Goal: Information Seeking & Learning: Learn about a topic

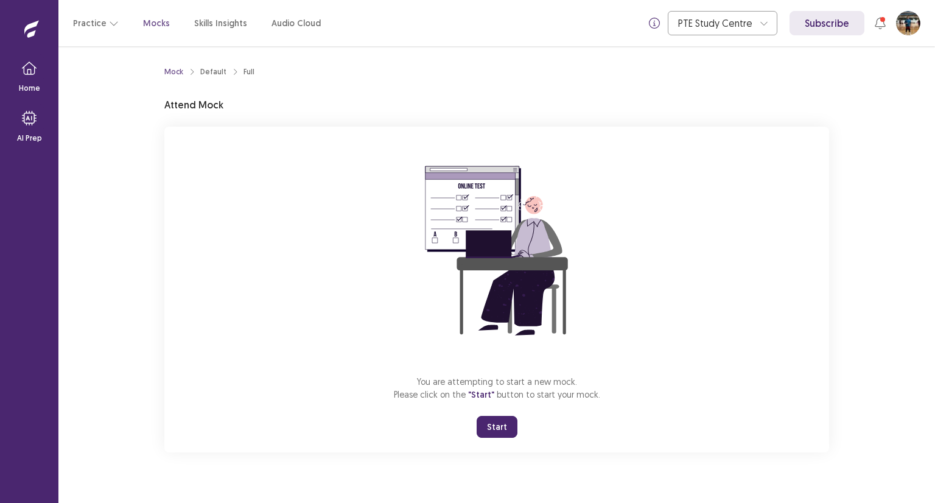
click at [499, 430] on button "Start" at bounding box center [497, 427] width 41 height 22
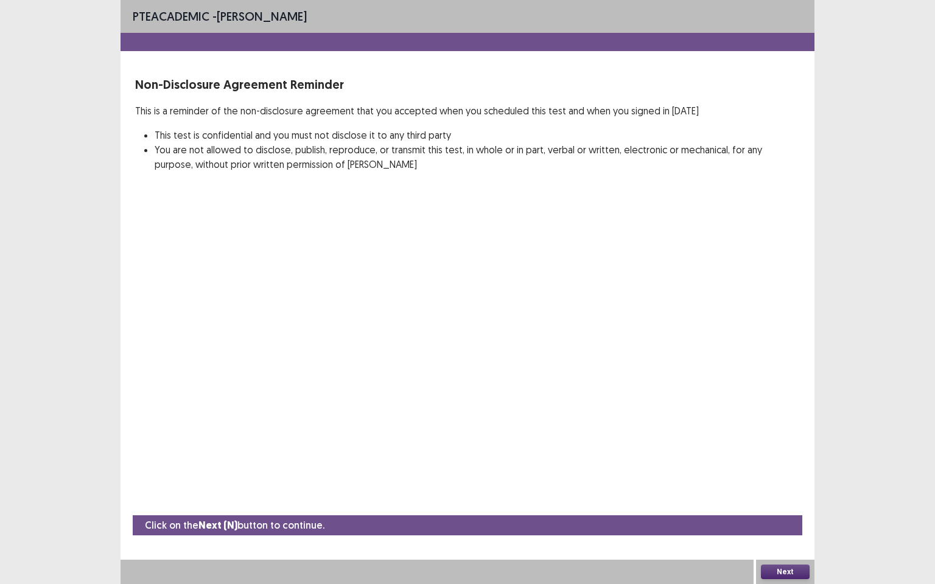
click at [784, 502] on button "Next" at bounding box center [785, 572] width 49 height 15
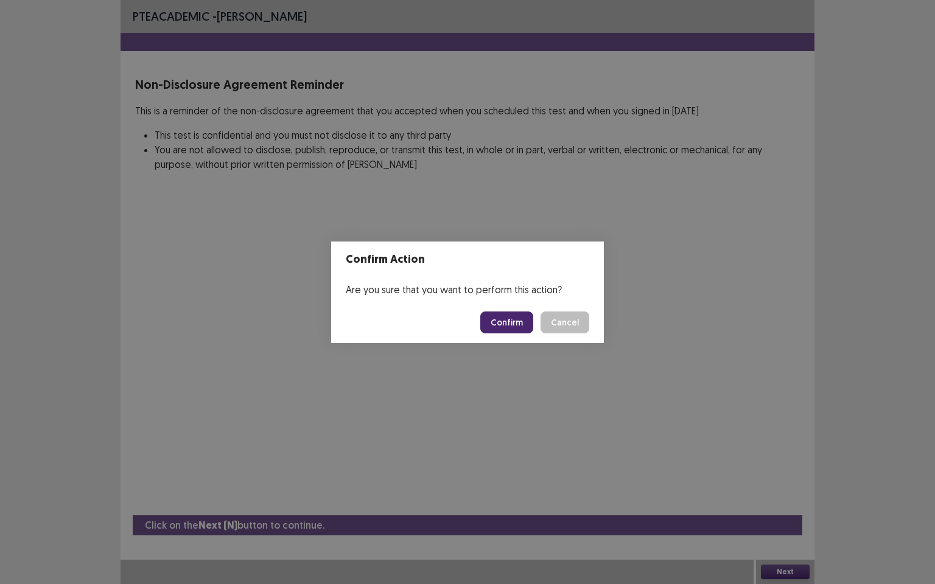
click at [508, 319] on button "Confirm" at bounding box center [506, 323] width 53 height 22
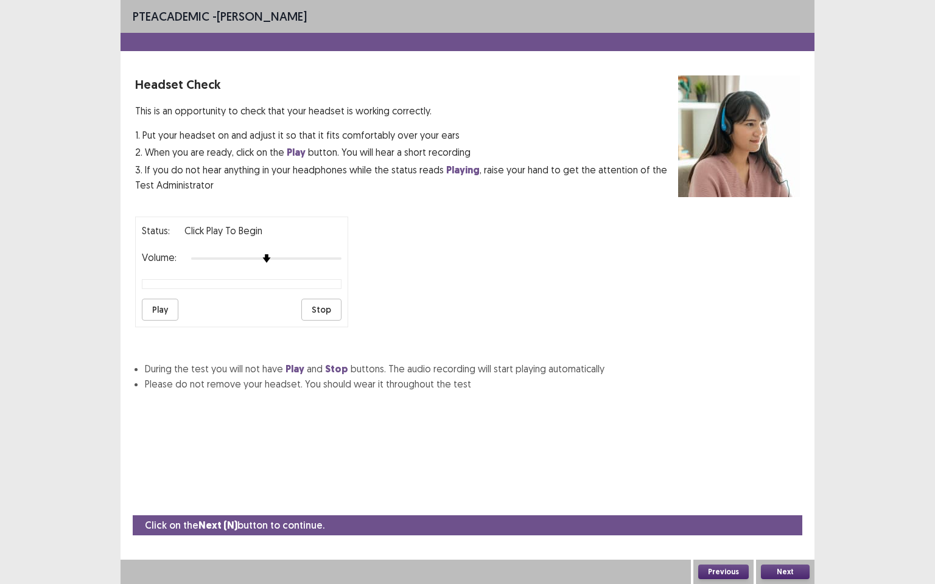
click at [166, 303] on button "Play" at bounding box center [160, 310] width 37 height 22
click at [786, 502] on button "Next" at bounding box center [785, 572] width 49 height 15
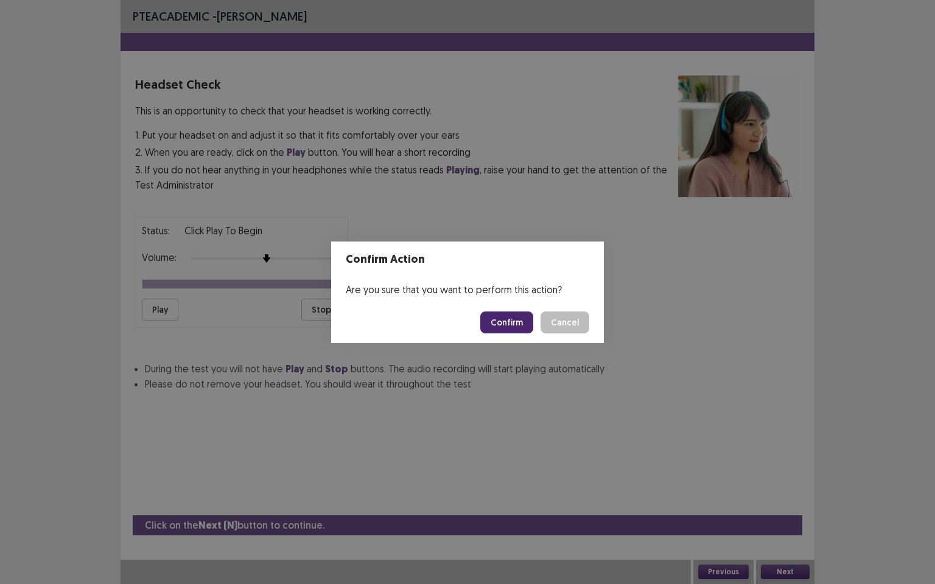
click at [507, 321] on button "Confirm" at bounding box center [506, 323] width 53 height 22
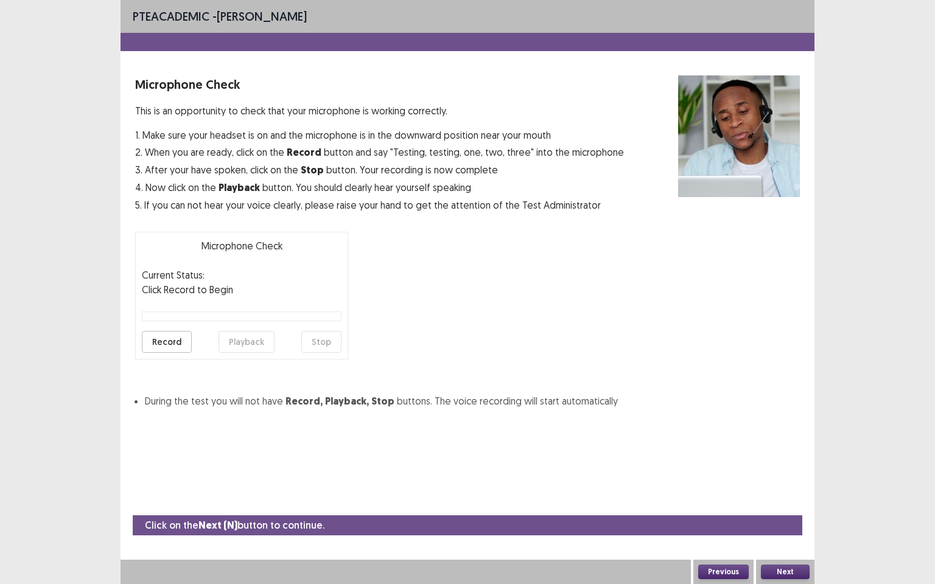
click at [173, 342] on button "Record" at bounding box center [167, 342] width 50 height 22
click at [326, 340] on button "Stop" at bounding box center [321, 342] width 40 height 22
click at [247, 338] on button "Playback" at bounding box center [247, 342] width 56 height 22
click at [794, 502] on button "Next" at bounding box center [785, 572] width 49 height 15
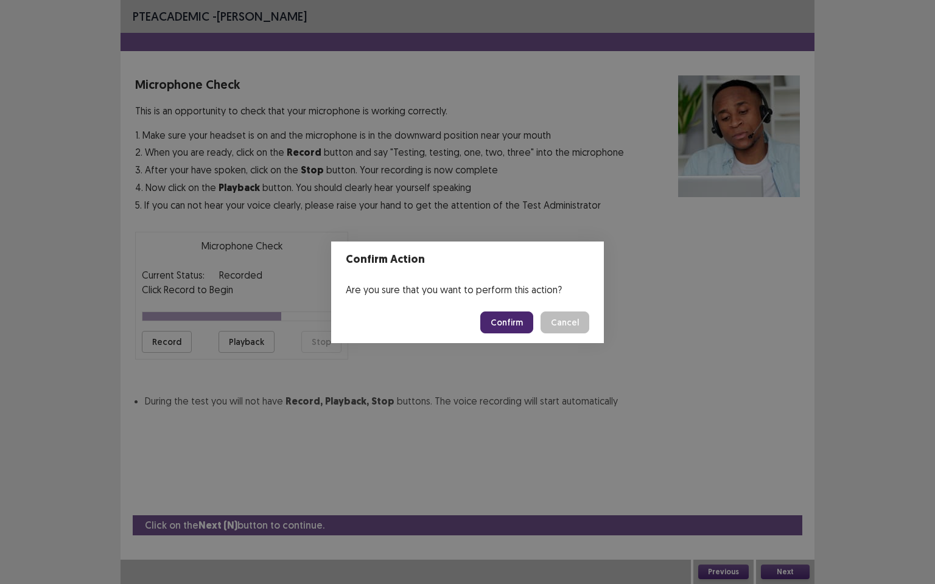
click at [494, 317] on button "Confirm" at bounding box center [506, 323] width 53 height 22
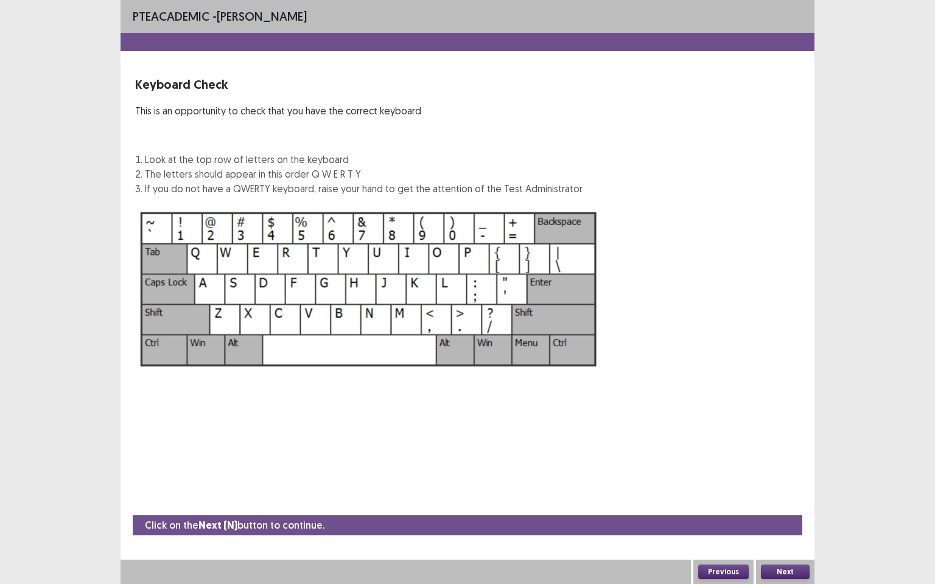
click at [791, 502] on button "Next" at bounding box center [785, 572] width 49 height 15
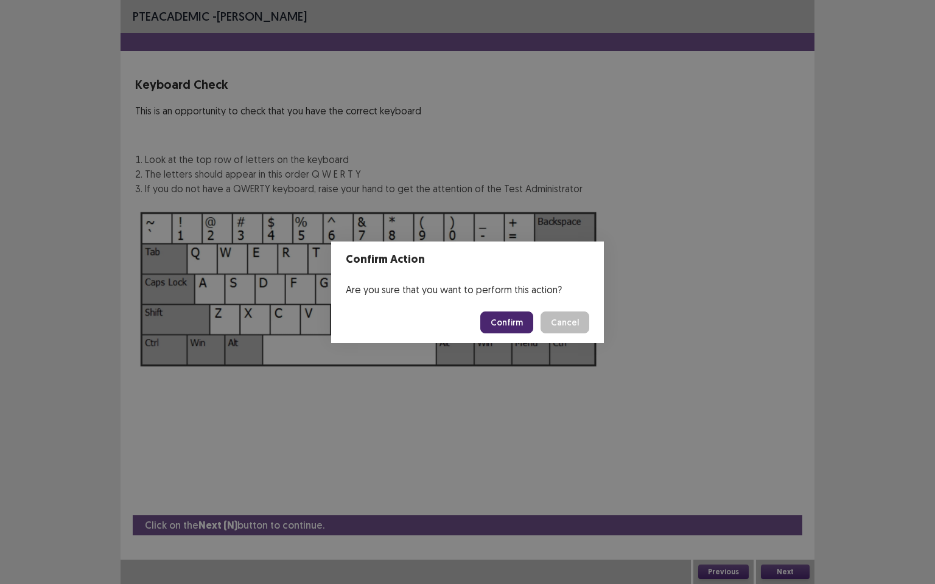
click at [518, 326] on button "Confirm" at bounding box center [506, 323] width 53 height 22
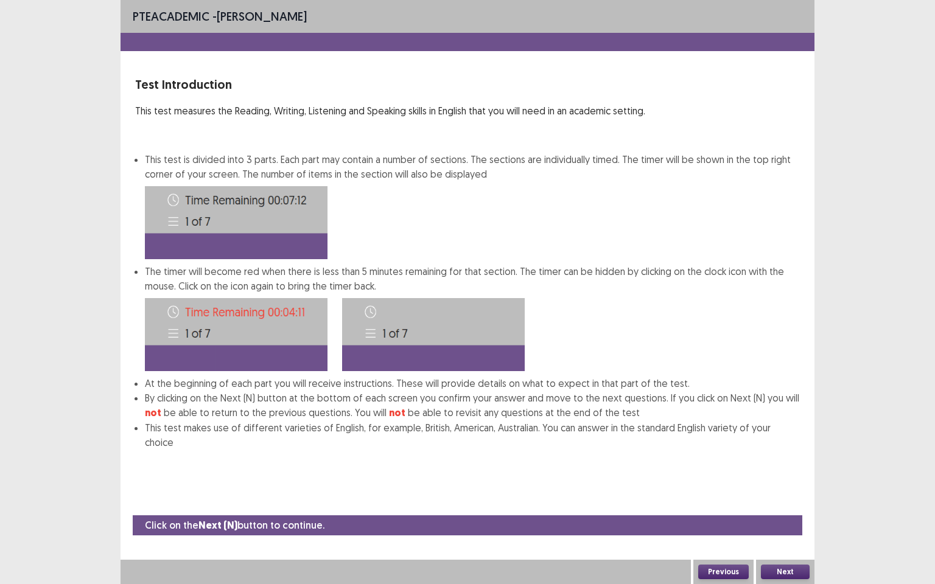
click at [791, 502] on button "Next" at bounding box center [785, 572] width 49 height 15
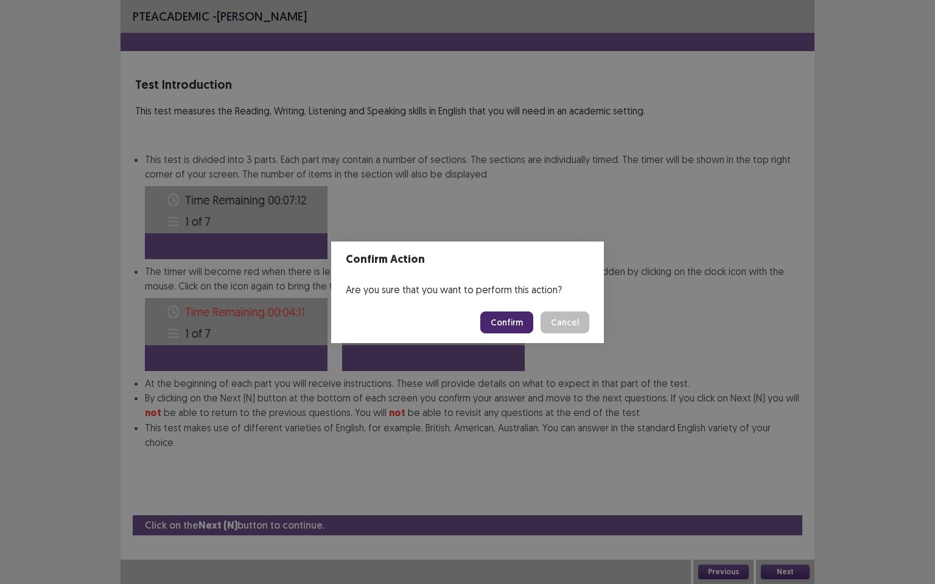
click at [513, 324] on button "Confirm" at bounding box center [506, 323] width 53 height 22
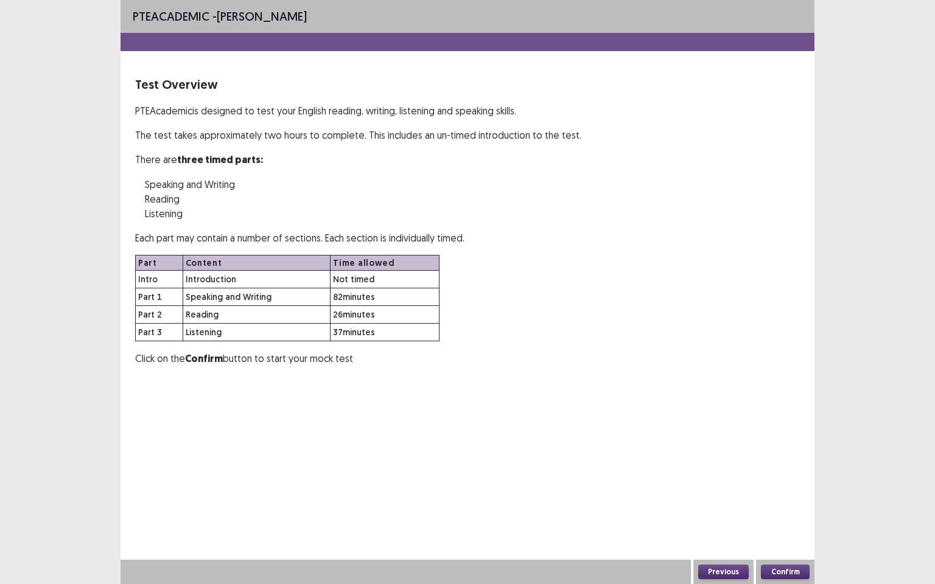
click at [795, 502] on button "Confirm" at bounding box center [785, 572] width 49 height 15
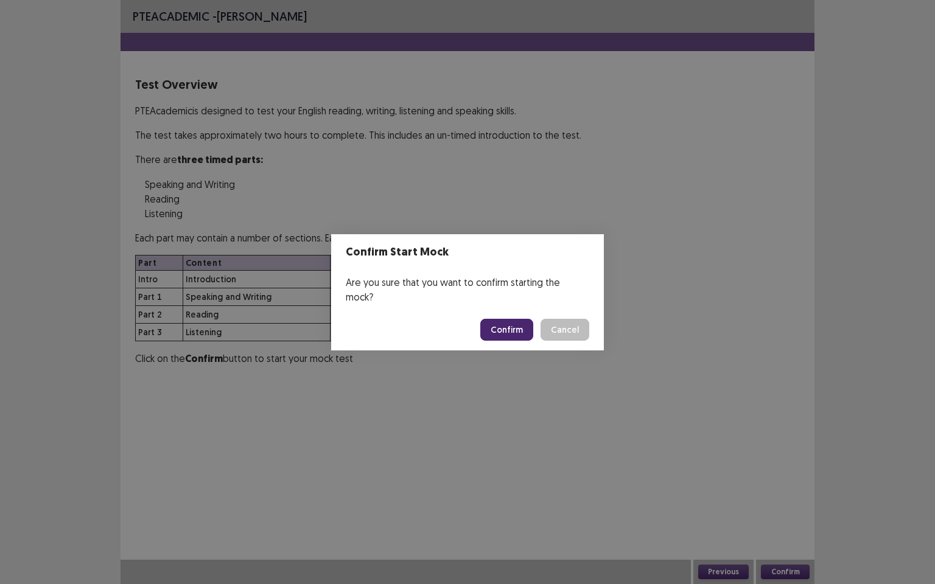
click at [499, 320] on button "Confirm" at bounding box center [506, 330] width 53 height 22
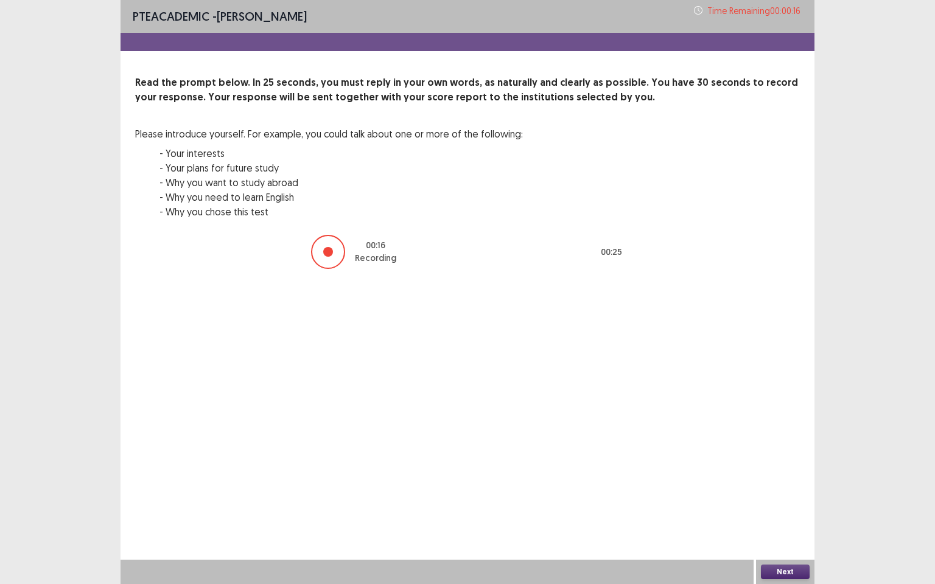
drag, startPoint x: 641, startPoint y: 0, endPoint x: 643, endPoint y: 405, distance: 405.5
click at [643, 405] on div "PTE academic - [PERSON_NAME] Time Remaining 00 : 00 : 16 Read the prompt below.…" at bounding box center [468, 292] width 694 height 584
click at [779, 502] on button "Next" at bounding box center [785, 572] width 49 height 15
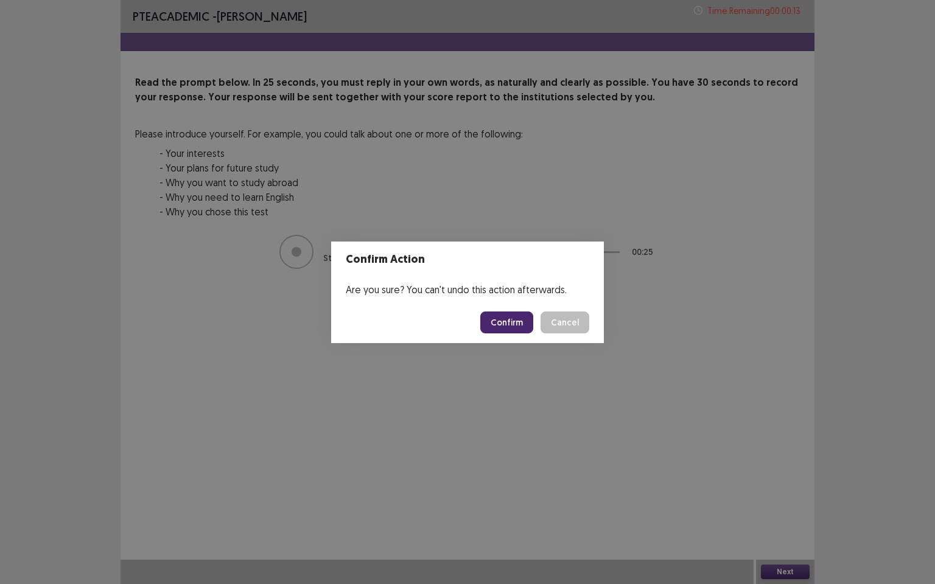
click at [508, 320] on button "Confirm" at bounding box center [506, 323] width 53 height 22
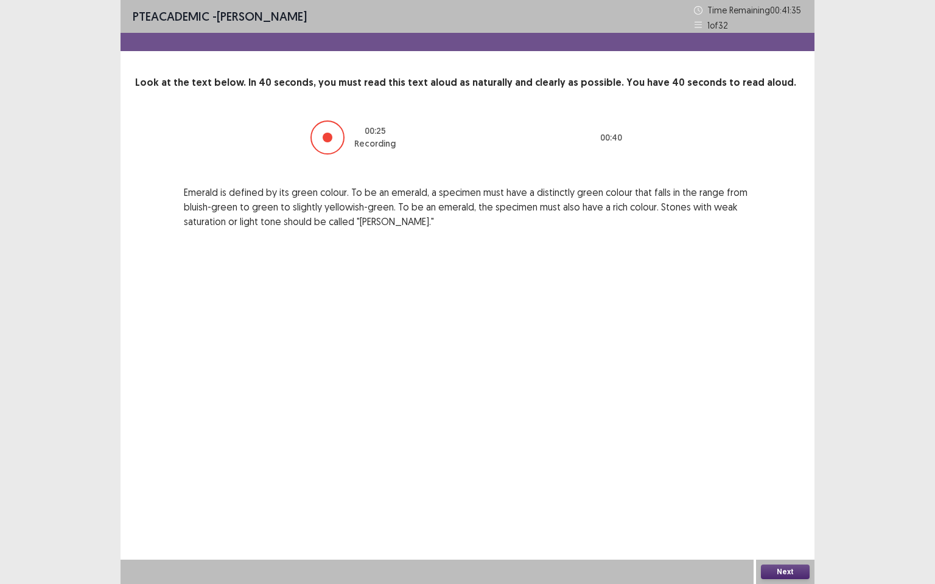
click at [779, 502] on button "Next" at bounding box center [785, 572] width 49 height 15
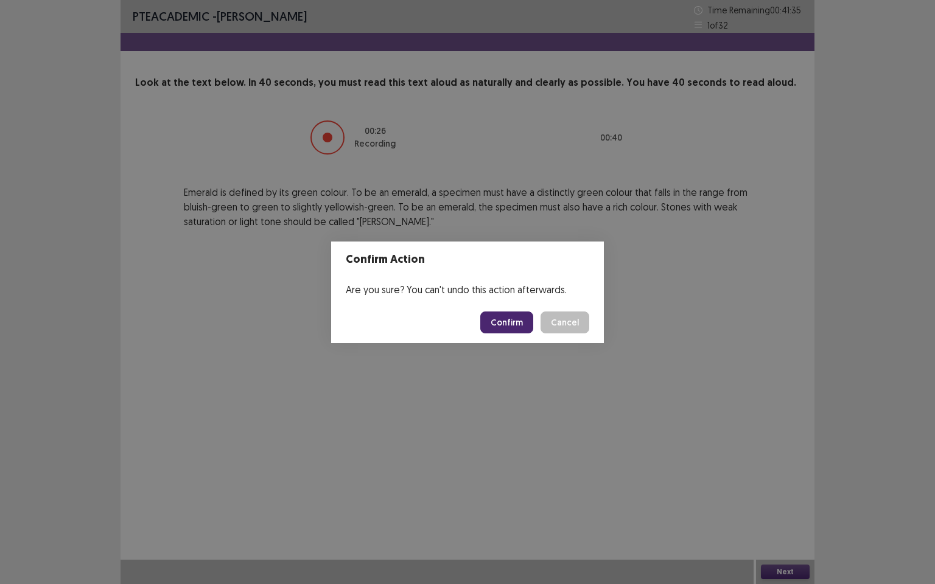
click at [522, 321] on button "Confirm" at bounding box center [506, 323] width 53 height 22
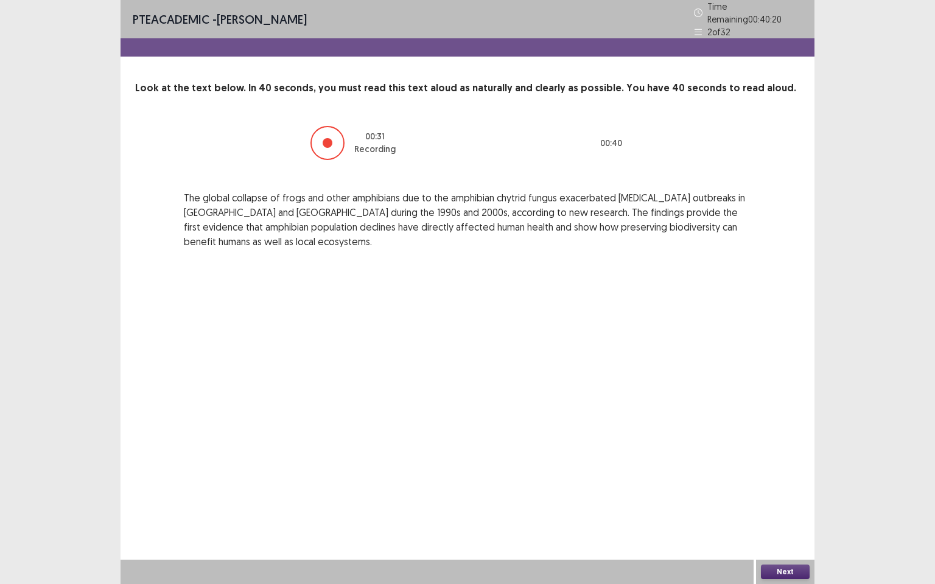
click at [800, 502] on button "Next" at bounding box center [785, 572] width 49 height 15
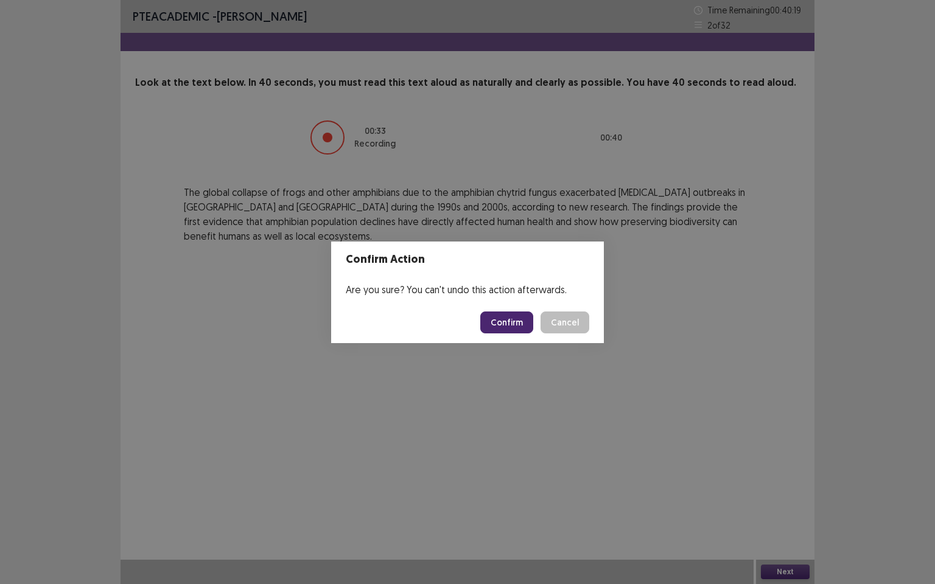
click at [504, 319] on button "Confirm" at bounding box center [506, 323] width 53 height 22
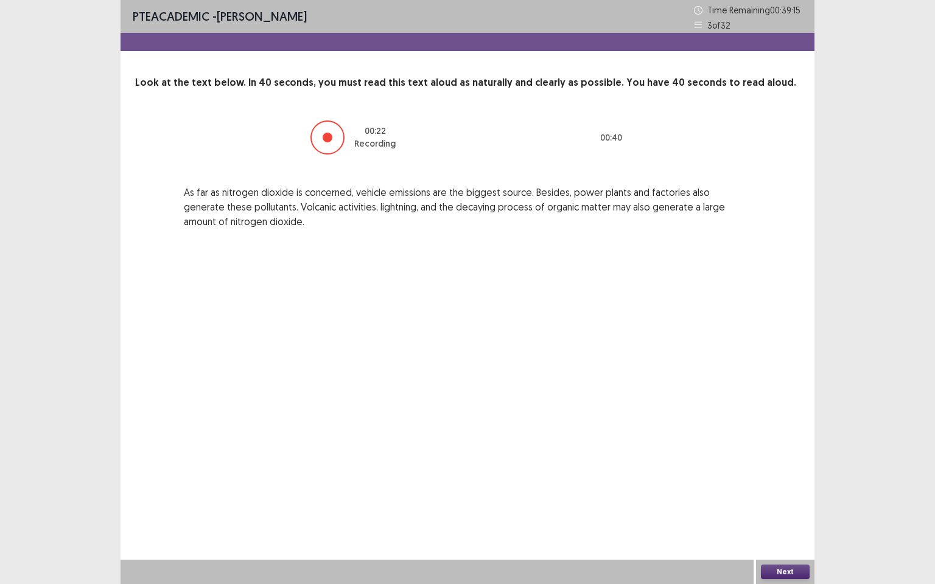
click at [798, 502] on button "Next" at bounding box center [785, 572] width 49 height 15
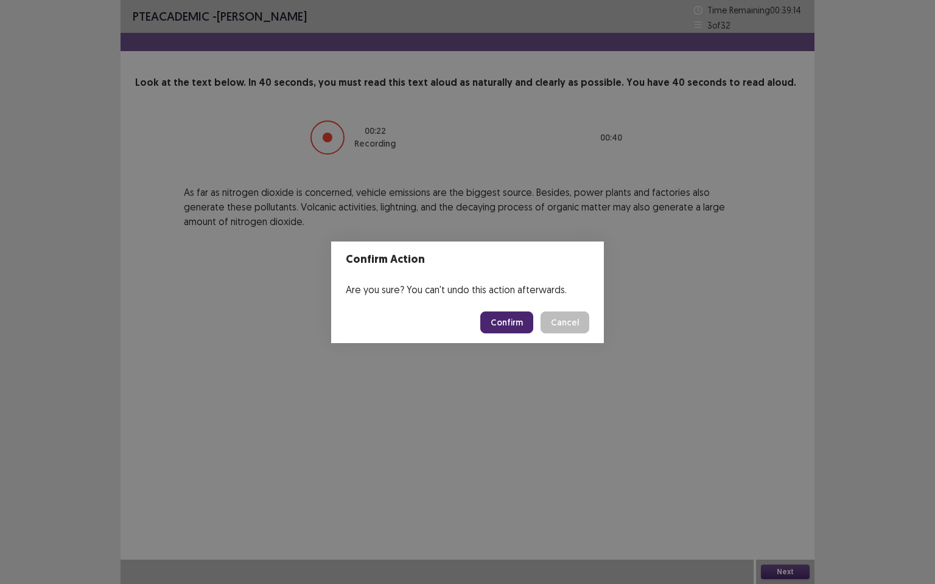
click at [519, 324] on button "Confirm" at bounding box center [506, 323] width 53 height 22
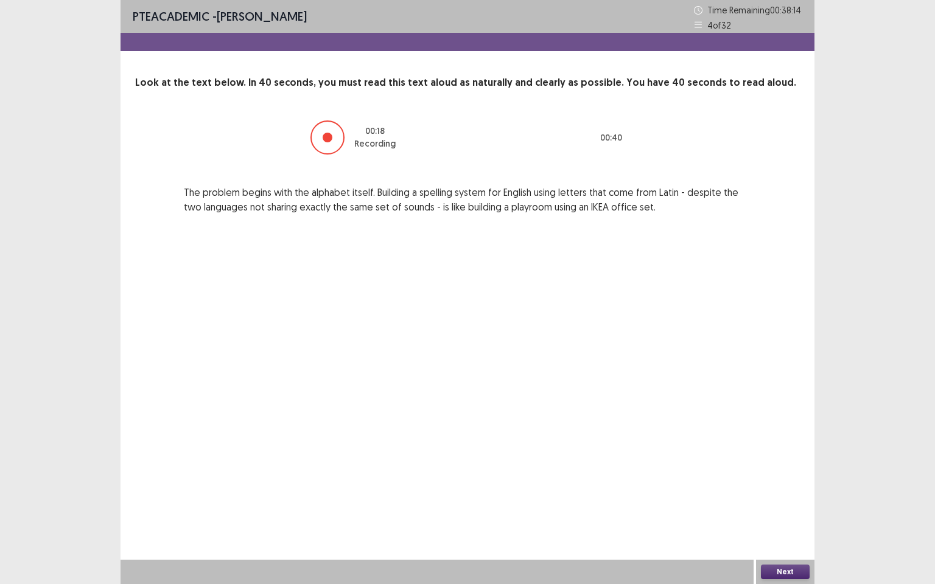
drag, startPoint x: 806, startPoint y: 570, endPoint x: 775, endPoint y: 528, distance: 52.2
click at [801, 502] on div "Next" at bounding box center [785, 572] width 58 height 24
click at [779, 502] on button "Next" at bounding box center [785, 572] width 49 height 15
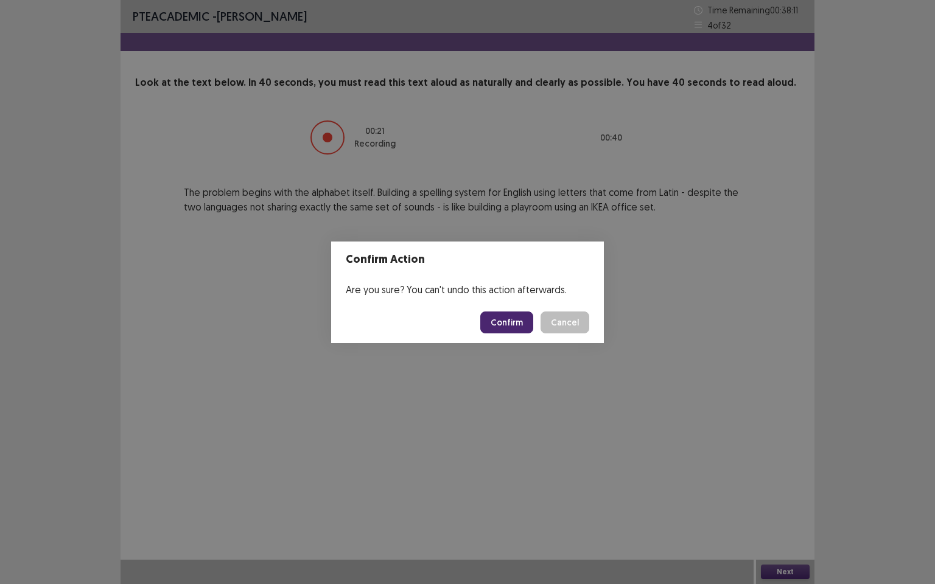
click at [503, 327] on button "Confirm" at bounding box center [506, 323] width 53 height 22
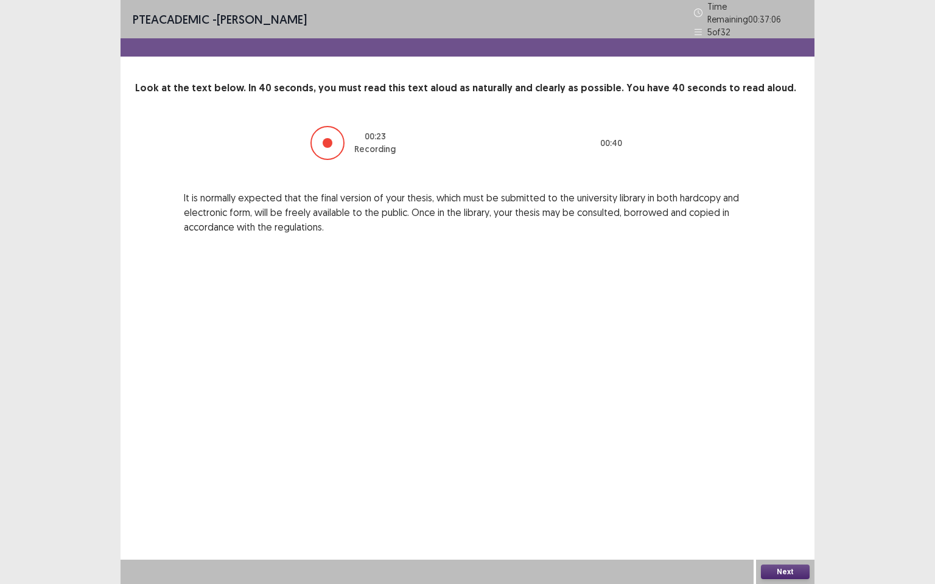
click at [796, 502] on button "Next" at bounding box center [785, 572] width 49 height 15
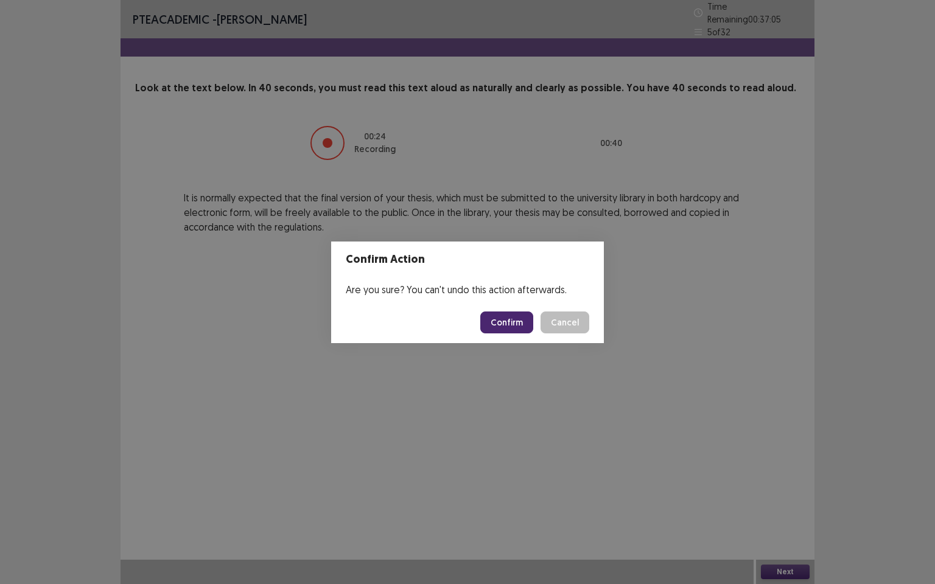
click at [527, 323] on button "Confirm" at bounding box center [506, 323] width 53 height 22
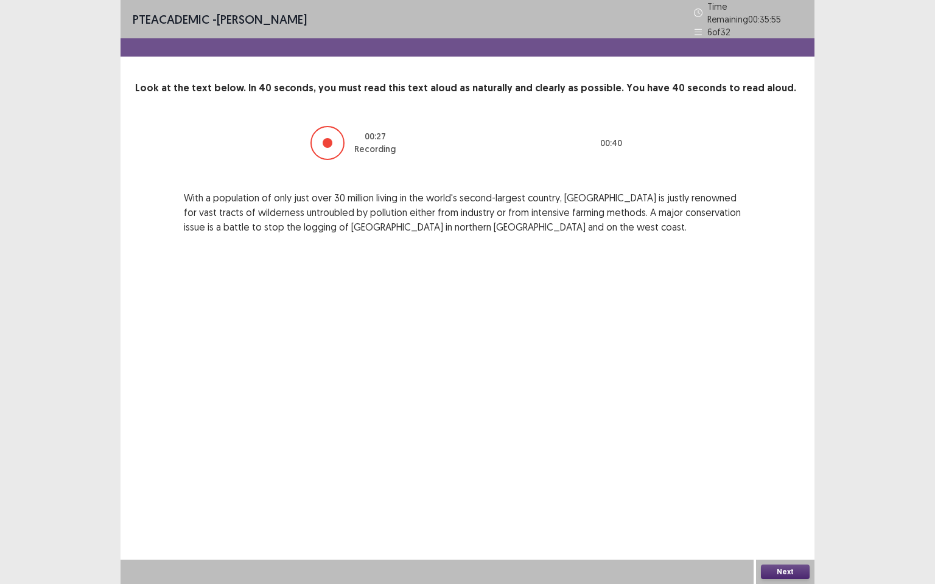
click at [793, 502] on button "Next" at bounding box center [785, 572] width 49 height 15
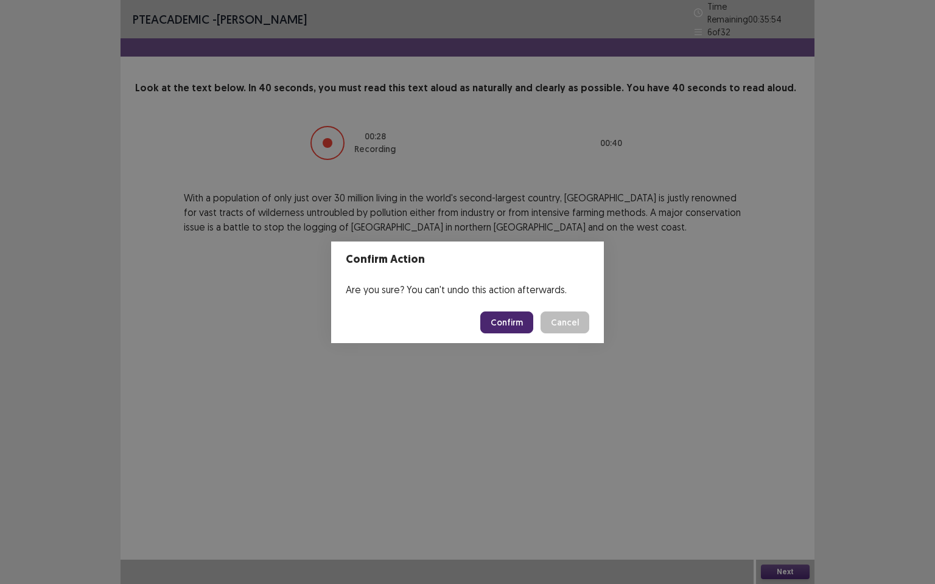
click at [513, 321] on button "Confirm" at bounding box center [506, 323] width 53 height 22
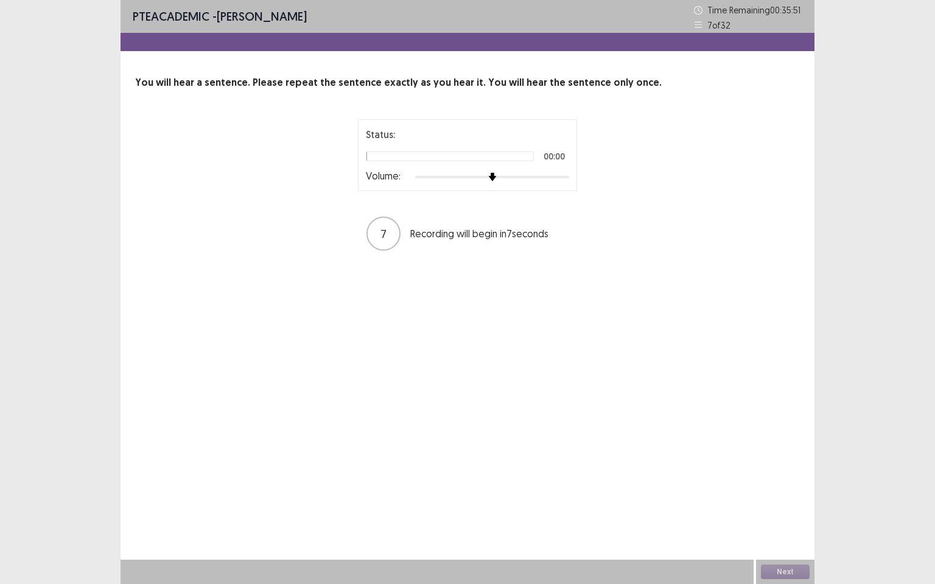
click at [521, 174] on div at bounding box center [492, 177] width 154 height 10
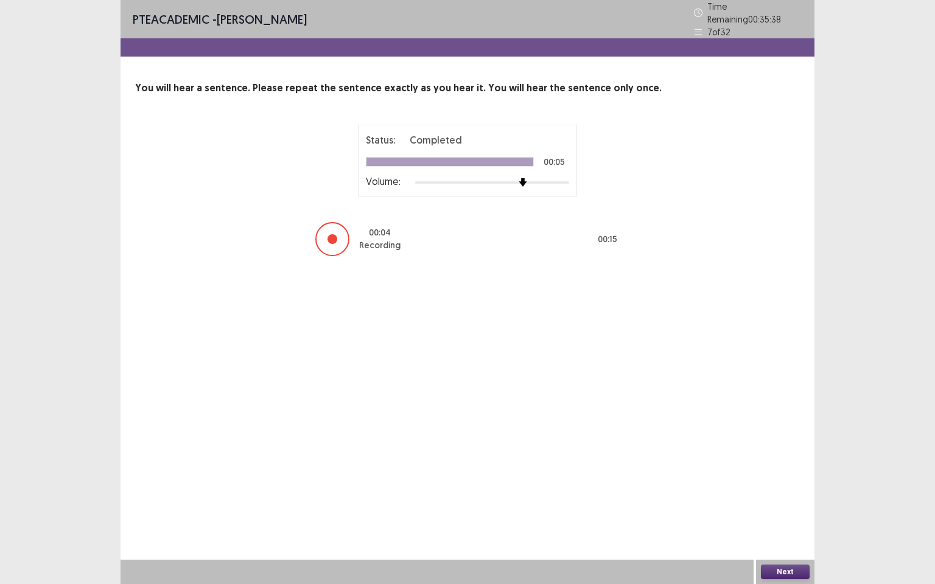
click at [788, 502] on button "Next" at bounding box center [785, 572] width 49 height 15
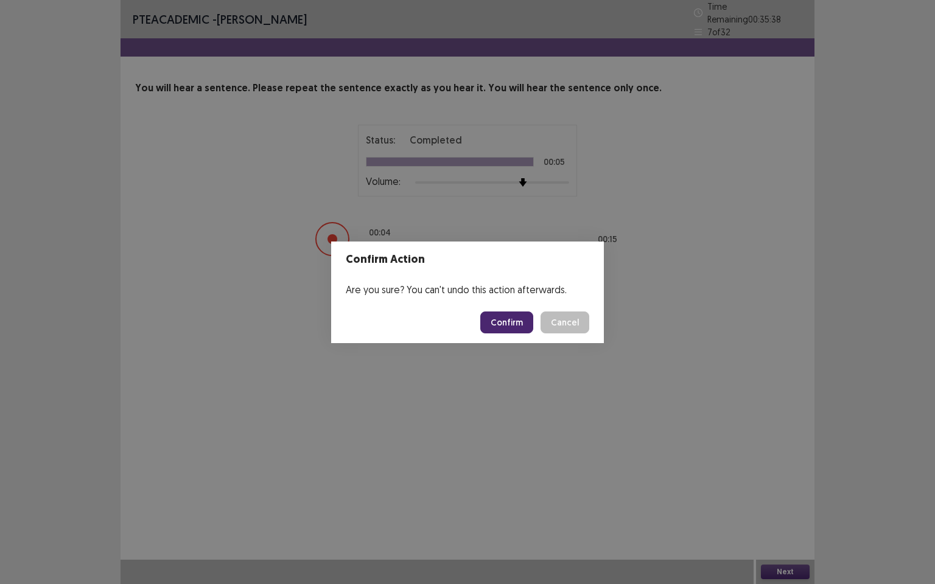
click at [523, 318] on button "Confirm" at bounding box center [506, 323] width 53 height 22
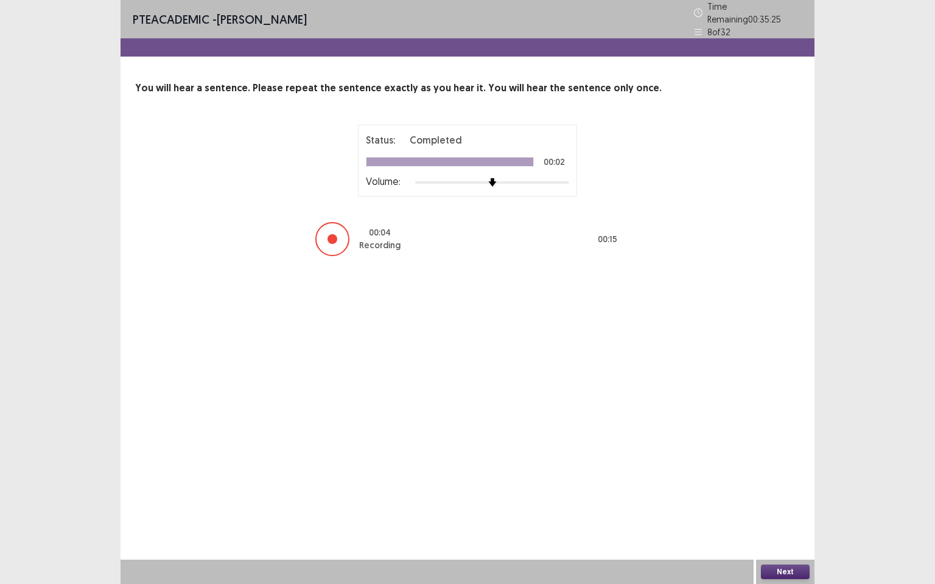
click at [782, 502] on button "Next" at bounding box center [785, 572] width 49 height 15
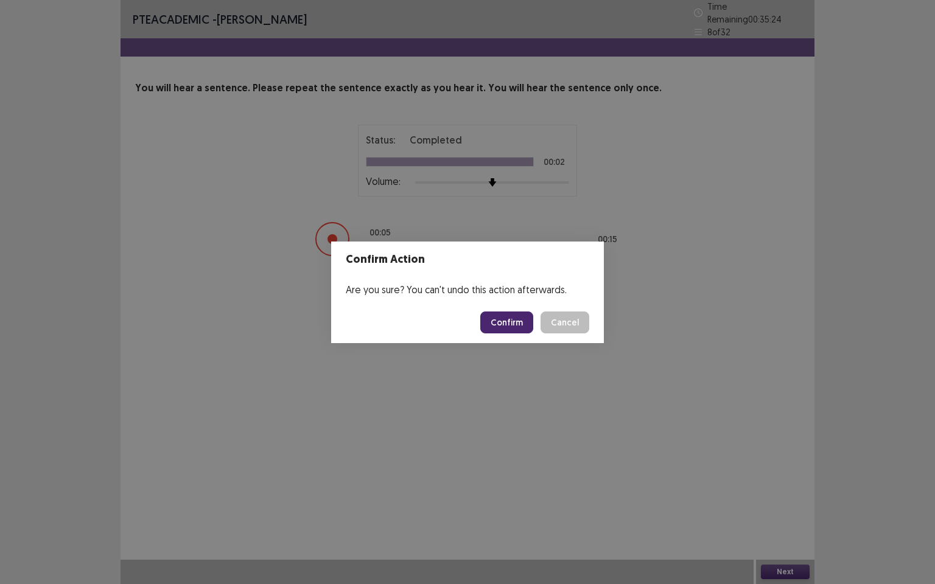
click at [519, 325] on button "Confirm" at bounding box center [506, 323] width 53 height 22
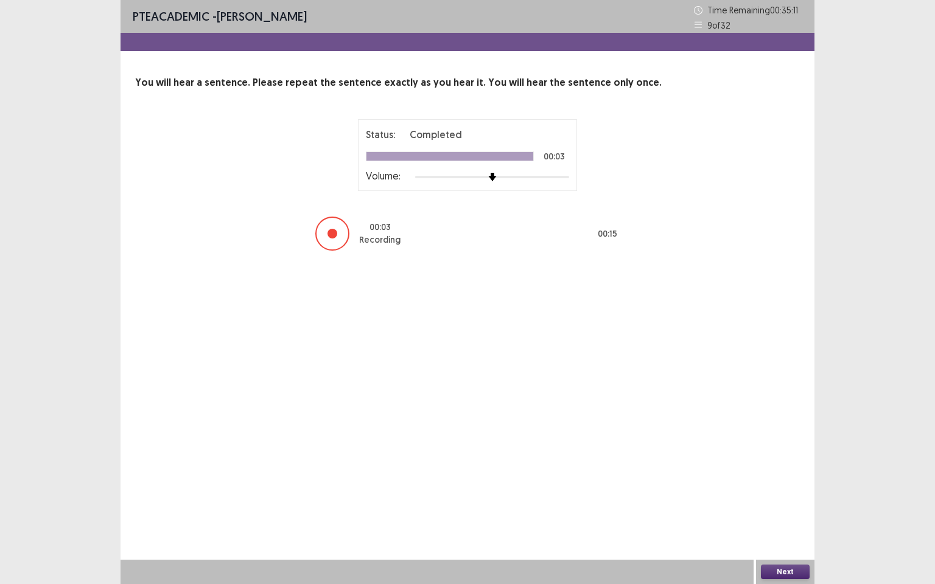
click at [784, 502] on button "Next" at bounding box center [785, 572] width 49 height 15
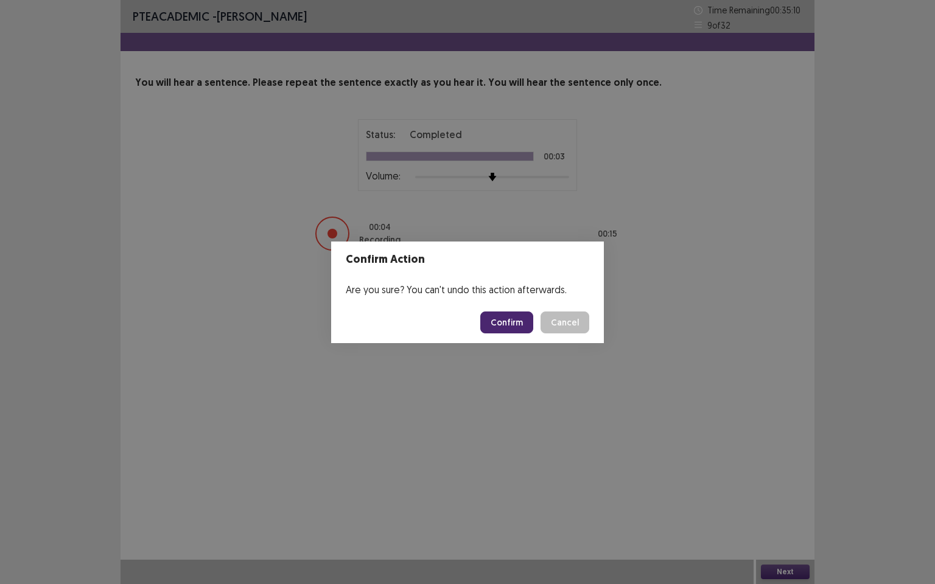
click at [513, 318] on button "Confirm" at bounding box center [506, 323] width 53 height 22
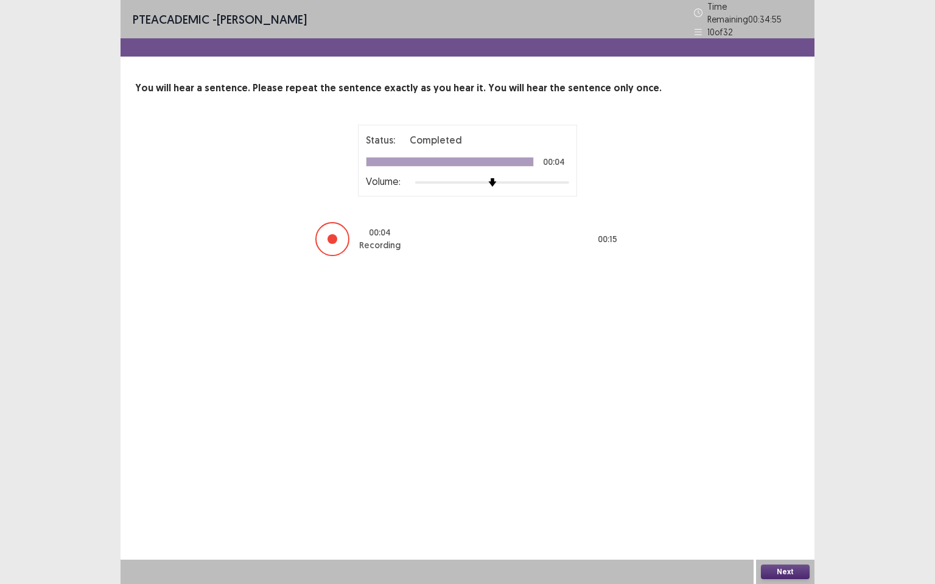
click at [781, 502] on button "Next" at bounding box center [785, 572] width 49 height 15
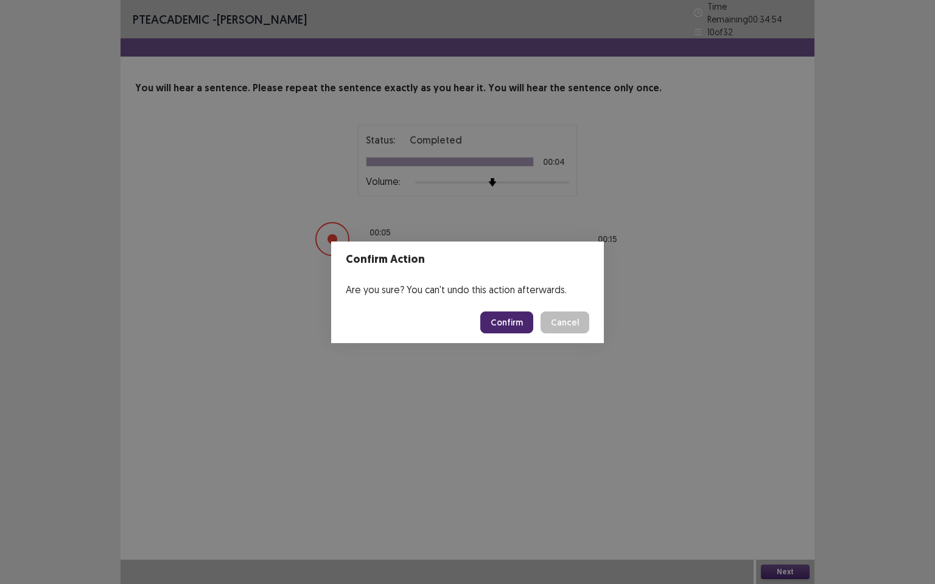
click at [508, 321] on button "Confirm" at bounding box center [506, 323] width 53 height 22
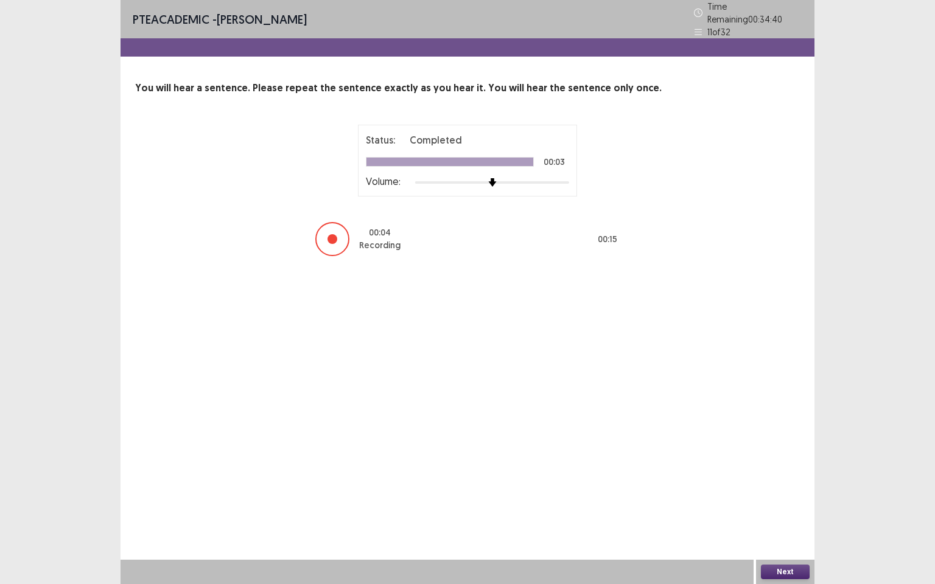
click at [790, 502] on button "Next" at bounding box center [785, 572] width 49 height 15
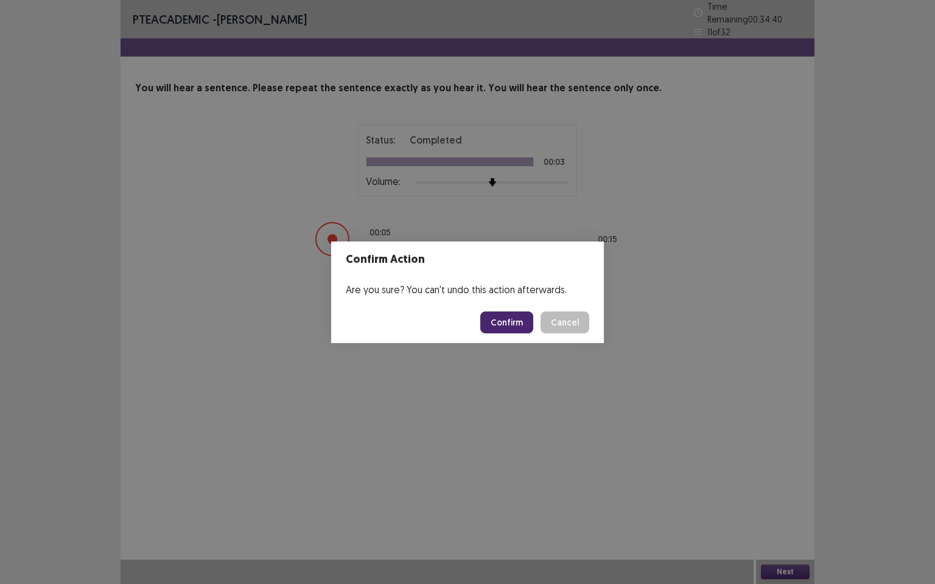
click at [491, 317] on button "Confirm" at bounding box center [506, 323] width 53 height 22
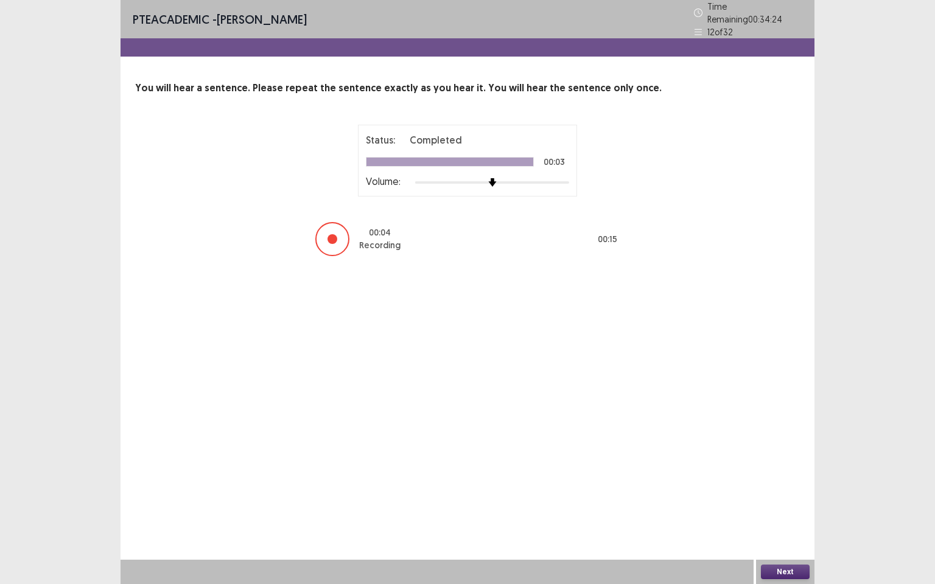
click at [794, 502] on button "Next" at bounding box center [785, 572] width 49 height 15
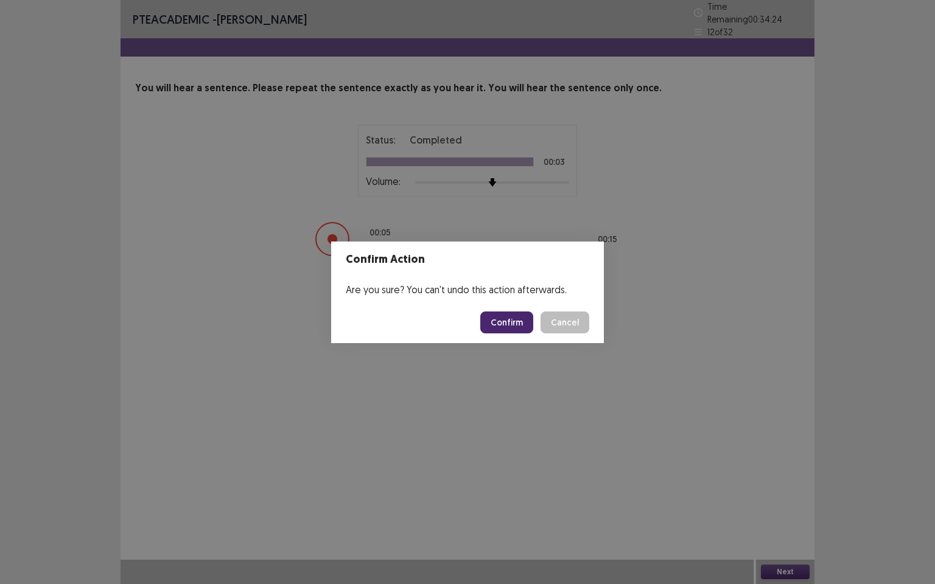
click at [513, 318] on button "Confirm" at bounding box center [506, 323] width 53 height 22
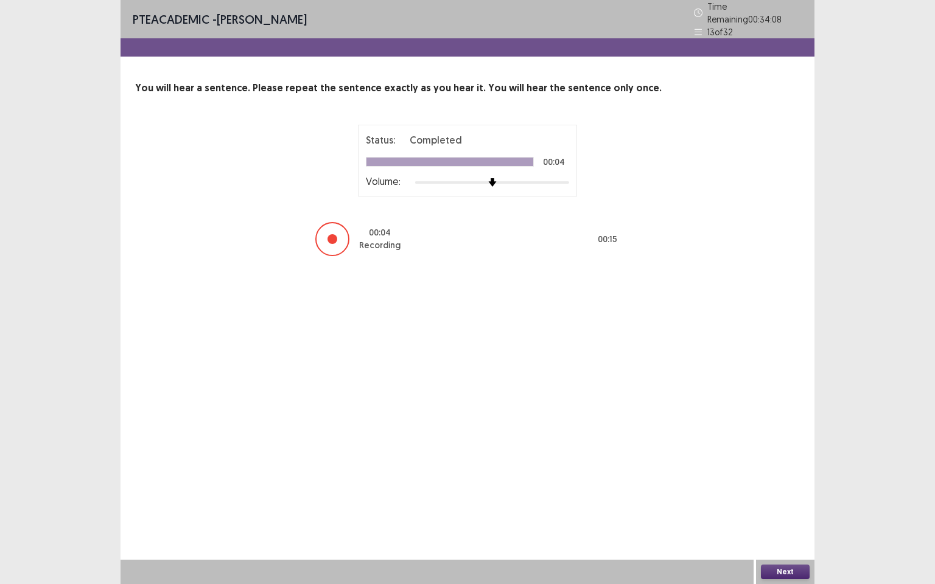
drag, startPoint x: 788, startPoint y: 572, endPoint x: 738, endPoint y: 504, distance: 84.5
click at [785, 502] on div "Next" at bounding box center [785, 572] width 58 height 24
drag, startPoint x: 791, startPoint y: 570, endPoint x: 611, endPoint y: 429, distance: 228.9
click at [789, 502] on div "Next" at bounding box center [785, 572] width 58 height 24
click at [780, 502] on button "Next" at bounding box center [785, 572] width 49 height 15
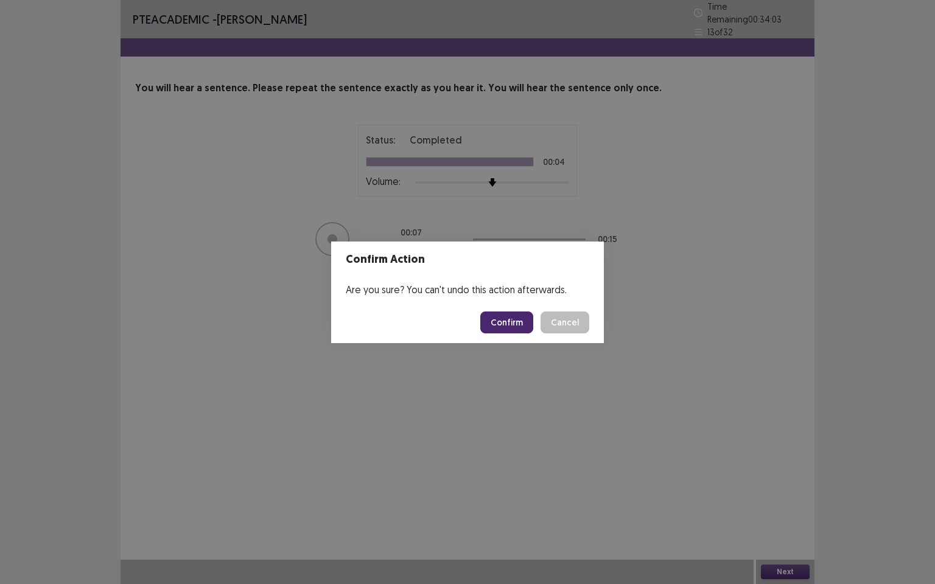
click at [504, 329] on button "Confirm" at bounding box center [506, 323] width 53 height 22
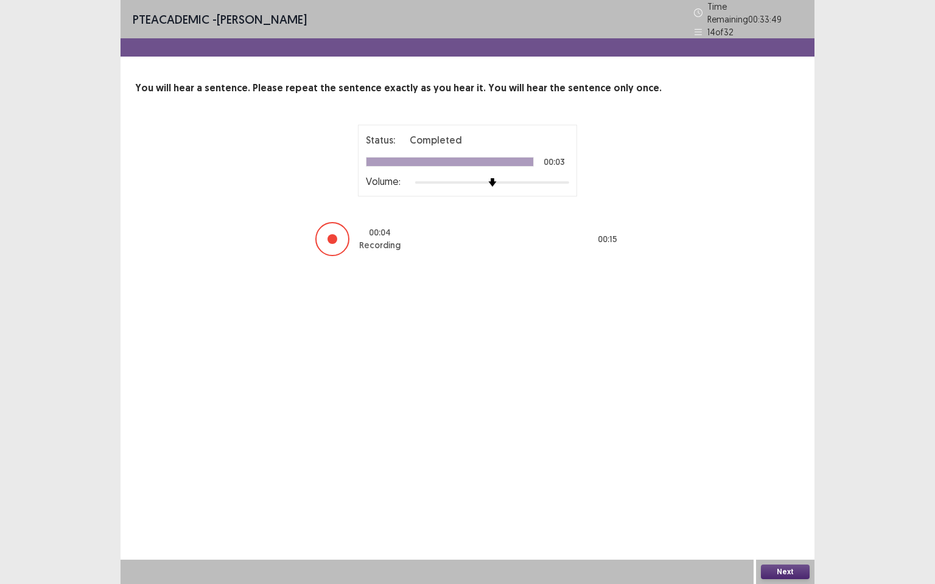
click at [774, 502] on button "Next" at bounding box center [785, 572] width 49 height 15
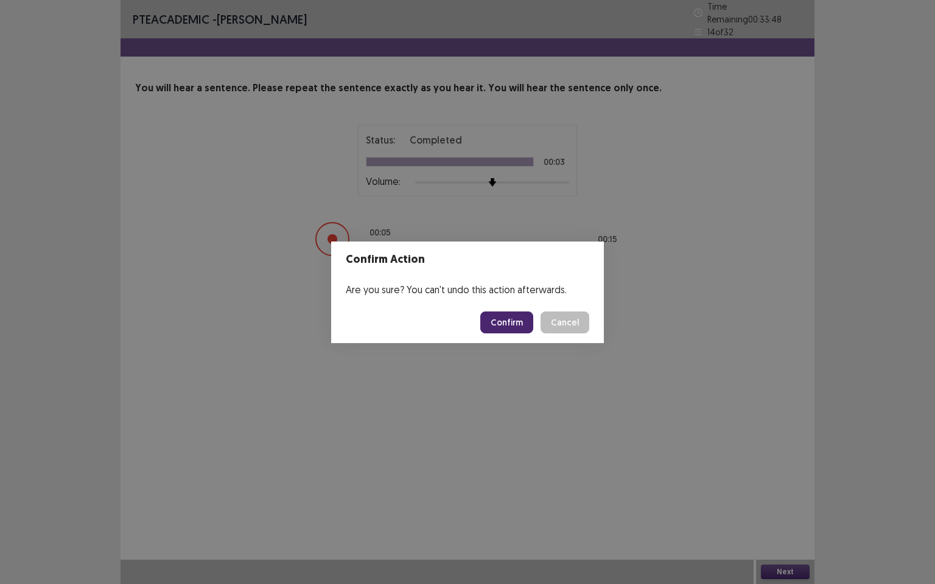
click at [523, 321] on button "Confirm" at bounding box center [506, 323] width 53 height 22
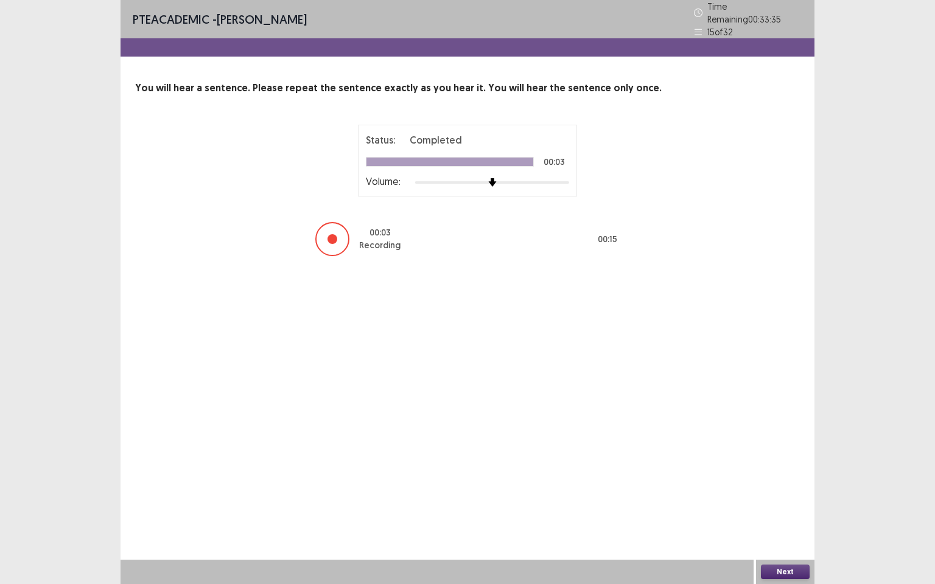
click at [791, 502] on button "Next" at bounding box center [785, 572] width 49 height 15
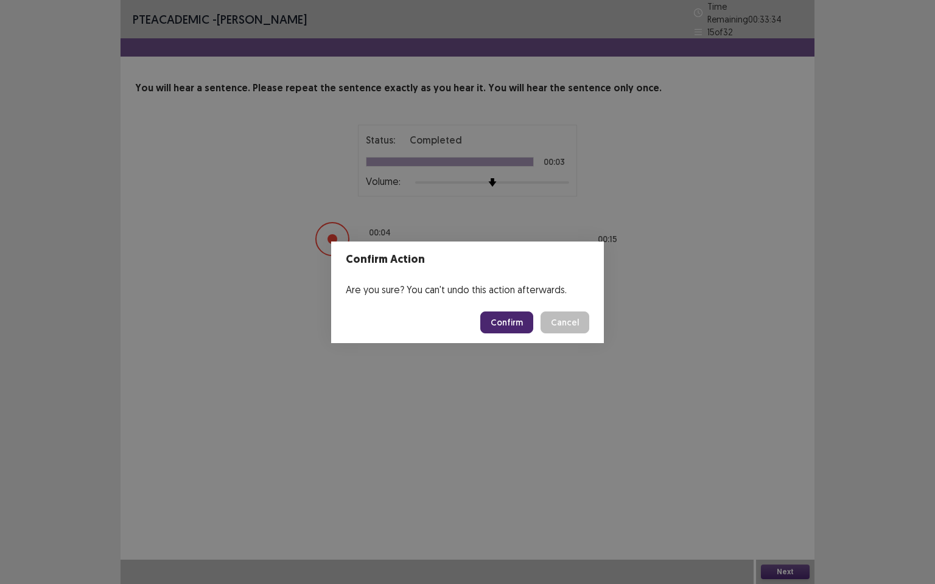
click at [516, 326] on button "Confirm" at bounding box center [506, 323] width 53 height 22
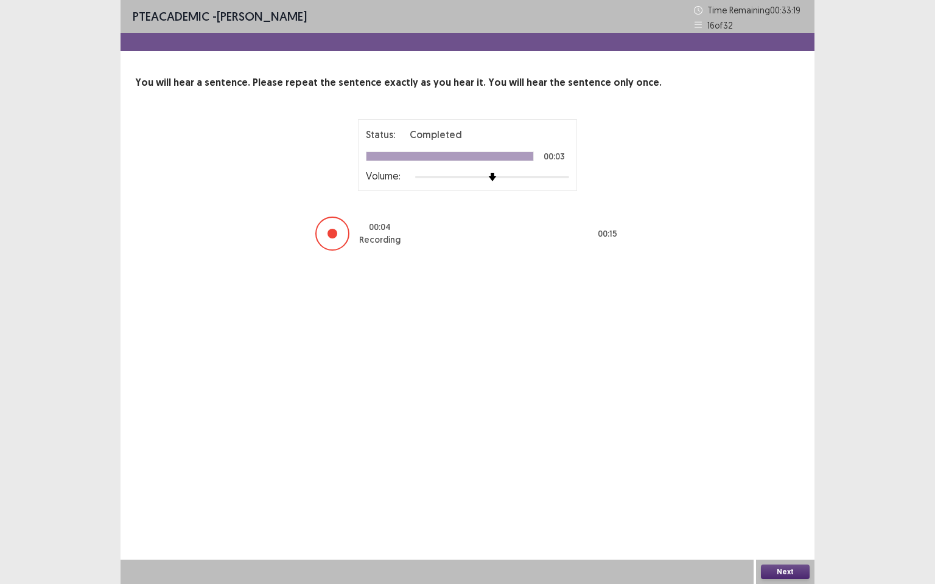
click at [788, 502] on button "Next" at bounding box center [785, 572] width 49 height 15
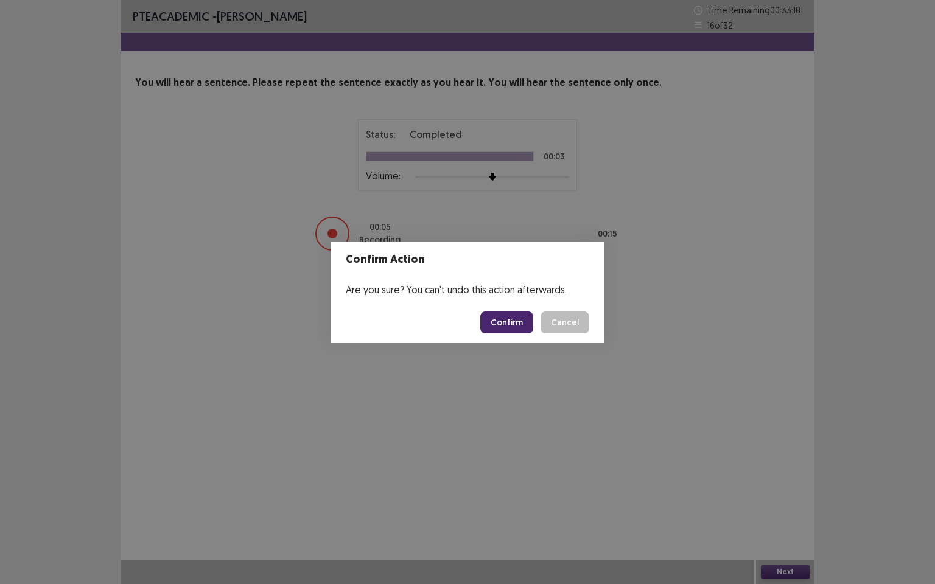
click at [508, 326] on button "Confirm" at bounding box center [506, 323] width 53 height 22
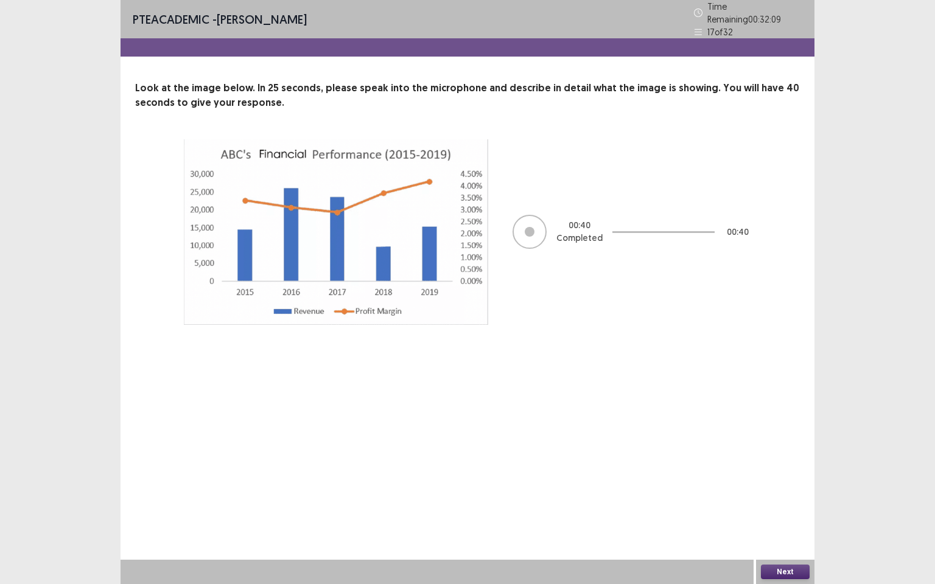
click at [793, 502] on button "Next" at bounding box center [785, 572] width 49 height 15
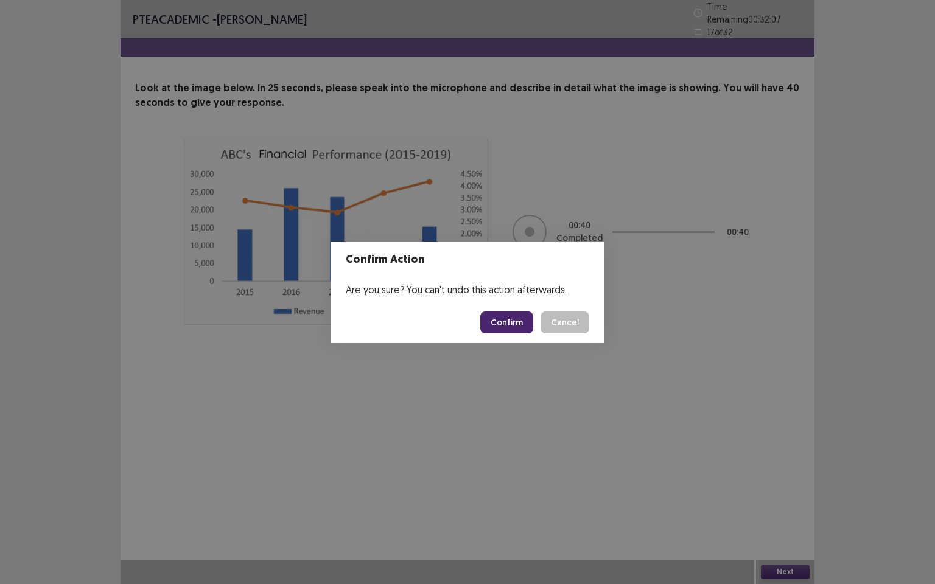
click at [514, 327] on button "Confirm" at bounding box center [506, 323] width 53 height 22
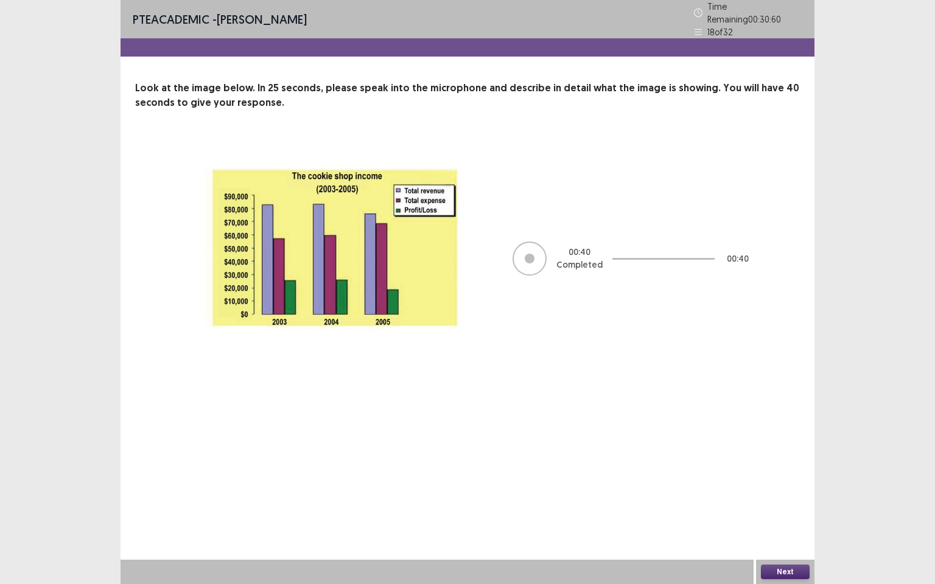
click at [772, 502] on button "Next" at bounding box center [785, 572] width 49 height 15
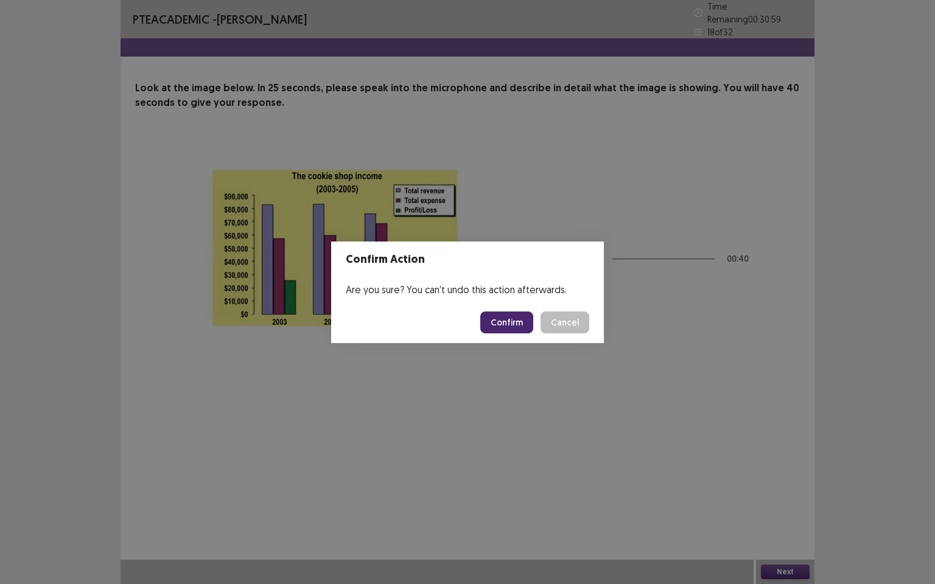
click at [524, 329] on button "Confirm" at bounding box center [506, 323] width 53 height 22
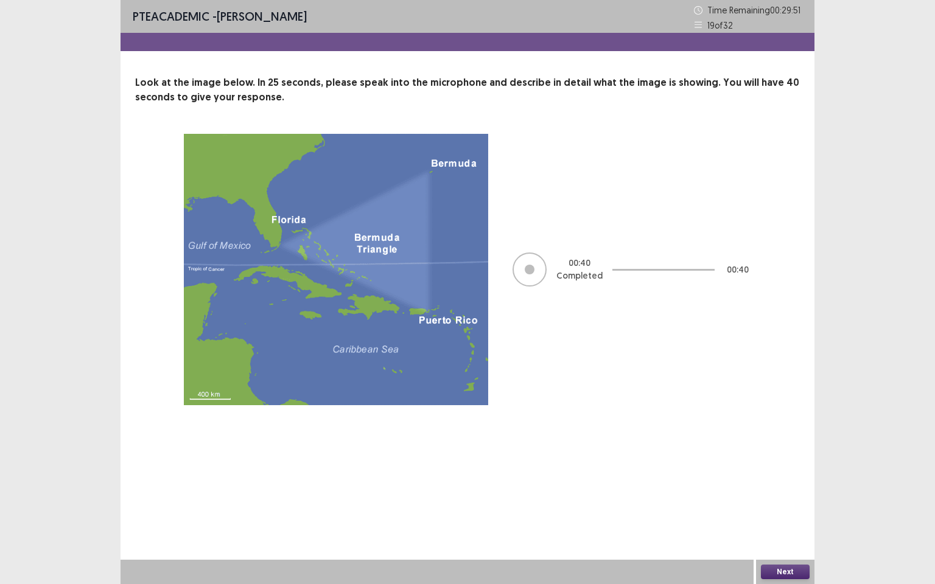
click at [789, 502] on button "Next" at bounding box center [785, 572] width 49 height 15
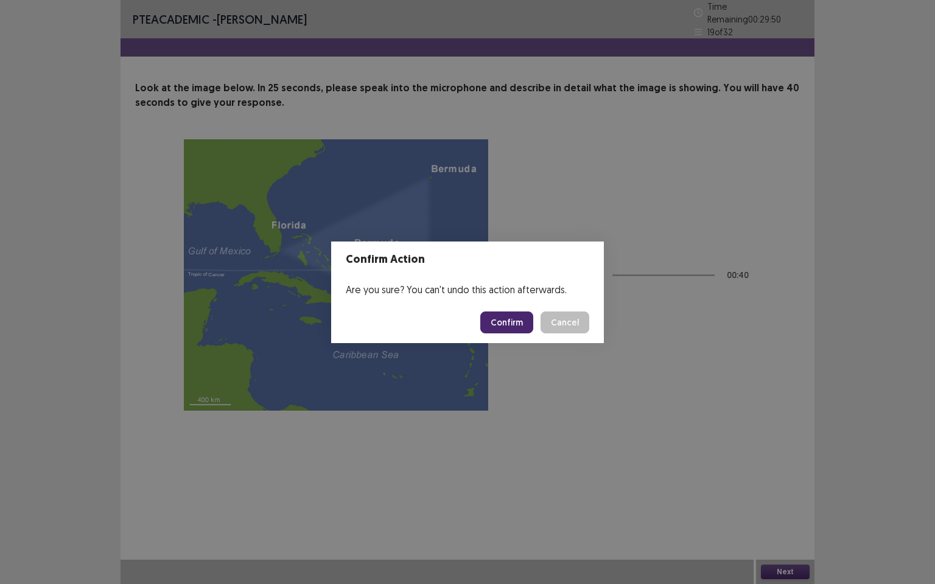
click at [506, 327] on button "Confirm" at bounding box center [506, 323] width 53 height 22
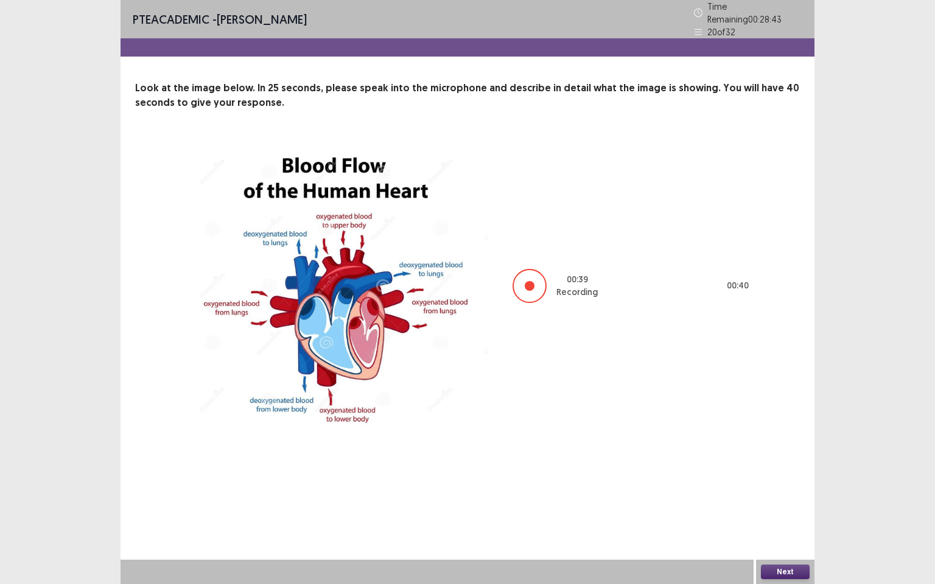
click at [767, 502] on button "Next" at bounding box center [785, 572] width 49 height 15
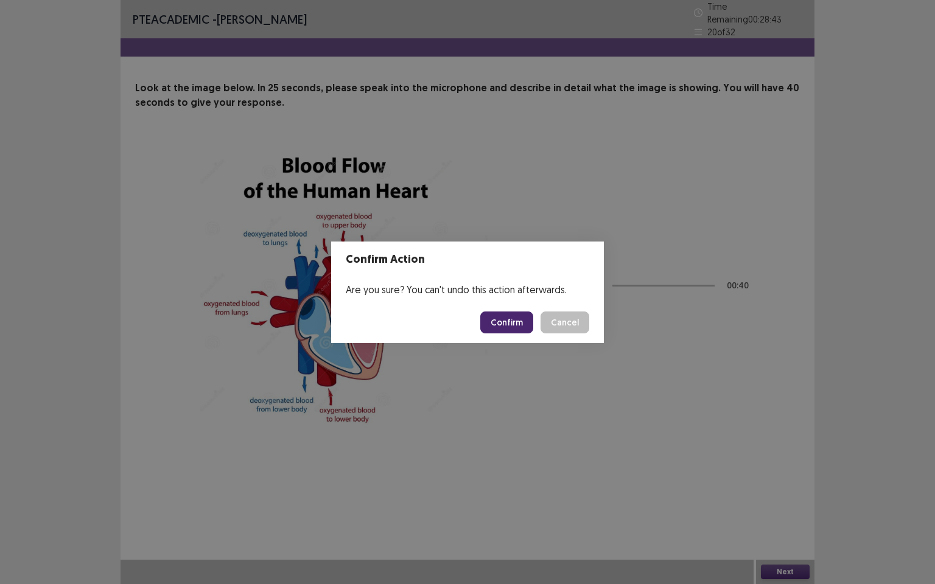
click at [514, 321] on button "Confirm" at bounding box center [506, 323] width 53 height 22
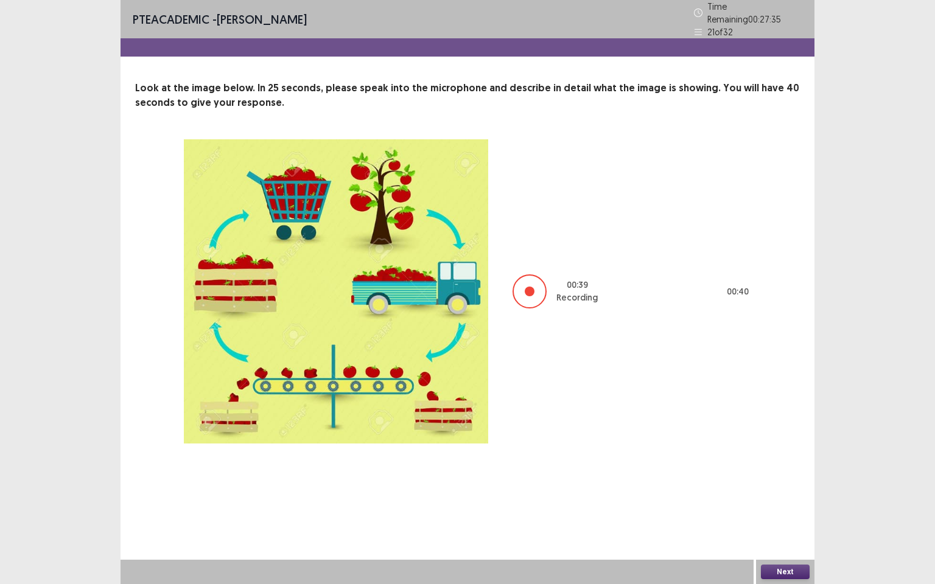
click at [780, 502] on button "Next" at bounding box center [785, 572] width 49 height 15
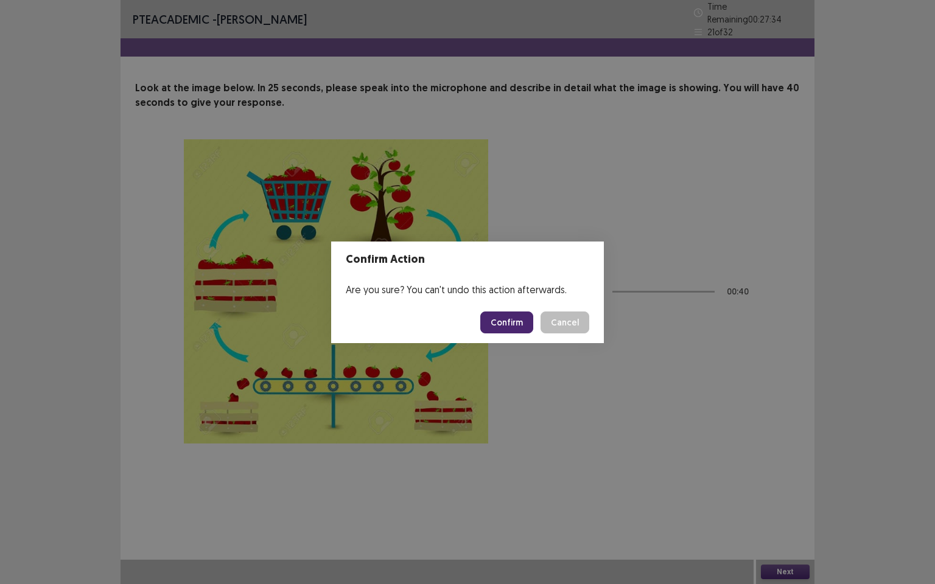
click at [503, 323] on button "Confirm" at bounding box center [506, 323] width 53 height 22
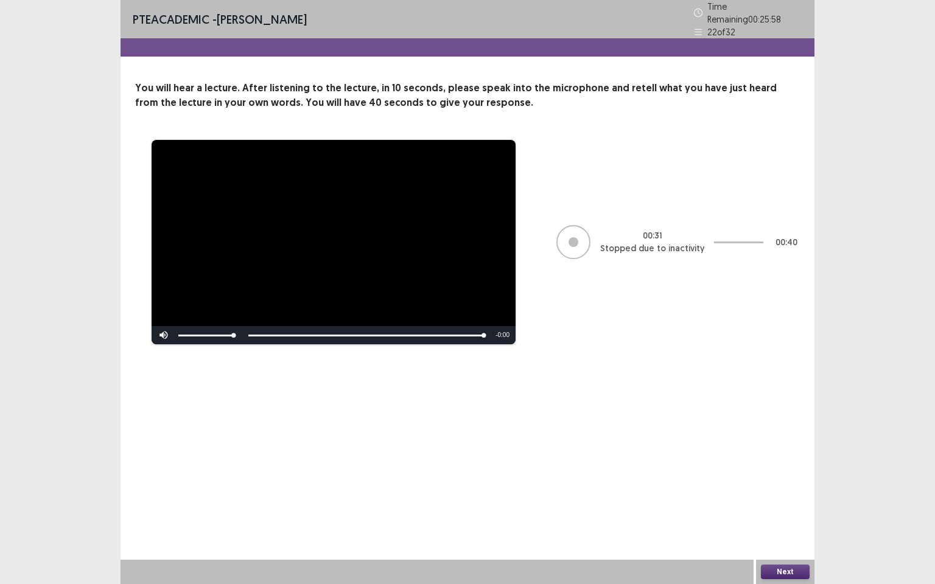
click at [777, 502] on button "Next" at bounding box center [785, 572] width 49 height 15
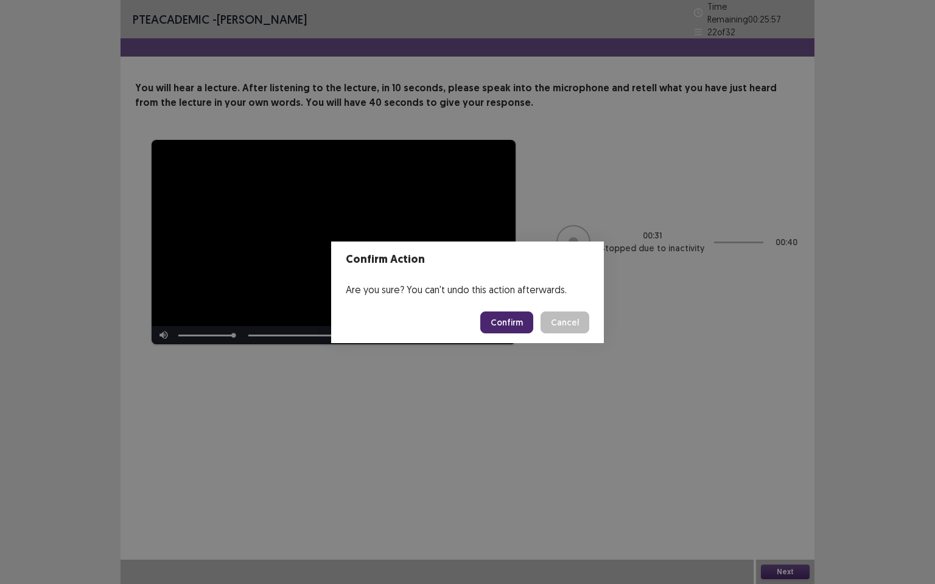
click at [519, 324] on button "Confirm" at bounding box center [506, 323] width 53 height 22
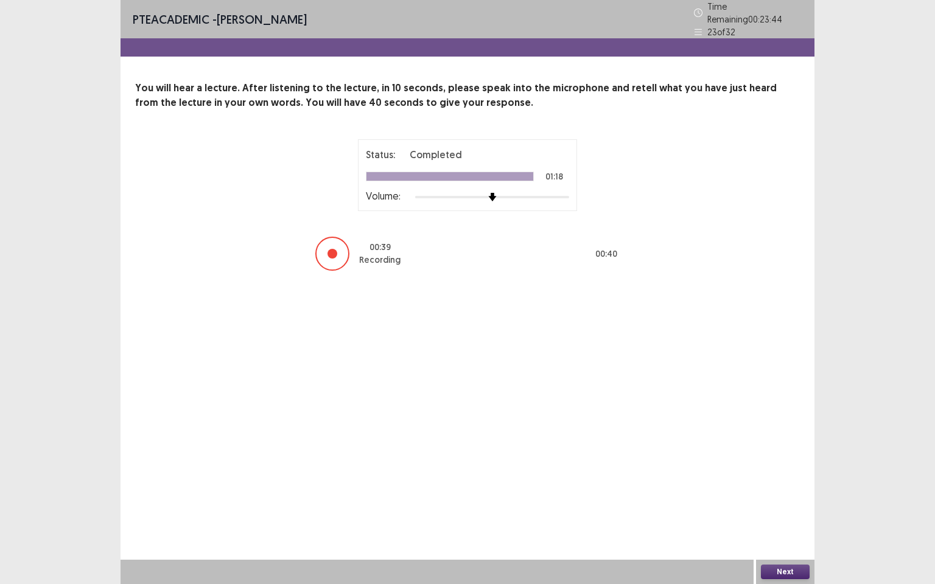
click at [778, 502] on button "Next" at bounding box center [785, 572] width 49 height 15
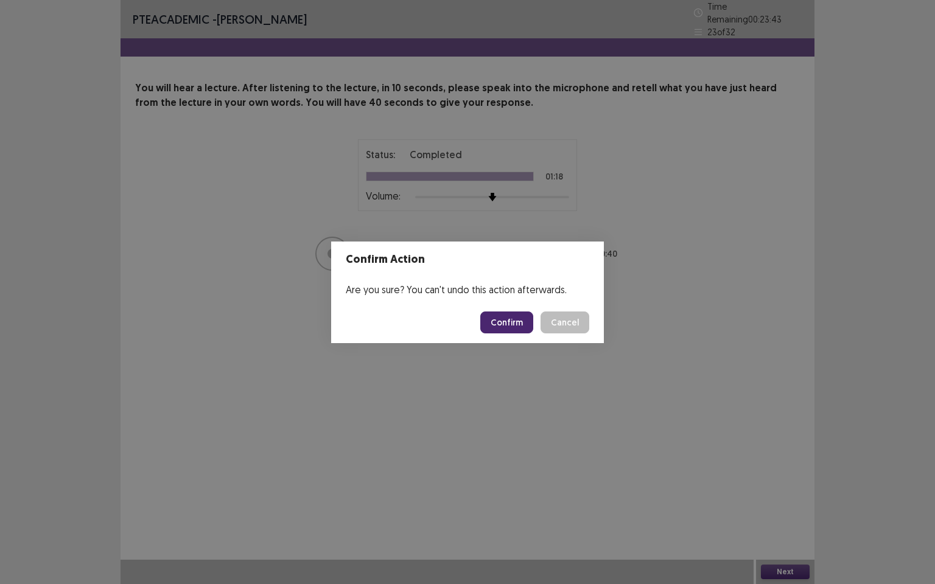
click at [510, 318] on button "Confirm" at bounding box center [506, 323] width 53 height 22
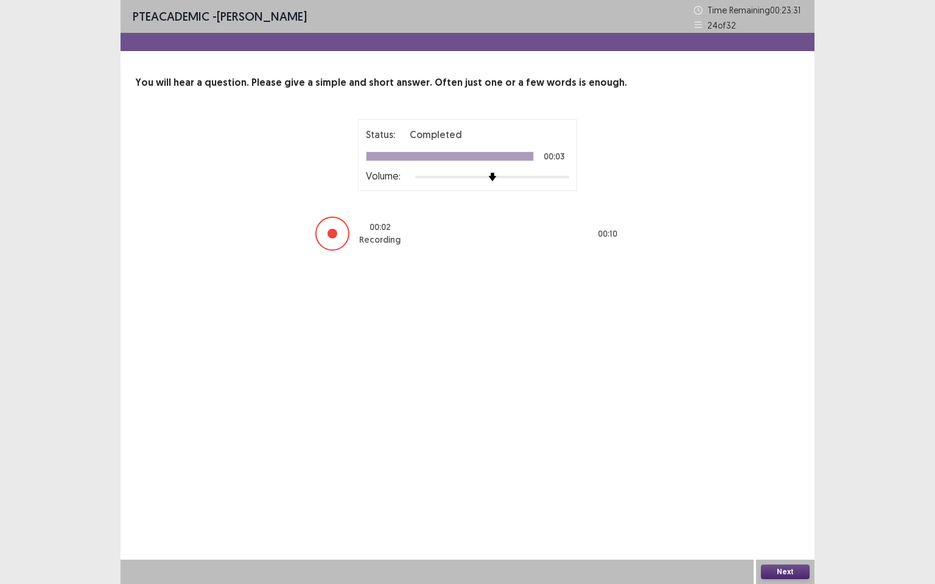
click at [796, 502] on button "Next" at bounding box center [785, 572] width 49 height 15
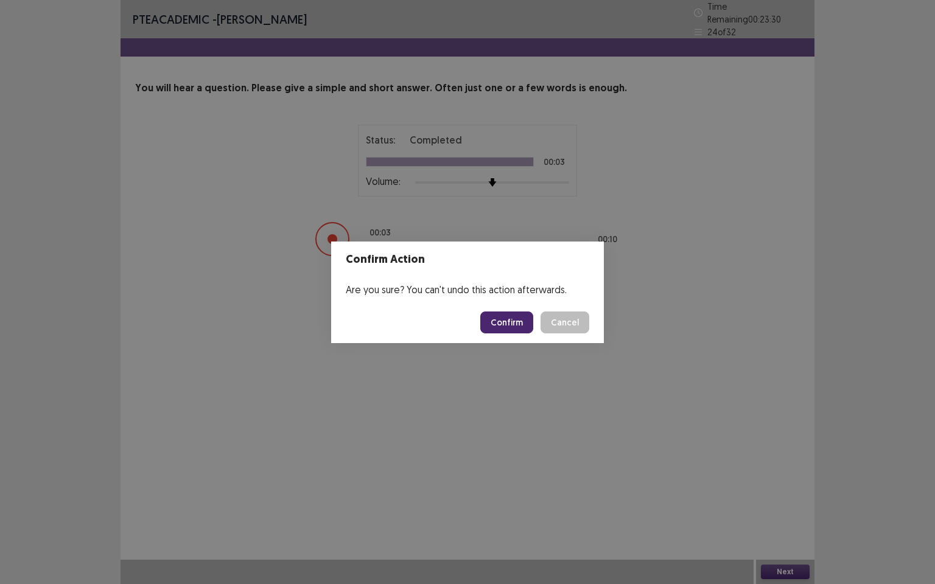
click at [507, 326] on button "Confirm" at bounding box center [506, 323] width 53 height 22
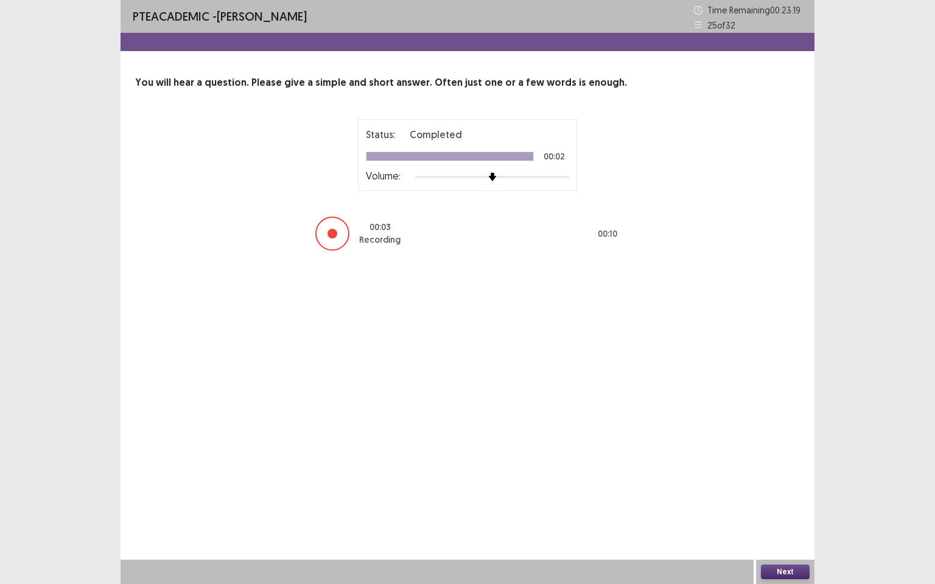
click at [784, 502] on button "Next" at bounding box center [785, 572] width 49 height 15
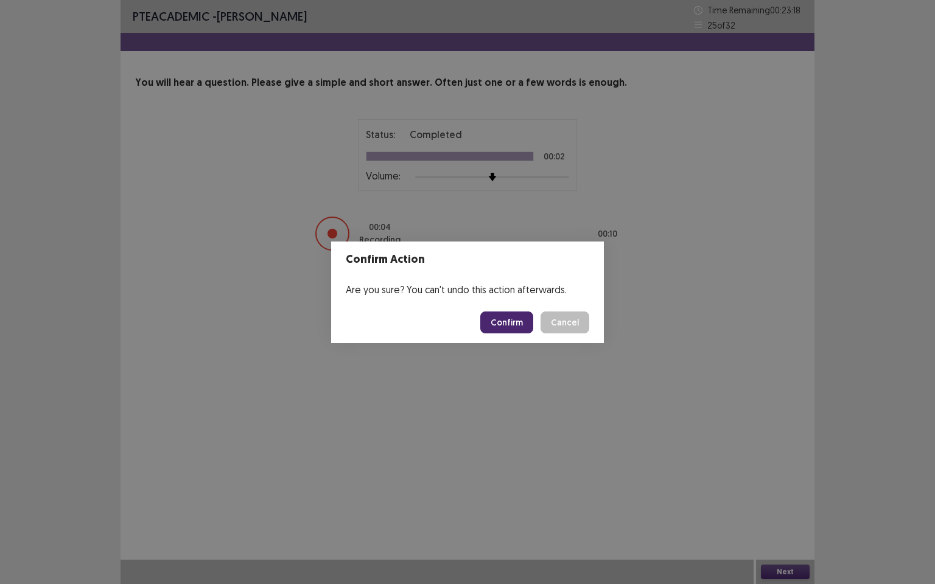
click at [507, 321] on button "Confirm" at bounding box center [506, 323] width 53 height 22
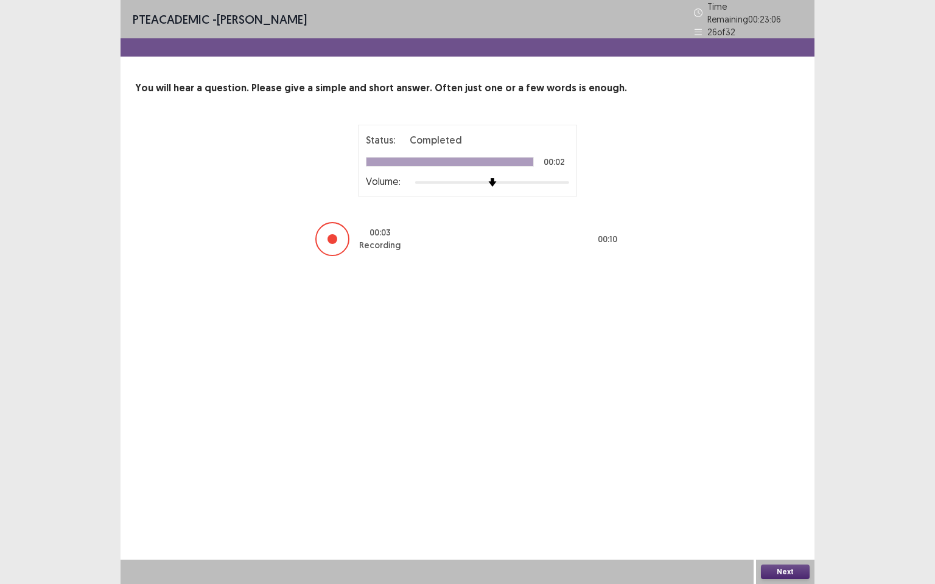
click at [765, 502] on button "Next" at bounding box center [785, 572] width 49 height 15
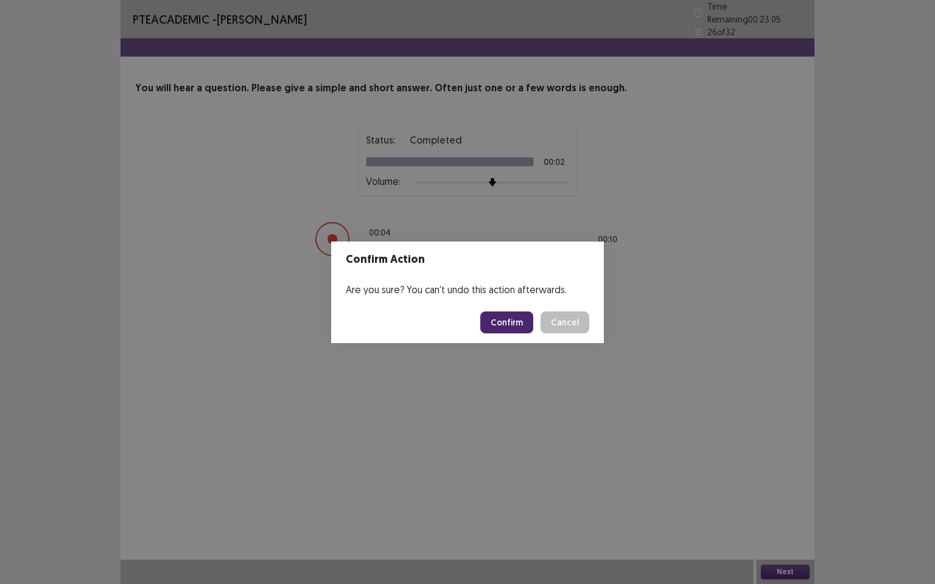
click at [519, 318] on button "Confirm" at bounding box center [506, 323] width 53 height 22
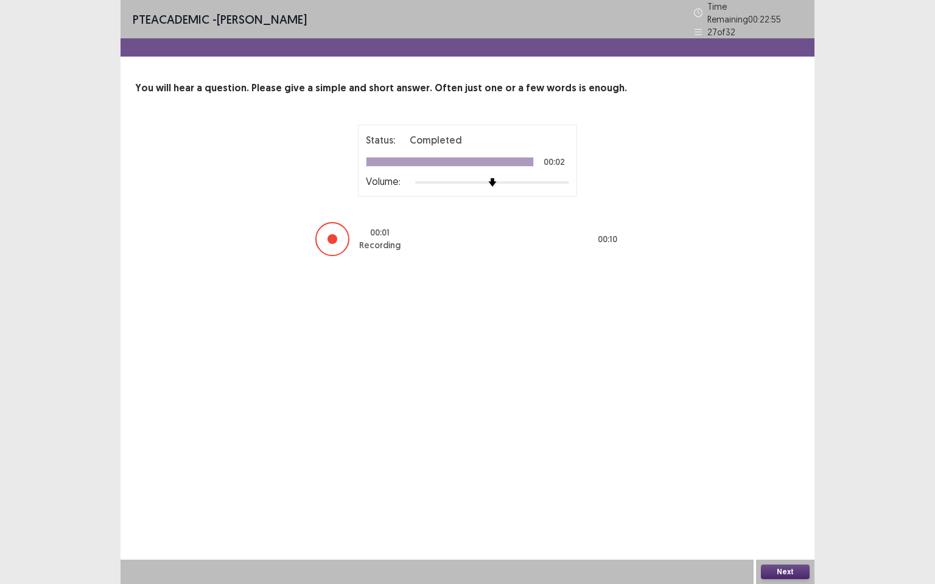
click at [788, 502] on button "Next" at bounding box center [785, 572] width 49 height 15
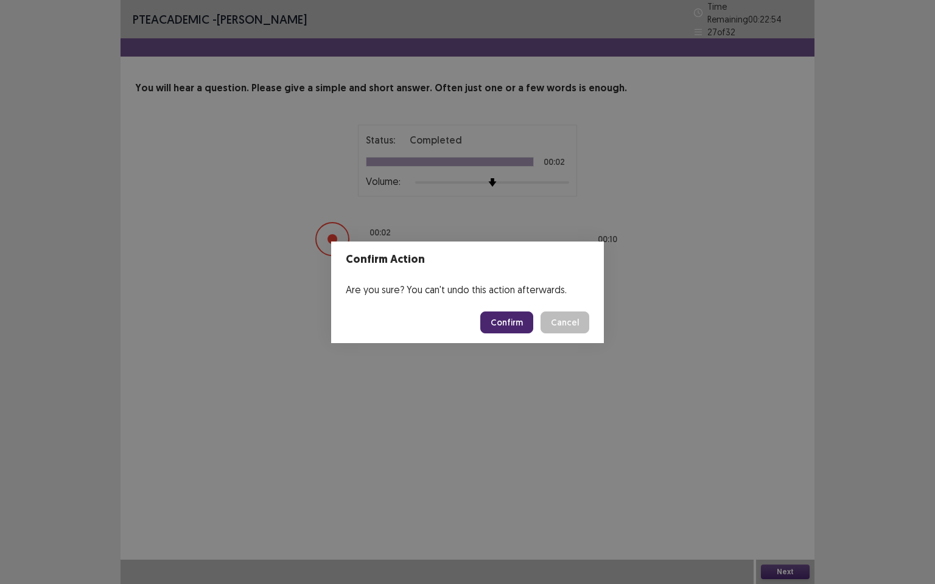
click at [523, 326] on button "Confirm" at bounding box center [506, 323] width 53 height 22
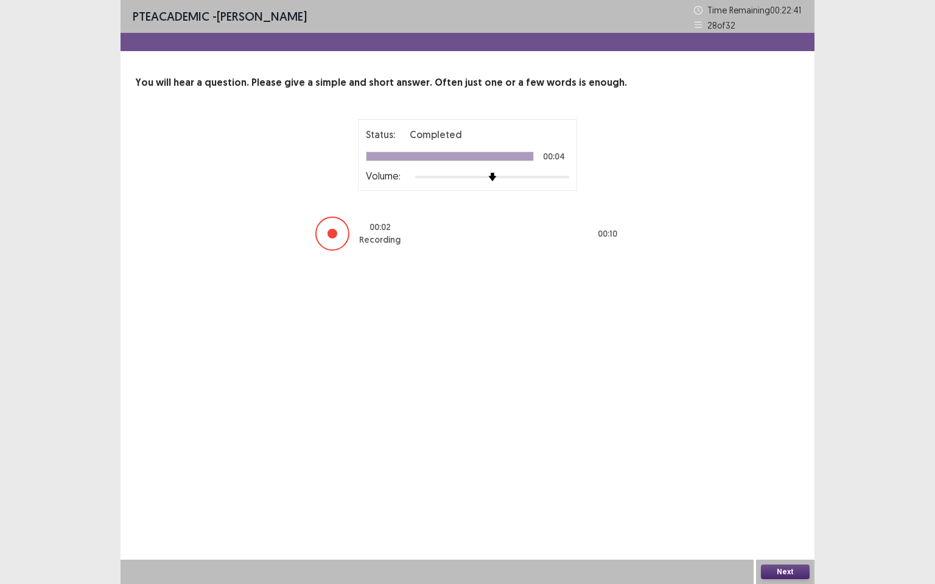
click at [799, 502] on div "Next" at bounding box center [785, 572] width 58 height 24
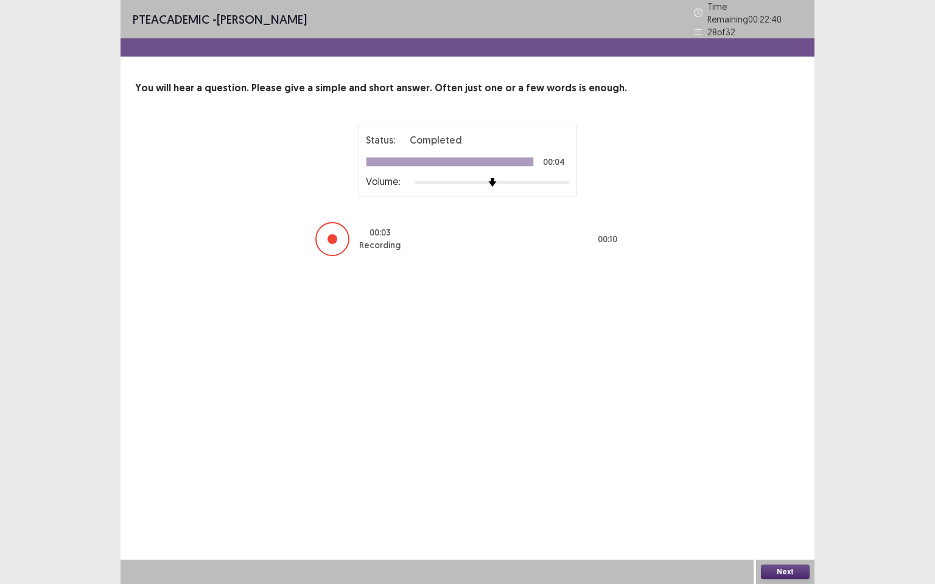
click at [798, 502] on button "Next" at bounding box center [785, 572] width 49 height 15
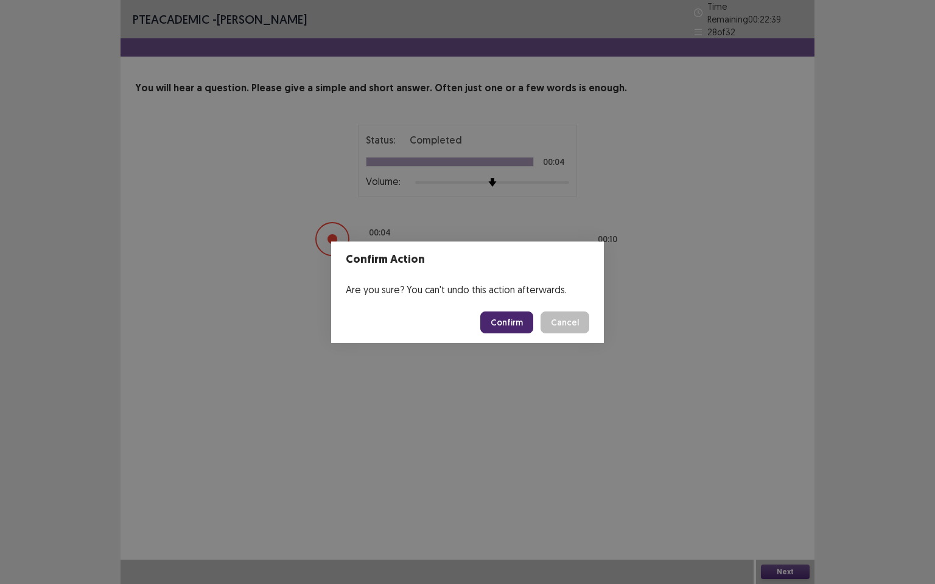
click at [519, 321] on button "Confirm" at bounding box center [506, 323] width 53 height 22
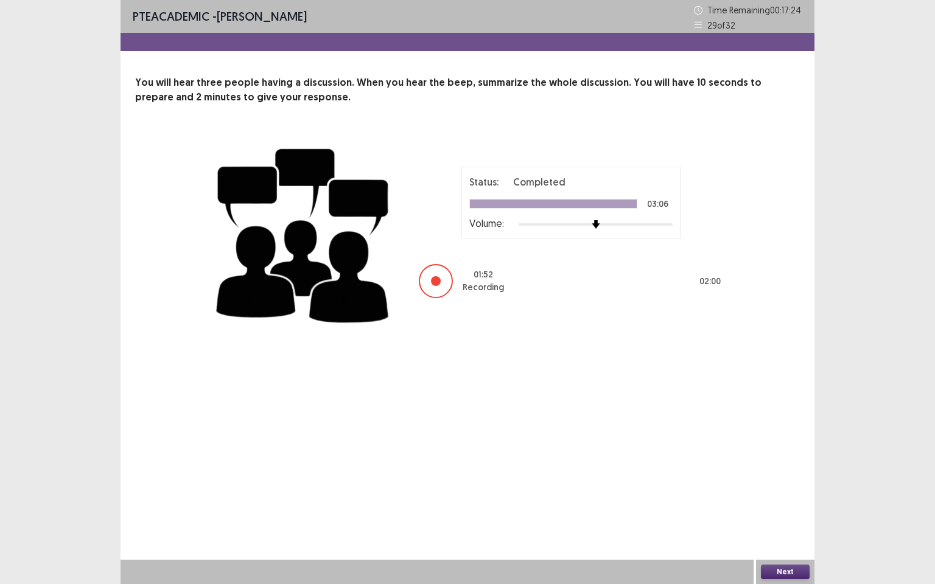
click at [774, 502] on button "Next" at bounding box center [785, 572] width 49 height 15
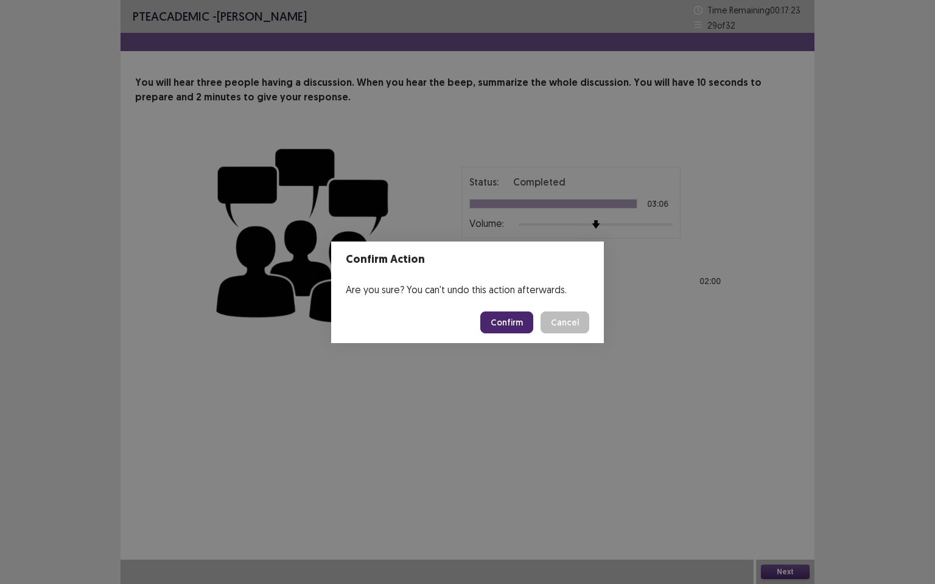
click at [510, 320] on button "Confirm" at bounding box center [506, 323] width 53 height 22
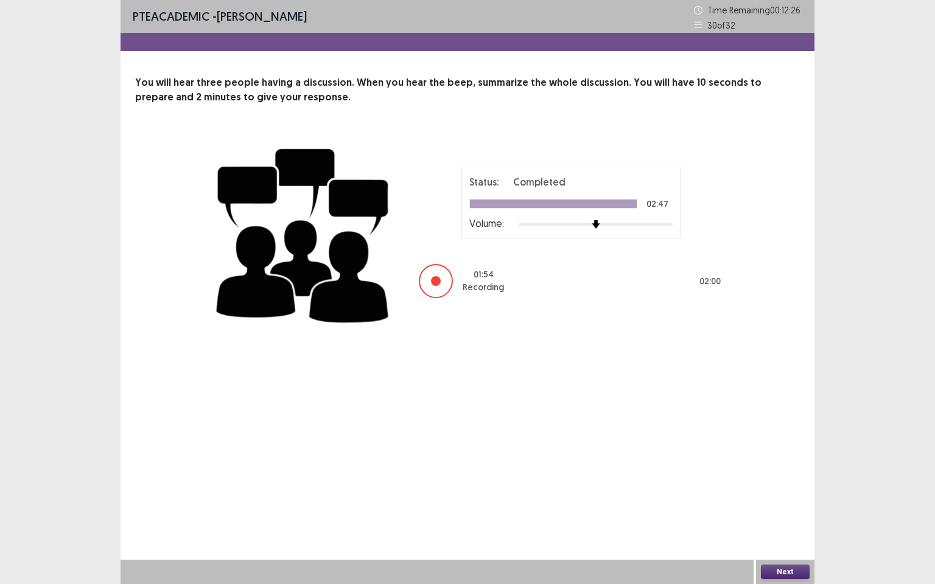
click at [767, 502] on button "Next" at bounding box center [785, 572] width 49 height 15
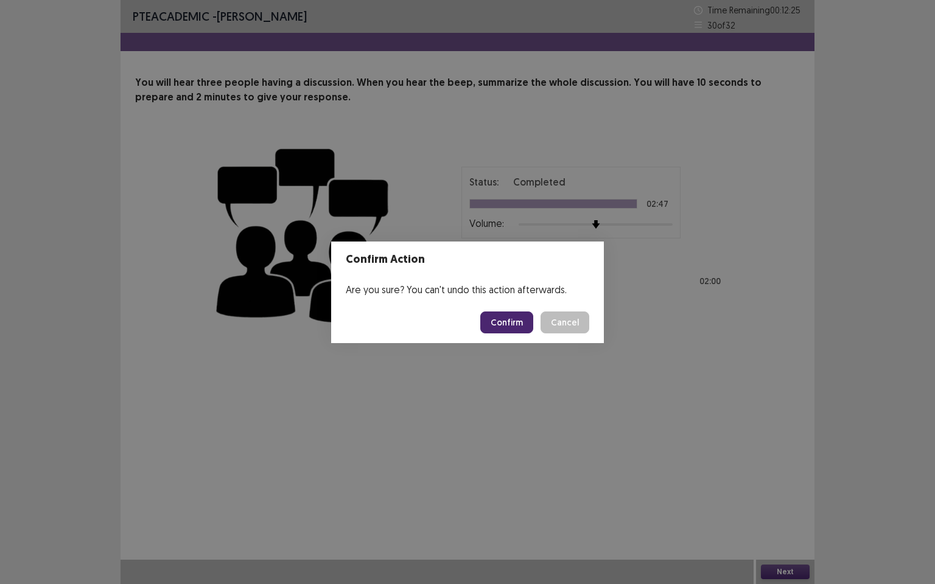
click at [514, 332] on button "Confirm" at bounding box center [506, 323] width 53 height 22
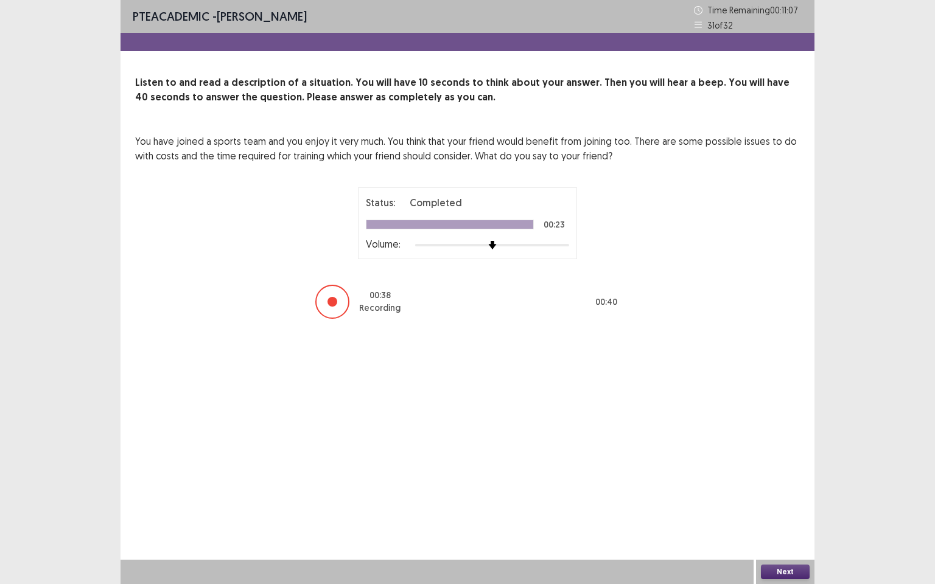
click at [773, 502] on button "Next" at bounding box center [785, 572] width 49 height 15
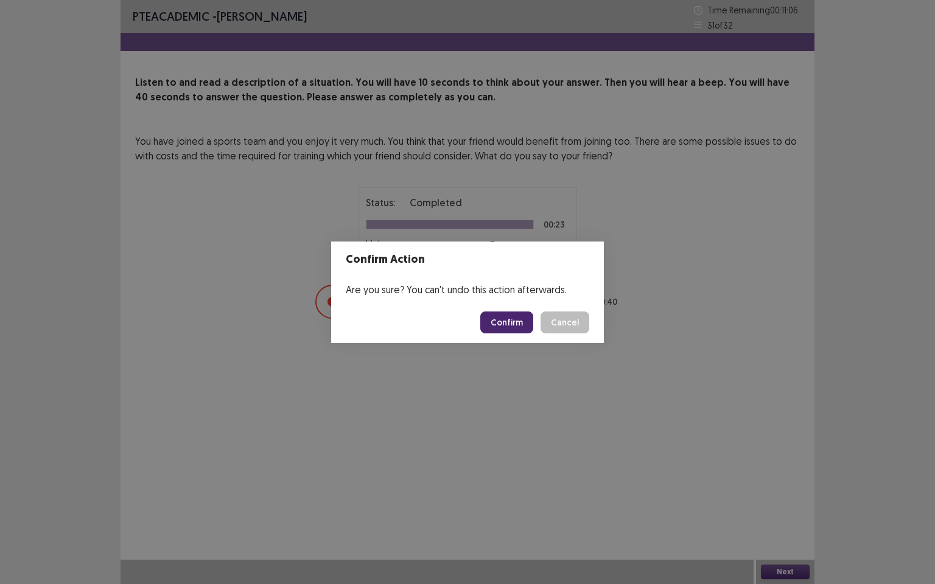
click at [507, 319] on button "Confirm" at bounding box center [506, 323] width 53 height 22
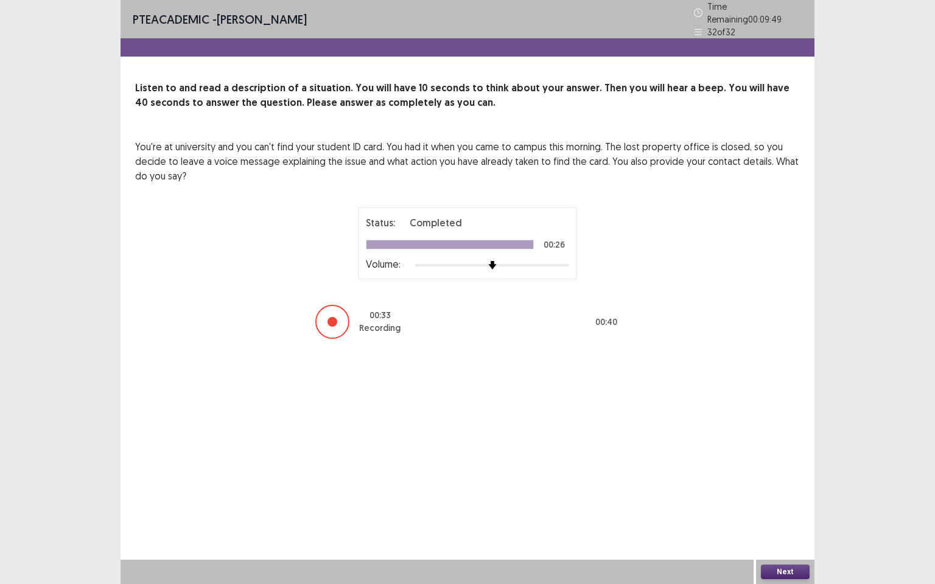
click at [779, 502] on button "Next" at bounding box center [785, 572] width 49 height 15
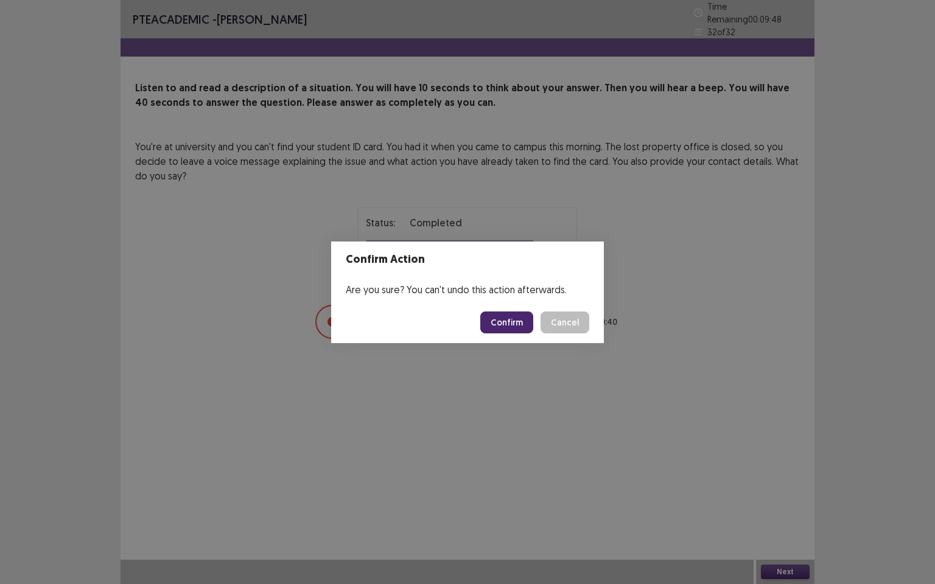
click at [511, 317] on button "Confirm" at bounding box center [506, 323] width 53 height 22
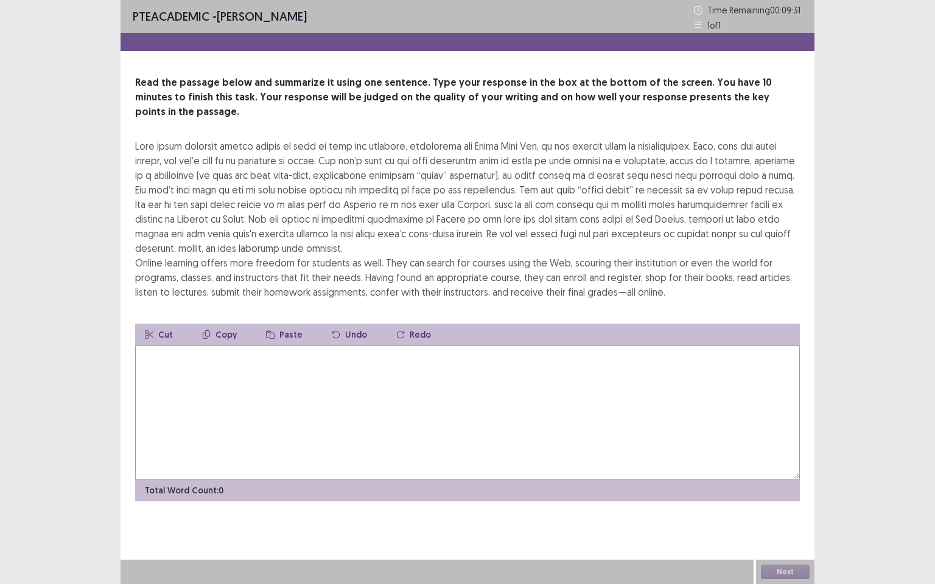
click at [205, 346] on textarea at bounding box center [467, 413] width 665 height 134
type textarea "*"
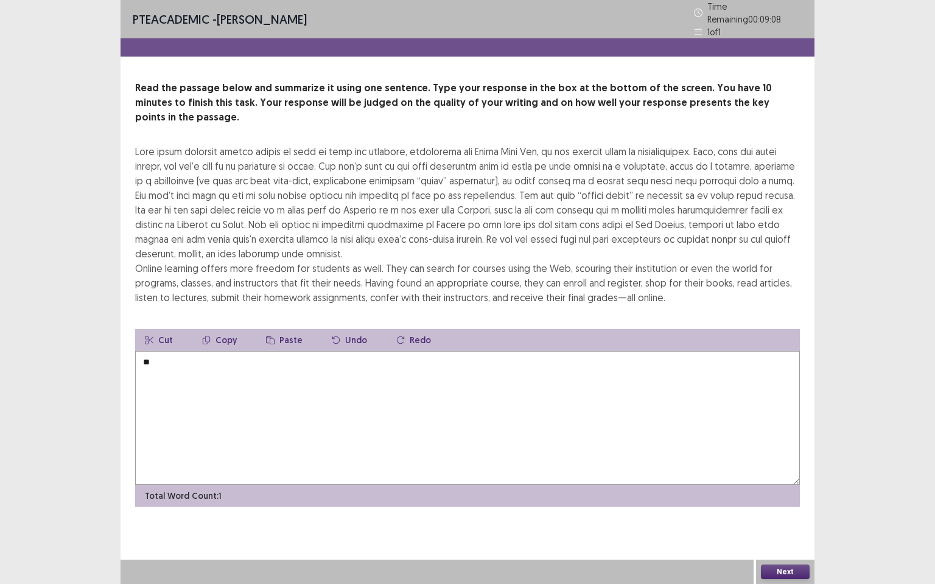
type textarea "*"
click at [362, 351] on textarea "**********" at bounding box center [467, 418] width 665 height 134
click at [480, 351] on textarea "**********" at bounding box center [467, 418] width 665 height 134
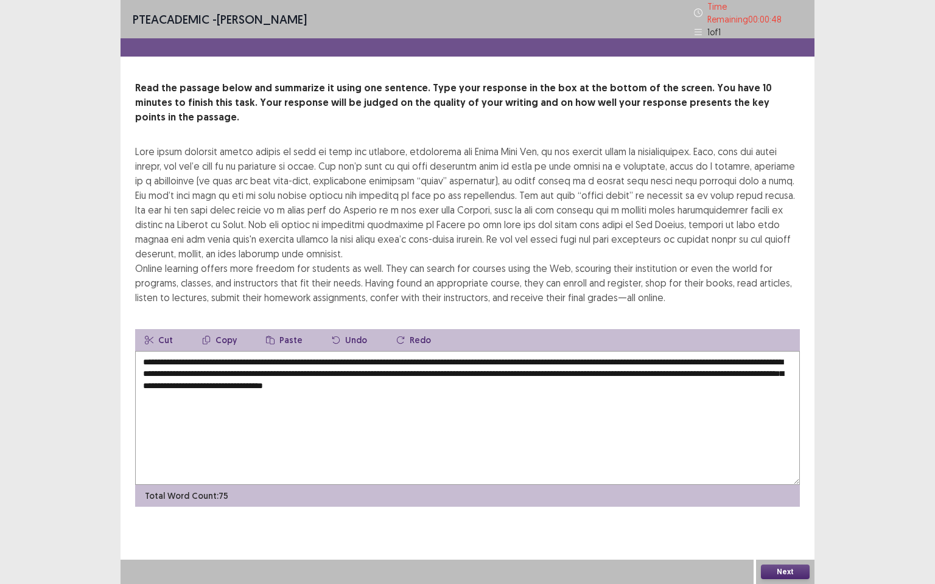
click at [516, 365] on textarea "**********" at bounding box center [467, 418] width 665 height 134
drag, startPoint x: 360, startPoint y: 340, endPoint x: 364, endPoint y: 377, distance: 38.0
click at [360, 351] on textarea "**********" at bounding box center [467, 418] width 665 height 134
drag, startPoint x: 633, startPoint y: 342, endPoint x: 626, endPoint y: 413, distance: 71.5
click at [631, 361] on textarea "**********" at bounding box center [467, 418] width 665 height 134
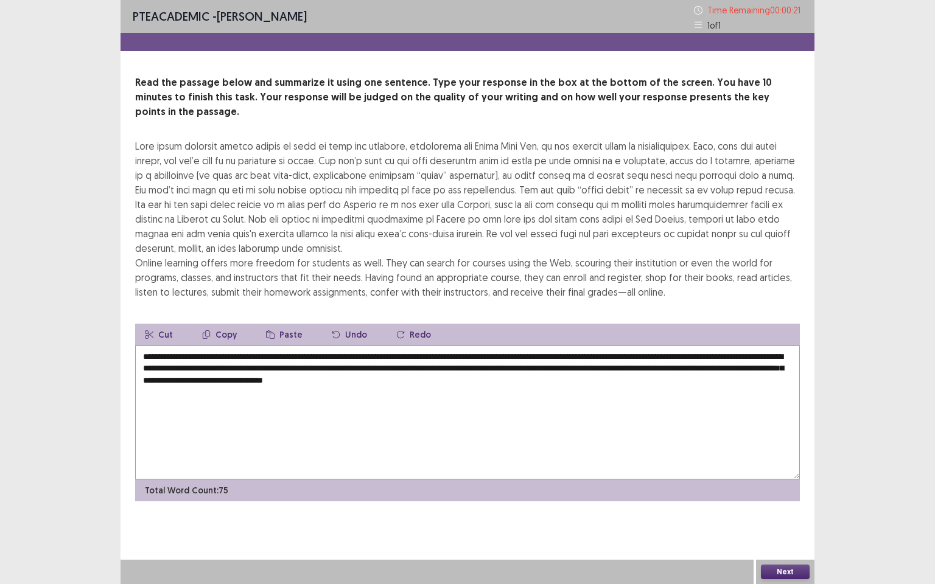
click at [619, 408] on textarea "**********" at bounding box center [467, 413] width 665 height 134
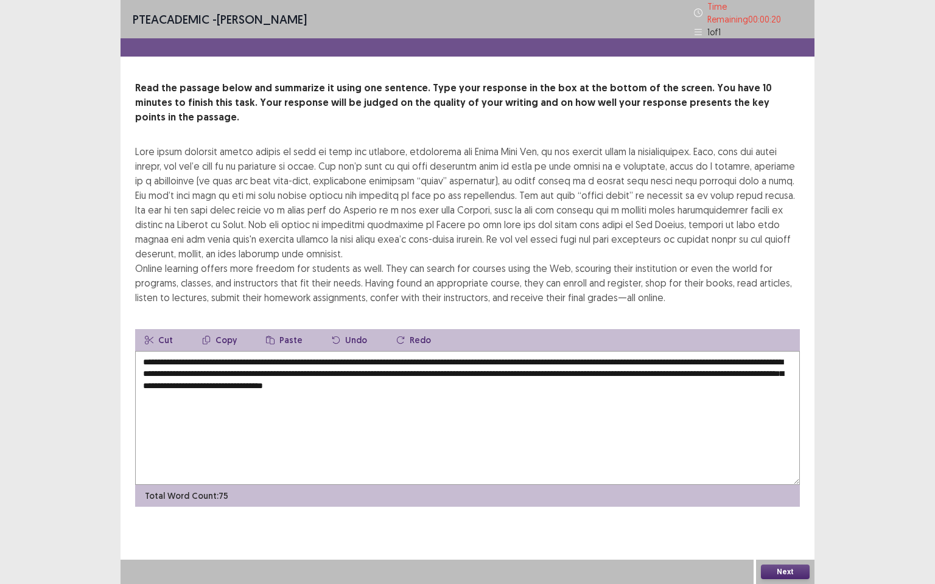
click at [633, 351] on textarea "**********" at bounding box center [467, 418] width 665 height 134
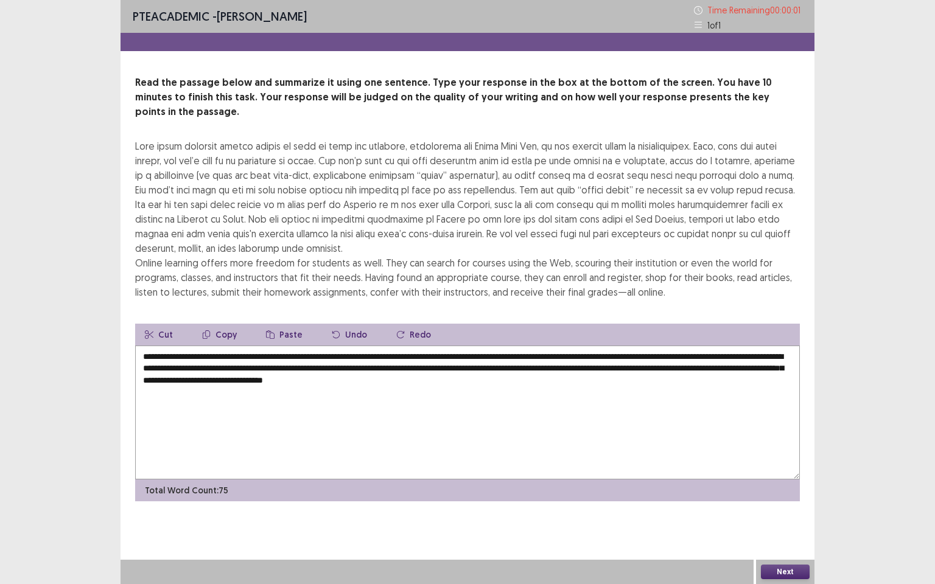
type textarea "**********"
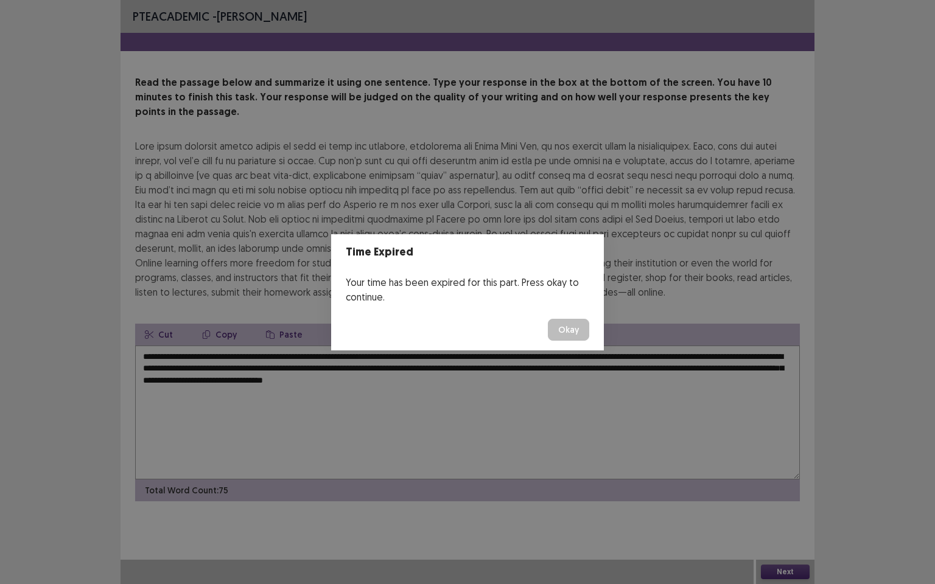
click at [572, 336] on button "Okay" at bounding box center [568, 330] width 41 height 22
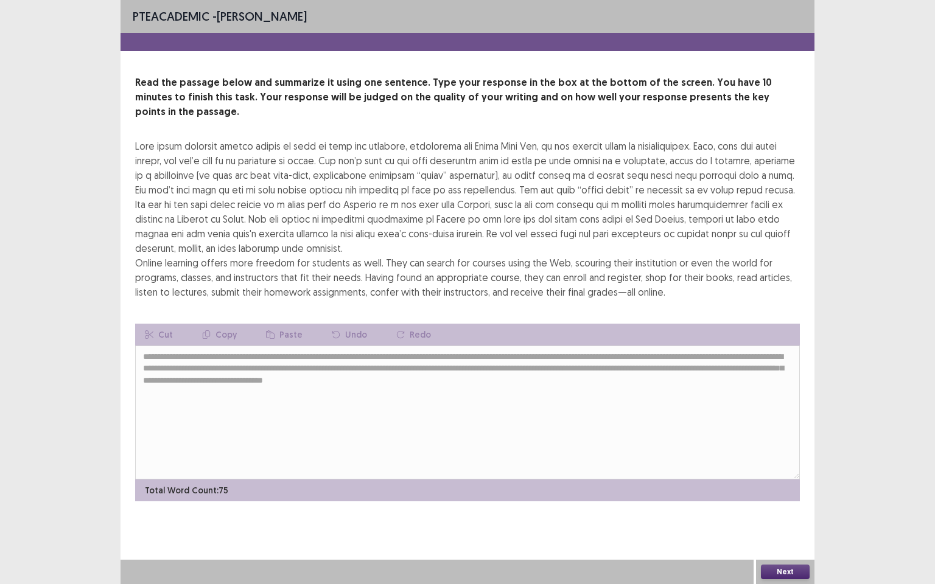
drag, startPoint x: 787, startPoint y: 570, endPoint x: 764, endPoint y: 572, distance: 22.6
click at [787, 502] on div "PTE academic - [PERSON_NAME] Read the passage below and summarize it using one …" at bounding box center [468, 292] width 694 height 584
click at [771, 502] on button "Next" at bounding box center [785, 572] width 49 height 15
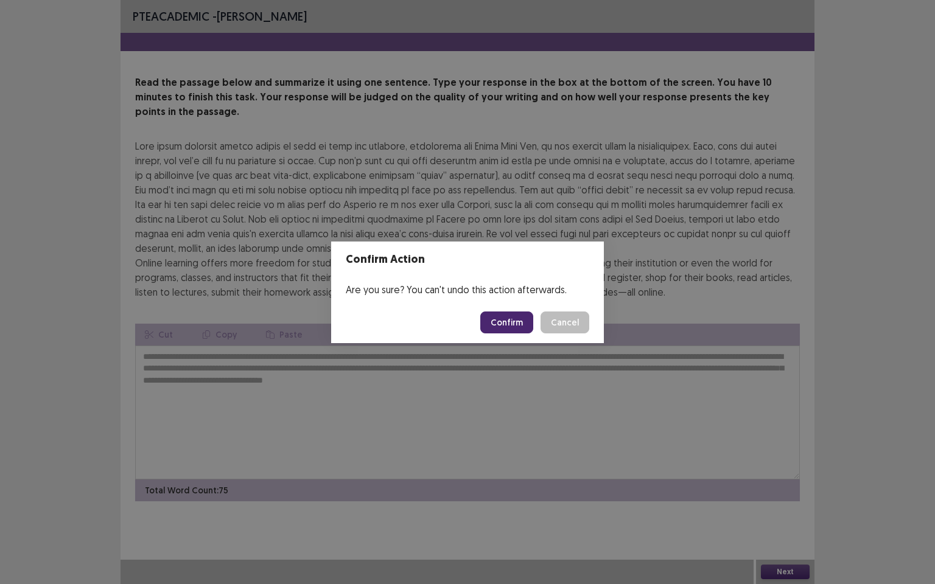
click at [510, 324] on button "Confirm" at bounding box center [506, 323] width 53 height 22
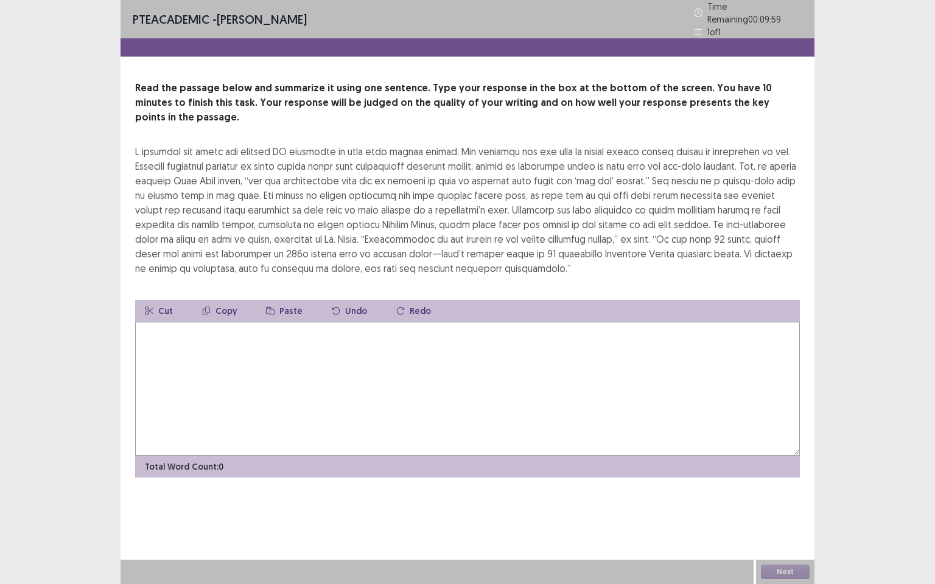
click at [270, 334] on textarea at bounding box center [467, 389] width 665 height 134
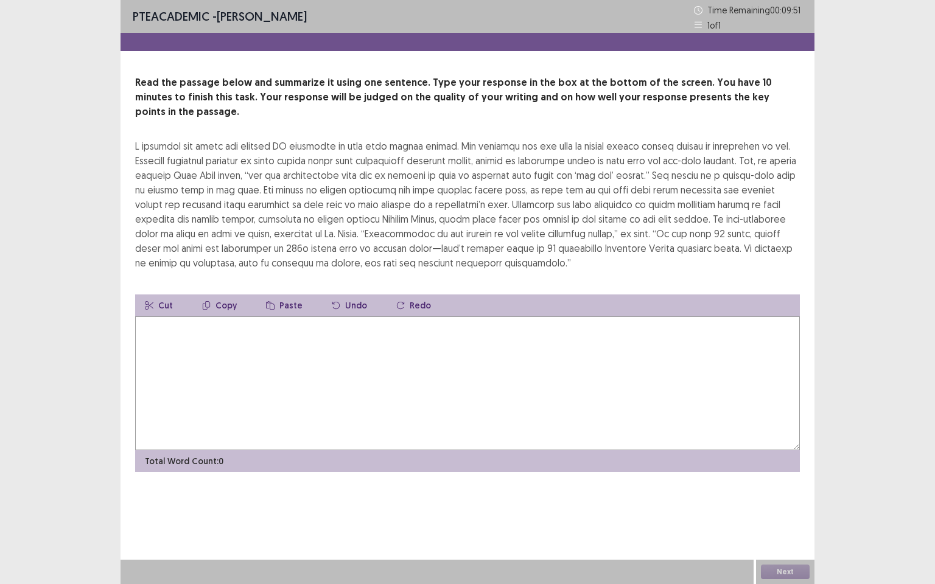
click at [182, 324] on textarea at bounding box center [467, 384] width 665 height 134
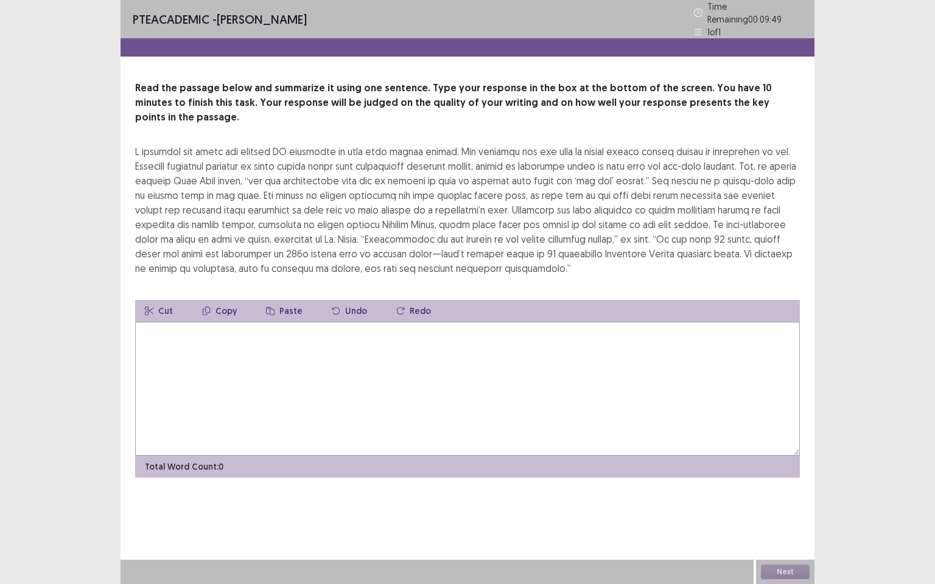
type textarea "*"
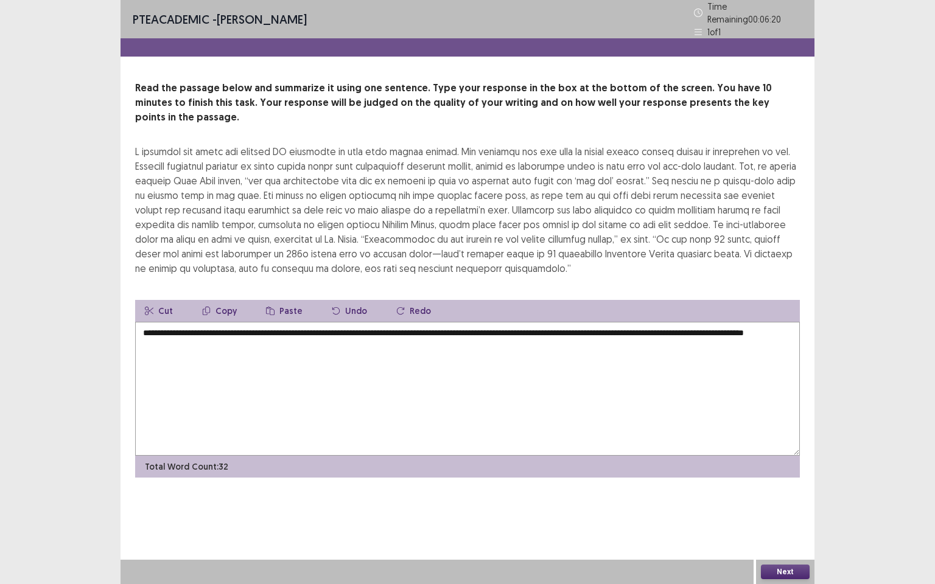
drag, startPoint x: 207, startPoint y: 323, endPoint x: 210, endPoint y: 348, distance: 24.5
click at [208, 324] on textarea "**********" at bounding box center [467, 389] width 665 height 134
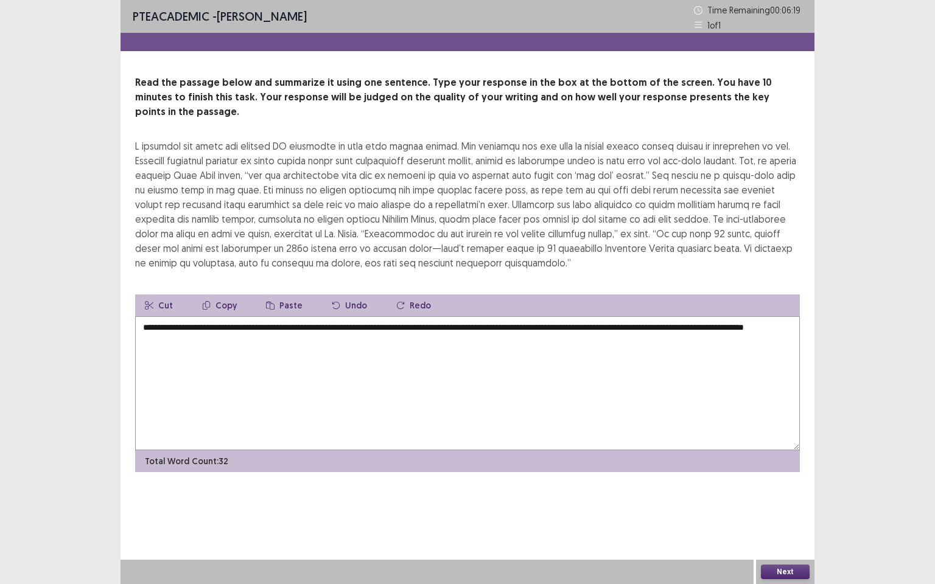
click at [210, 324] on textarea "**********" at bounding box center [467, 384] width 665 height 134
click at [259, 332] on textarea "**********" at bounding box center [467, 384] width 665 height 134
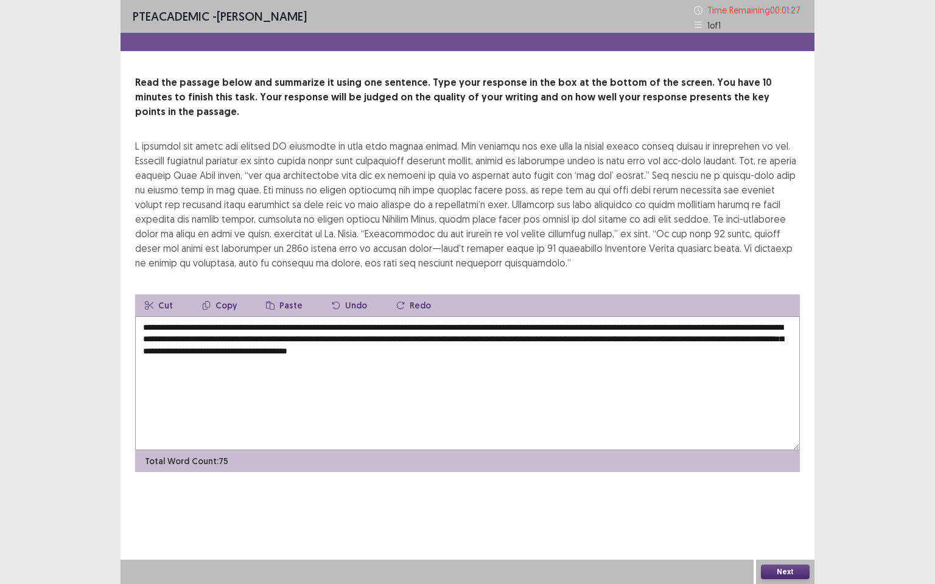
click at [717, 317] on textarea "**********" at bounding box center [467, 384] width 665 height 134
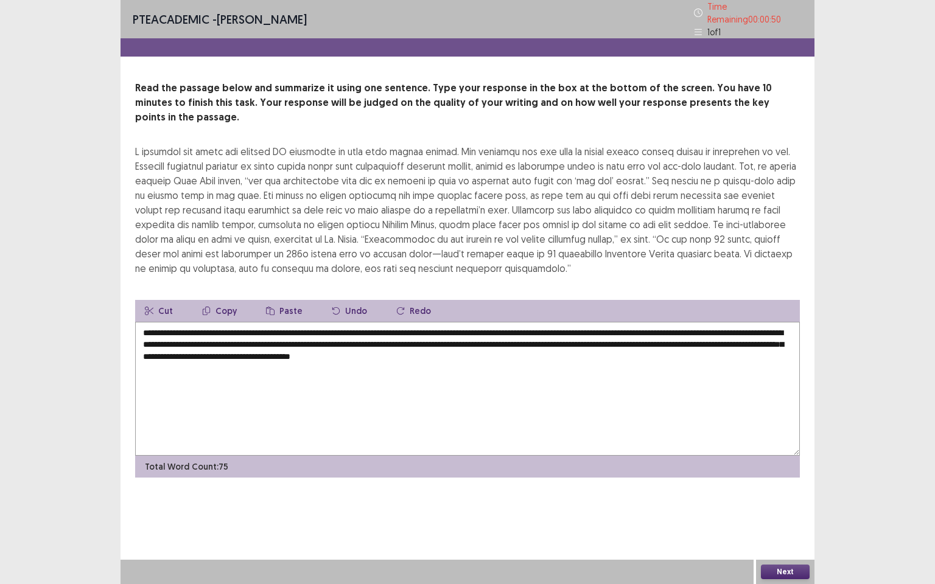
type textarea "**********"
click at [788, 502] on button "Next" at bounding box center [785, 572] width 49 height 15
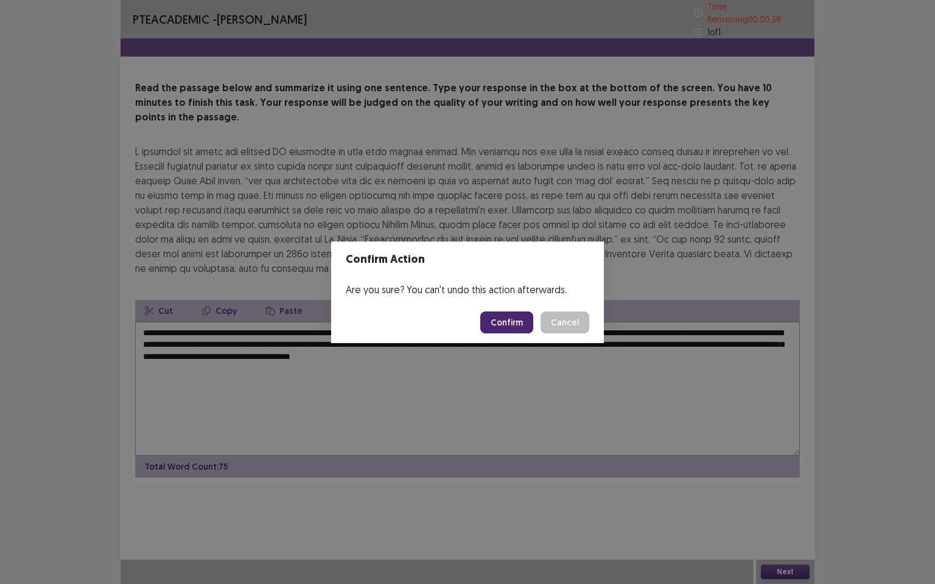
click at [506, 319] on button "Confirm" at bounding box center [506, 323] width 53 height 22
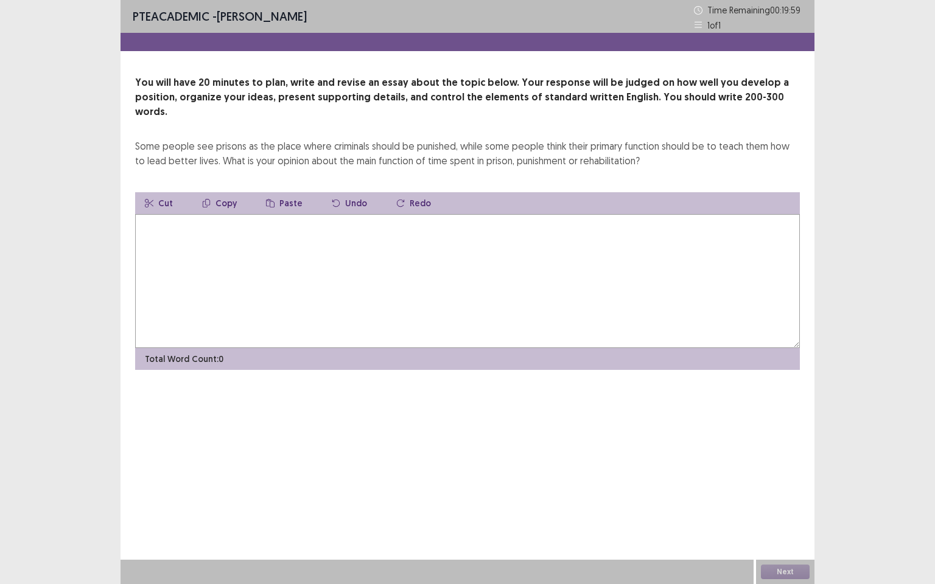
click at [220, 216] on textarea at bounding box center [467, 281] width 665 height 134
click at [365, 214] on textarea "**********" at bounding box center [467, 281] width 665 height 134
click at [427, 214] on textarea "**********" at bounding box center [467, 281] width 665 height 134
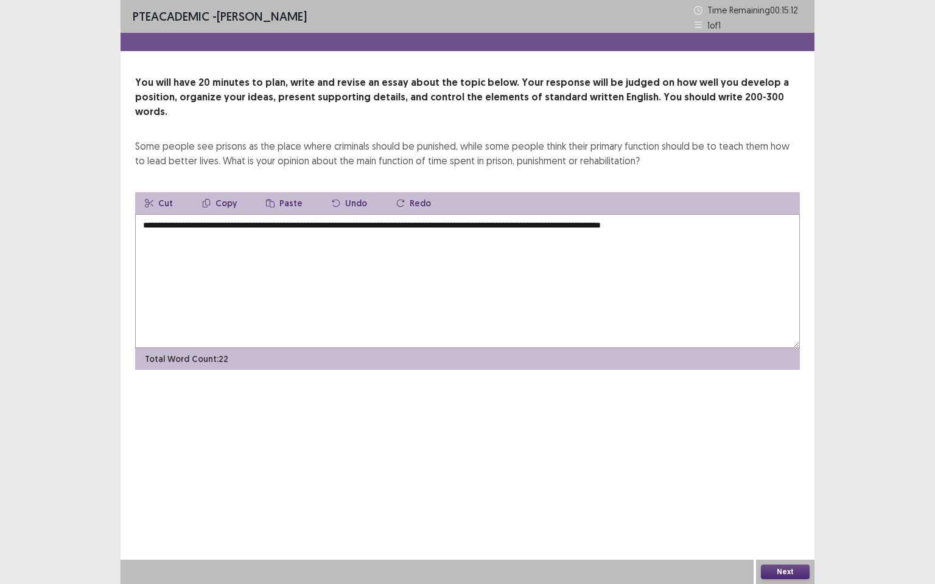
drag, startPoint x: 258, startPoint y: 212, endPoint x: 330, endPoint y: 215, distance: 71.9
click at [330, 215] on textarea "**********" at bounding box center [467, 281] width 665 height 134
click at [735, 214] on textarea "**********" at bounding box center [467, 281] width 665 height 134
click at [287, 248] on textarea "**********" at bounding box center [467, 281] width 665 height 134
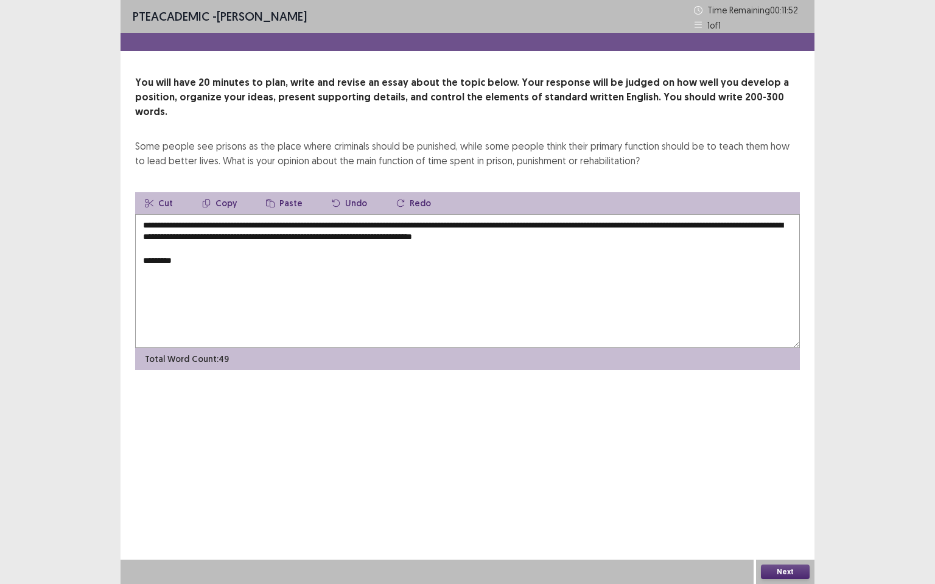
drag, startPoint x: 237, startPoint y: 212, endPoint x: 250, endPoint y: 209, distance: 13.0
click at [253, 214] on textarea "**********" at bounding box center [467, 281] width 665 height 134
drag, startPoint x: 235, startPoint y: 208, endPoint x: 514, endPoint y: 216, distance: 278.9
click at [514, 216] on textarea "**********" at bounding box center [467, 281] width 665 height 134
click at [188, 242] on textarea "**********" at bounding box center [467, 281] width 665 height 134
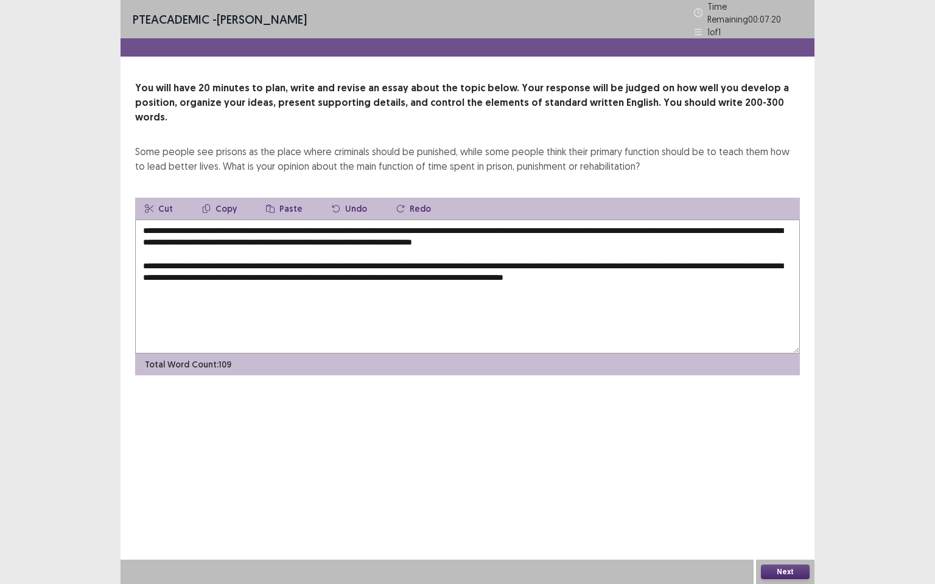
click at [689, 256] on textarea "**********" at bounding box center [467, 287] width 665 height 134
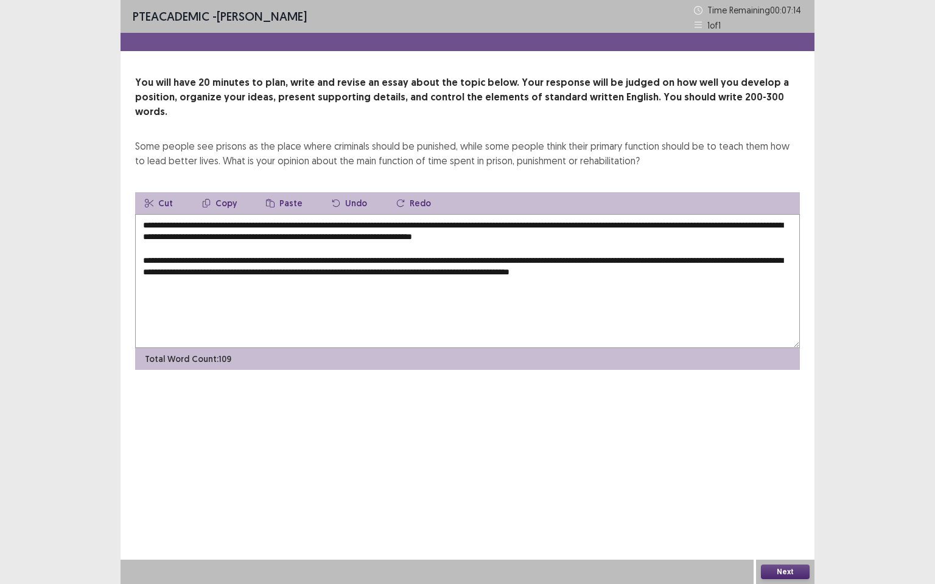
drag, startPoint x: 707, startPoint y: 258, endPoint x: 709, endPoint y: 278, distance: 20.2
click at [707, 263] on textarea "**********" at bounding box center [467, 281] width 665 height 134
click at [740, 261] on textarea "**********" at bounding box center [467, 281] width 665 height 134
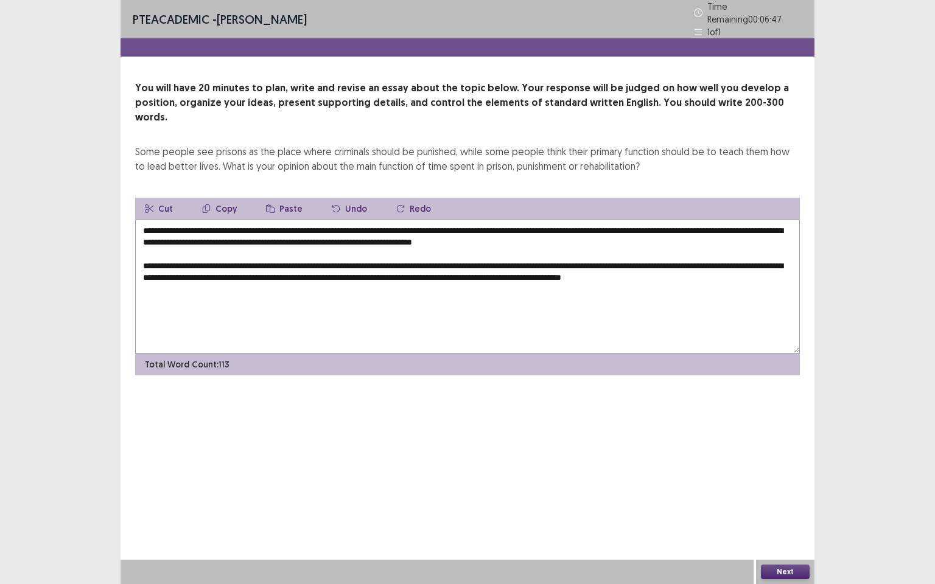
click at [714, 260] on textarea "**********" at bounding box center [467, 287] width 665 height 134
click at [793, 259] on textarea "**********" at bounding box center [467, 287] width 665 height 134
click at [453, 268] on textarea "**********" at bounding box center [467, 287] width 665 height 134
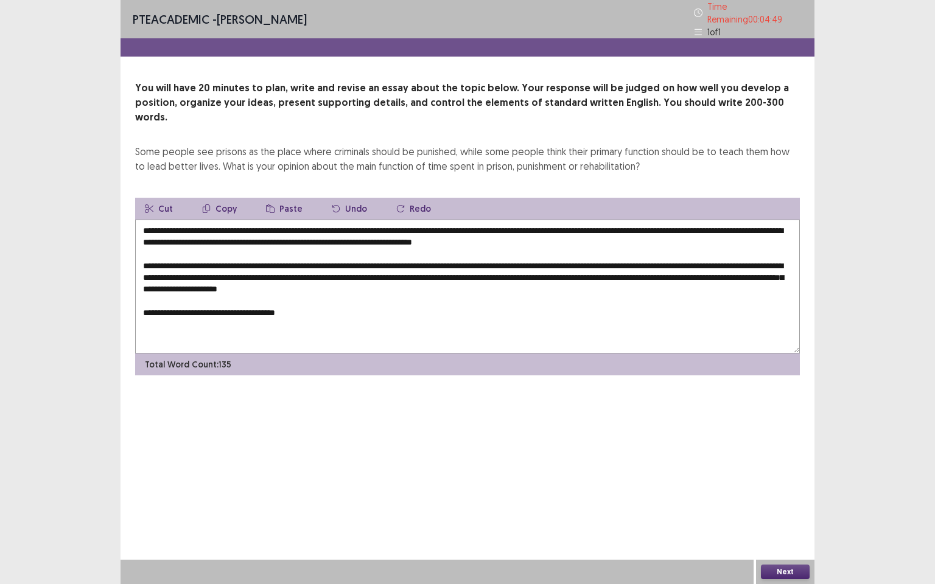
drag, startPoint x: 168, startPoint y: 245, endPoint x: 370, endPoint y: 243, distance: 202.1
click at [370, 243] on textarea "**********" at bounding box center [467, 287] width 665 height 134
click at [315, 297] on textarea "**********" at bounding box center [467, 287] width 665 height 134
click at [304, 290] on textarea "**********" at bounding box center [467, 287] width 665 height 134
click at [520, 294] on textarea "**********" at bounding box center [467, 287] width 665 height 134
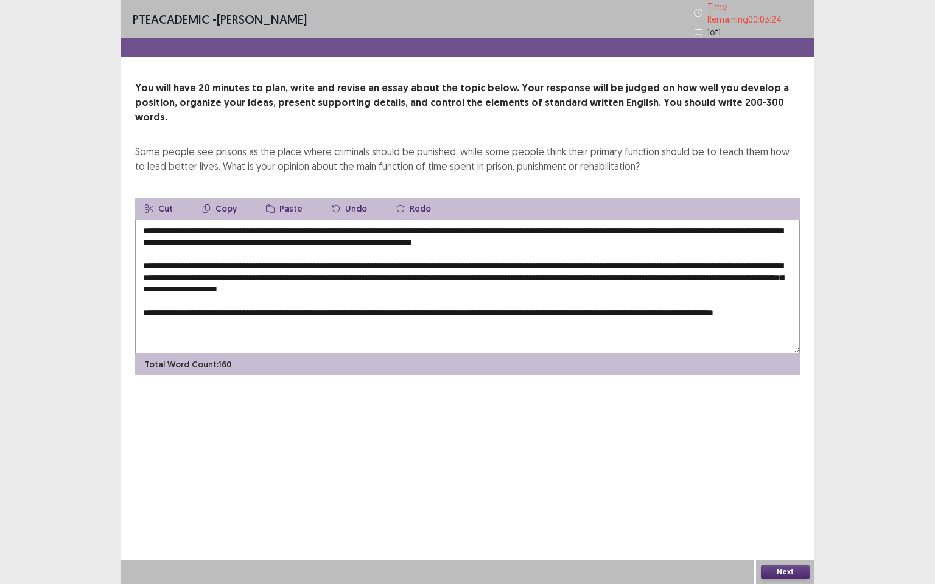
click at [205, 304] on textarea "**********" at bounding box center [467, 287] width 665 height 134
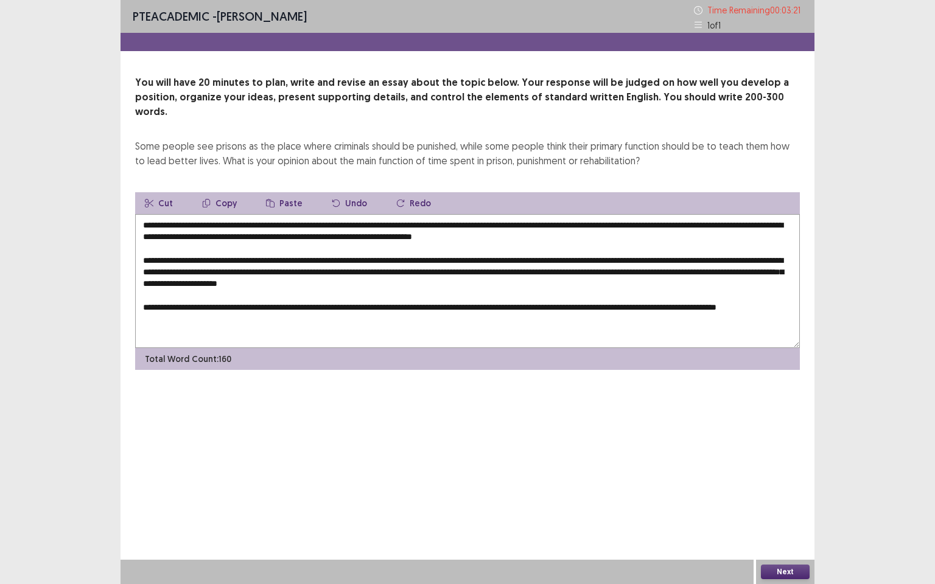
click at [236, 307] on textarea "**********" at bounding box center [467, 281] width 665 height 134
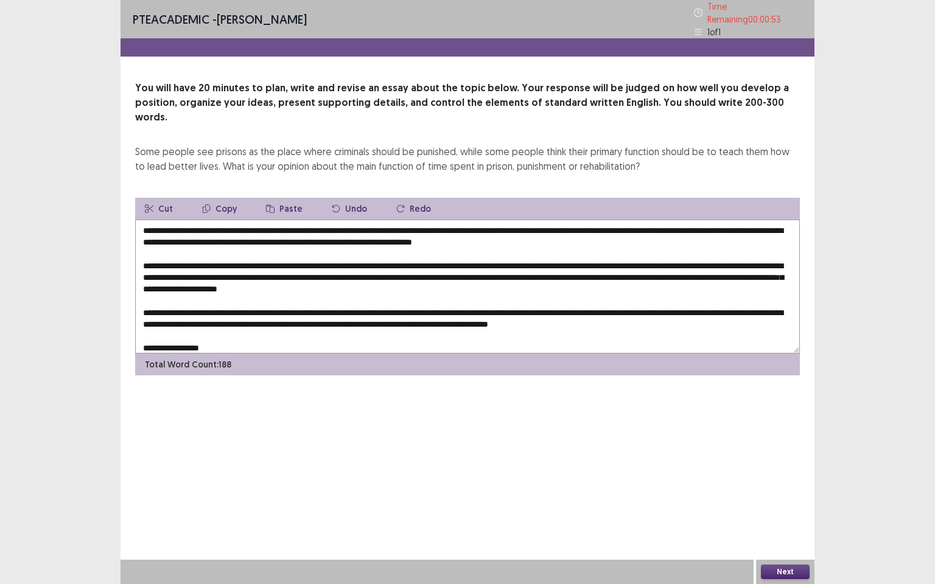
paste textarea "**********"
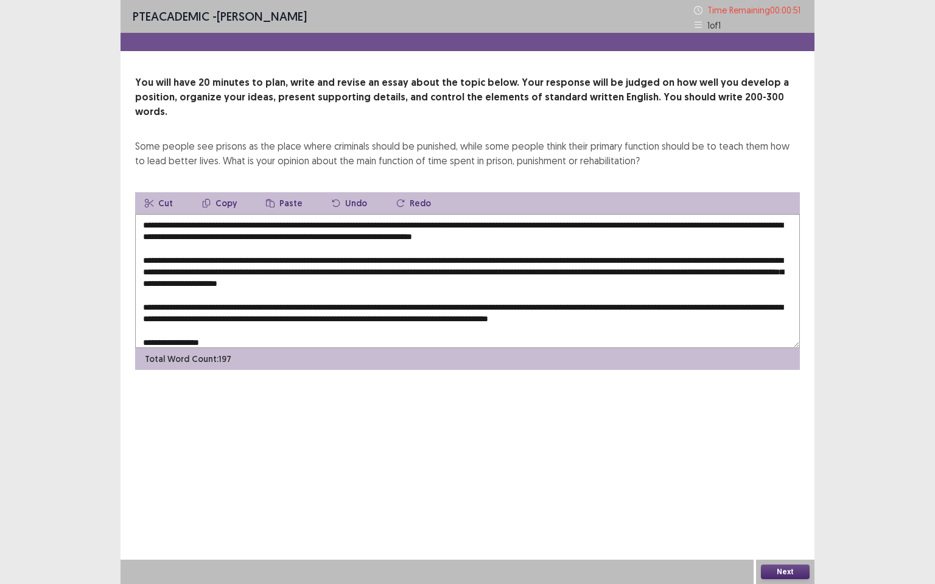
click at [418, 328] on textarea at bounding box center [467, 281] width 665 height 134
type textarea "**********"
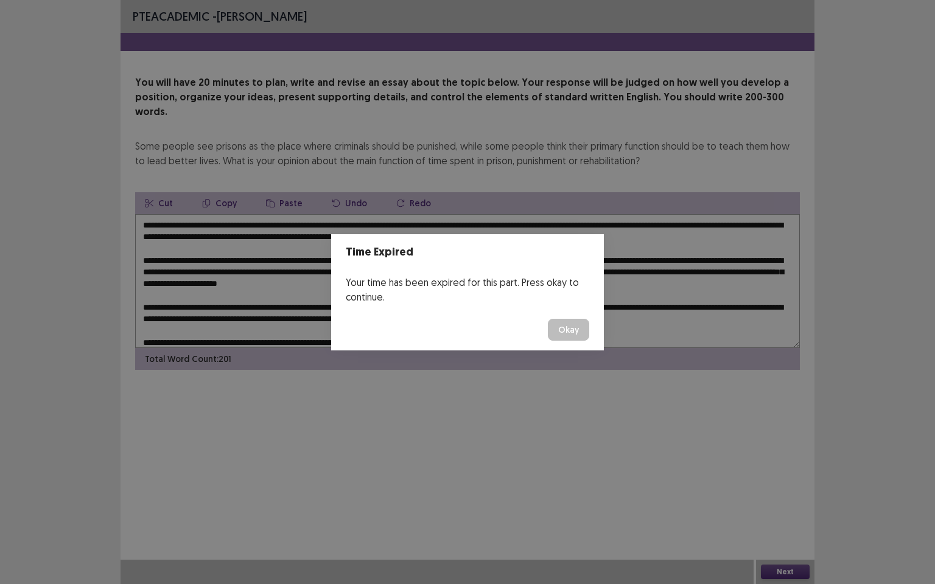
click at [561, 329] on button "Okay" at bounding box center [568, 330] width 41 height 22
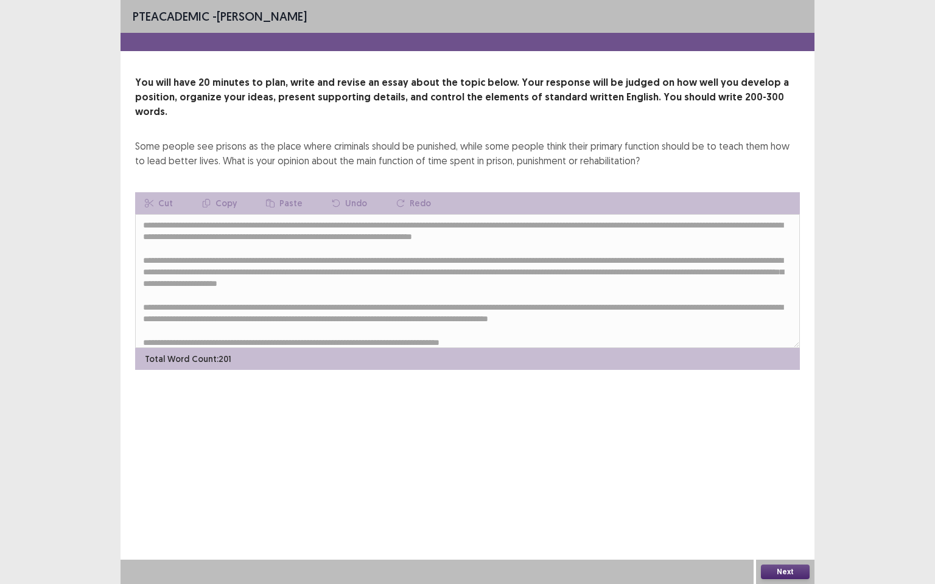
click at [784, 502] on div "Next" at bounding box center [785, 572] width 58 height 24
click at [783, 502] on button "Next" at bounding box center [785, 572] width 49 height 15
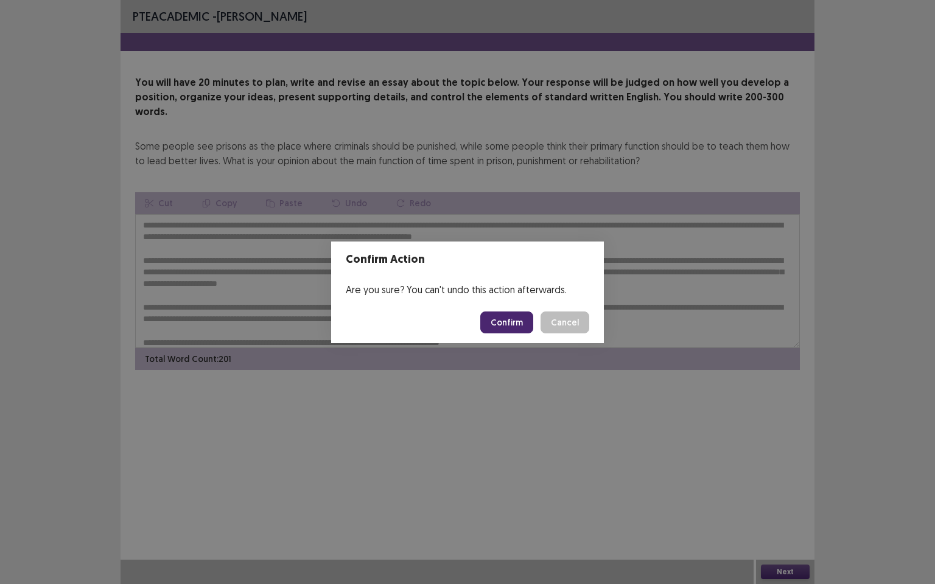
click at [567, 383] on div "Confirm Action Are you sure? You can't undo this action afterwards. Confirm Can…" at bounding box center [467, 292] width 935 height 584
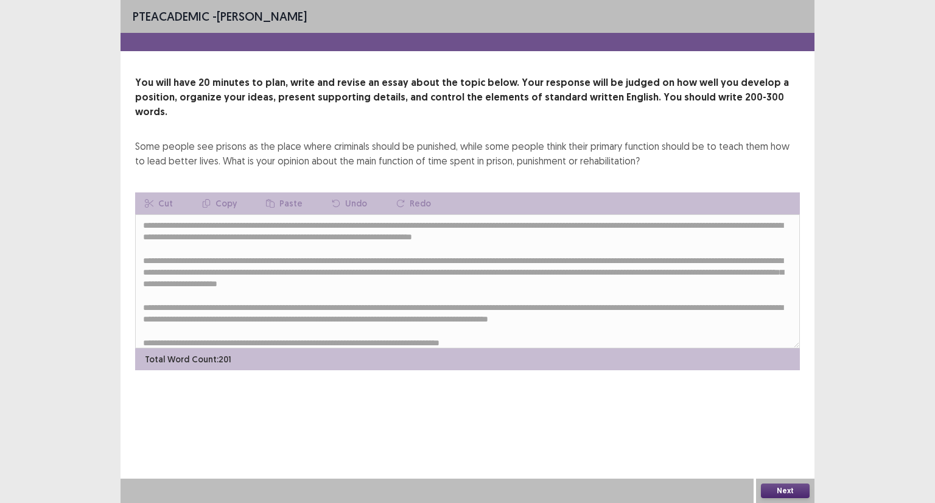
click at [776, 489] on button "Next" at bounding box center [785, 490] width 49 height 15
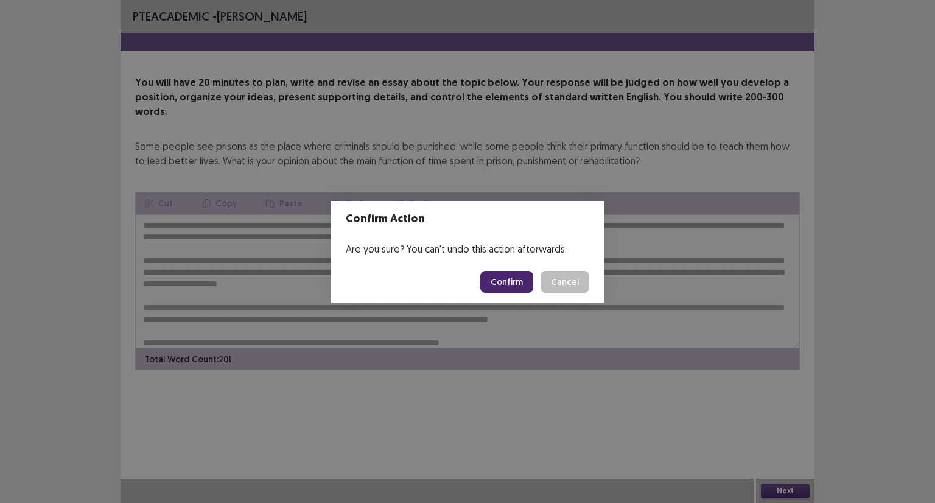
click at [511, 279] on button "Confirm" at bounding box center [506, 282] width 53 height 22
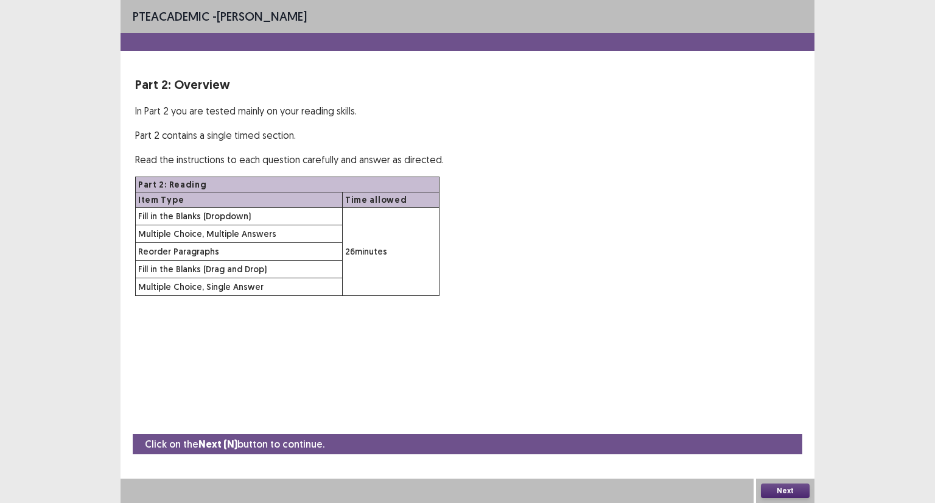
click at [770, 488] on button "Next" at bounding box center [785, 490] width 49 height 15
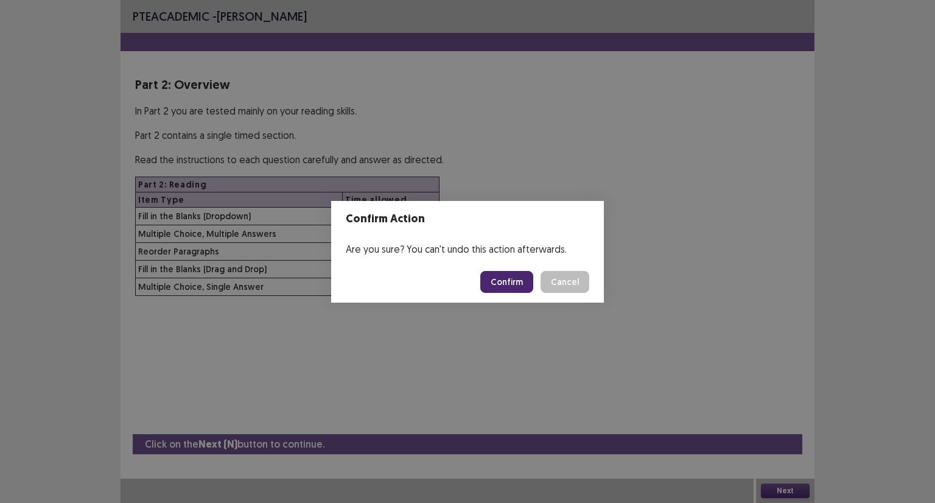
click at [511, 279] on button "Confirm" at bounding box center [506, 282] width 53 height 22
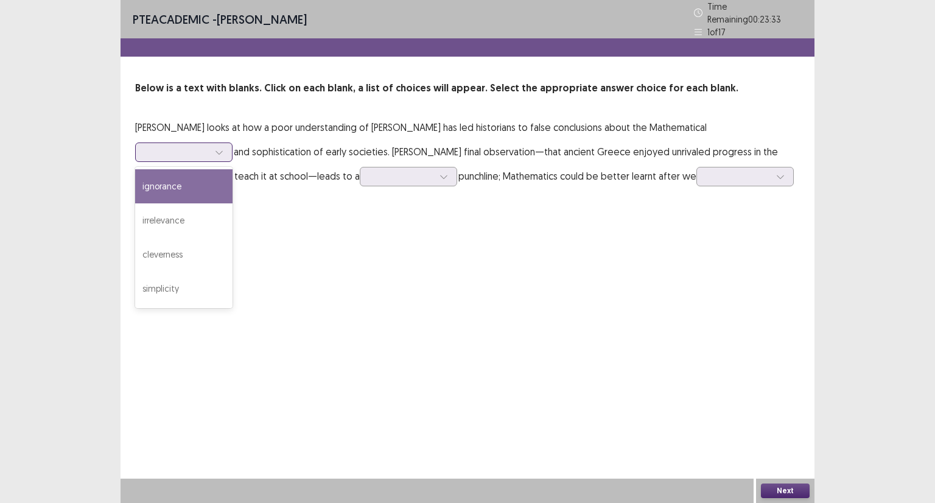
click at [223, 148] on icon at bounding box center [219, 152] width 9 height 9
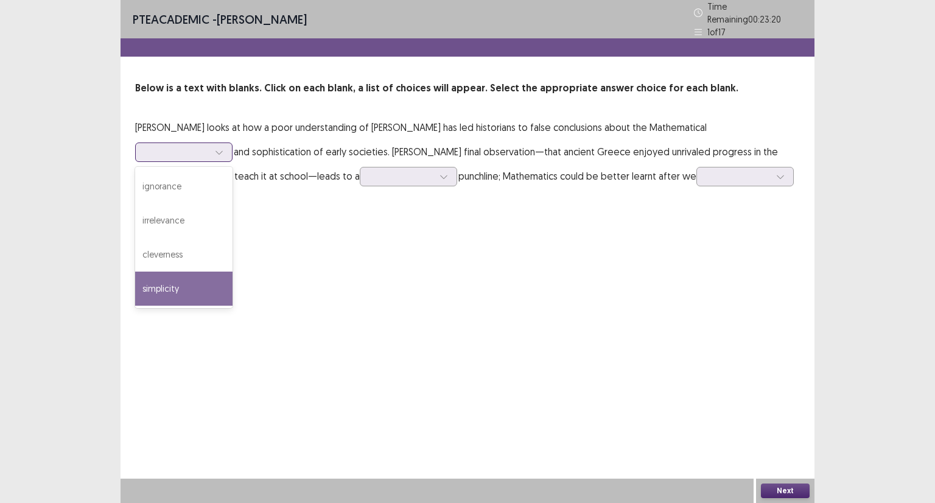
drag, startPoint x: 664, startPoint y: 262, endPoint x: 678, endPoint y: 217, distance: 47.9
click at [233, 272] on div "simplicity" at bounding box center [183, 289] width 97 height 34
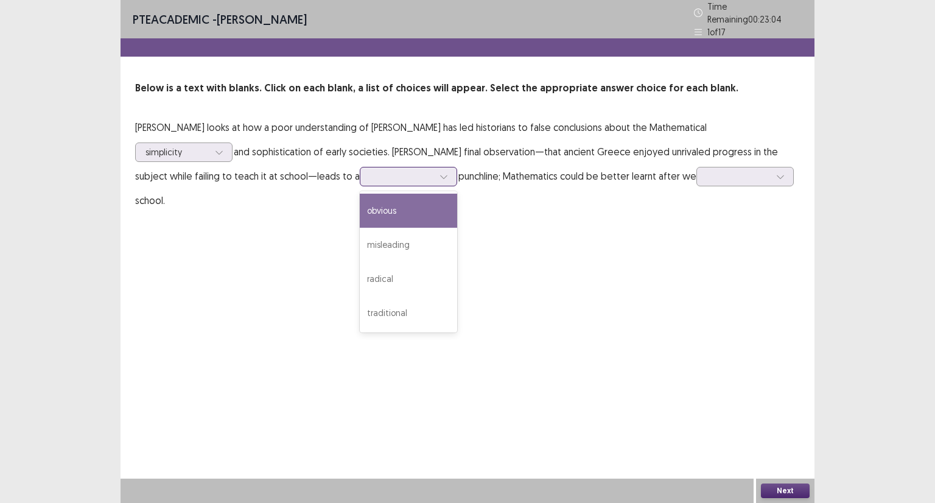
click at [440, 173] on icon at bounding box center [444, 176] width 9 height 9
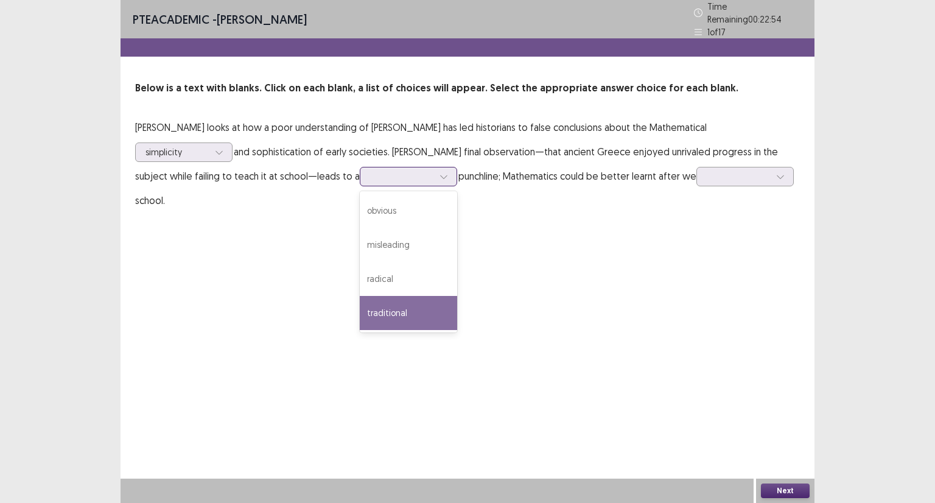
click at [360, 307] on div "traditional" at bounding box center [408, 313] width 97 height 34
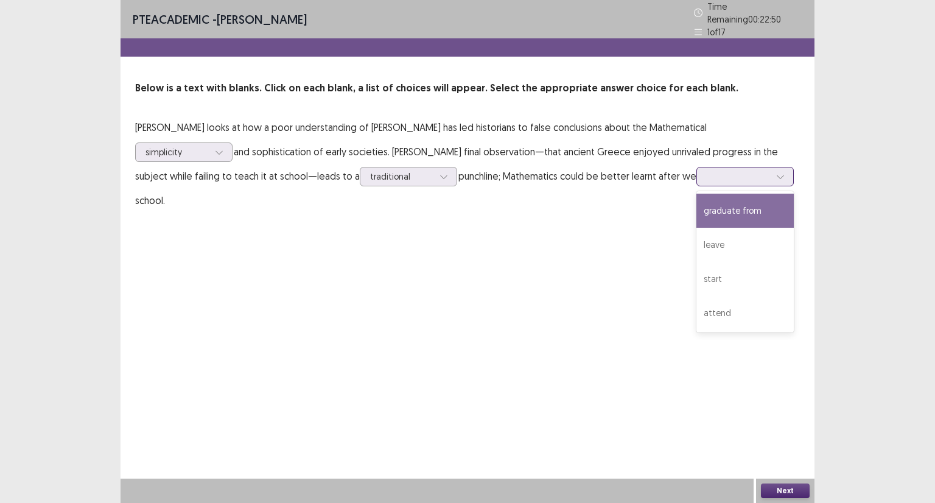
click at [771, 170] on div at bounding box center [780, 176] width 18 height 18
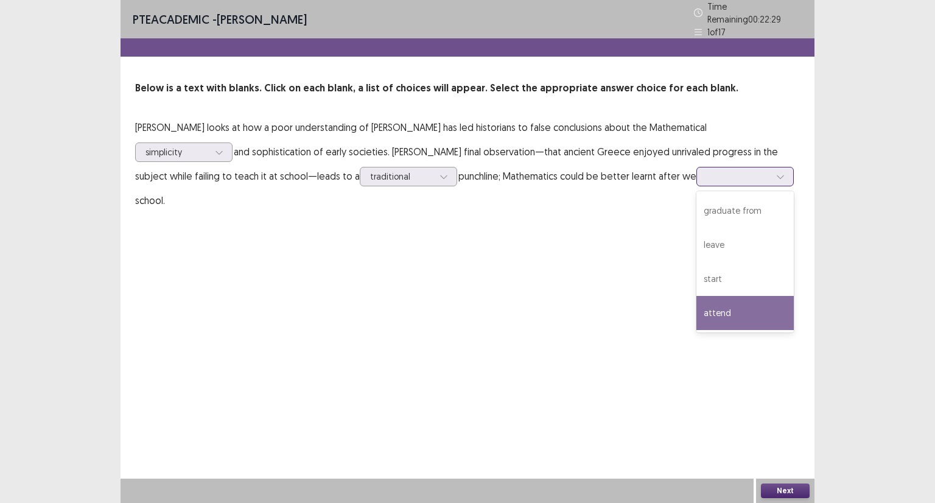
click at [696, 304] on div "attend" at bounding box center [744, 313] width 97 height 34
click at [776, 174] on icon at bounding box center [780, 176] width 9 height 9
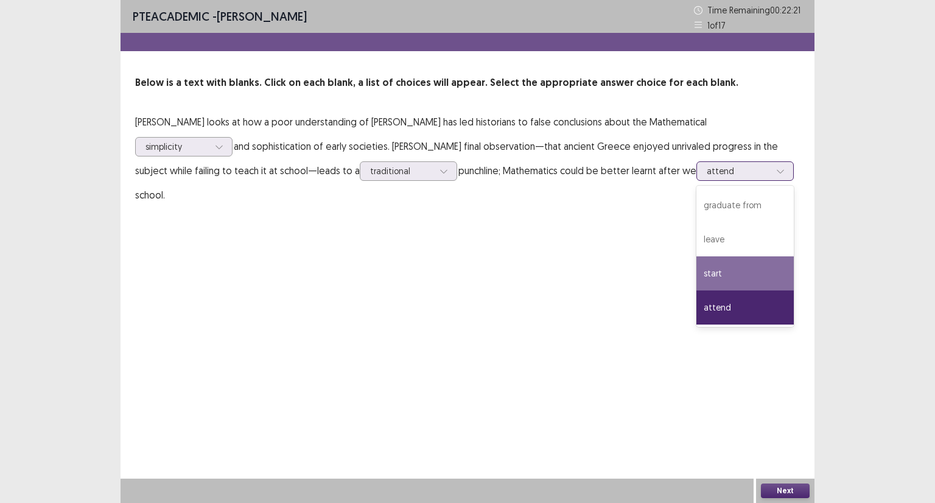
click at [696, 273] on div "start" at bounding box center [744, 273] width 97 height 34
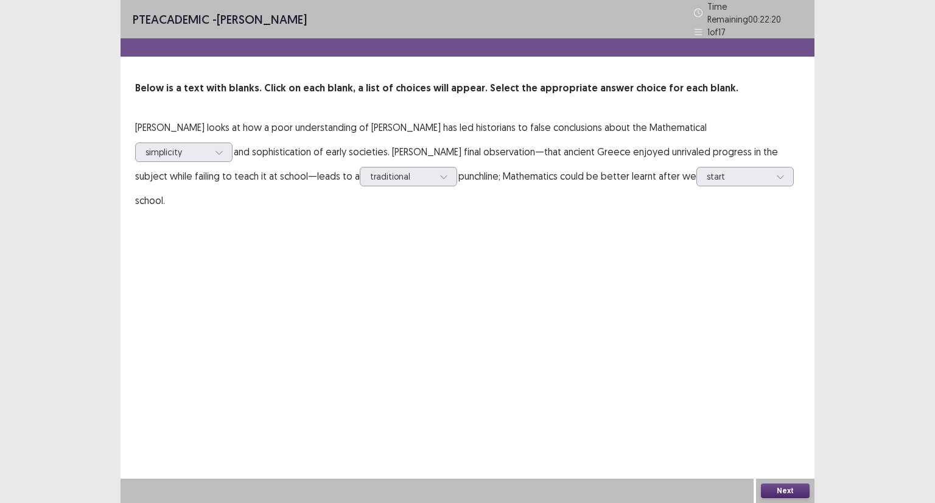
click at [788, 485] on button "Next" at bounding box center [785, 490] width 49 height 15
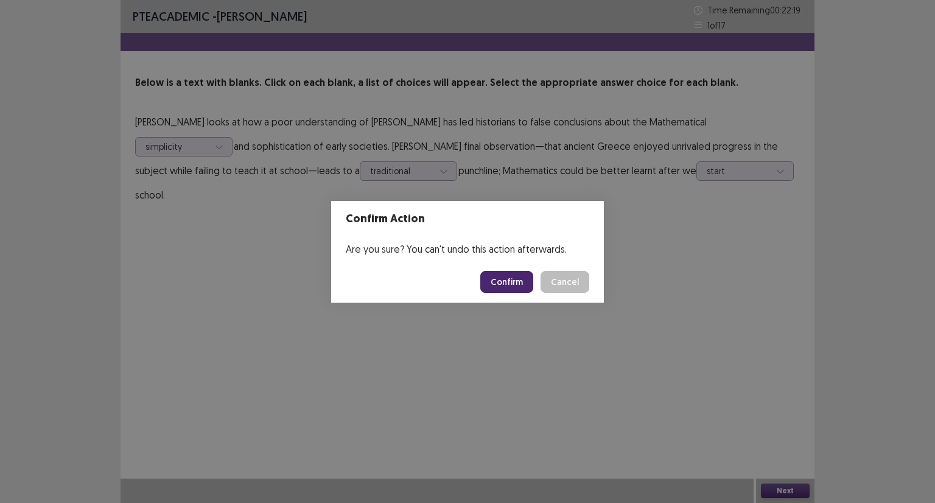
click at [513, 280] on button "Confirm" at bounding box center [506, 282] width 53 height 22
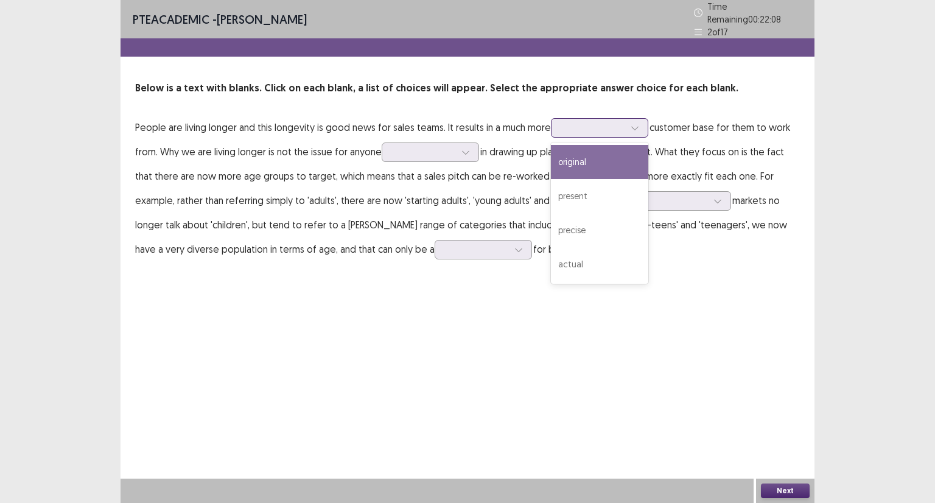
click at [634, 124] on icon at bounding box center [635, 128] width 9 height 9
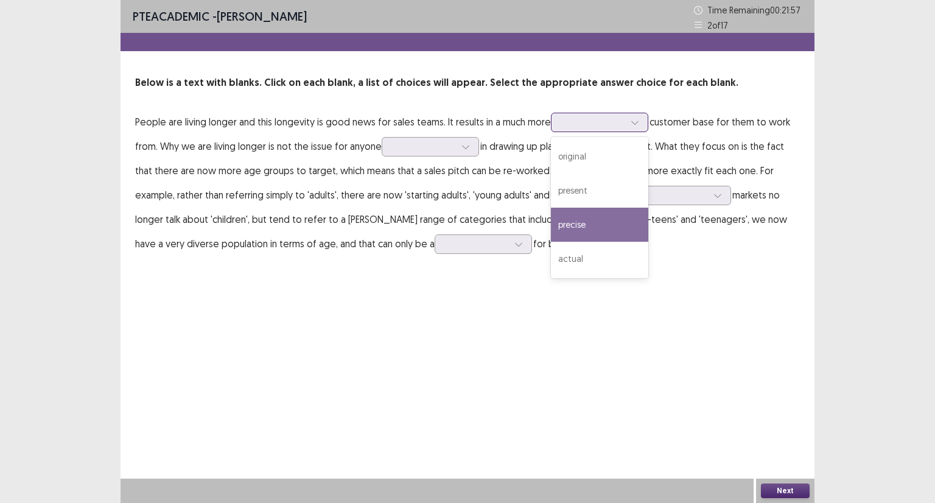
click at [615, 225] on div "precise" at bounding box center [599, 225] width 97 height 34
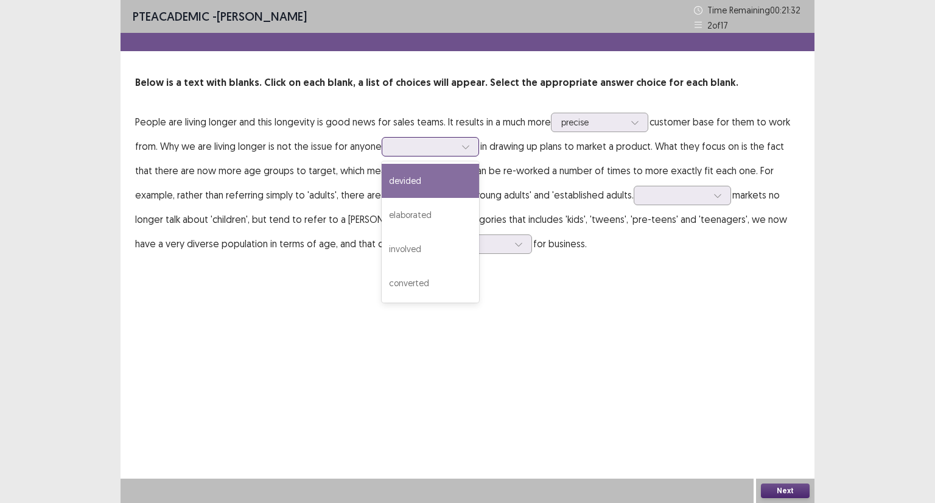
click at [472, 143] on div at bounding box center [466, 147] width 18 height 18
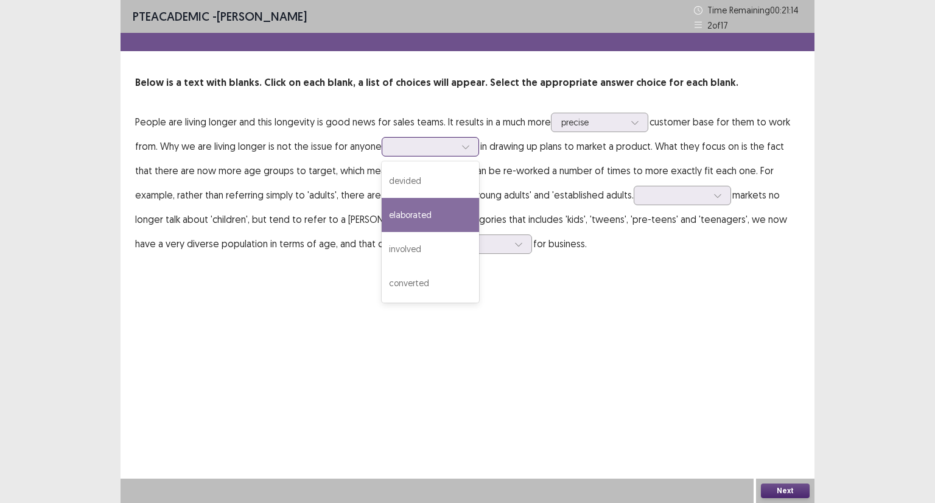
click at [408, 216] on div "elaborated" at bounding box center [430, 215] width 97 height 34
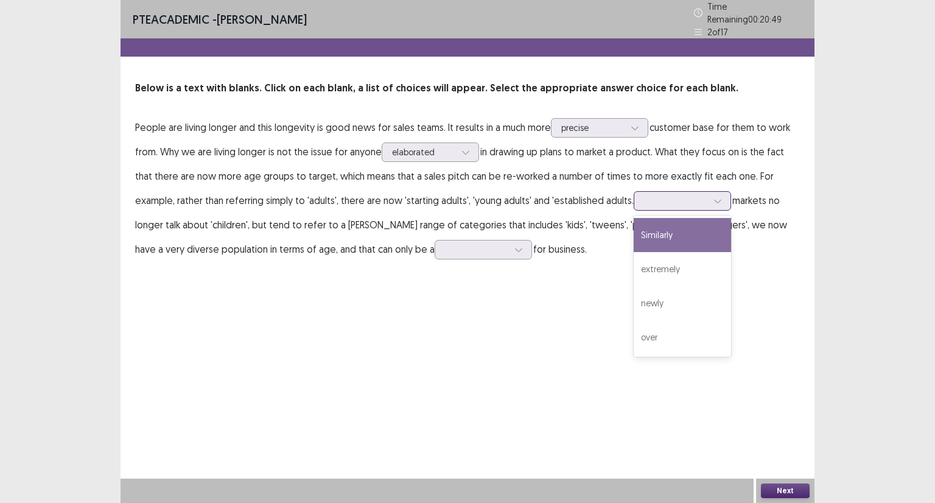
click at [714, 198] on icon at bounding box center [718, 201] width 9 height 9
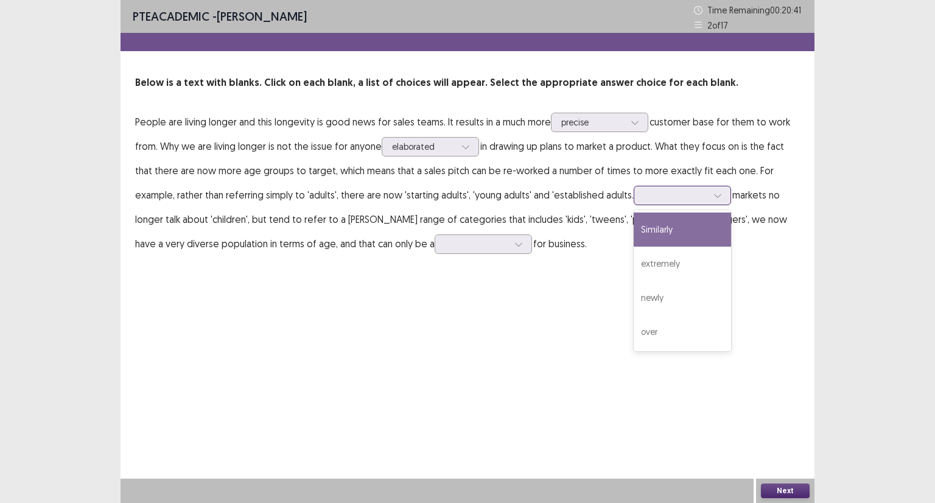
click at [688, 225] on div "Similarly" at bounding box center [682, 229] width 97 height 34
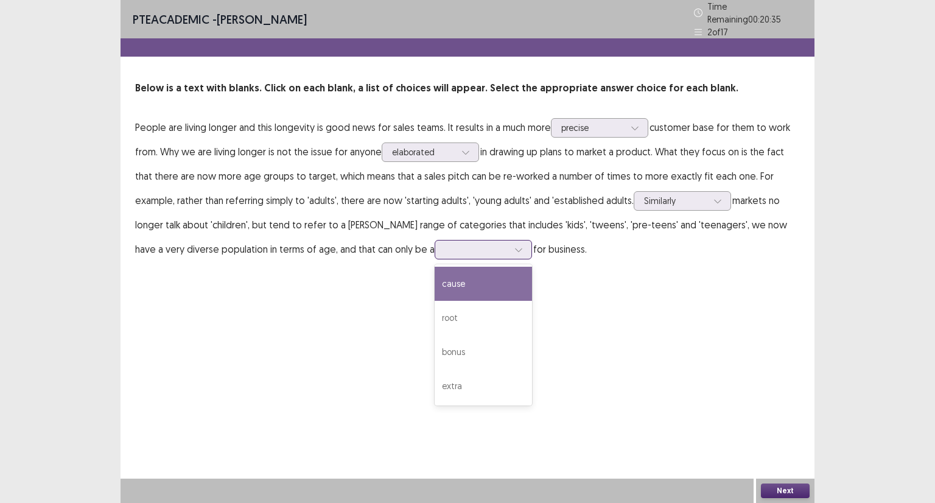
click at [514, 245] on icon at bounding box center [518, 249] width 9 height 9
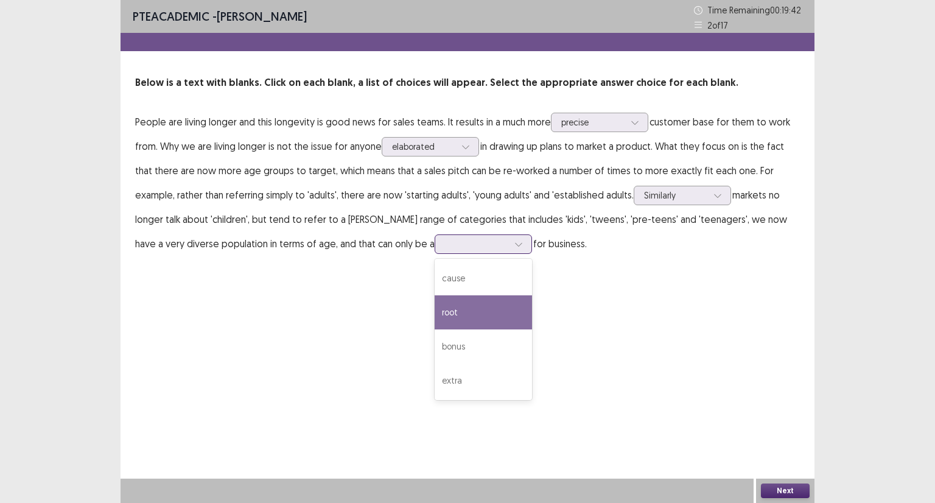
click at [435, 319] on div "root" at bounding box center [483, 312] width 97 height 34
click at [798, 489] on button "Next" at bounding box center [785, 490] width 49 height 15
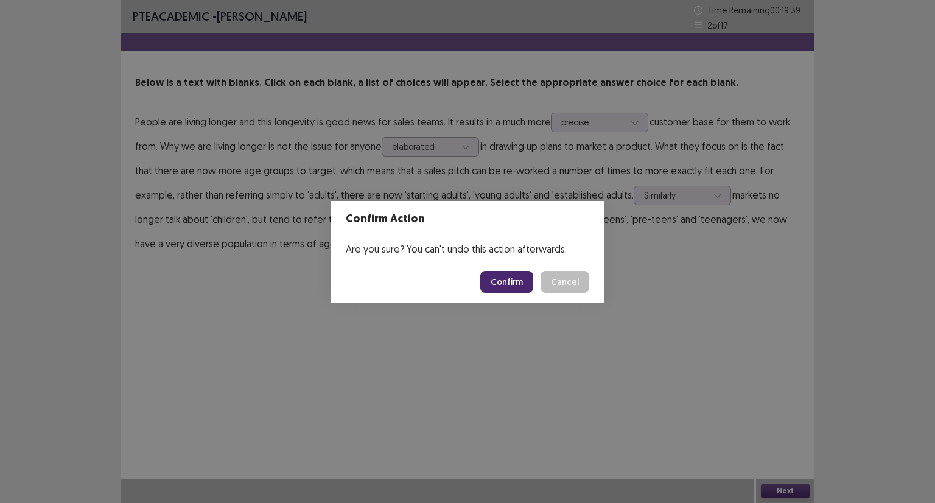
drag, startPoint x: 513, startPoint y: 279, endPoint x: 510, endPoint y: 273, distance: 7.1
click at [512, 275] on button "Confirm" at bounding box center [506, 282] width 53 height 22
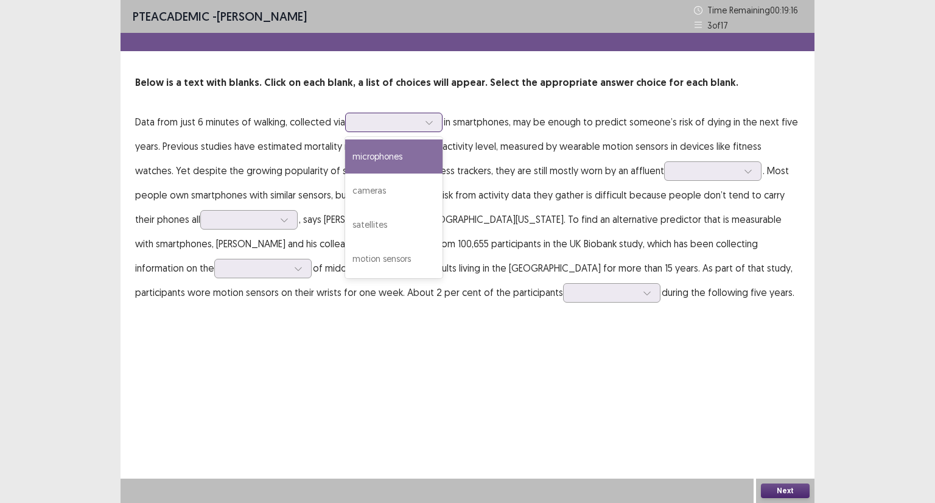
click at [431, 120] on icon at bounding box center [429, 122] width 9 height 9
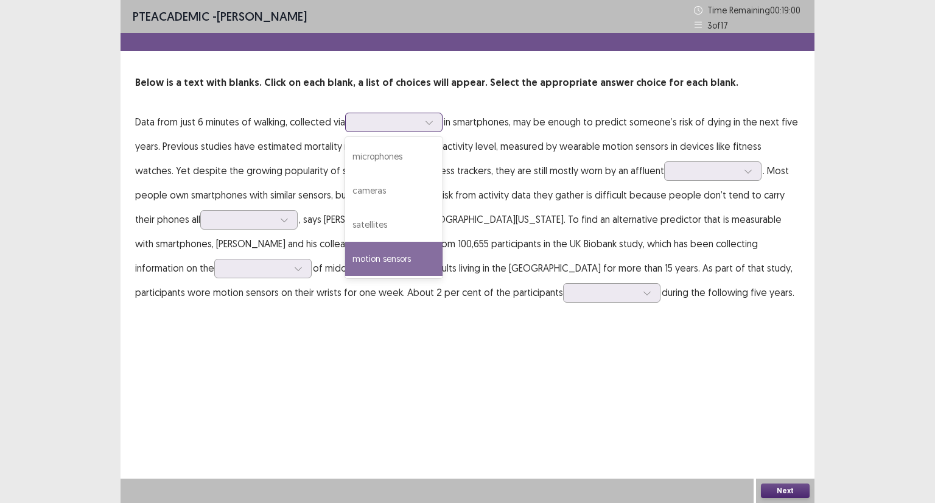
click at [379, 261] on div "motion sensors" at bounding box center [393, 259] width 97 height 34
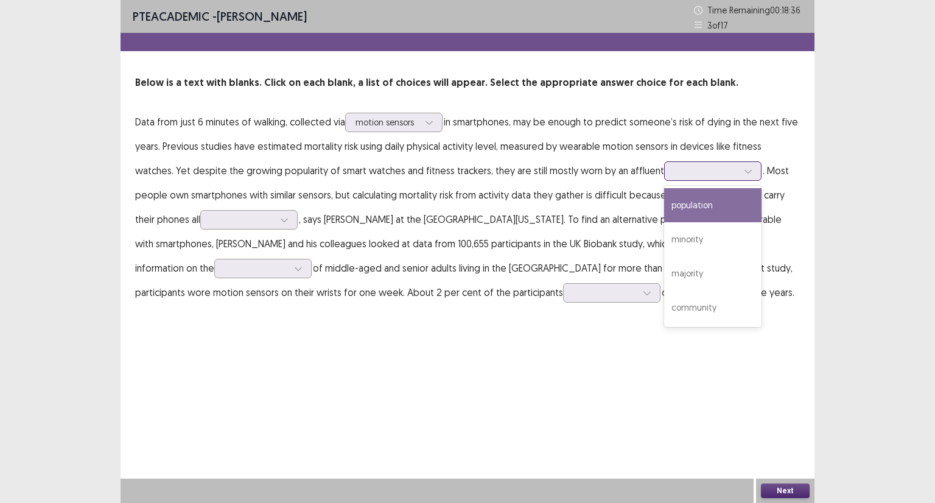
click at [744, 172] on icon at bounding box center [748, 171] width 9 height 9
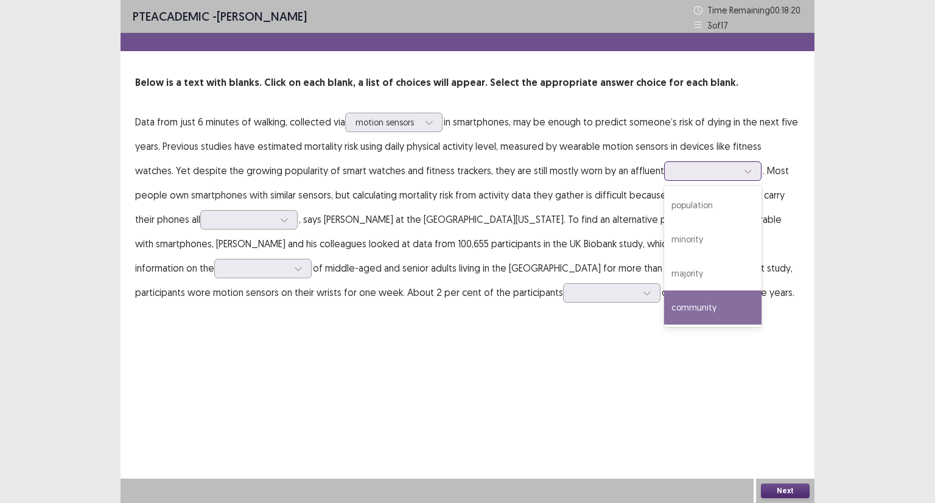
click at [664, 313] on div "community" at bounding box center [712, 307] width 97 height 34
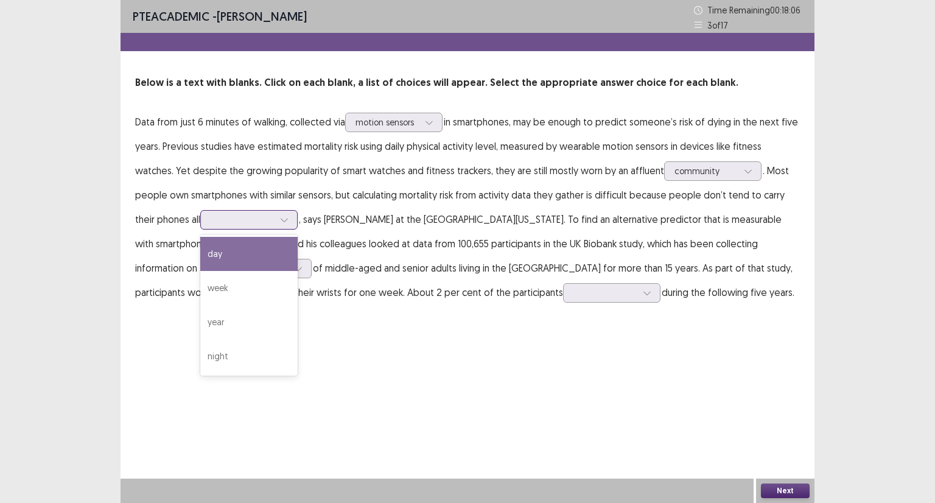
click at [280, 218] on icon at bounding box center [284, 220] width 9 height 9
click at [200, 253] on div "day" at bounding box center [248, 254] width 97 height 34
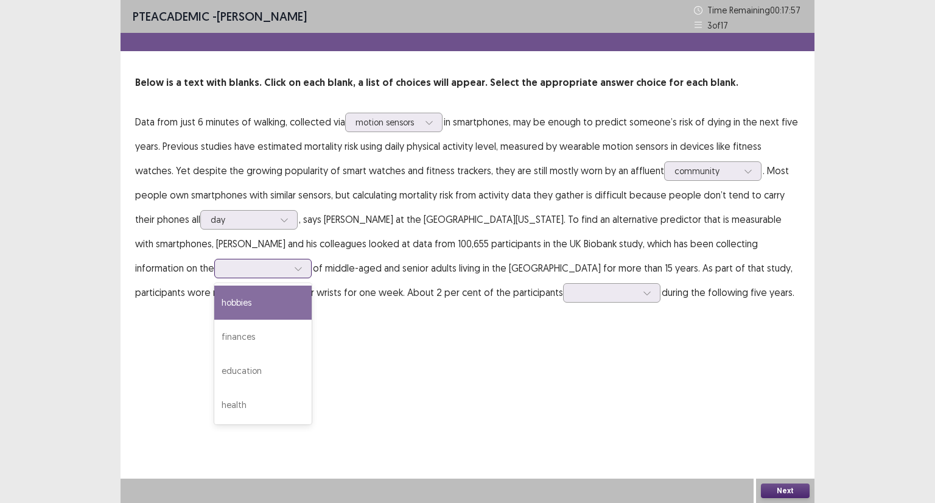
click at [294, 268] on icon at bounding box center [298, 268] width 9 height 9
click at [214, 298] on div "hobbies" at bounding box center [262, 303] width 97 height 34
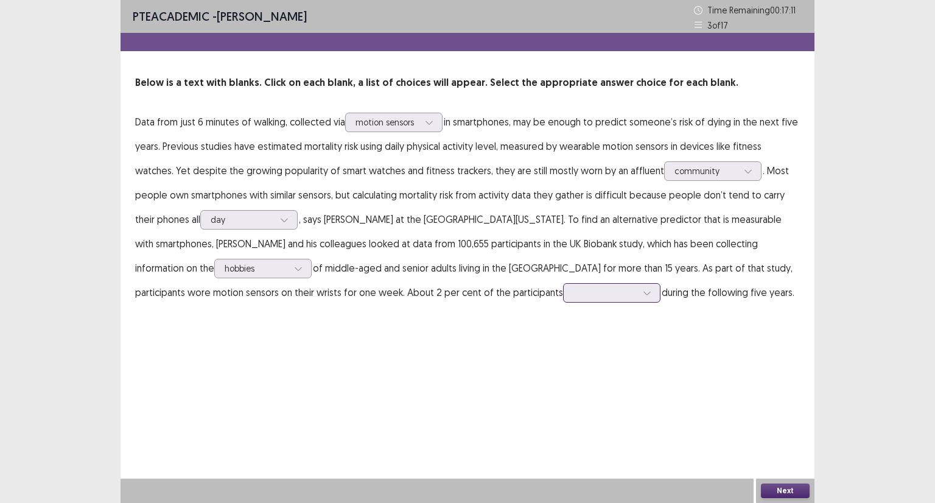
click at [638, 290] on div at bounding box center [647, 293] width 18 height 18
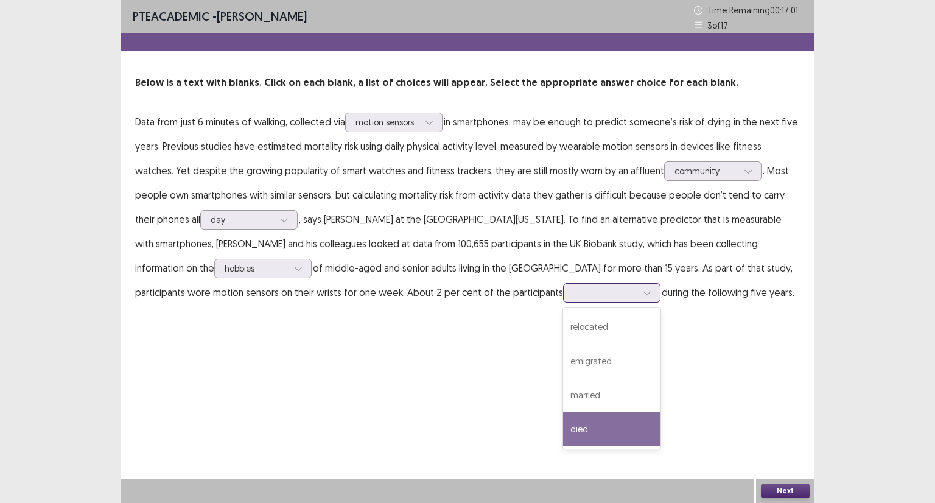
click at [563, 433] on div "died" at bounding box center [611, 429] width 97 height 34
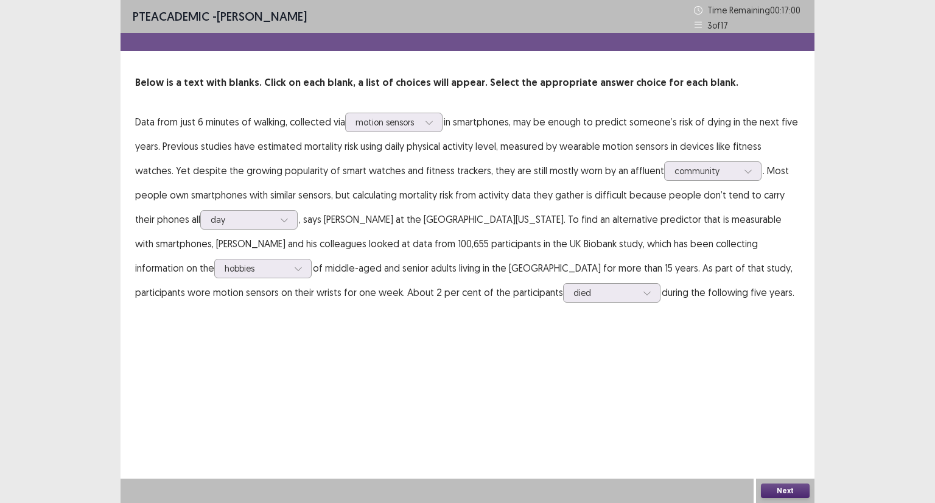
click at [771, 489] on button "Next" at bounding box center [785, 490] width 49 height 15
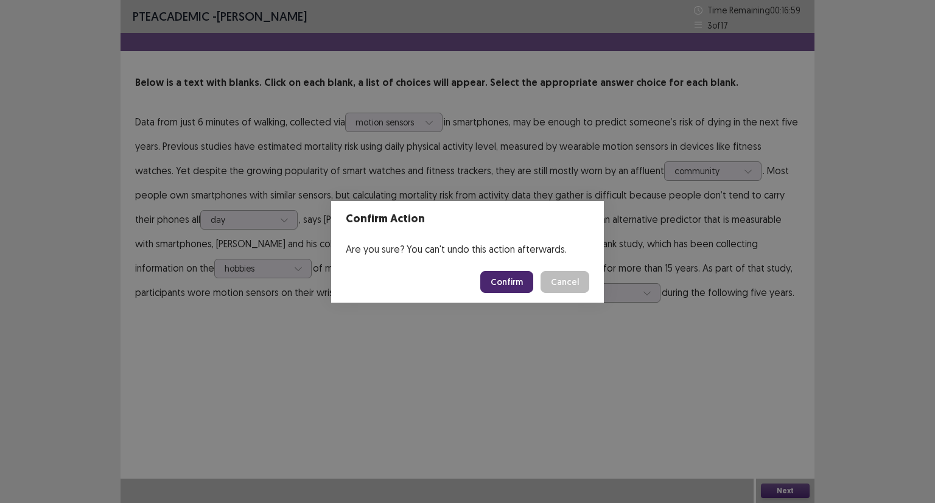
click at [494, 278] on button "Confirm" at bounding box center [506, 282] width 53 height 22
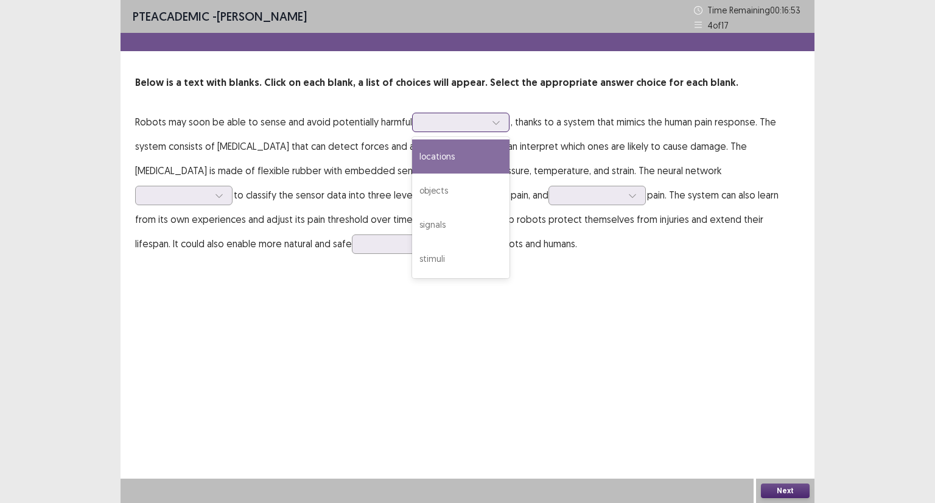
click at [502, 121] on div at bounding box center [496, 122] width 18 height 18
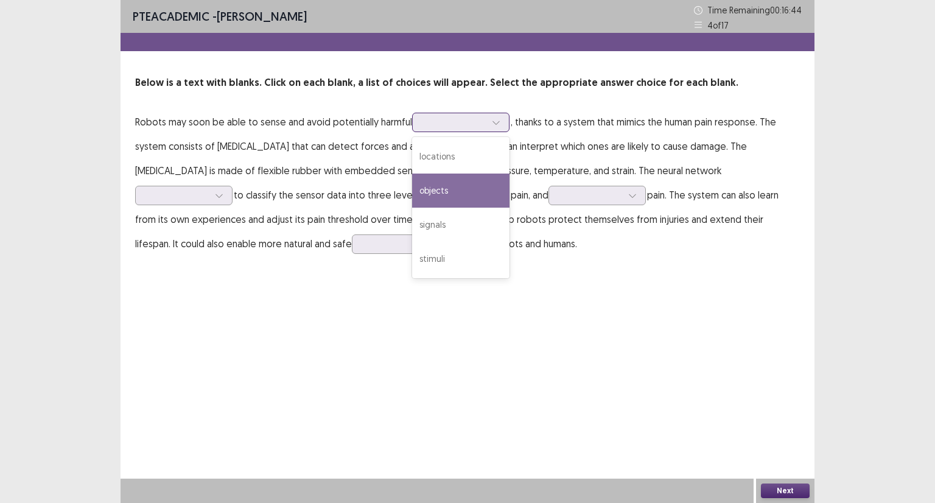
click at [433, 185] on div "objects" at bounding box center [460, 191] width 97 height 34
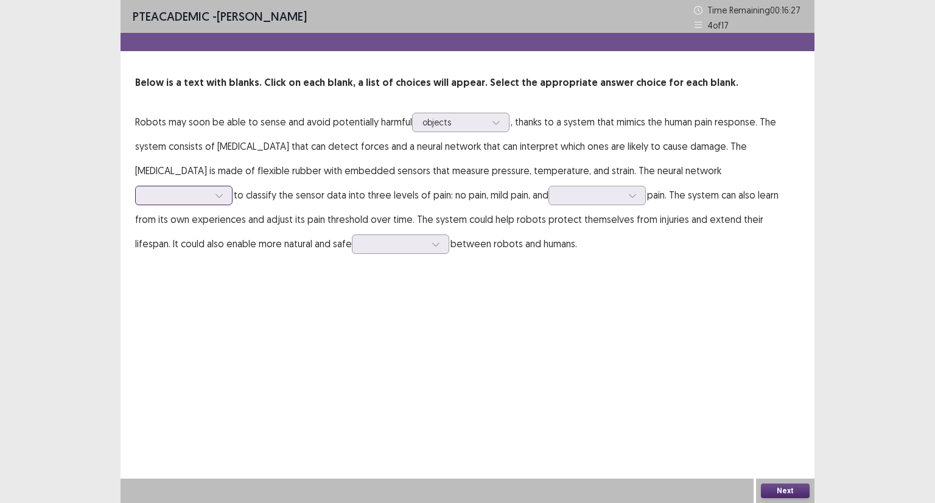
click at [228, 186] on div at bounding box center [219, 195] width 18 height 18
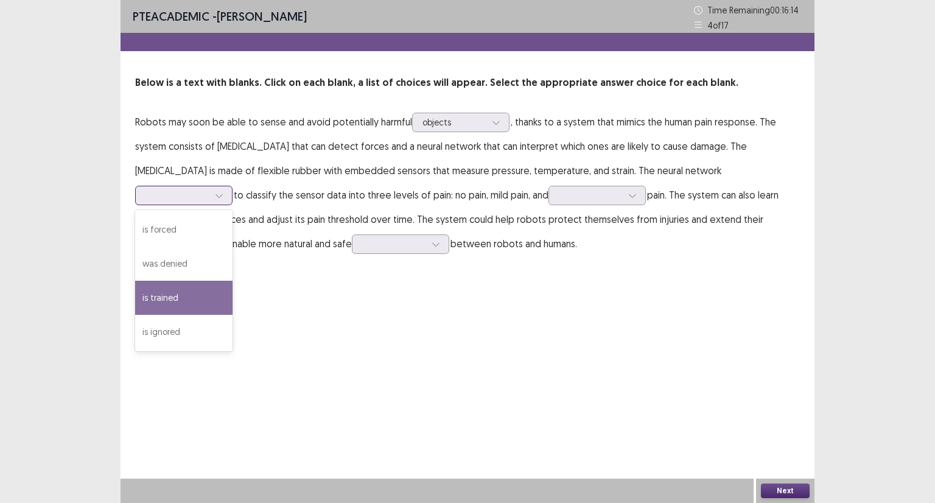
click at [233, 281] on div "is trained" at bounding box center [183, 298] width 97 height 34
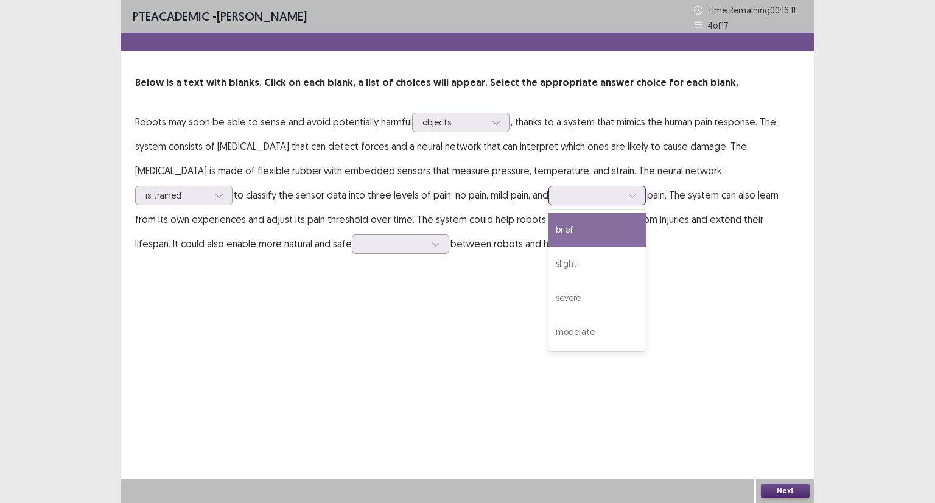
click at [628, 193] on icon at bounding box center [632, 195] width 9 height 9
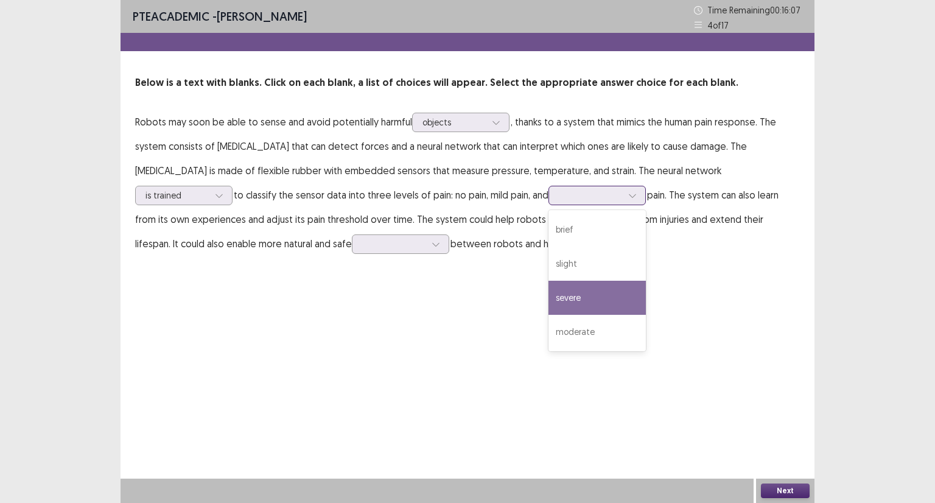
click at [549, 300] on div "severe" at bounding box center [597, 298] width 97 height 34
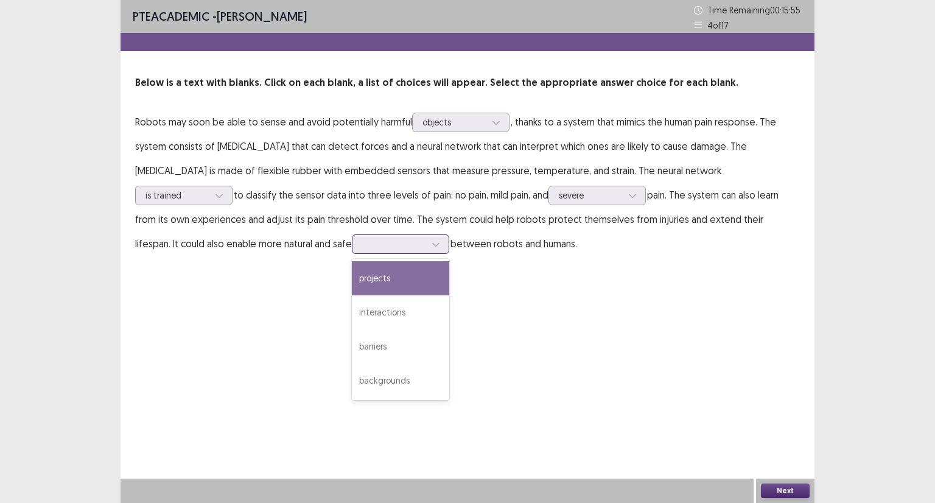
click at [427, 244] on div at bounding box center [436, 244] width 18 height 18
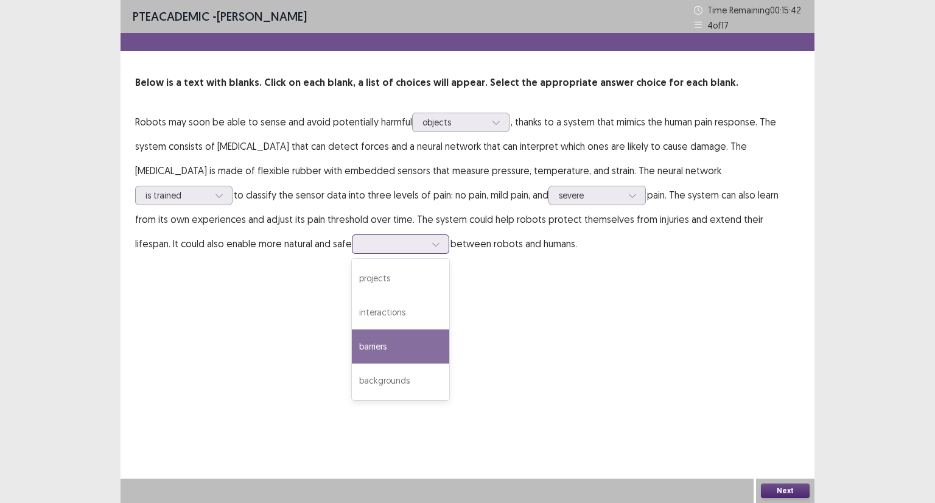
click at [352, 348] on div "barriers" at bounding box center [400, 346] width 97 height 34
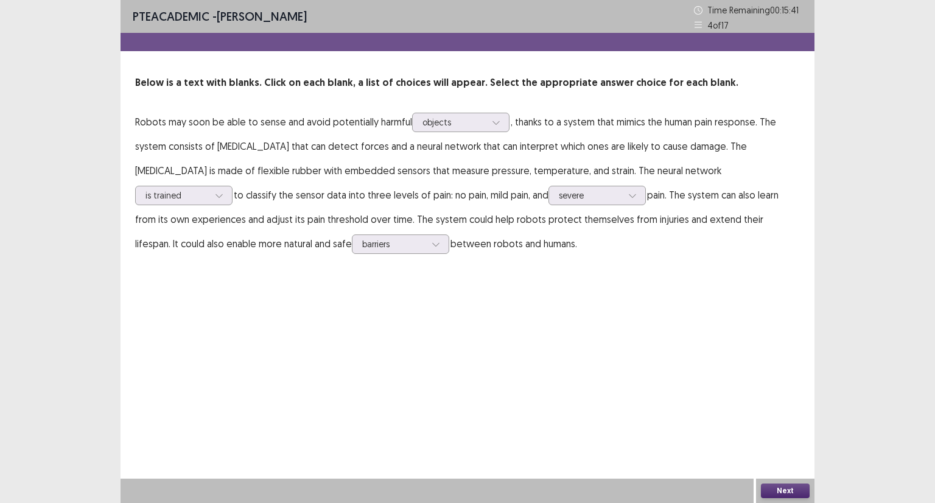
click at [774, 491] on button "Next" at bounding box center [785, 490] width 49 height 15
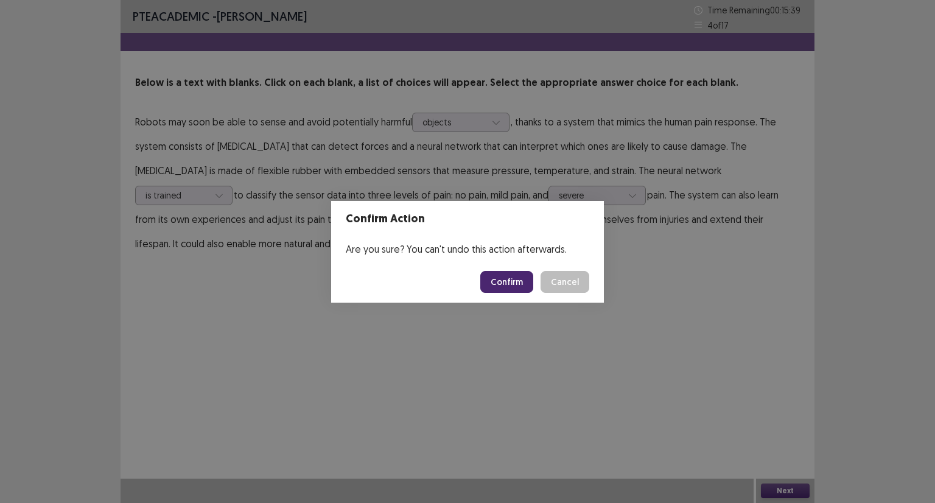
click at [528, 278] on button "Confirm" at bounding box center [506, 282] width 53 height 22
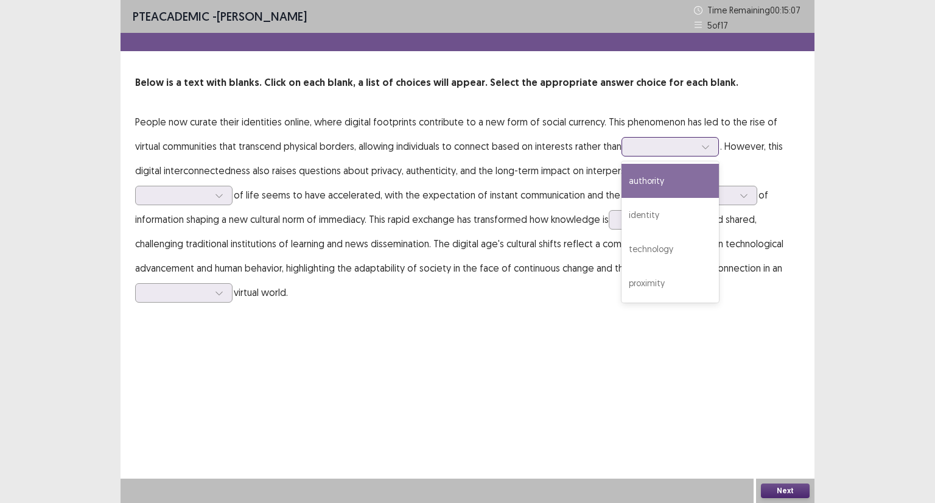
click at [696, 147] on div at bounding box center [705, 147] width 18 height 18
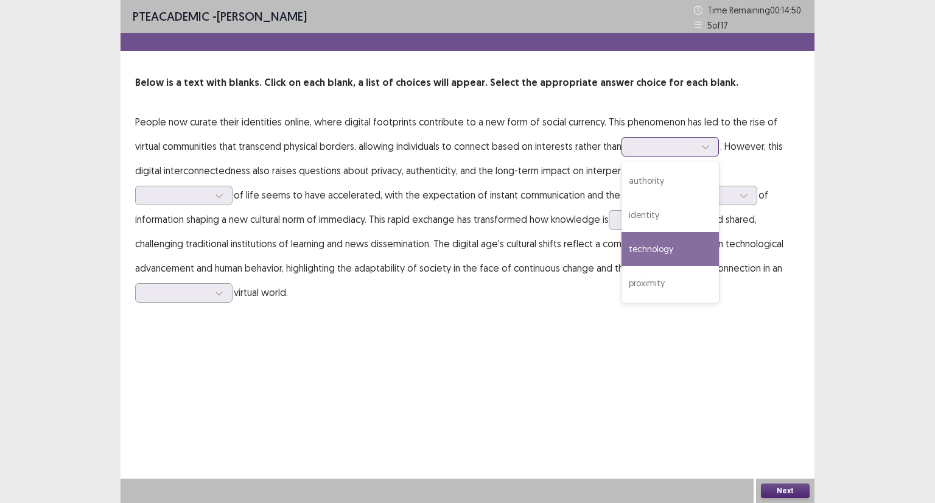
click at [645, 251] on div "technology" at bounding box center [670, 249] width 97 height 34
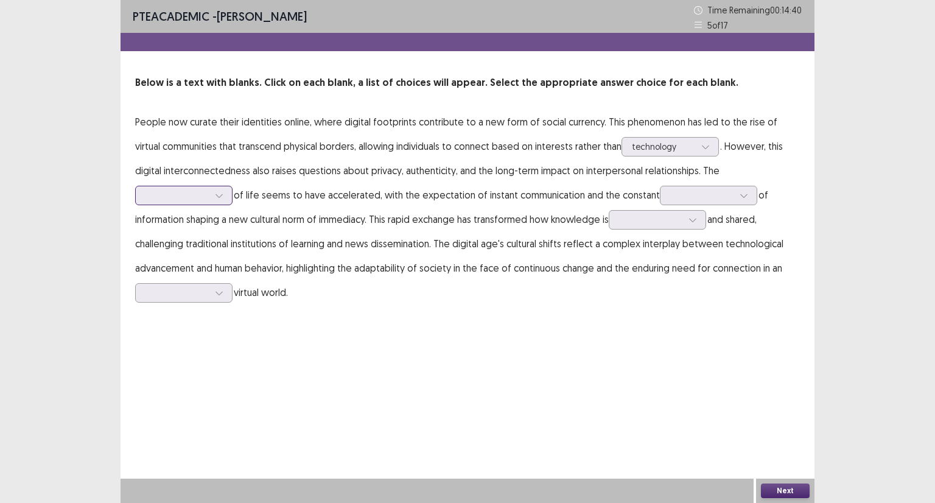
click at [223, 191] on icon at bounding box center [219, 195] width 9 height 9
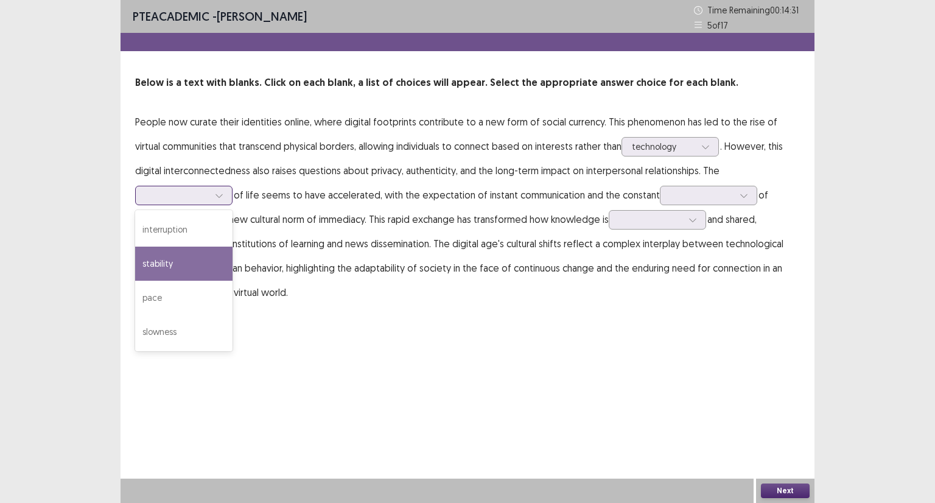
click at [233, 247] on div "stability" at bounding box center [183, 264] width 97 height 34
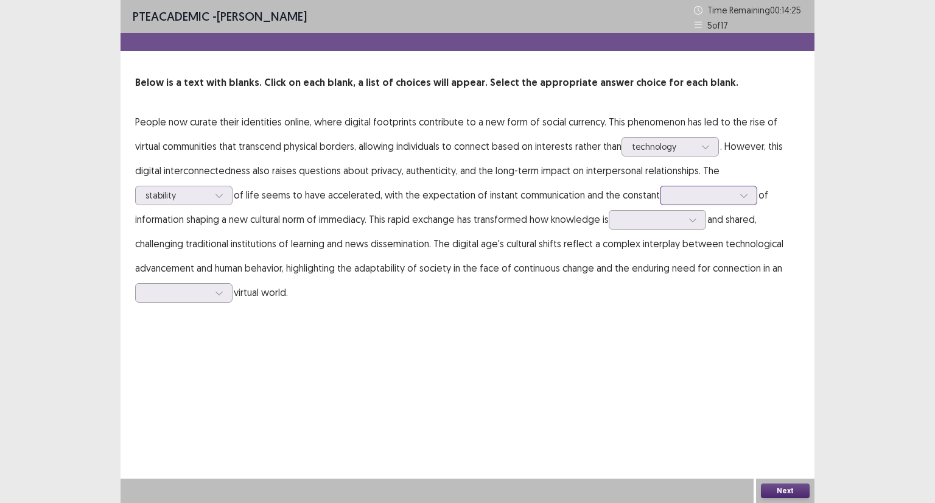
click at [735, 194] on div at bounding box center [744, 195] width 18 height 18
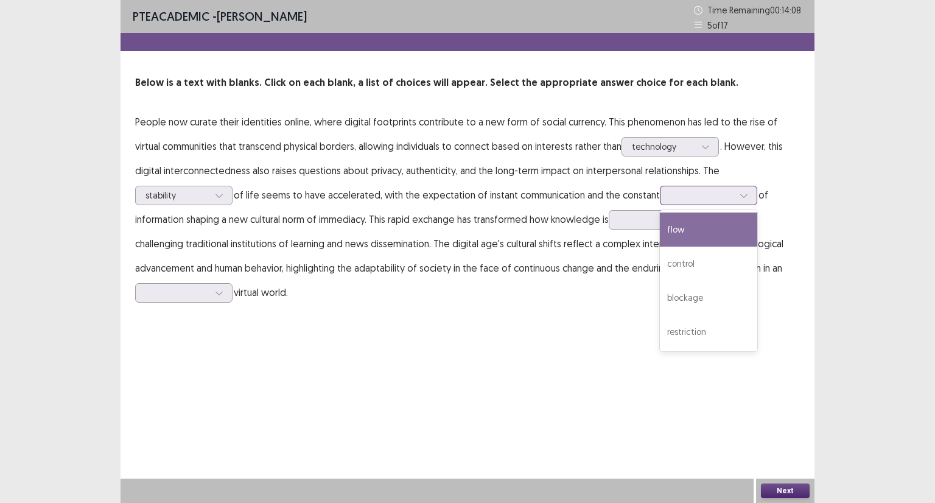
click at [660, 236] on div "flow" at bounding box center [708, 229] width 97 height 34
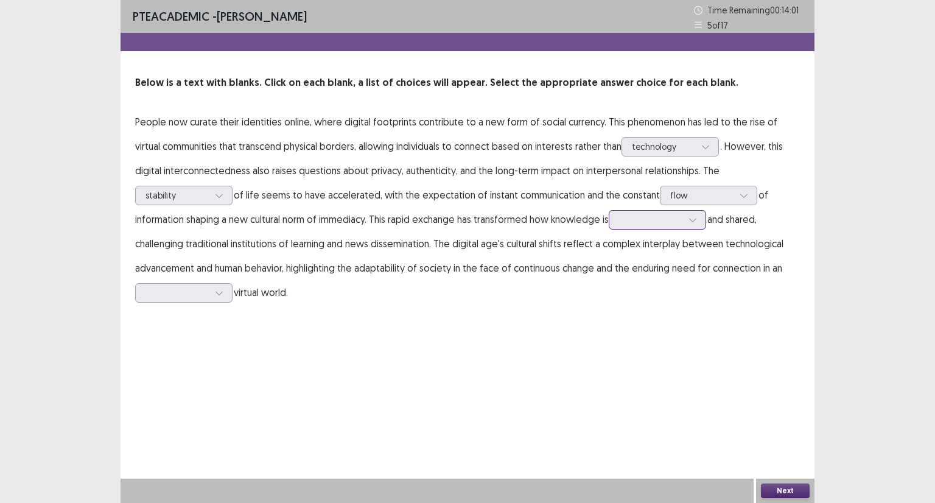
click at [684, 225] on div at bounding box center [693, 220] width 18 height 18
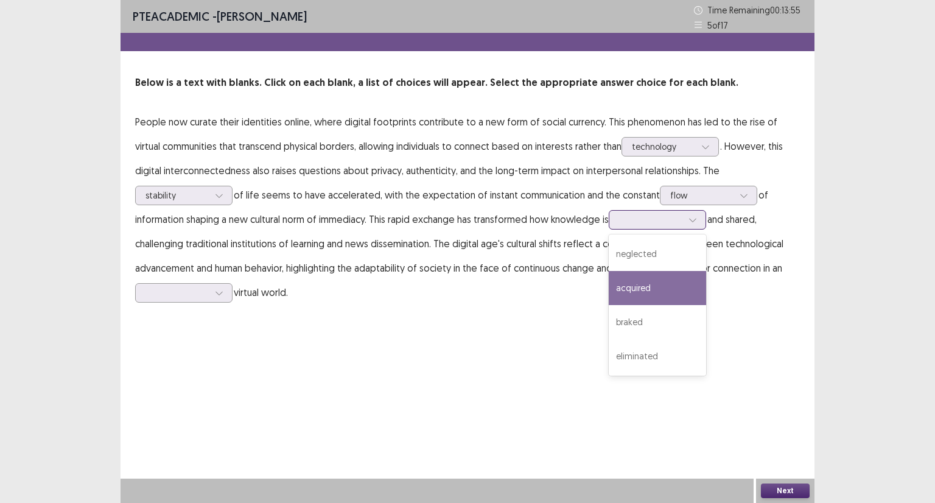
click at [609, 286] on div "acquired" at bounding box center [657, 288] width 97 height 34
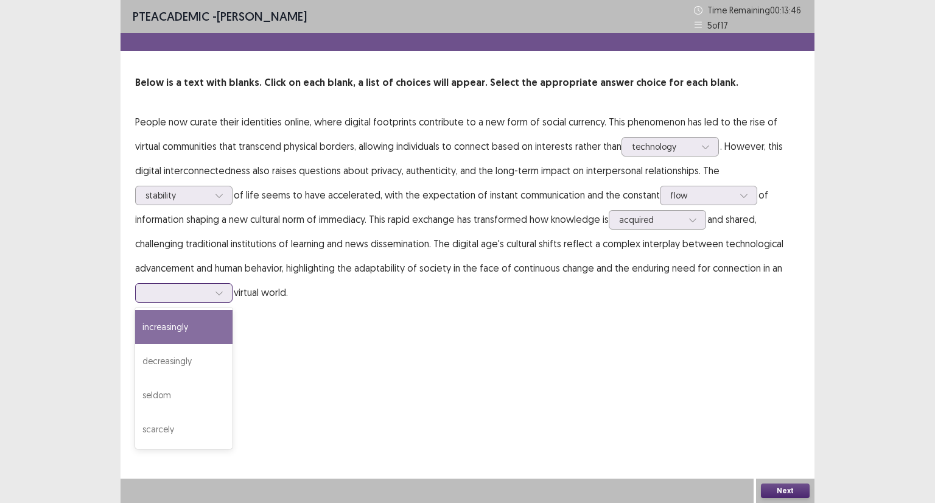
click at [223, 289] on icon at bounding box center [219, 293] width 9 height 9
click at [233, 310] on div "increasingly" at bounding box center [183, 327] width 97 height 34
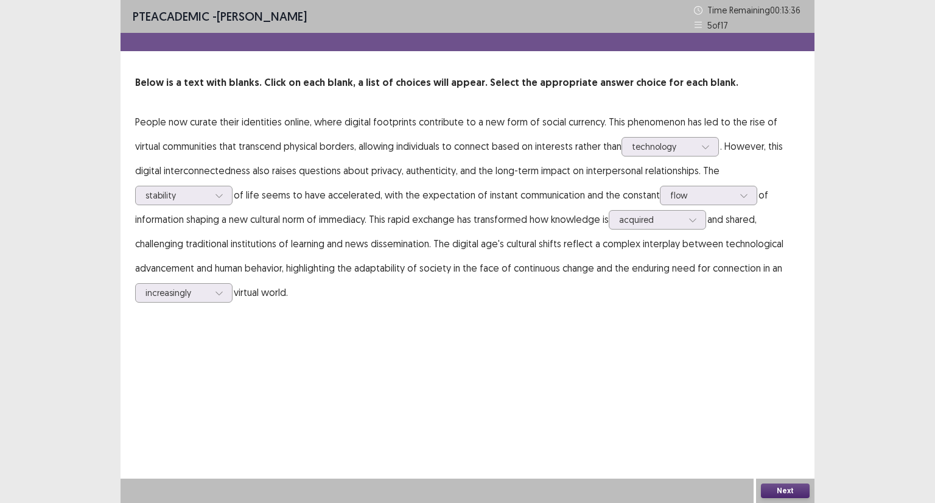
click at [796, 495] on button "Next" at bounding box center [785, 490] width 49 height 15
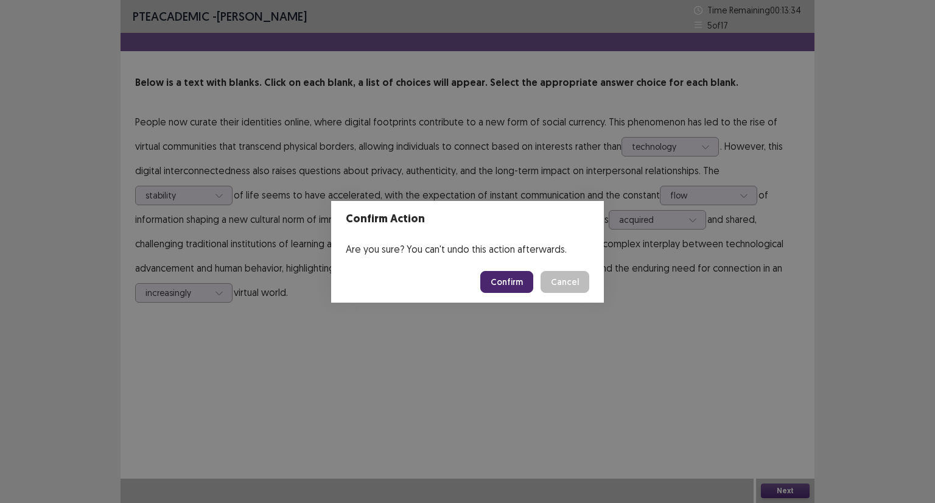
click at [511, 287] on button "Confirm" at bounding box center [506, 282] width 53 height 22
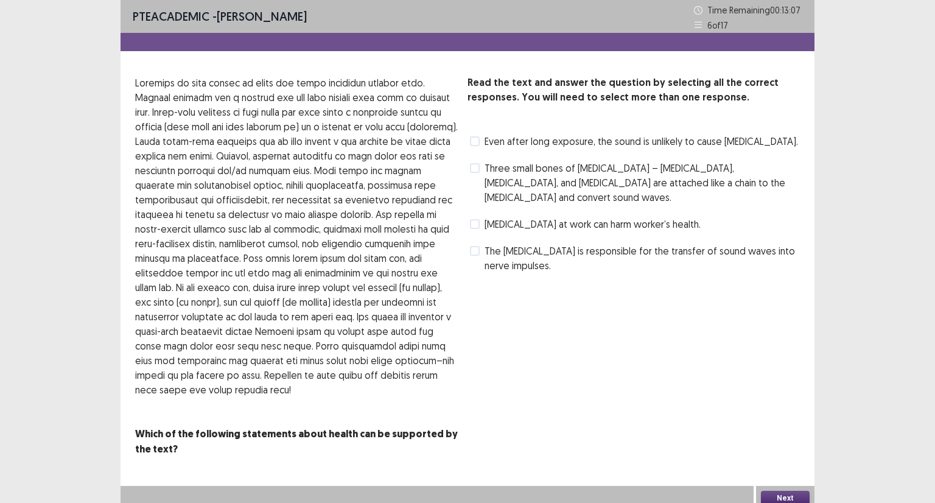
click at [482, 164] on label "Three small bones of [MEDICAL_DATA] – [MEDICAL_DATA], [MEDICAL_DATA], and [MEDI…" at bounding box center [635, 183] width 330 height 44
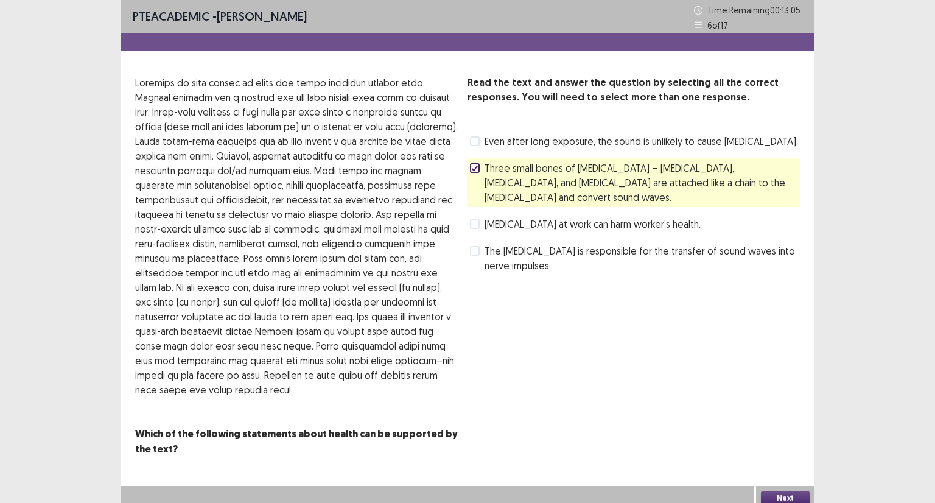
click at [790, 492] on button "Next" at bounding box center [785, 498] width 49 height 15
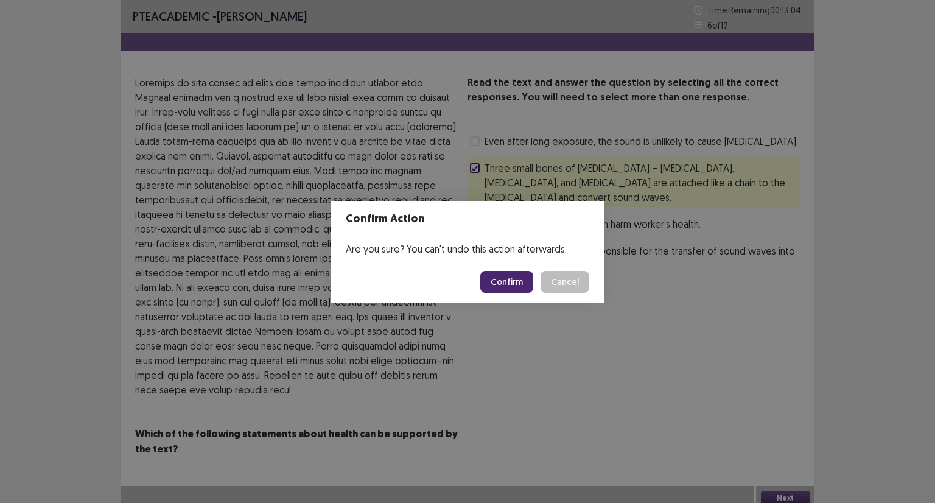
click at [513, 284] on button "Confirm" at bounding box center [506, 282] width 53 height 22
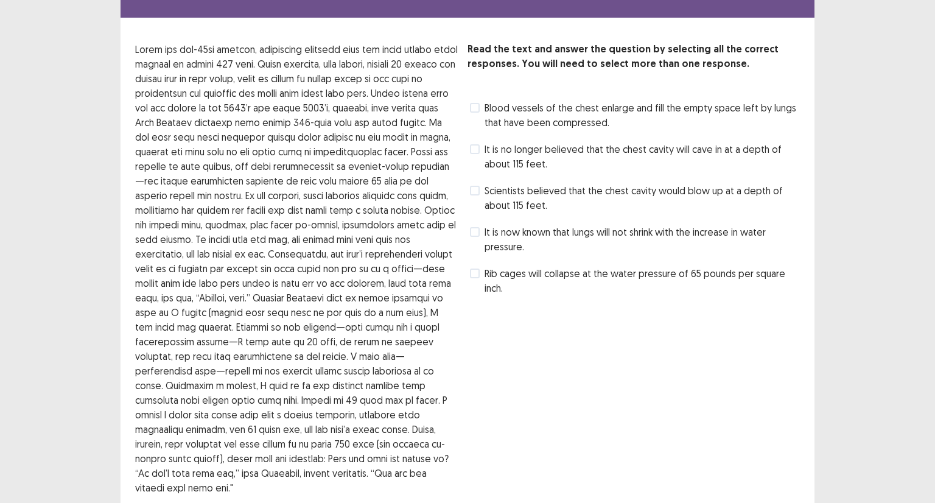
scroll to position [61, 0]
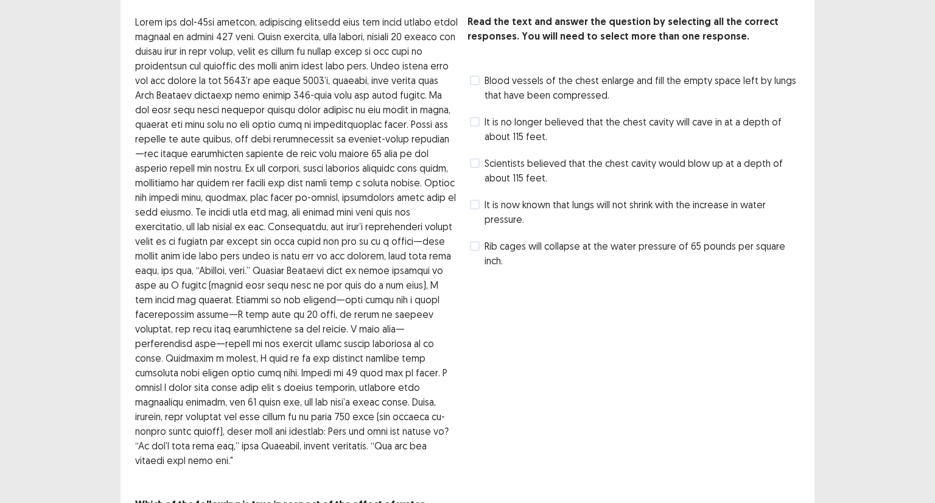
click at [472, 123] on span at bounding box center [475, 122] width 10 height 10
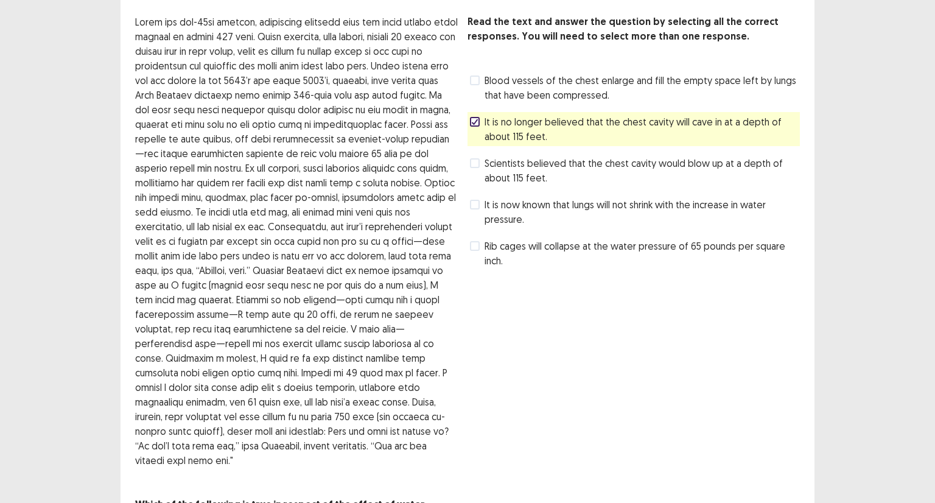
click at [472, 123] on polyline at bounding box center [474, 121] width 5 height 5
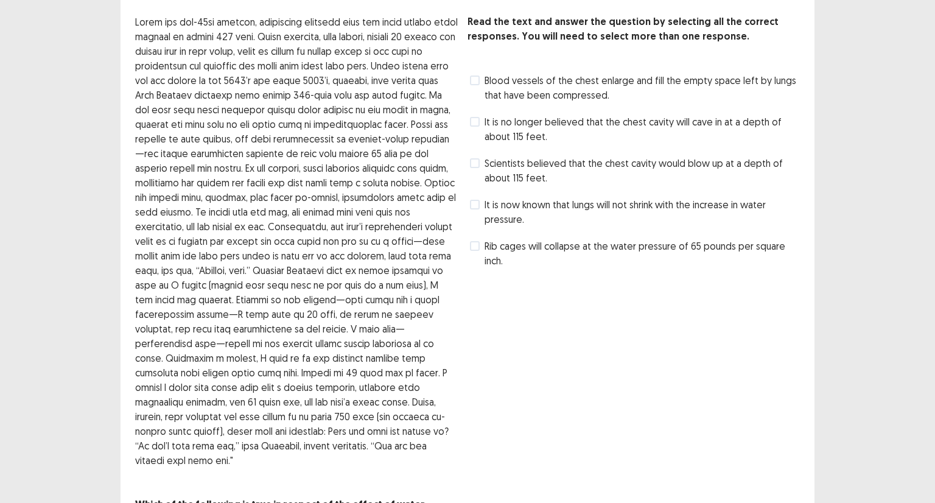
click at [482, 159] on label "Scientists believed that the chest cavity would blow up at a depth of about 115…" at bounding box center [635, 170] width 330 height 29
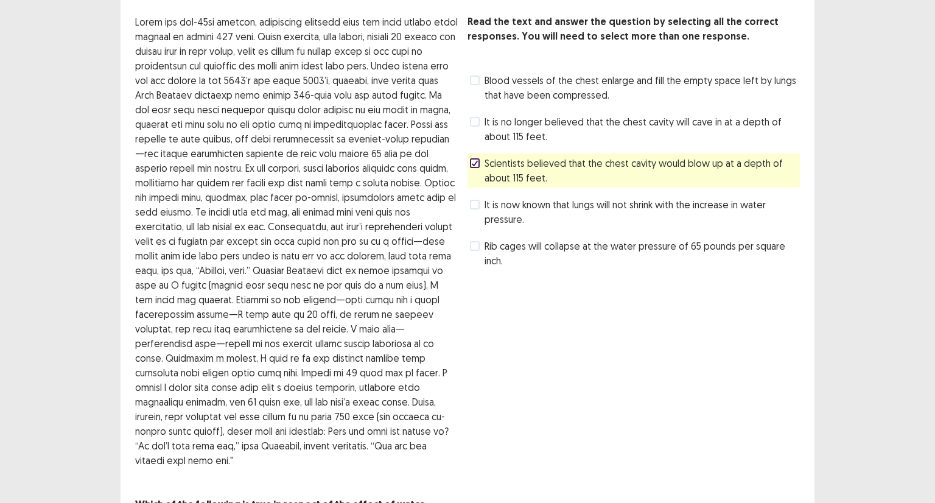
scroll to position [123, 0]
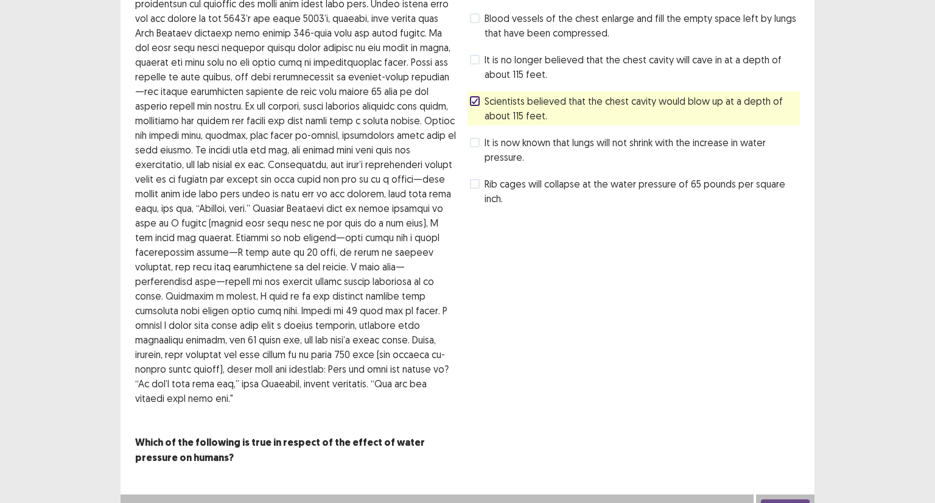
click at [780, 499] on button "Next" at bounding box center [785, 506] width 49 height 15
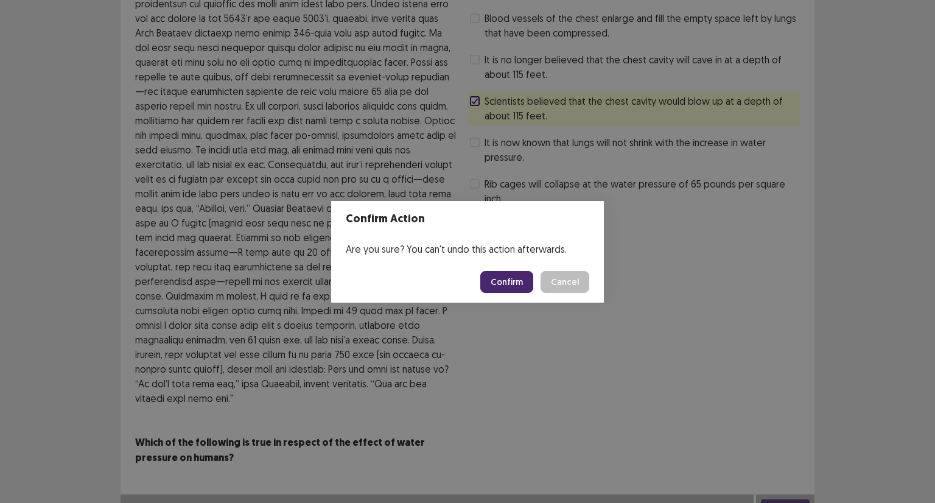
click at [516, 273] on button "Confirm" at bounding box center [506, 282] width 53 height 22
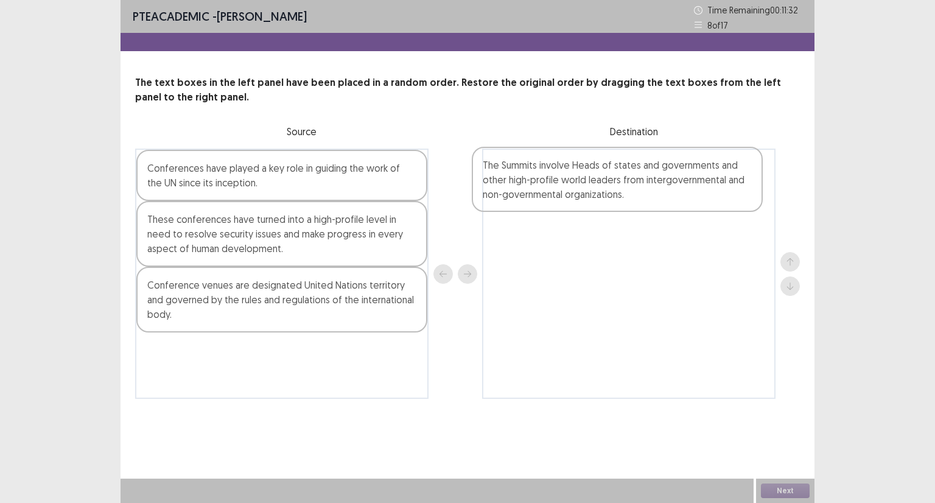
drag, startPoint x: 251, startPoint y: 306, endPoint x: 619, endPoint y: 189, distance: 386.0
click at [619, 189] on div "Conferences have played a key role in guiding the work of the UN since its ince…" at bounding box center [467, 274] width 665 height 250
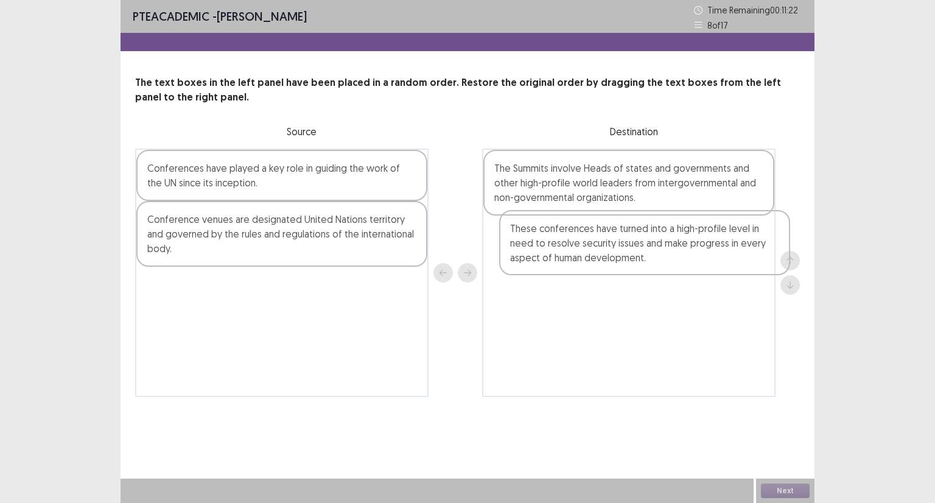
drag, startPoint x: 258, startPoint y: 237, endPoint x: 631, endPoint y: 251, distance: 372.9
click at [631, 252] on div "Conferences have played a key role in guiding the work of the UN since its ince…" at bounding box center [467, 273] width 665 height 248
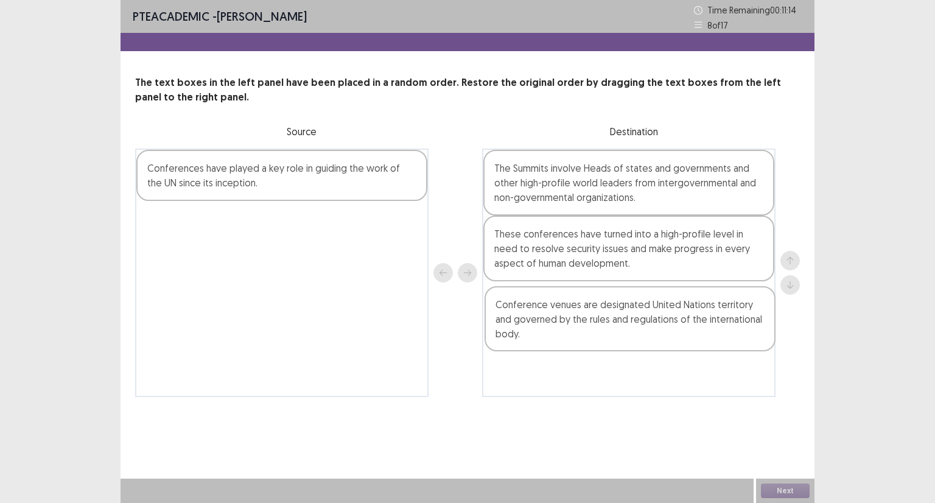
drag, startPoint x: 284, startPoint y: 244, endPoint x: 636, endPoint y: 331, distance: 362.6
click at [636, 331] on div "Conferences have played a key role in guiding the work of the UN since its ince…" at bounding box center [467, 273] width 665 height 248
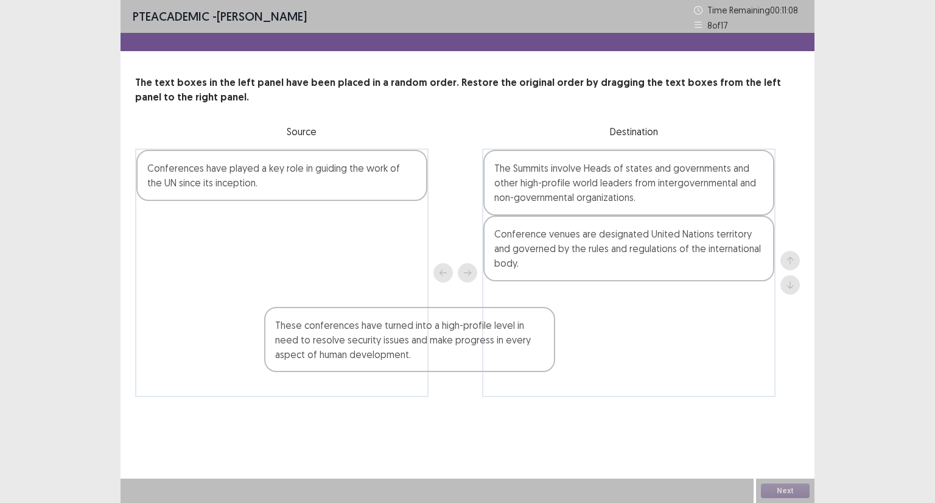
drag, startPoint x: 686, startPoint y: 247, endPoint x: 441, endPoint y: 332, distance: 259.9
click at [443, 338] on div "Conferences have played a key role in guiding the work of the UN since its ince…" at bounding box center [467, 273] width 665 height 248
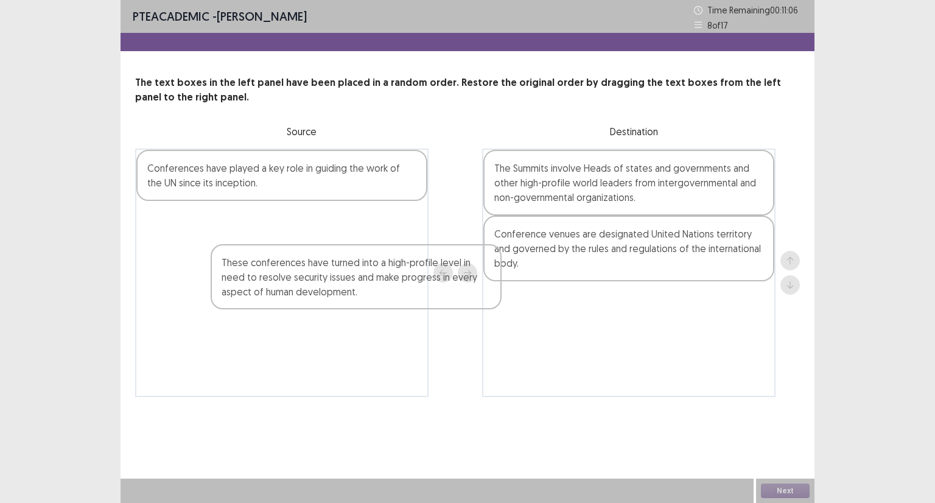
drag, startPoint x: 306, startPoint y: 251, endPoint x: 393, endPoint y: 309, distance: 104.0
click at [393, 309] on div "Conferences have played a key role in guiding the work of the UN since its ince…" at bounding box center [281, 273] width 293 height 248
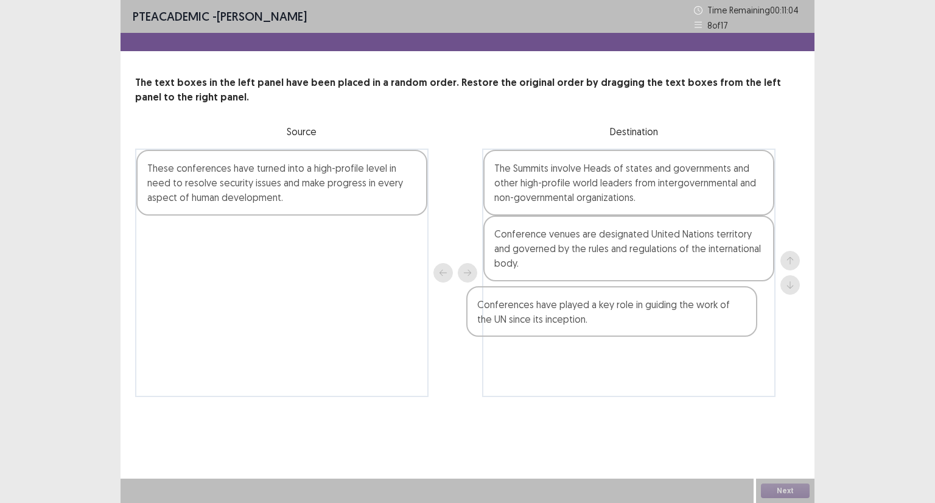
drag, startPoint x: 293, startPoint y: 183, endPoint x: 628, endPoint y: 320, distance: 362.1
click at [628, 323] on div "Conferences have played a key role in guiding the work of the UN since its ince…" at bounding box center [467, 273] width 665 height 248
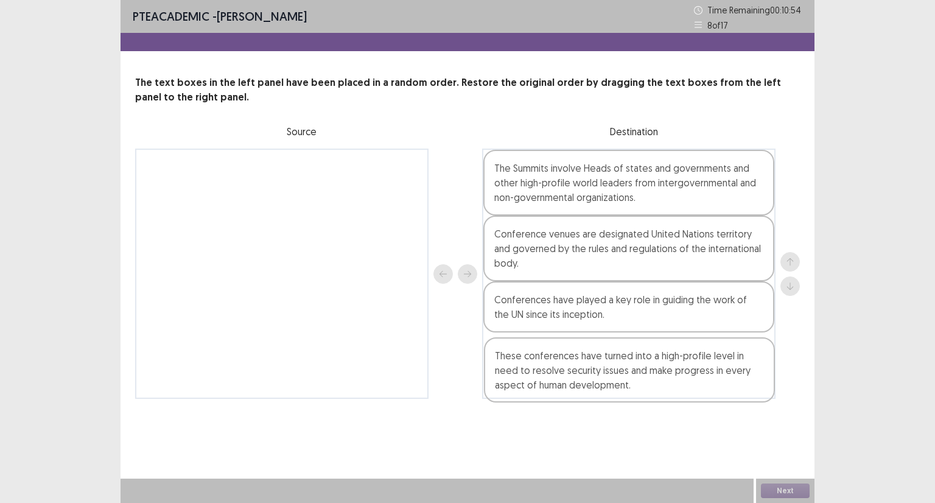
drag, startPoint x: 245, startPoint y: 181, endPoint x: 595, endPoint y: 371, distance: 398.8
click at [595, 371] on div "These conferences have turned into a high-profile level in need to resolve secu…" at bounding box center [467, 274] width 665 height 250
click at [795, 490] on button "Next" at bounding box center [785, 490] width 49 height 15
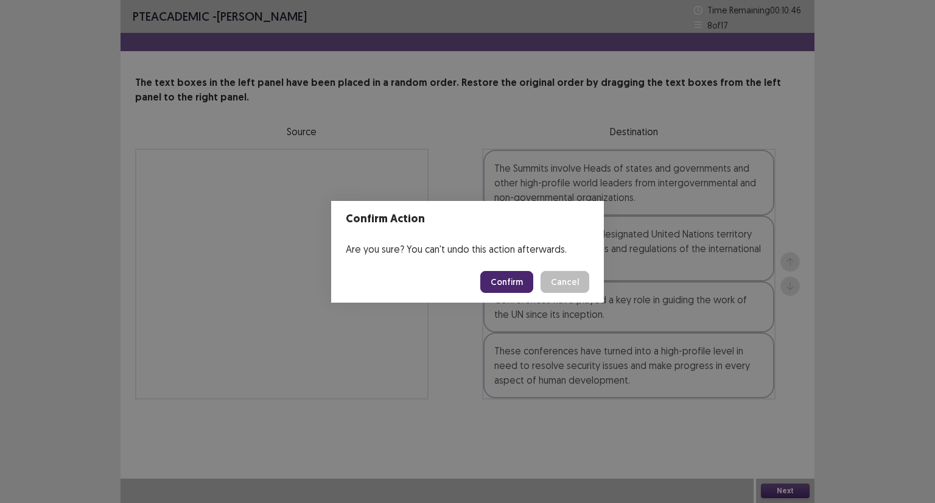
click at [523, 287] on button "Confirm" at bounding box center [506, 282] width 53 height 22
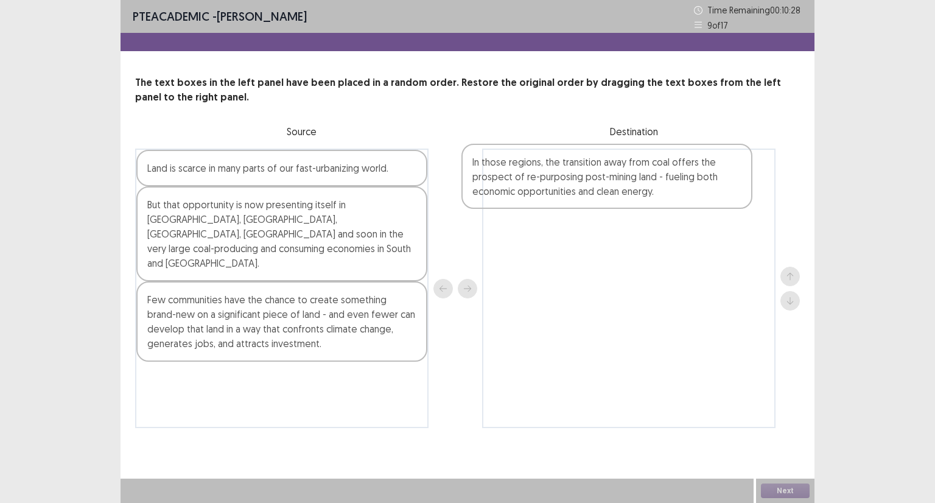
drag, startPoint x: 250, startPoint y: 230, endPoint x: 601, endPoint y: 188, distance: 353.8
click at [601, 188] on div "Land is scarce in many parts of our fast-urbanizing world. In those regions, th…" at bounding box center [467, 288] width 665 height 279
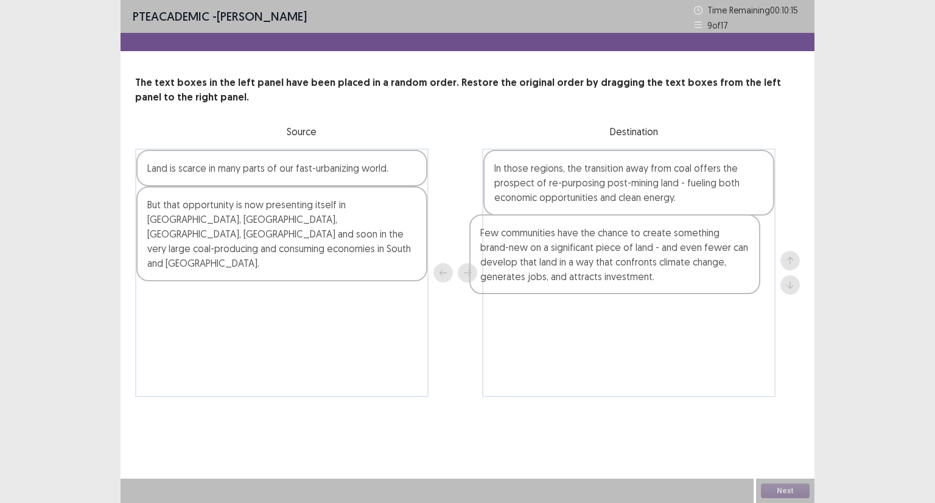
drag, startPoint x: 202, startPoint y: 297, endPoint x: 567, endPoint y: 264, distance: 366.7
click at [567, 264] on div "Land is scarce in many parts of our fast-urbanizing world. But that opportunity…" at bounding box center [467, 273] width 665 height 248
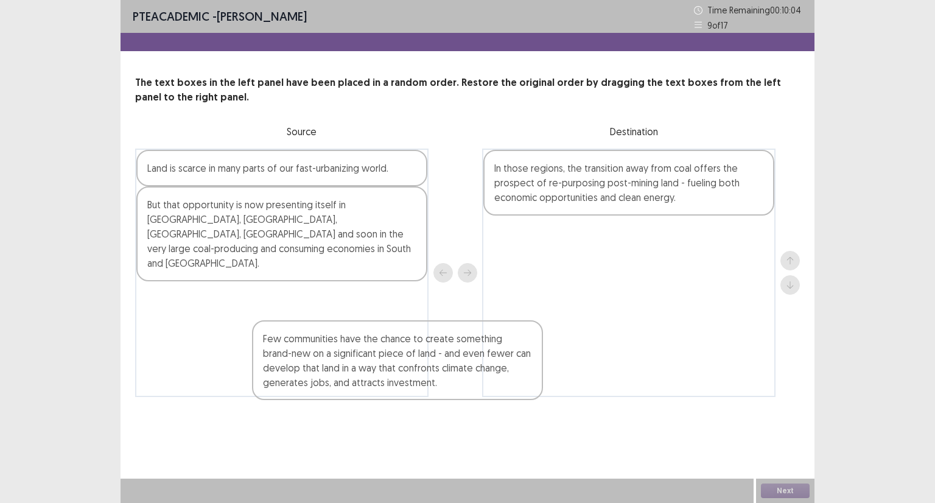
drag, startPoint x: 556, startPoint y: 268, endPoint x: 257, endPoint y: 264, distance: 299.0
click at [305, 346] on div "Land is scarce in many parts of our fast-urbanizing world. But that opportunity…" at bounding box center [467, 273] width 665 height 248
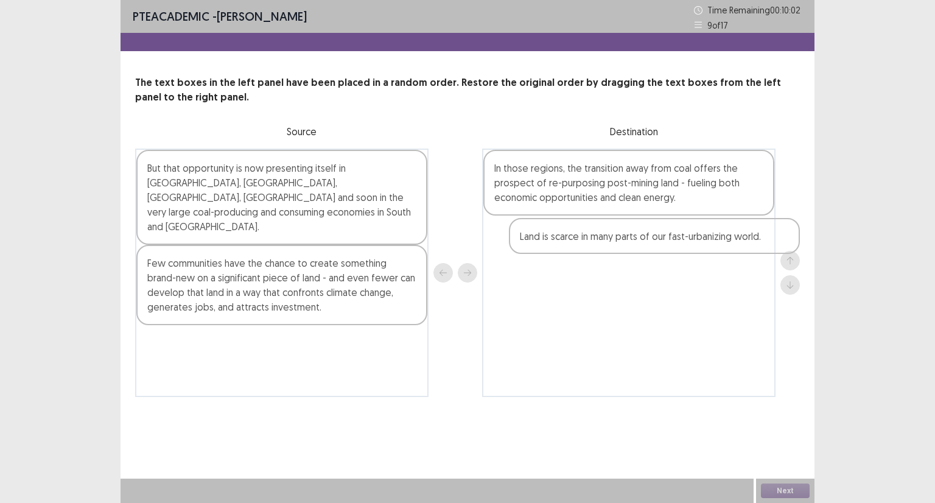
drag, startPoint x: 237, startPoint y: 177, endPoint x: 612, endPoint y: 249, distance: 381.9
click at [615, 249] on div "Land is scarce in many parts of our fast-urbanizing world. But that opportunity…" at bounding box center [467, 273] width 665 height 248
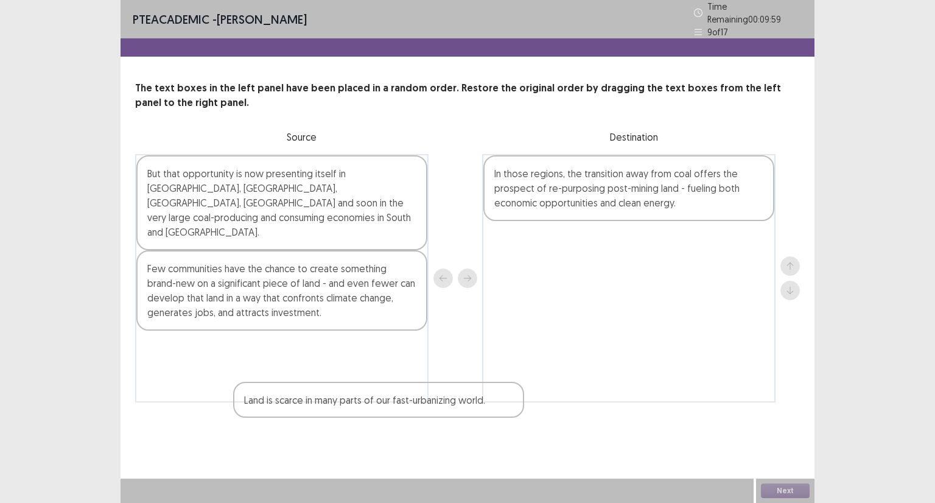
drag, startPoint x: 655, startPoint y: 235, endPoint x: 382, endPoint y: 360, distance: 299.9
click at [385, 376] on div "But that opportunity is now presenting itself in [GEOGRAPHIC_DATA], [GEOGRAPHIC…" at bounding box center [467, 278] width 665 height 248
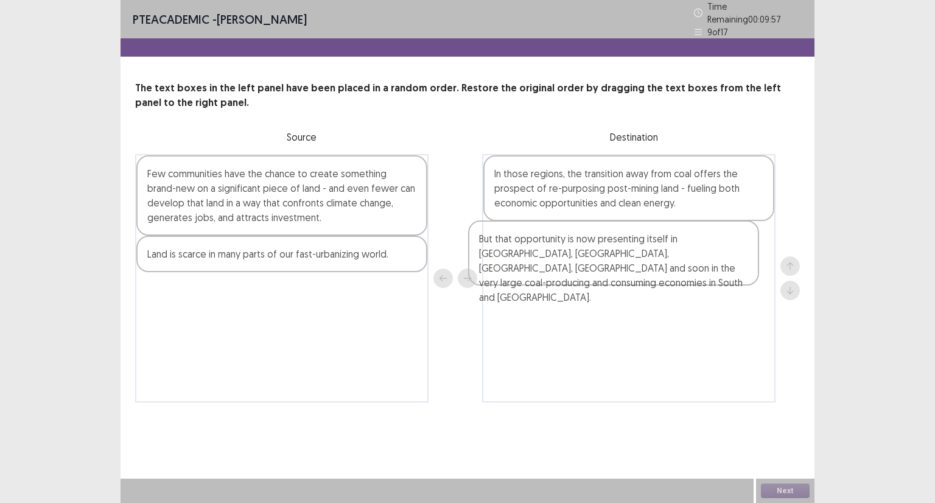
drag, startPoint x: 373, startPoint y: 202, endPoint x: 695, endPoint y: 256, distance: 326.6
click at [695, 256] on div "But that opportunity is now presenting itself in [GEOGRAPHIC_DATA], [GEOGRAPHIC…" at bounding box center [467, 278] width 665 height 248
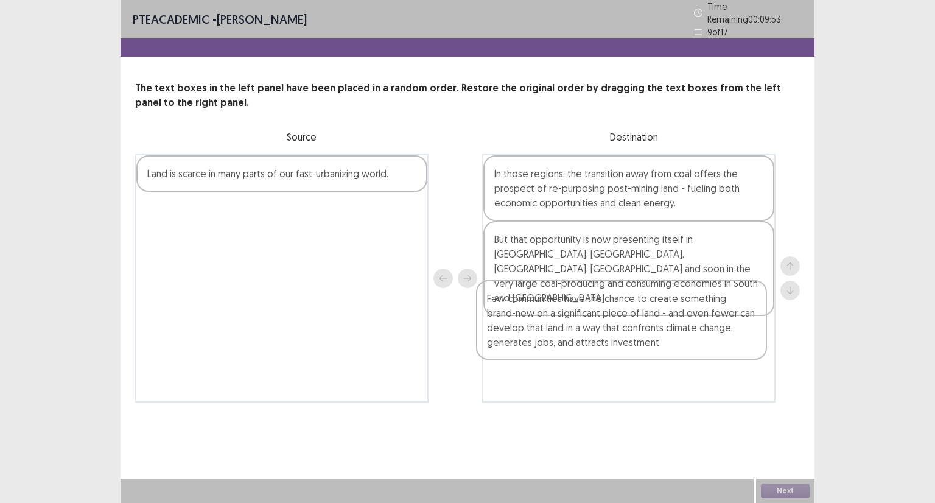
drag, startPoint x: 296, startPoint y: 189, endPoint x: 643, endPoint y: 320, distance: 370.3
click at [642, 323] on div "Few communities have the chance to create something brand-new on a significant …" at bounding box center [467, 278] width 665 height 248
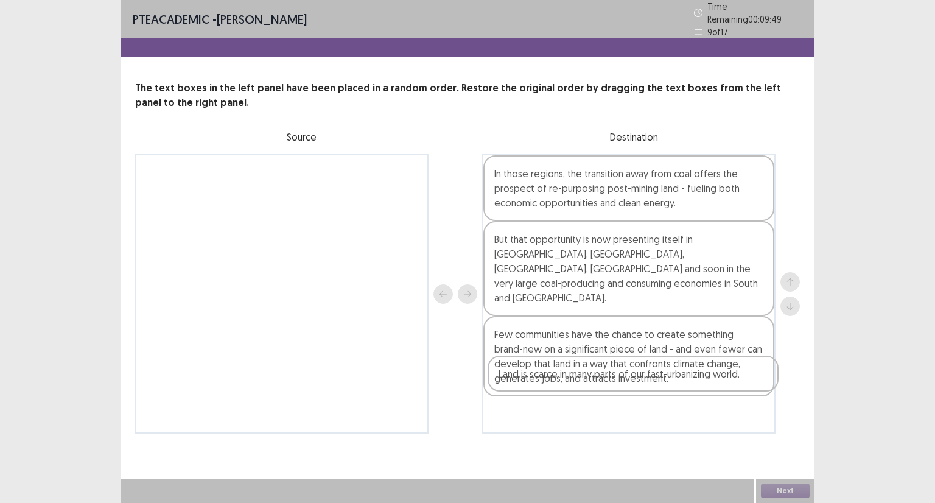
drag, startPoint x: 265, startPoint y: 174, endPoint x: 619, endPoint y: 384, distance: 411.2
click at [619, 384] on div "Land is scarce in many parts of our fast-urbanizing world. In those regions, th…" at bounding box center [467, 293] width 665 height 279
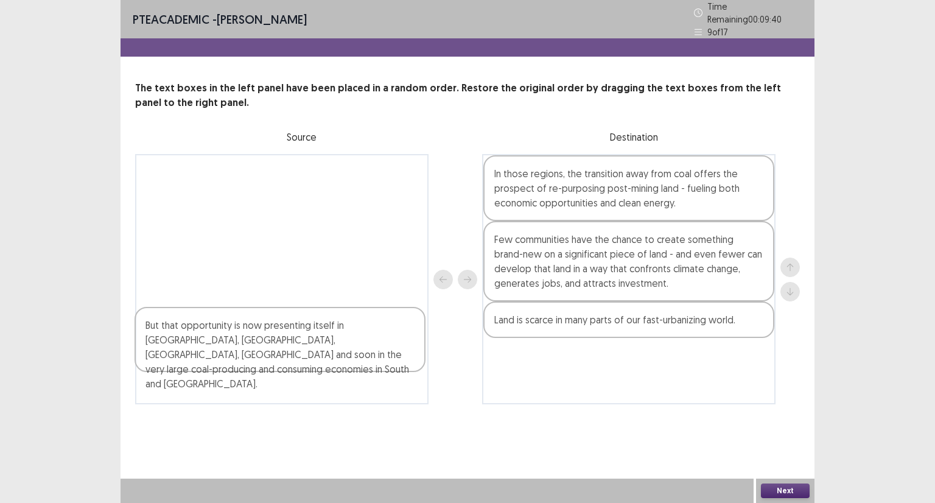
drag, startPoint x: 609, startPoint y: 244, endPoint x: 480, endPoint y: 368, distance: 179.1
click at [236, 346] on div "In those regions, the transition away from coal offers the prospect of re-purpo…" at bounding box center [467, 279] width 665 height 250
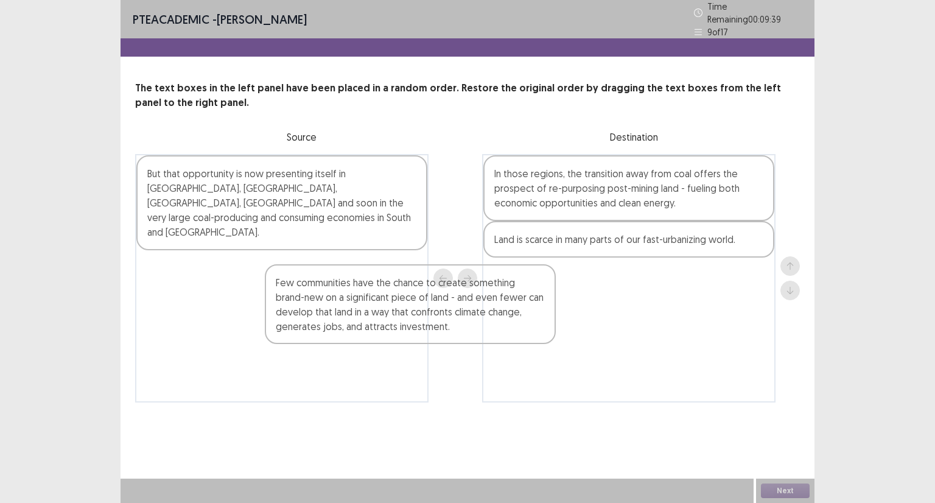
drag, startPoint x: 535, startPoint y: 252, endPoint x: 293, endPoint y: 308, distance: 248.1
click at [293, 308] on div "But that opportunity is now presenting itself in [GEOGRAPHIC_DATA], [GEOGRAPHIC…" at bounding box center [467, 278] width 665 height 248
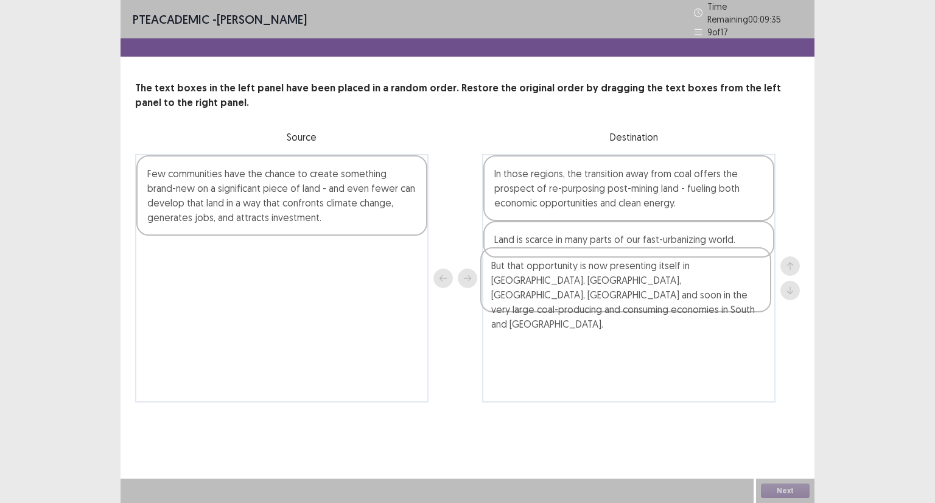
drag, startPoint x: 188, startPoint y: 178, endPoint x: 540, endPoint y: 283, distance: 367.1
click at [540, 284] on div "But that opportunity is now presenting itself in [GEOGRAPHIC_DATA], [GEOGRAPHIC…" at bounding box center [467, 278] width 665 height 248
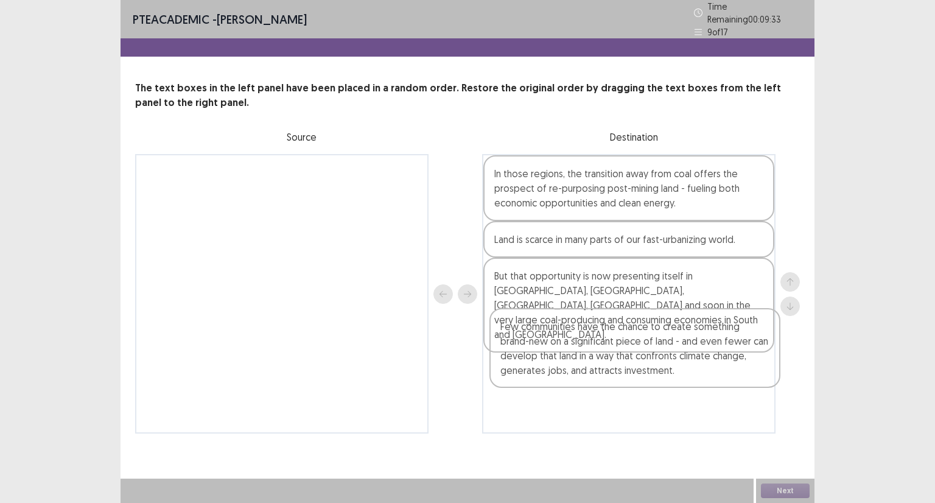
drag, startPoint x: 351, startPoint y: 210, endPoint x: 704, endPoint y: 368, distance: 387.0
click at [704, 368] on div "Few communities have the chance to create something brand-new on a significant …" at bounding box center [467, 293] width 665 height 279
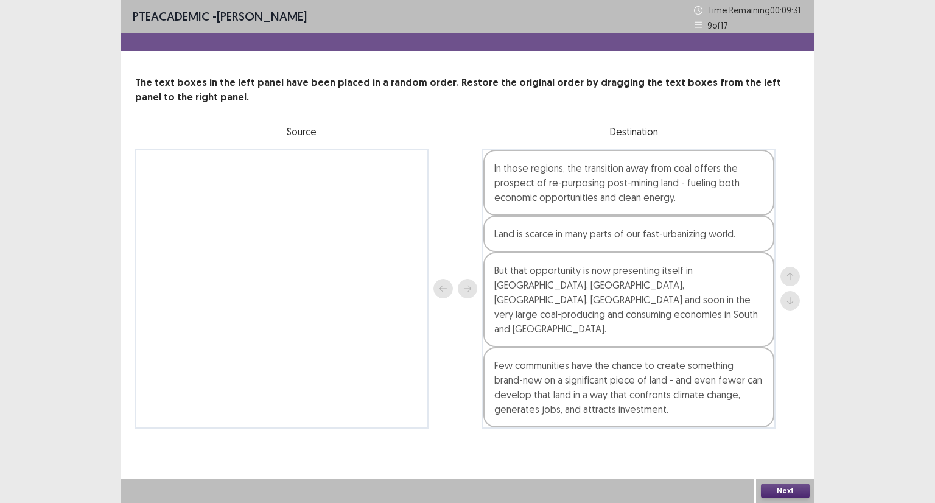
click at [771, 487] on button "Next" at bounding box center [785, 490] width 49 height 15
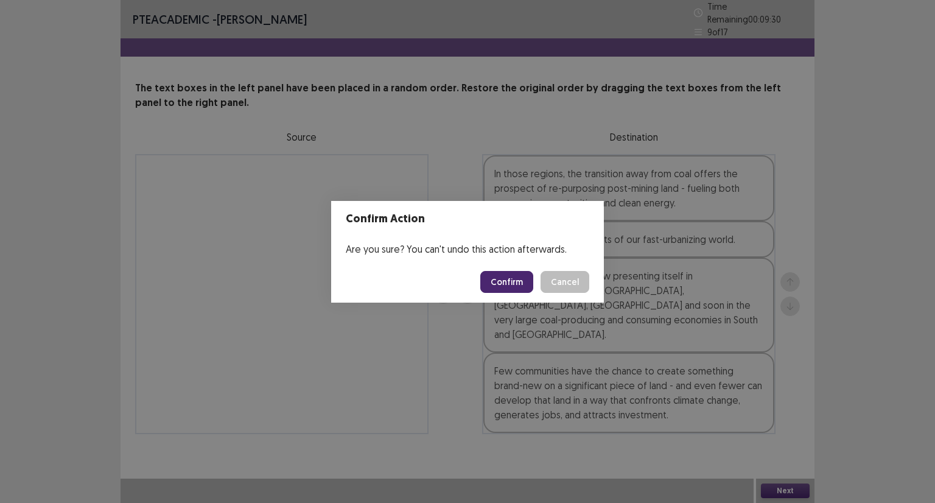
click at [516, 281] on button "Confirm" at bounding box center [506, 282] width 53 height 22
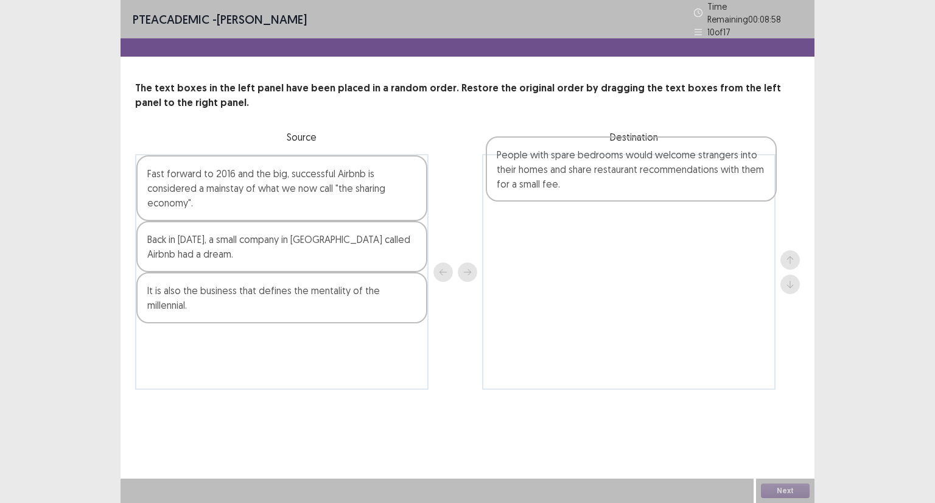
drag, startPoint x: 302, startPoint y: 276, endPoint x: 585, endPoint y: 181, distance: 298.8
click at [585, 181] on div "Fast forward to 2016 and the big, successful Airbnb is considered a mainstay of…" at bounding box center [467, 272] width 665 height 236
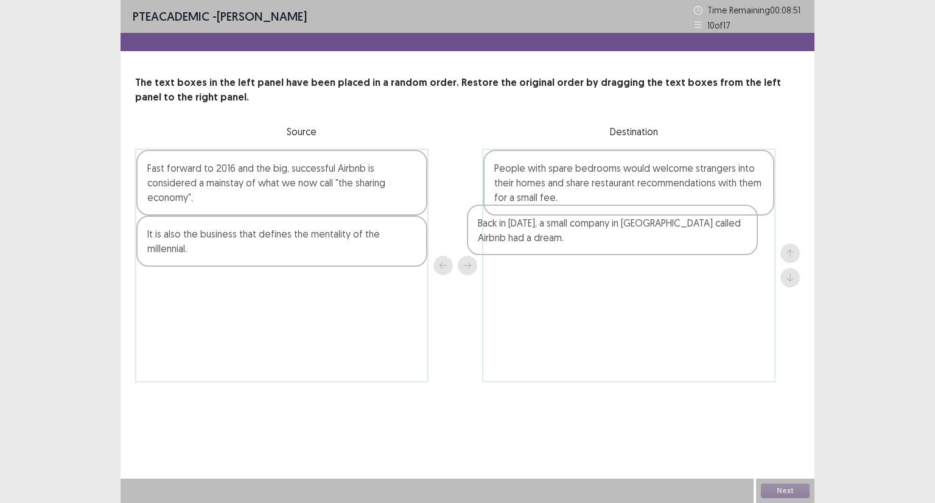
drag, startPoint x: 220, startPoint y: 248, endPoint x: 553, endPoint y: 239, distance: 333.8
click at [553, 239] on div "Fast forward to 2016 and the big, successful Airbnb is considered a mainstay of…" at bounding box center [467, 266] width 665 height 234
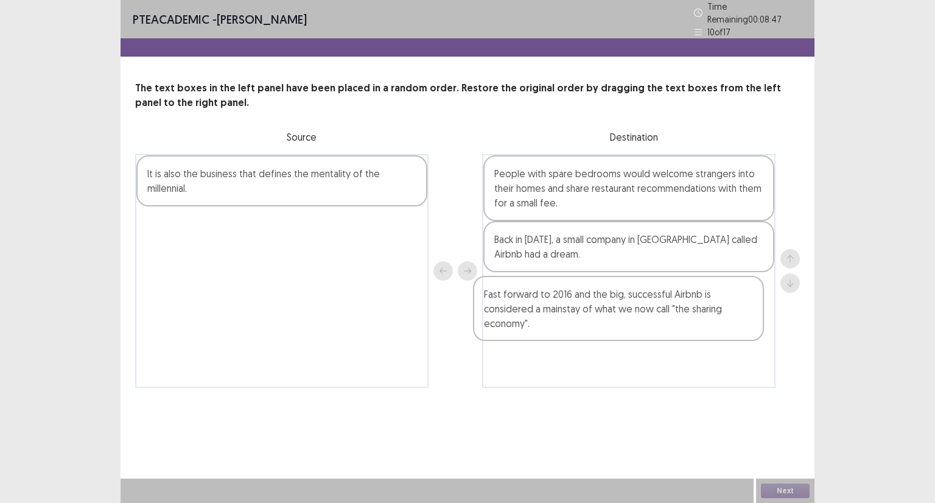
drag, startPoint x: 348, startPoint y: 185, endPoint x: 664, endPoint y: 283, distance: 330.8
click at [664, 283] on div "Fast forward to 2016 and the big, successful Airbnb is considered a mainstay of…" at bounding box center [467, 271] width 665 height 234
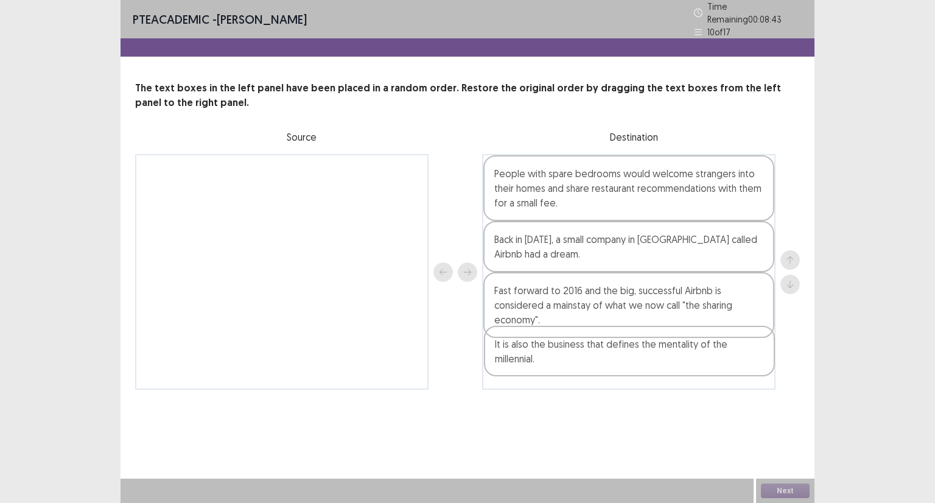
drag, startPoint x: 294, startPoint y: 181, endPoint x: 645, endPoint y: 360, distance: 394.0
click at [645, 360] on div "It is also the business that defines the mentality of the millennial. People wi…" at bounding box center [467, 272] width 665 height 236
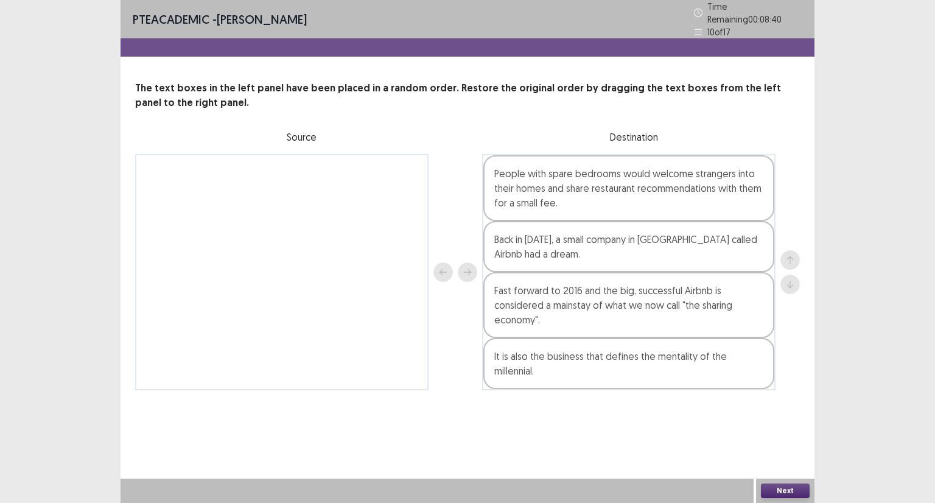
click at [793, 491] on button "Next" at bounding box center [785, 490] width 49 height 15
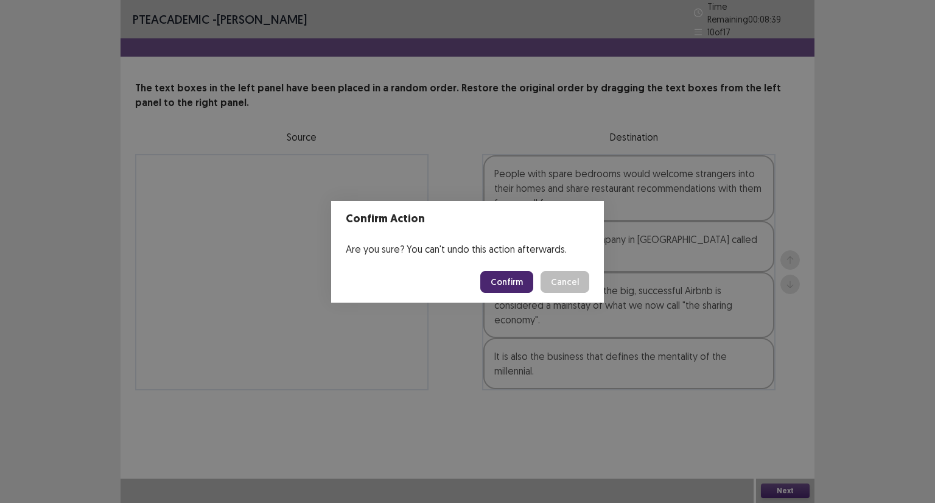
click at [563, 279] on button "Cancel" at bounding box center [565, 282] width 49 height 22
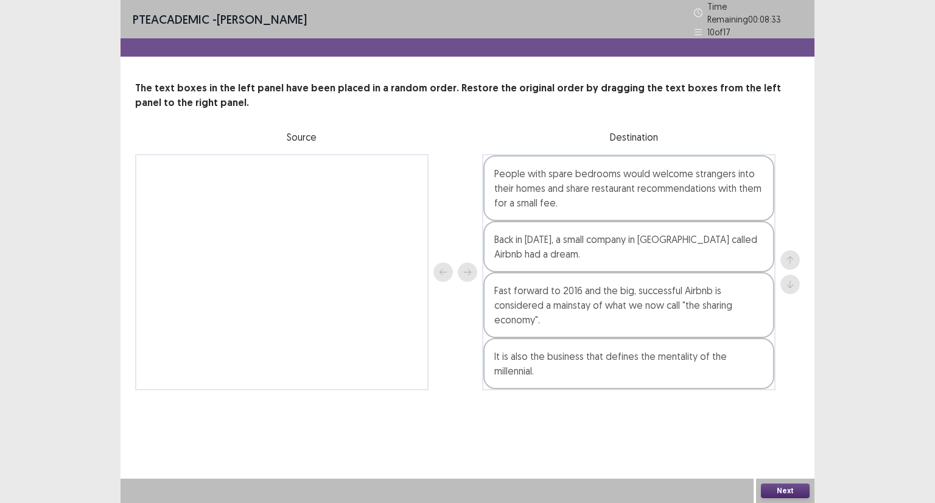
click at [785, 488] on button "Next" at bounding box center [785, 490] width 49 height 15
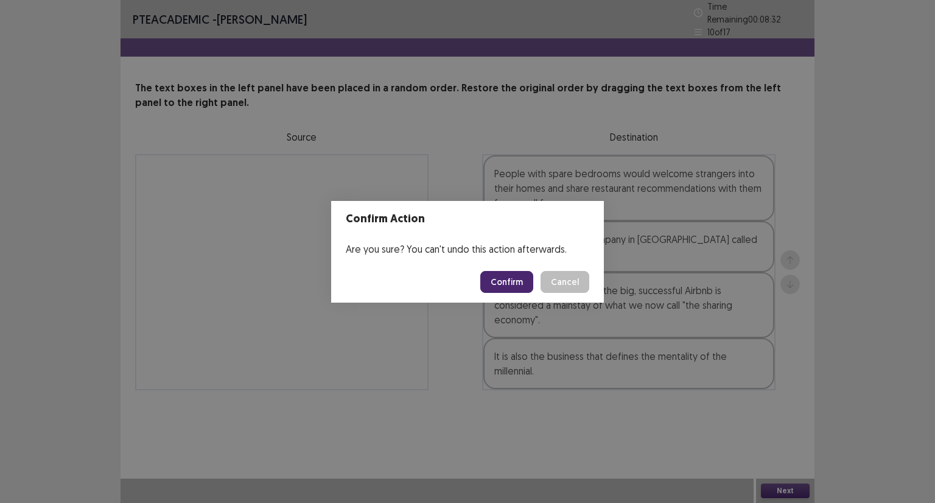
click at [517, 279] on button "Confirm" at bounding box center [506, 282] width 53 height 22
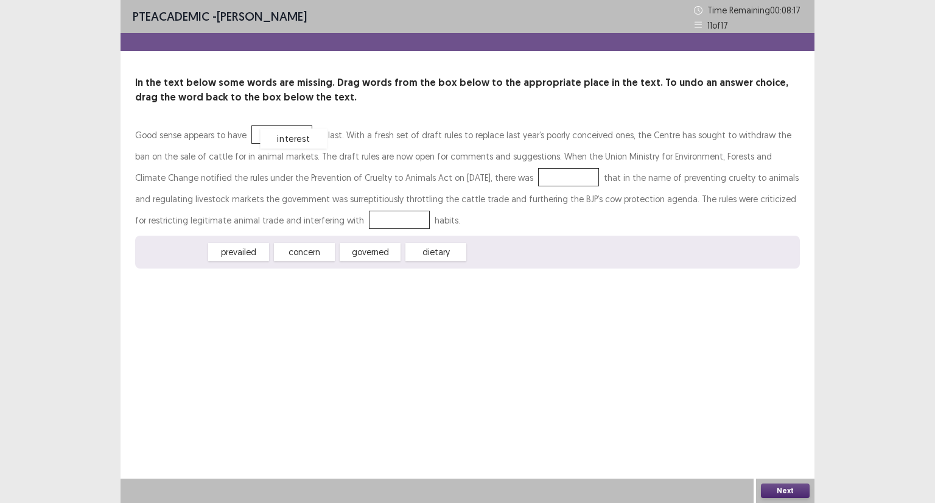
drag, startPoint x: 166, startPoint y: 249, endPoint x: 287, endPoint y: 136, distance: 165.8
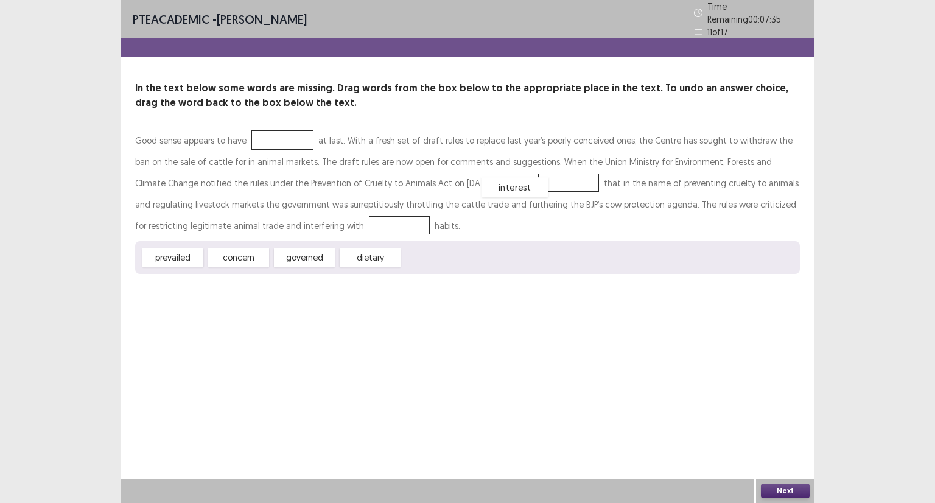
drag, startPoint x: 271, startPoint y: 132, endPoint x: 477, endPoint y: 195, distance: 215.7
drag, startPoint x: 163, startPoint y: 252, endPoint x: 385, endPoint y: 164, distance: 238.3
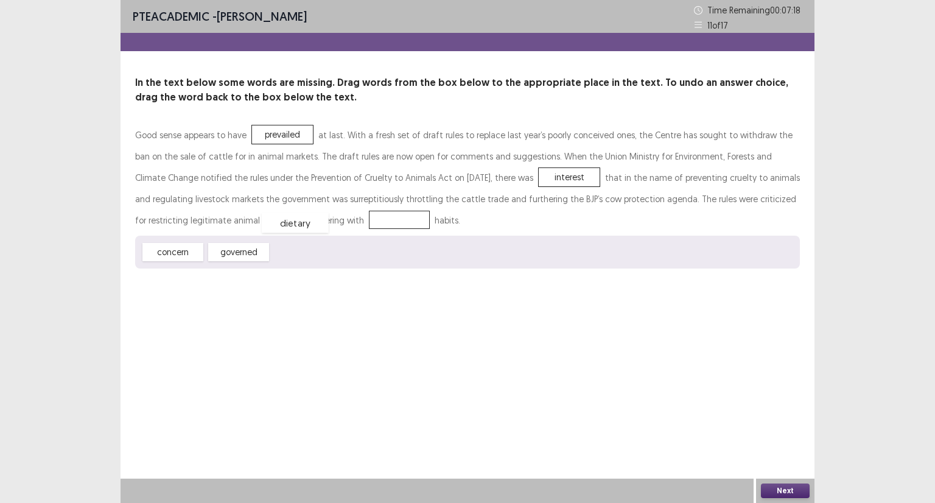
drag, startPoint x: 307, startPoint y: 253, endPoint x: 298, endPoint y: 223, distance: 32.0
drag, startPoint x: 292, startPoint y: 123, endPoint x: 321, endPoint y: 228, distance: 109.3
click at [326, 240] on div "In the text below some words are missing. Drag words from the box below to the …" at bounding box center [468, 171] width 694 height 193
drag, startPoint x: 287, startPoint y: 125, endPoint x: 332, endPoint y: 255, distance: 137.9
drag, startPoint x: 167, startPoint y: 259, endPoint x: 295, endPoint y: 128, distance: 183.0
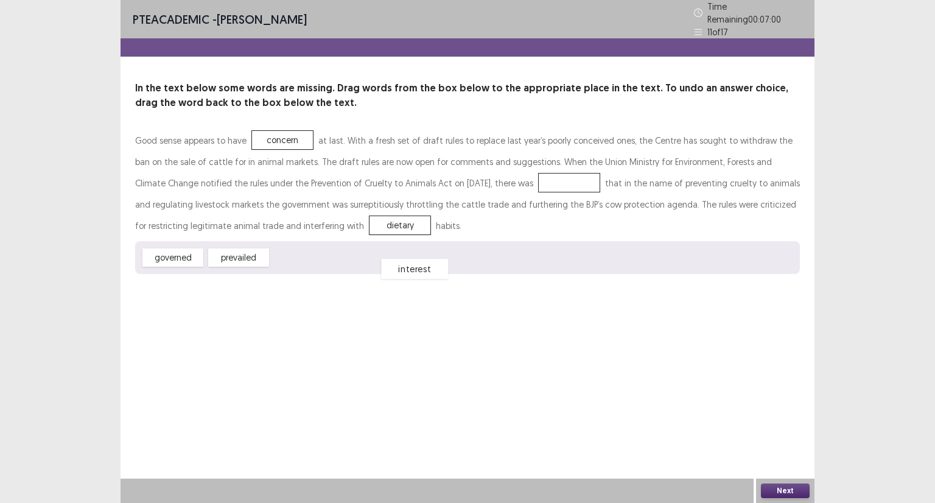
drag, startPoint x: 498, startPoint y: 181, endPoint x: 275, endPoint y: 271, distance: 240.3
drag, startPoint x: 239, startPoint y: 248, endPoint x: 513, endPoint y: 167, distance: 285.1
click at [784, 492] on button "Next" at bounding box center [785, 490] width 49 height 15
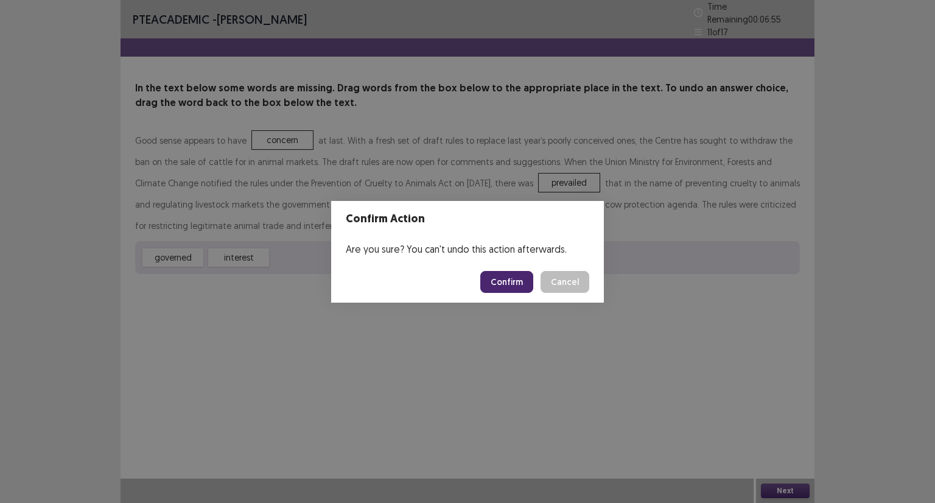
click at [512, 281] on button "Confirm" at bounding box center [506, 282] width 53 height 22
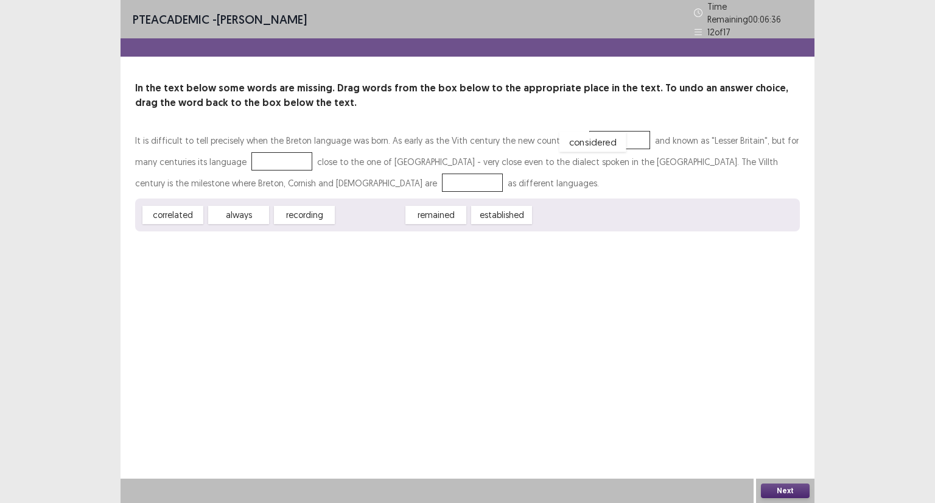
drag, startPoint x: 379, startPoint y: 215, endPoint x: 601, endPoint y: 142, distance: 234.5
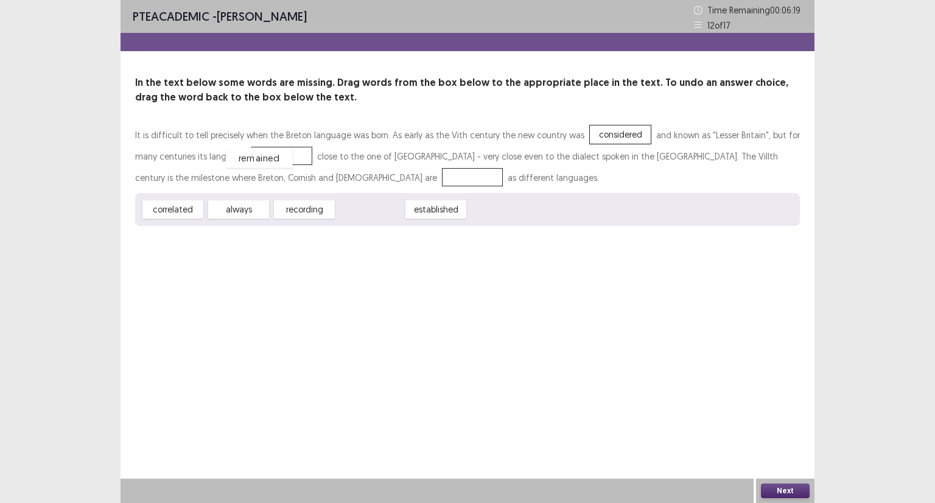
drag, startPoint x: 378, startPoint y: 210, endPoint x: 267, endPoint y: 159, distance: 122.0
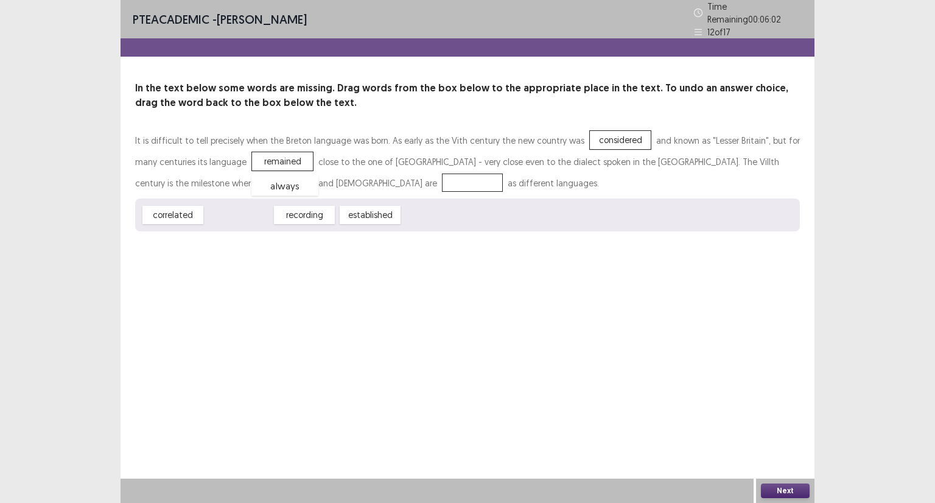
drag, startPoint x: 246, startPoint y: 210, endPoint x: 292, endPoint y: 181, distance: 54.7
click at [780, 489] on button "Next" at bounding box center [785, 490] width 49 height 15
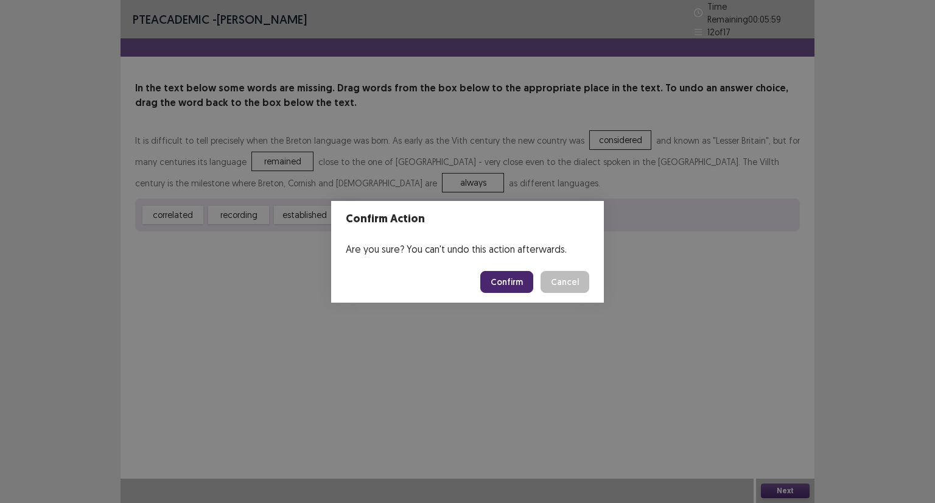
click at [523, 281] on button "Confirm" at bounding box center [506, 282] width 53 height 22
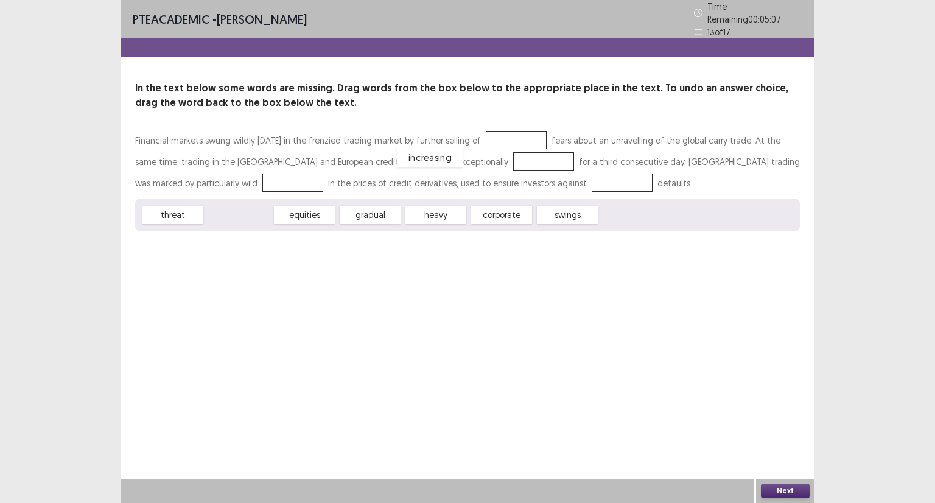
drag, startPoint x: 242, startPoint y: 214, endPoint x: 434, endPoint y: 156, distance: 200.7
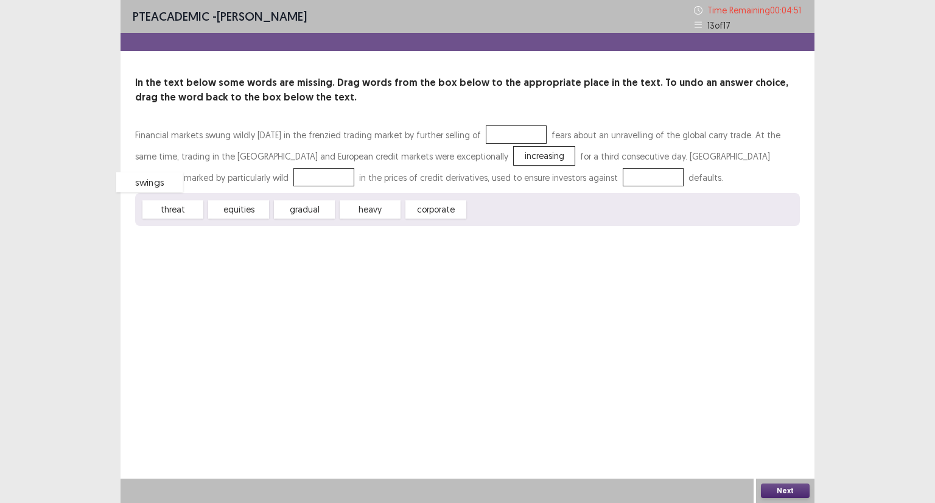
drag, startPoint x: 509, startPoint y: 214, endPoint x: 157, endPoint y: 186, distance: 352.9
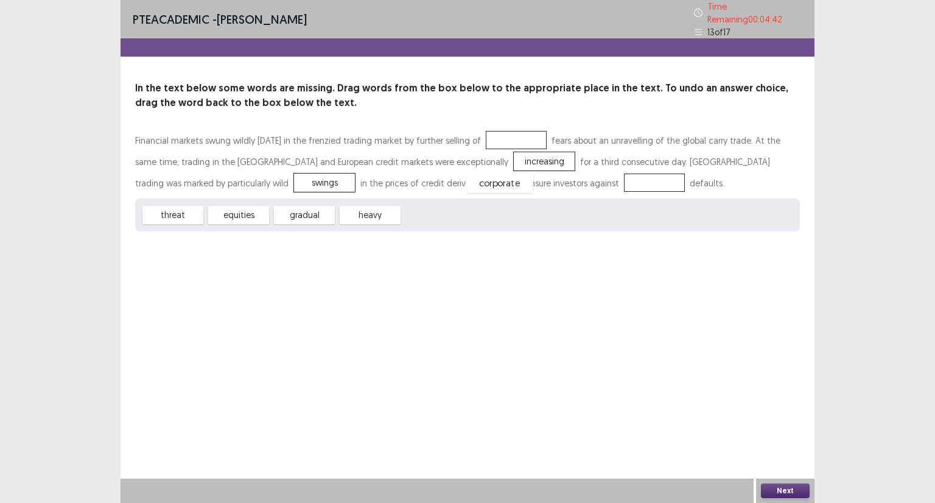
drag, startPoint x: 431, startPoint y: 212, endPoint x: 495, endPoint y: 181, distance: 71.3
drag, startPoint x: 227, startPoint y: 212, endPoint x: 499, endPoint y: 138, distance: 282.2
click at [784, 489] on button "Next" at bounding box center [785, 490] width 49 height 15
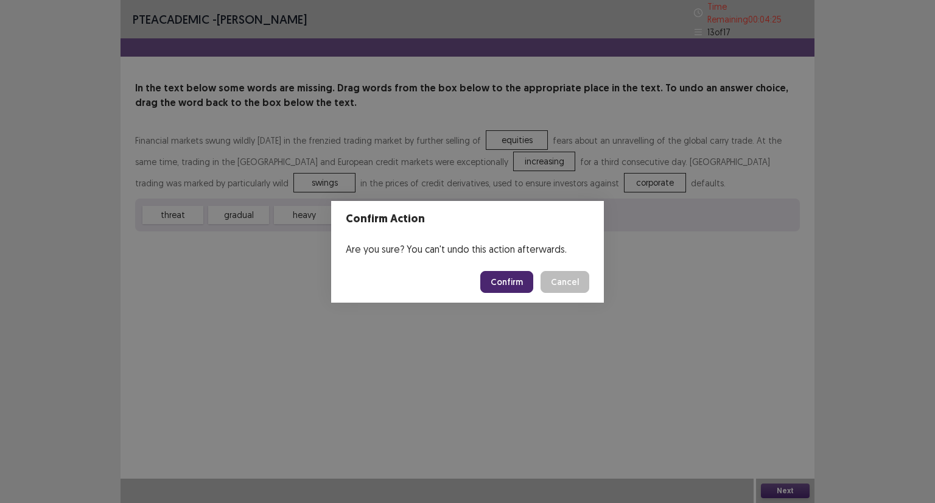
click at [509, 288] on button "Confirm" at bounding box center [506, 282] width 53 height 22
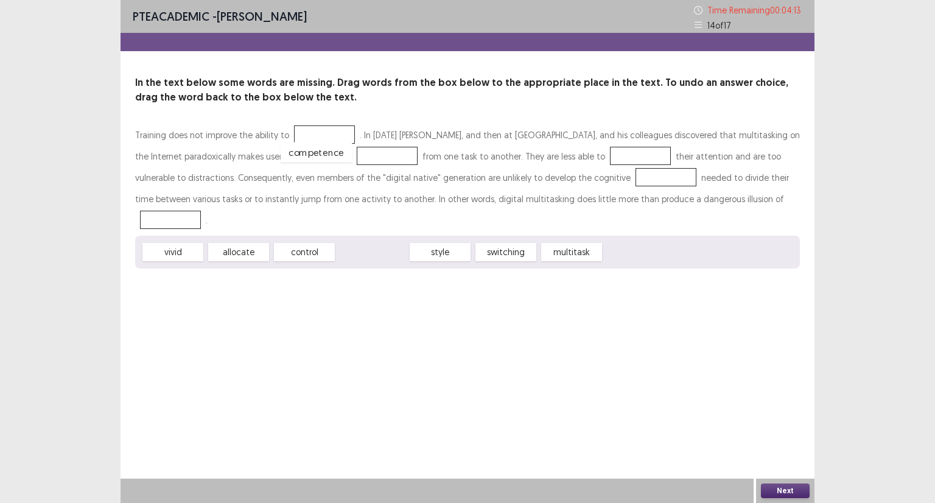
drag, startPoint x: 374, startPoint y: 236, endPoint x: 318, endPoint y: 136, distance: 114.5
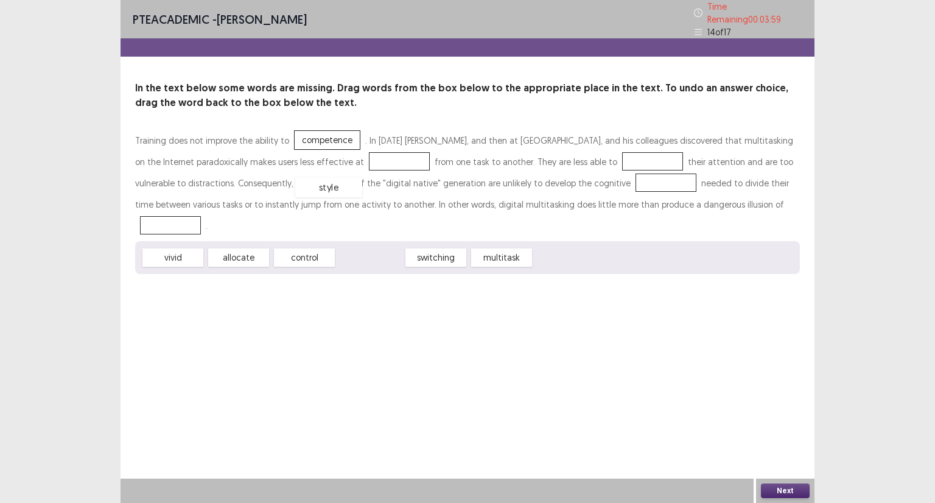
drag, startPoint x: 360, startPoint y: 231, endPoint x: 319, endPoint y: 161, distance: 81.3
drag, startPoint x: 371, startPoint y: 237, endPoint x: 408, endPoint y: 220, distance: 40.9
click at [408, 241] on div "vivid allocate control switching multitask" at bounding box center [467, 257] width 665 height 33
drag, startPoint x: 370, startPoint y: 239, endPoint x: 572, endPoint y: 166, distance: 214.9
drag, startPoint x: 570, startPoint y: 155, endPoint x: 381, endPoint y: 250, distance: 211.0
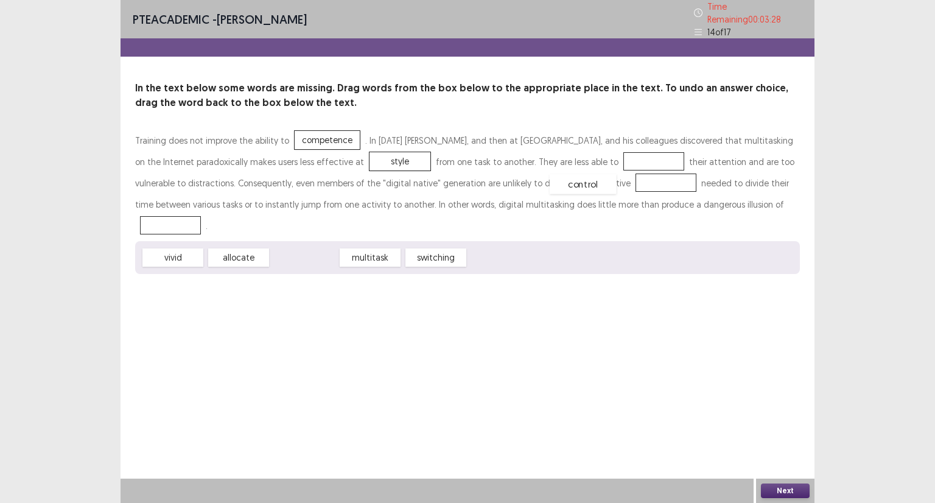
drag, startPoint x: 300, startPoint y: 232, endPoint x: 578, endPoint y: 158, distance: 288.4
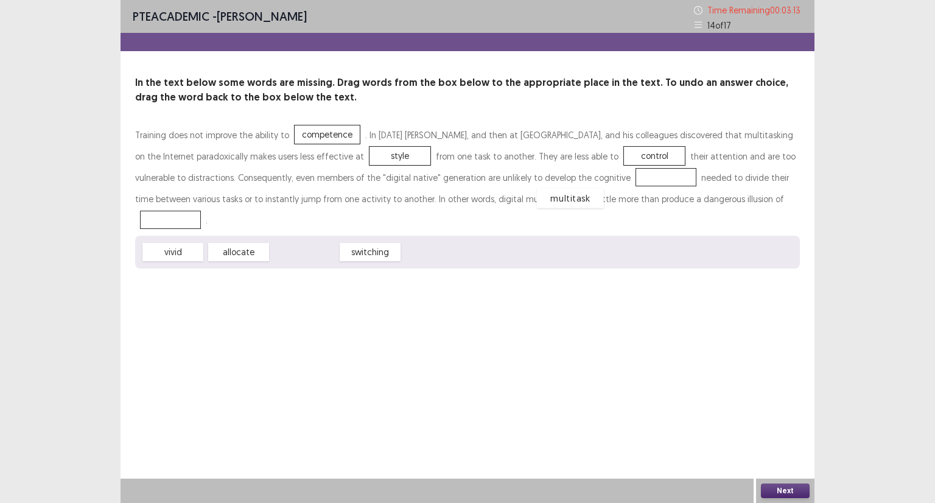
drag, startPoint x: 312, startPoint y: 228, endPoint x: 578, endPoint y: 174, distance: 271.5
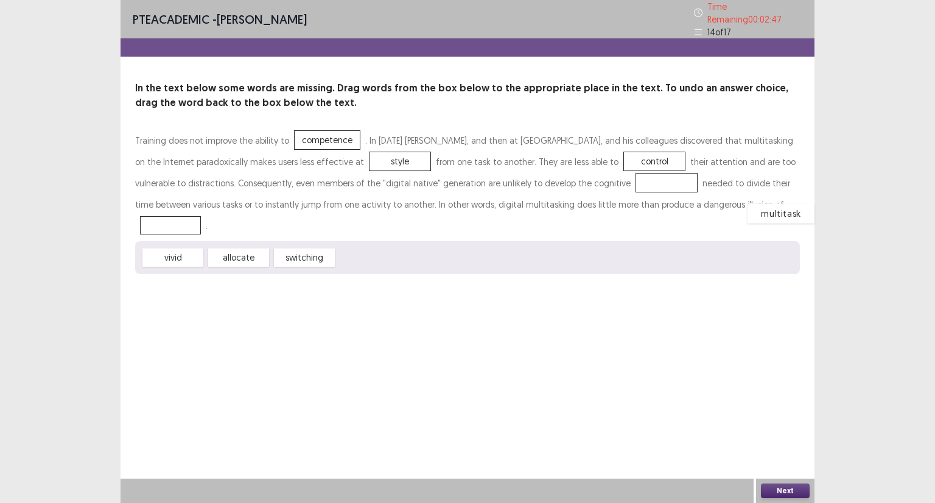
drag, startPoint x: 584, startPoint y: 177, endPoint x: 701, endPoint y: 200, distance: 119.3
drag, startPoint x: 349, startPoint y: 151, endPoint x: 622, endPoint y: 176, distance: 273.9
drag, startPoint x: 305, startPoint y: 234, endPoint x: 321, endPoint y: 155, distance: 81.4
click at [801, 493] on button "Next" at bounding box center [785, 490] width 49 height 15
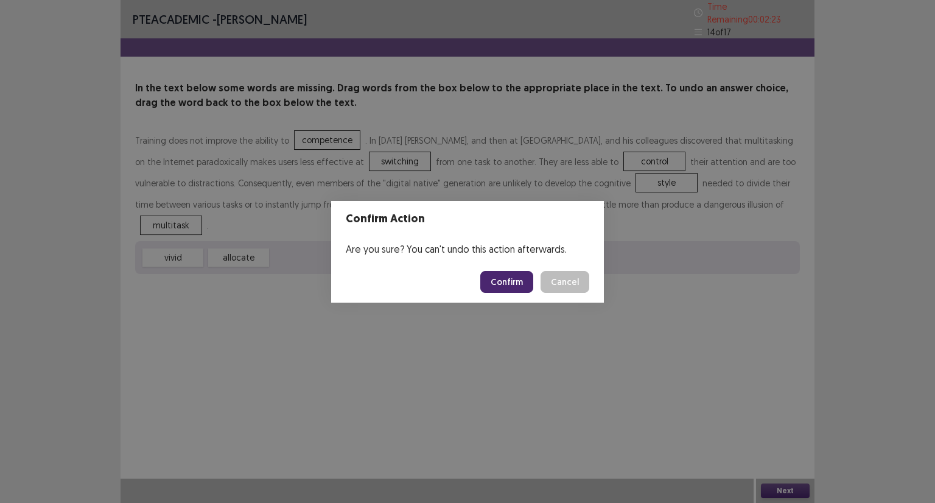
click at [516, 278] on button "Confirm" at bounding box center [506, 282] width 53 height 22
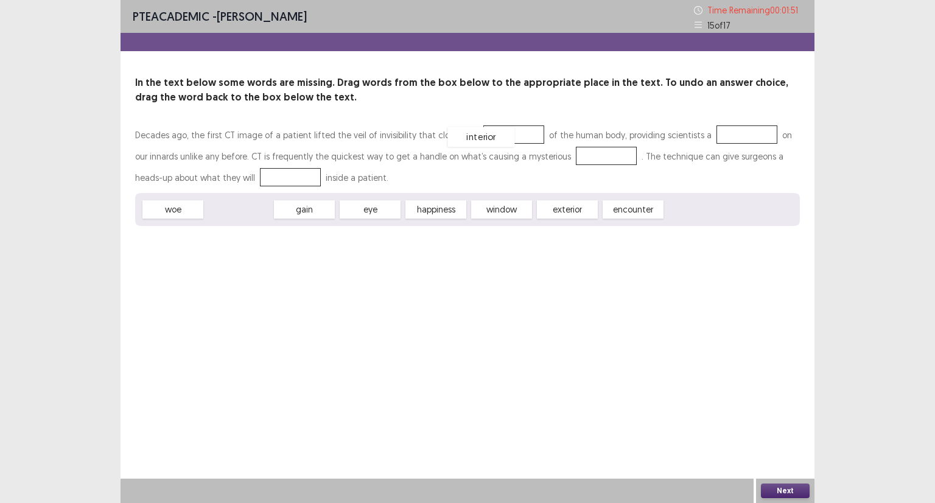
drag, startPoint x: 253, startPoint y: 208, endPoint x: 496, endPoint y: 135, distance: 253.5
drag, startPoint x: 183, startPoint y: 212, endPoint x: 716, endPoint y: 139, distance: 538.4
drag, startPoint x: 239, startPoint y: 215, endPoint x: 567, endPoint y: 160, distance: 332.8
drag, startPoint x: 433, startPoint y: 211, endPoint x: 247, endPoint y: 188, distance: 188.3
click at [772, 489] on button "Next" at bounding box center [785, 490] width 49 height 15
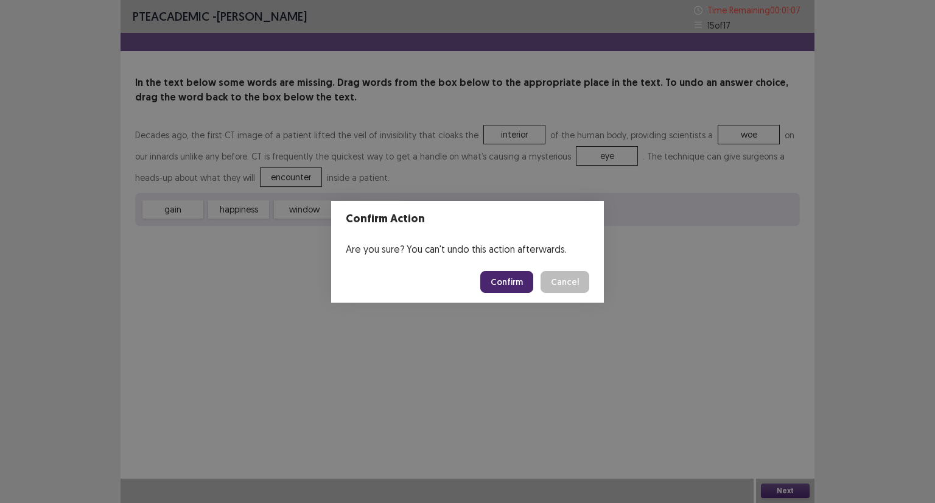
click at [519, 287] on button "Confirm" at bounding box center [506, 282] width 53 height 22
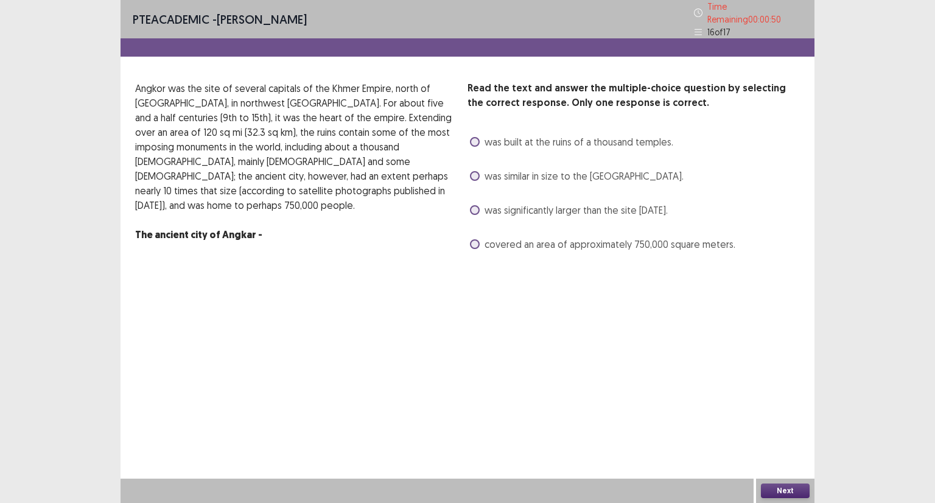
click at [470, 208] on label "was significantly larger than the site [DATE]." at bounding box center [569, 210] width 198 height 15
click at [775, 493] on button "Next" at bounding box center [785, 490] width 49 height 15
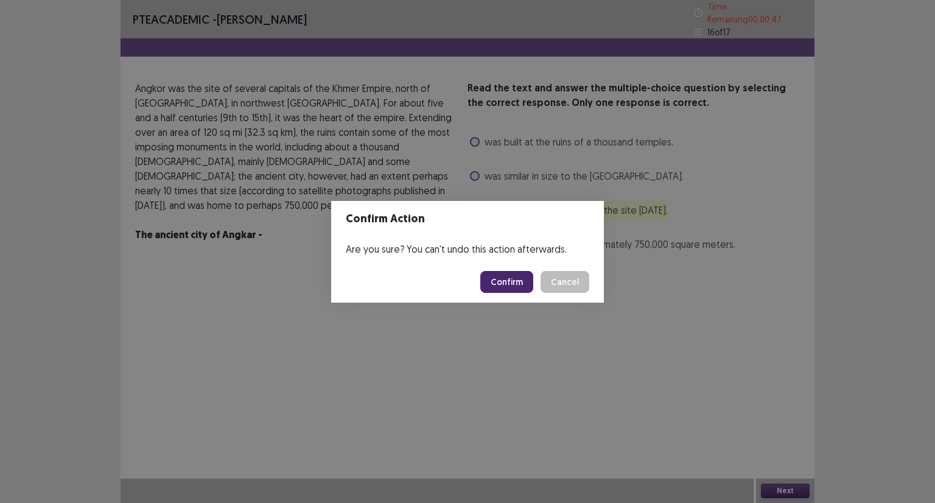
click at [515, 277] on button "Confirm" at bounding box center [506, 282] width 53 height 22
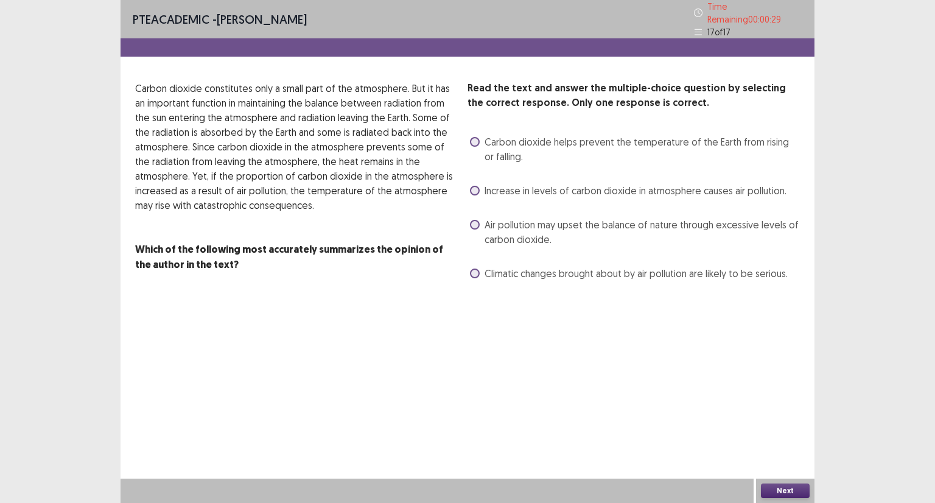
click at [474, 222] on span at bounding box center [475, 225] width 10 height 10
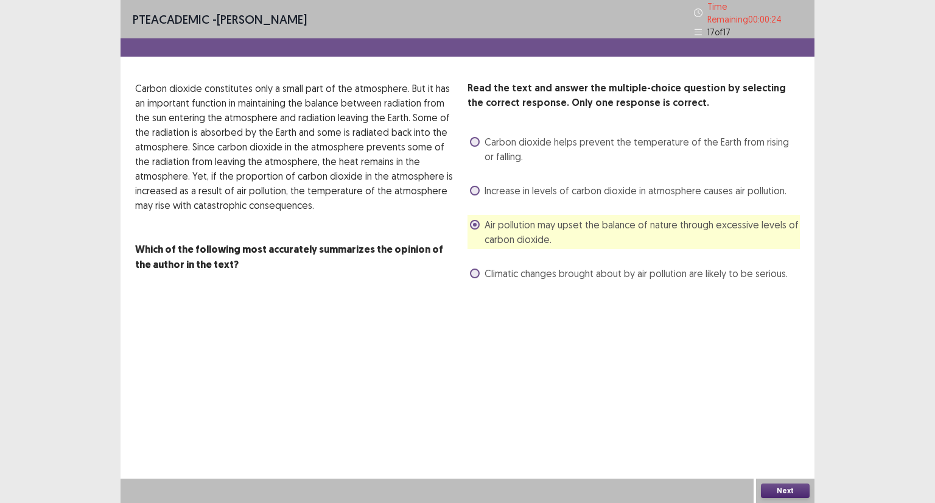
click at [783, 488] on button "Next" at bounding box center [785, 490] width 49 height 15
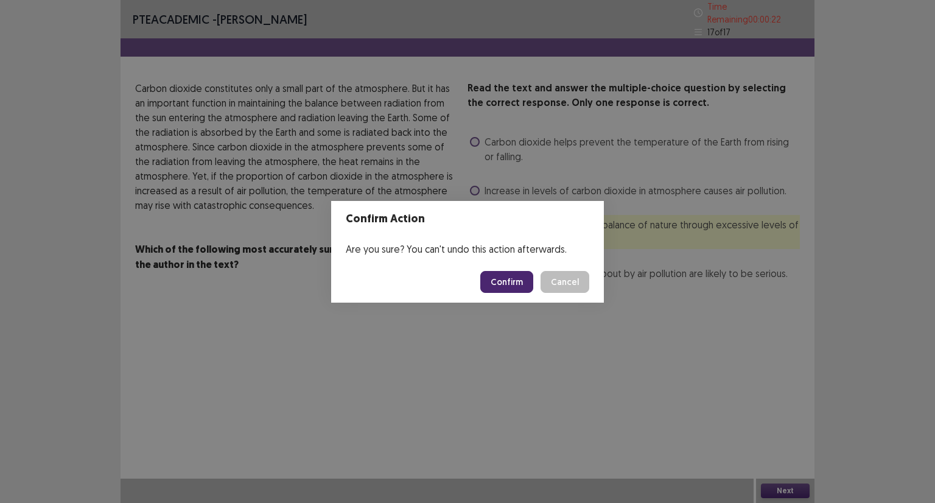
click at [498, 279] on button "Confirm" at bounding box center [506, 282] width 53 height 22
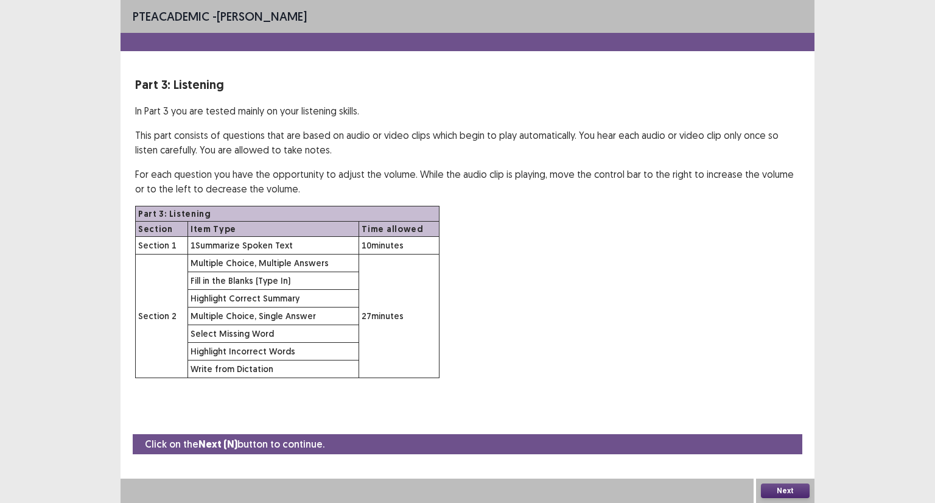
click at [792, 490] on button "Next" at bounding box center [785, 490] width 49 height 15
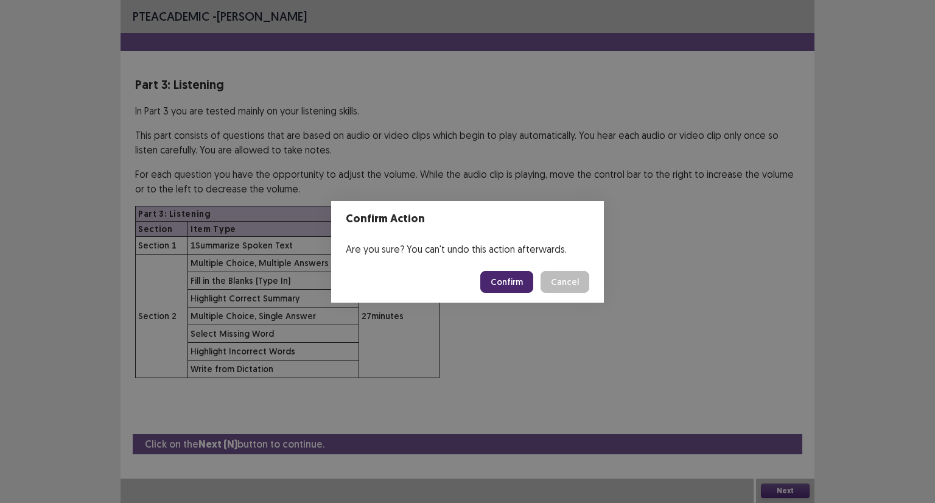
click at [514, 274] on button "Confirm" at bounding box center [506, 282] width 53 height 22
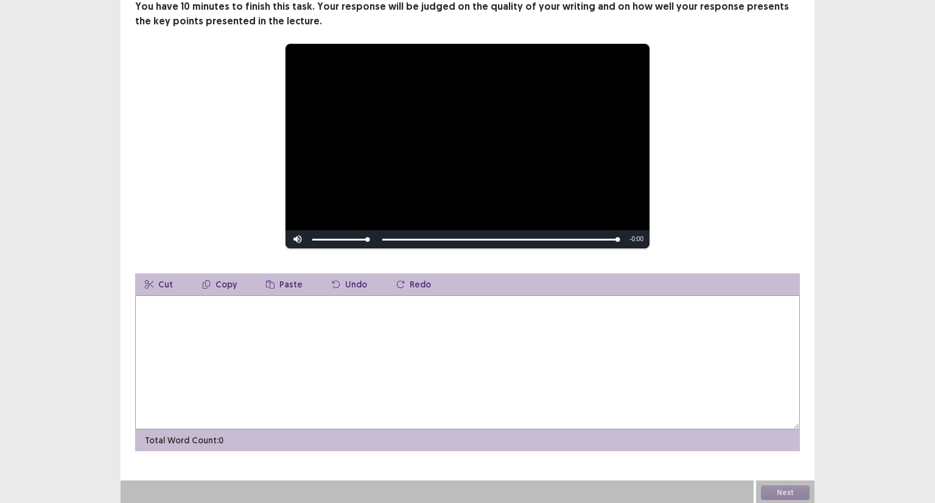
scroll to position [102, 0]
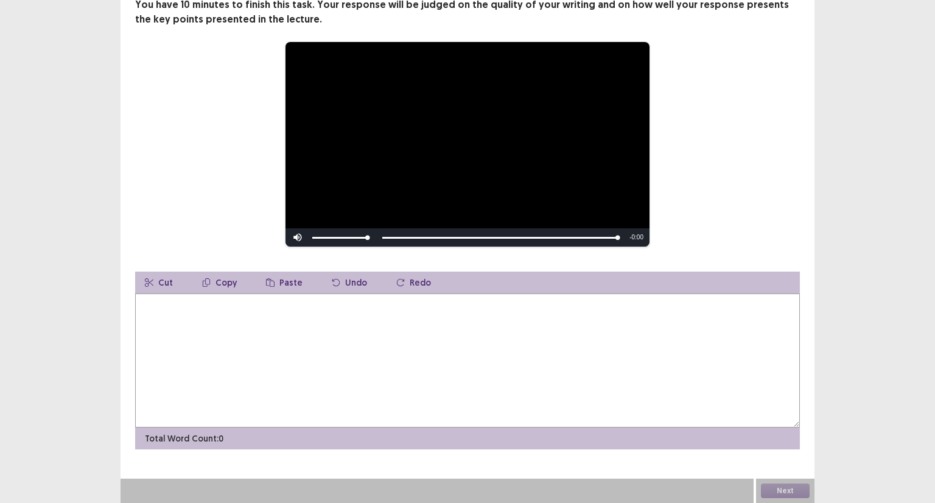
click at [296, 315] on textarea at bounding box center [467, 360] width 665 height 134
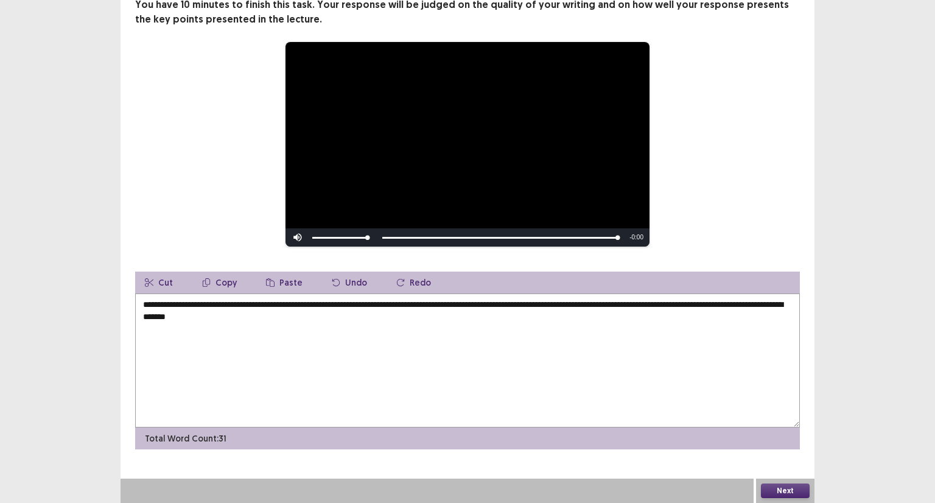
type textarea "**********"
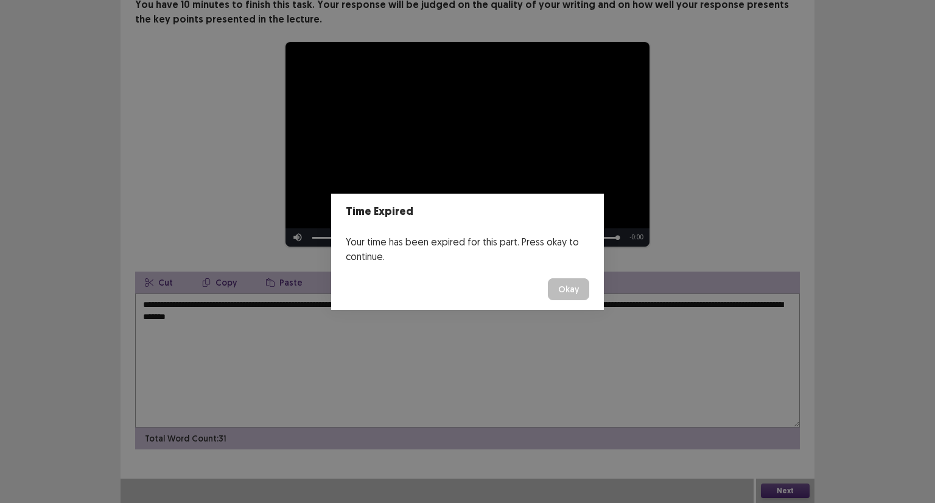
click at [566, 281] on button "Okay" at bounding box center [568, 289] width 41 height 22
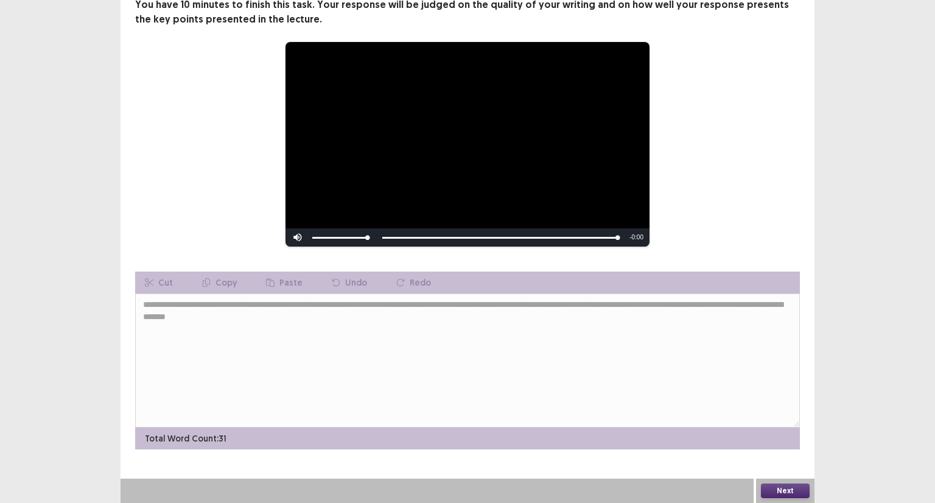
click at [776, 493] on button "Next" at bounding box center [785, 490] width 49 height 15
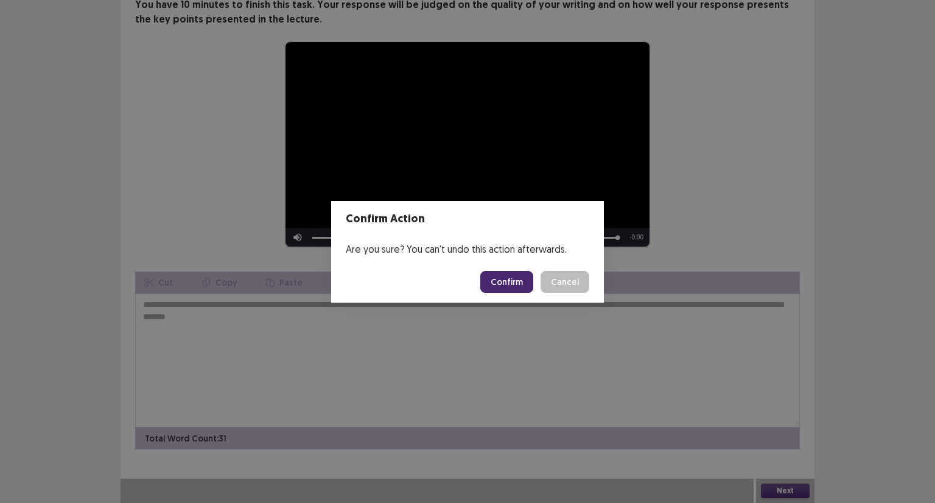
click at [565, 279] on button "Cancel" at bounding box center [565, 282] width 49 height 22
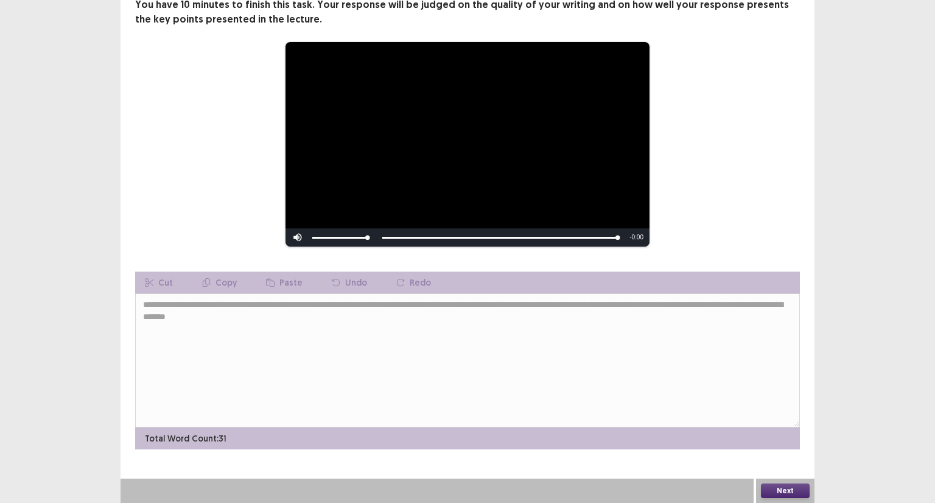
scroll to position [0, 0]
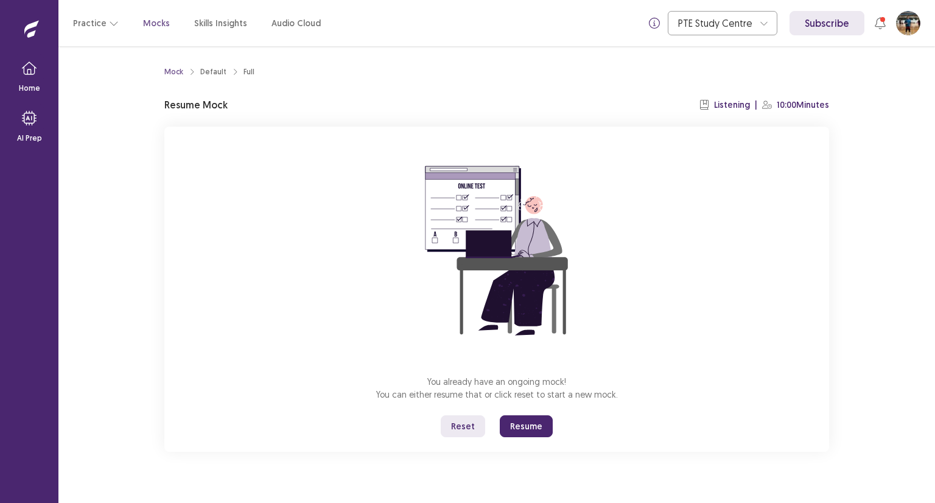
click at [521, 427] on button "Resume" at bounding box center [526, 426] width 53 height 22
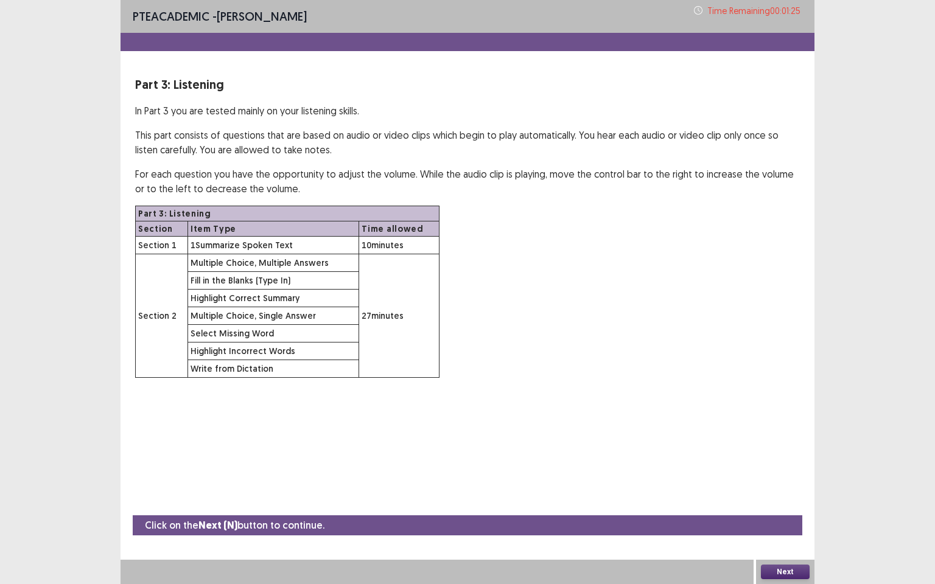
click at [778, 502] on button "Next" at bounding box center [785, 572] width 49 height 15
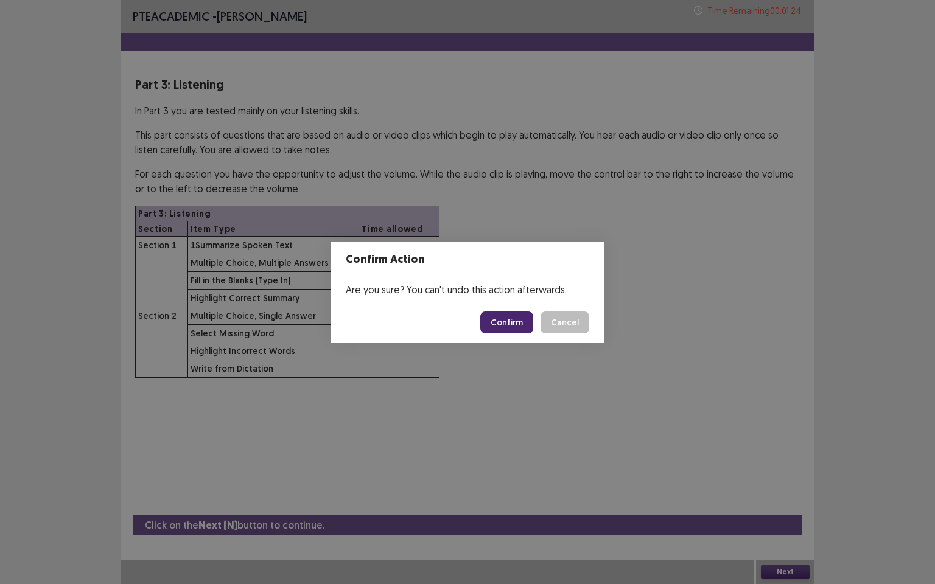
click at [524, 325] on button "Confirm" at bounding box center [506, 323] width 53 height 22
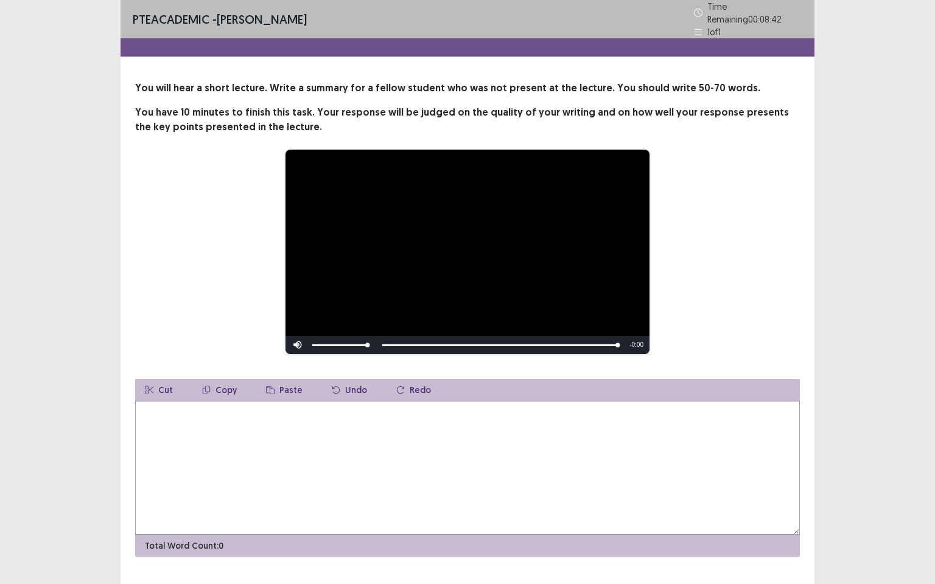
click at [177, 413] on textarea at bounding box center [467, 468] width 665 height 134
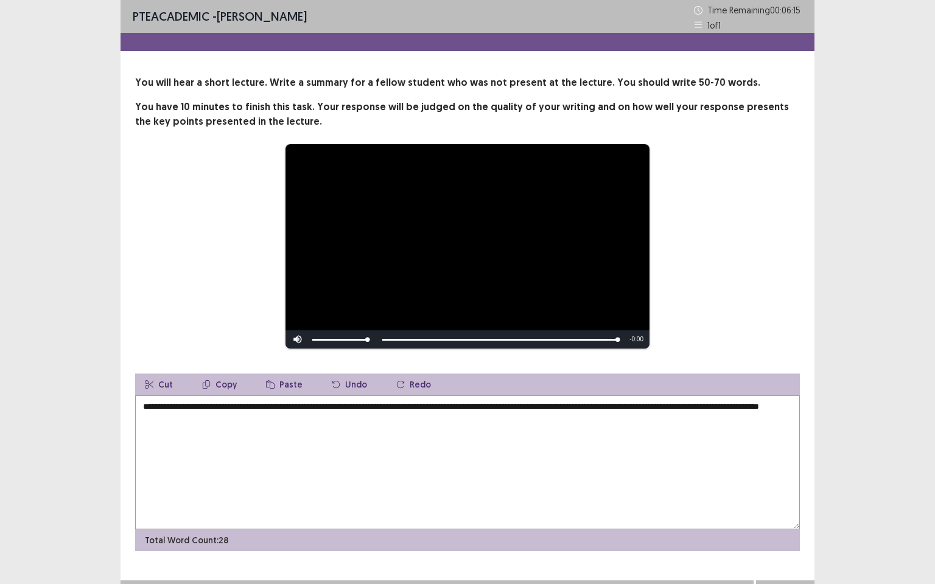
click at [231, 419] on textarea "**********" at bounding box center [467, 463] width 665 height 134
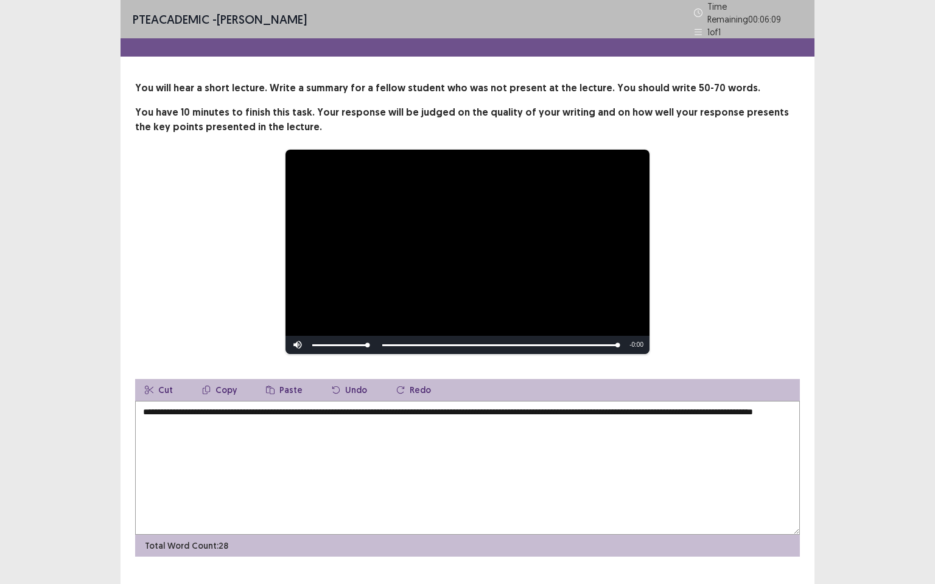
drag, startPoint x: 249, startPoint y: 421, endPoint x: 264, endPoint y: 454, distance: 35.4
click at [249, 420] on textarea "**********" at bounding box center [467, 468] width 665 height 134
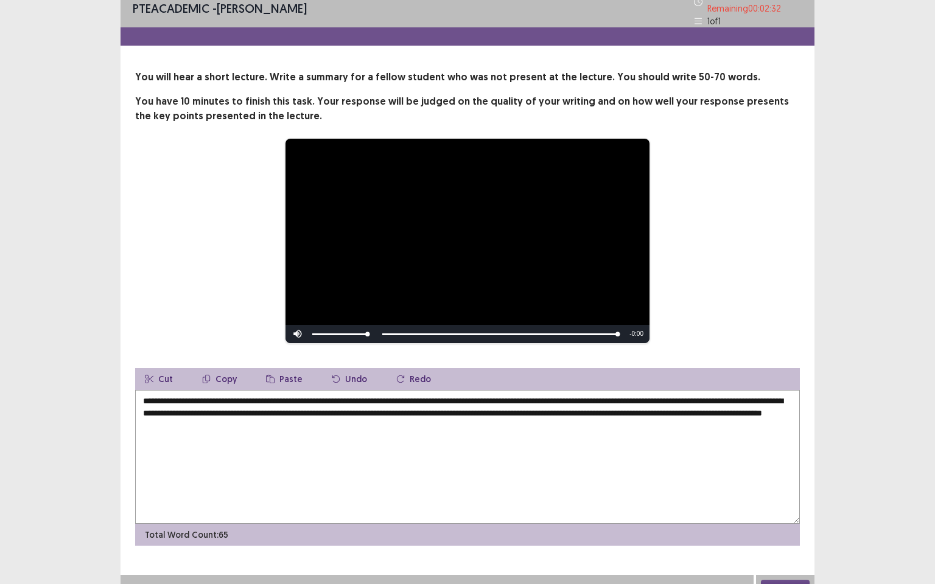
scroll to position [21, 0]
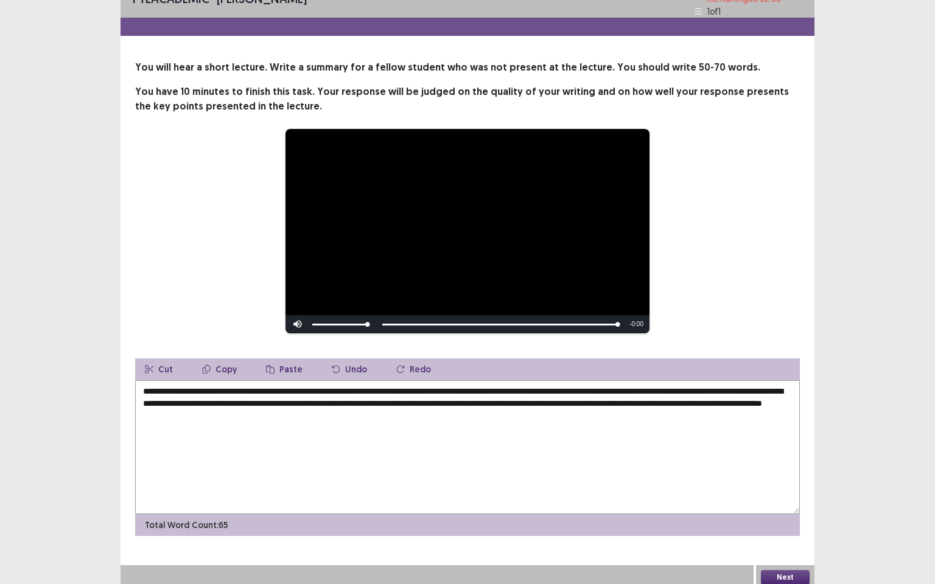
type textarea "**********"
click at [779, 502] on button "Next" at bounding box center [785, 577] width 49 height 15
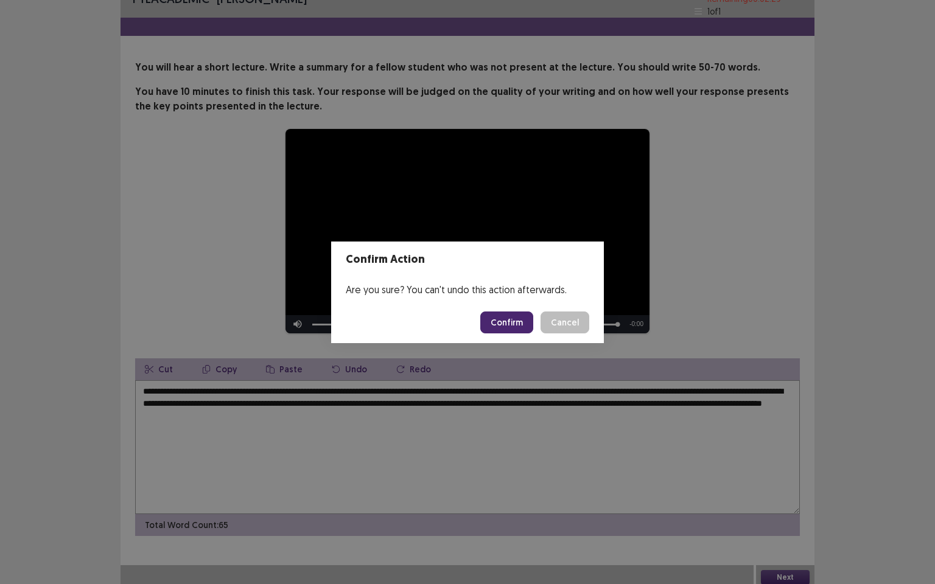
click at [521, 321] on button "Confirm" at bounding box center [506, 323] width 53 height 22
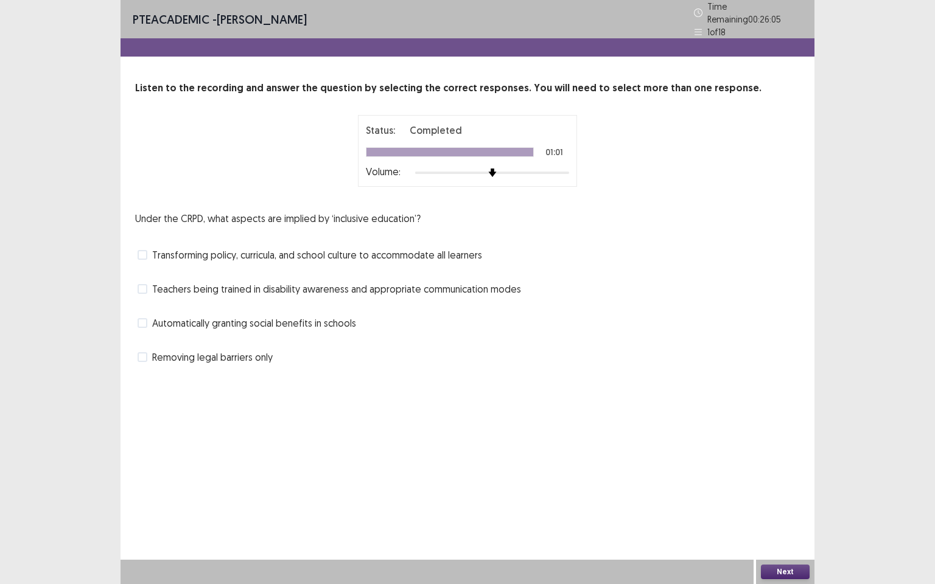
click at [149, 289] on label "Teachers being trained in disability awareness and appropriate communication mo…" at bounding box center [330, 289] width 384 height 15
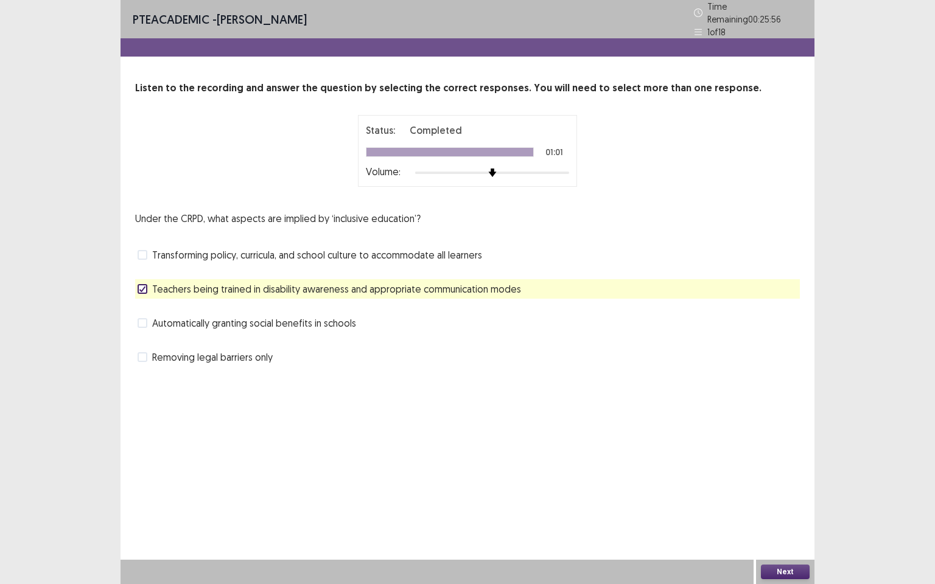
click at [780, 502] on button "Next" at bounding box center [785, 572] width 49 height 15
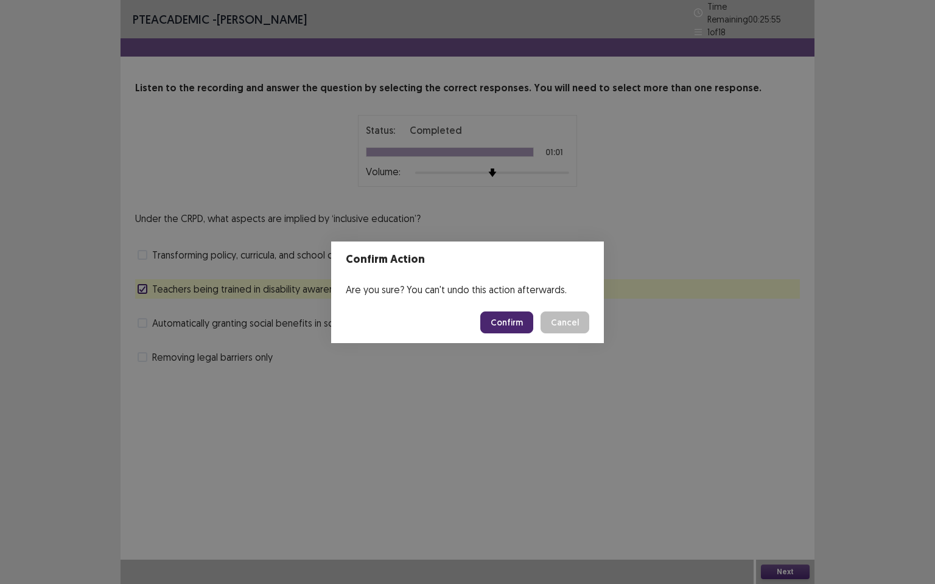
click at [505, 320] on button "Confirm" at bounding box center [506, 323] width 53 height 22
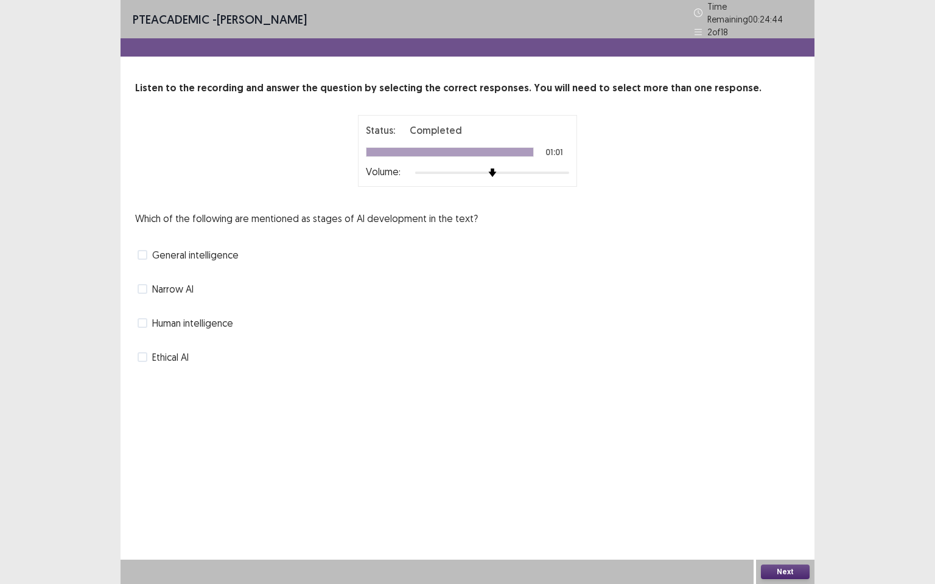
click at [143, 251] on span at bounding box center [143, 255] width 10 height 10
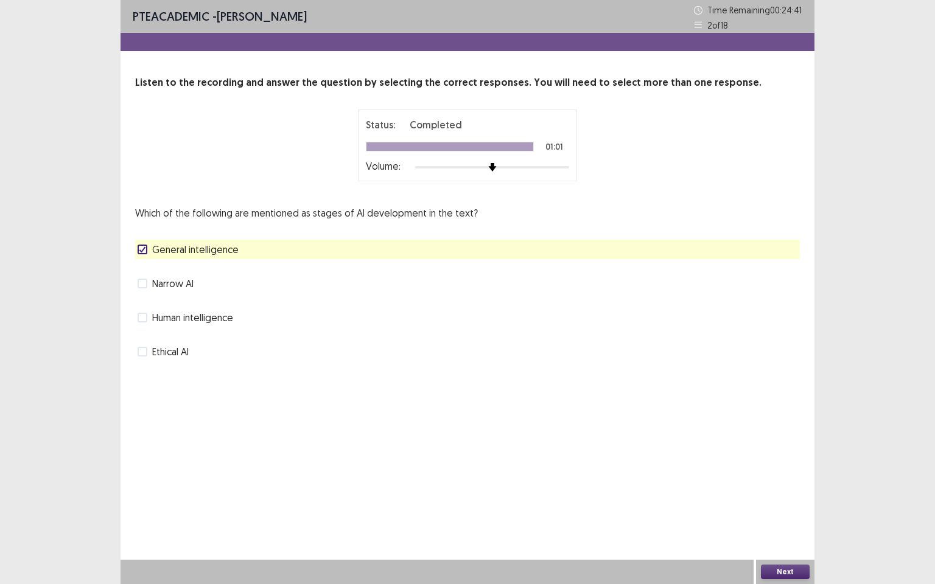
click at [773, 502] on button "Next" at bounding box center [785, 572] width 49 height 15
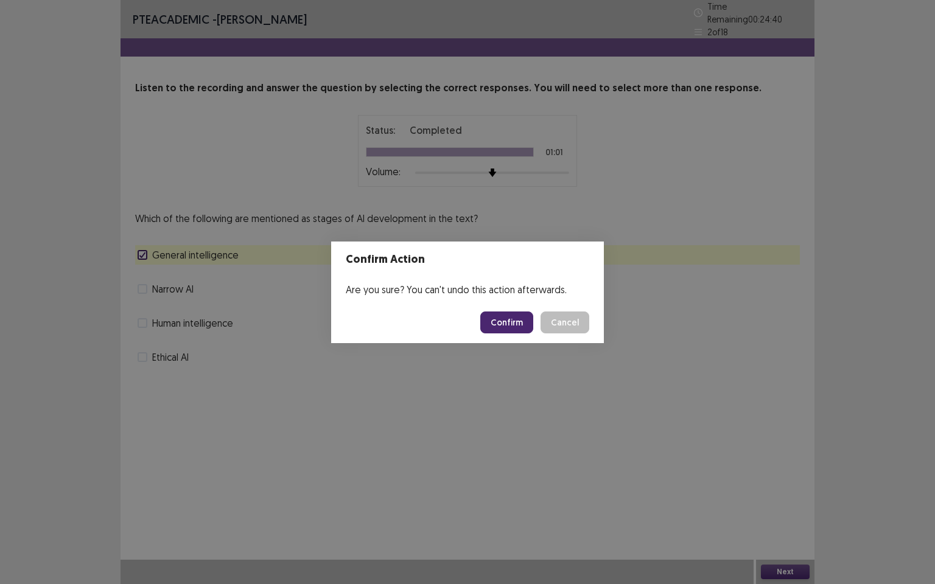
click at [496, 321] on button "Confirm" at bounding box center [506, 323] width 53 height 22
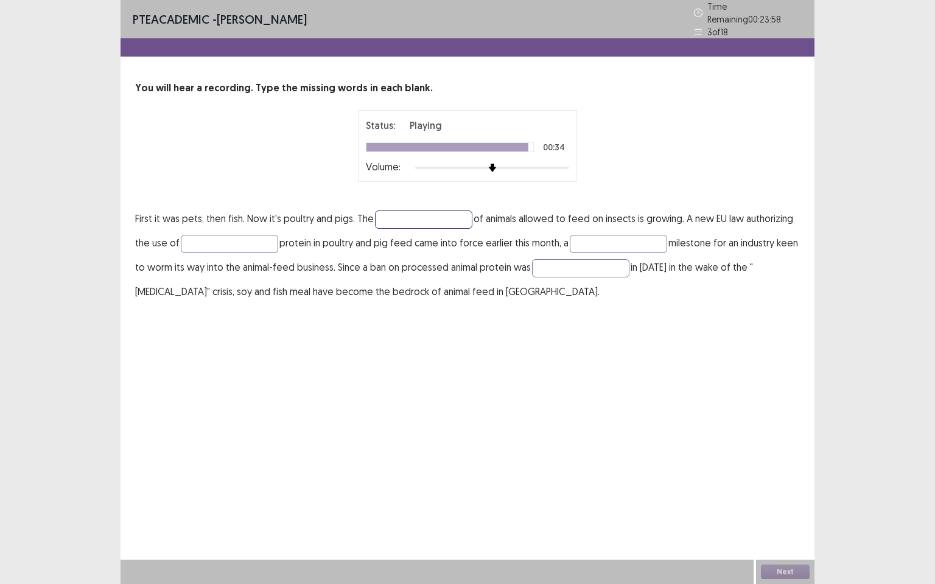
click at [441, 215] on input "text" at bounding box center [423, 220] width 97 height 18
type input "*****"
click at [253, 243] on input "text" at bounding box center [229, 244] width 97 height 18
type input "******"
click at [643, 242] on input "text" at bounding box center [618, 244] width 97 height 18
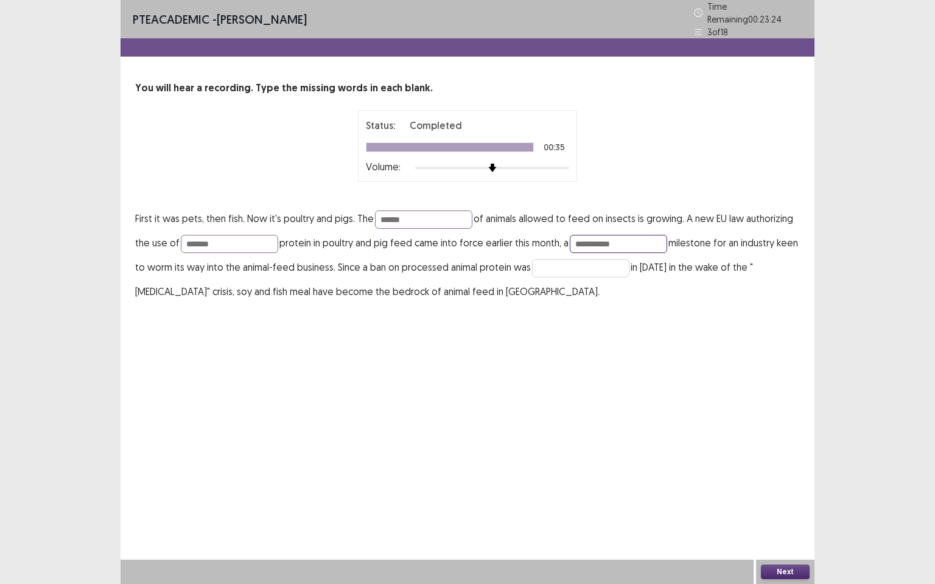
type input "**********"
click at [571, 265] on input "text" at bounding box center [580, 268] width 97 height 18
type input "*******"
click at [228, 237] on input "******" at bounding box center [229, 244] width 97 height 18
type input "*******"
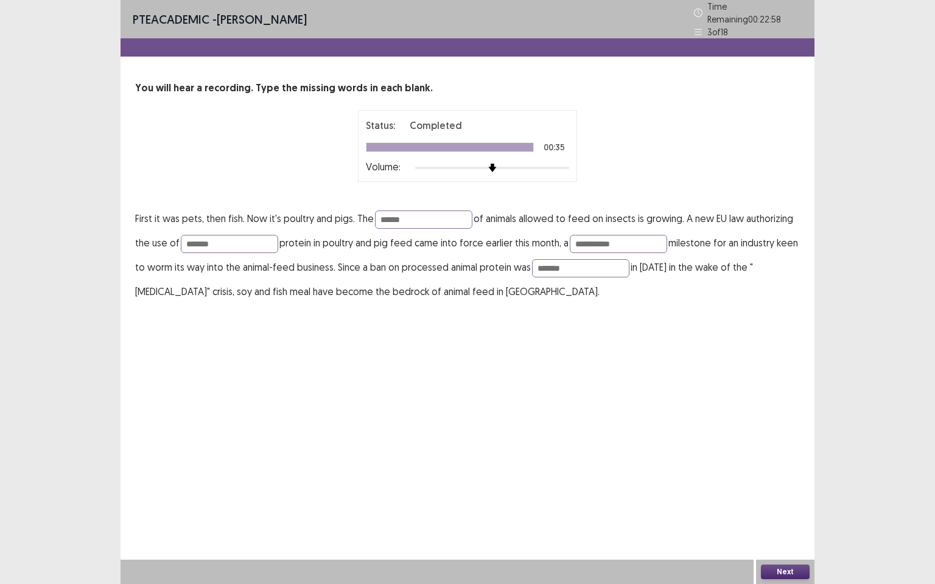
click at [779, 502] on button "Next" at bounding box center [785, 572] width 49 height 15
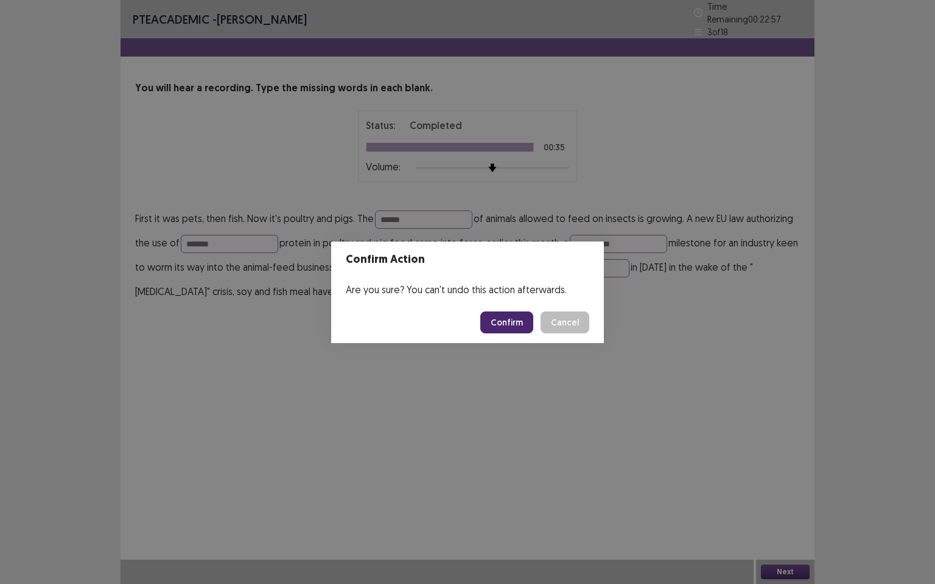
click at [516, 321] on button "Confirm" at bounding box center [506, 323] width 53 height 22
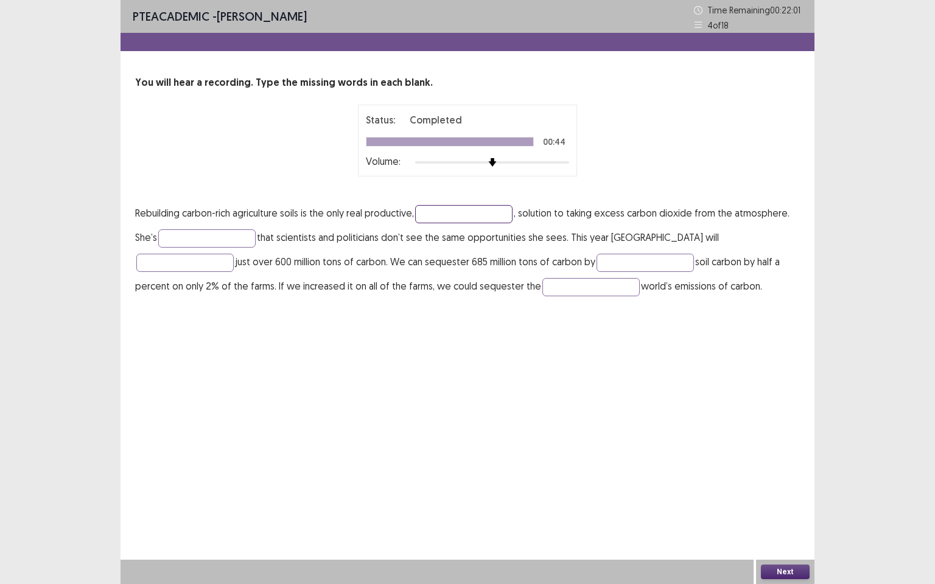
click at [443, 217] on input "text" at bounding box center [463, 214] width 97 height 18
type input "*********"
click at [219, 243] on input "text" at bounding box center [206, 239] width 97 height 18
type input "**********"
click at [234, 254] on input "text" at bounding box center [184, 263] width 97 height 18
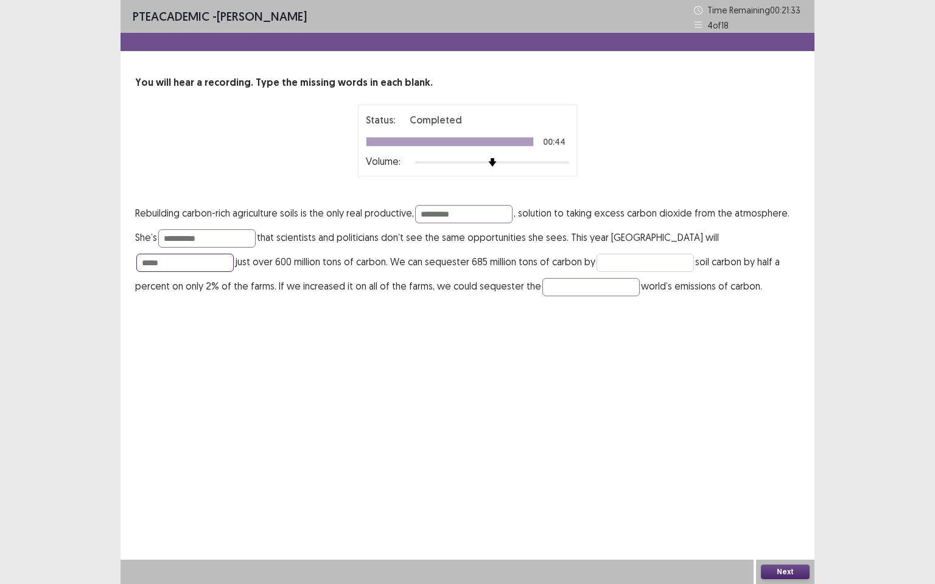
type input "*****"
click at [597, 254] on input "text" at bounding box center [645, 263] width 97 height 18
type input "**********"
click at [542, 289] on input "text" at bounding box center [590, 287] width 97 height 18
type input "*****"
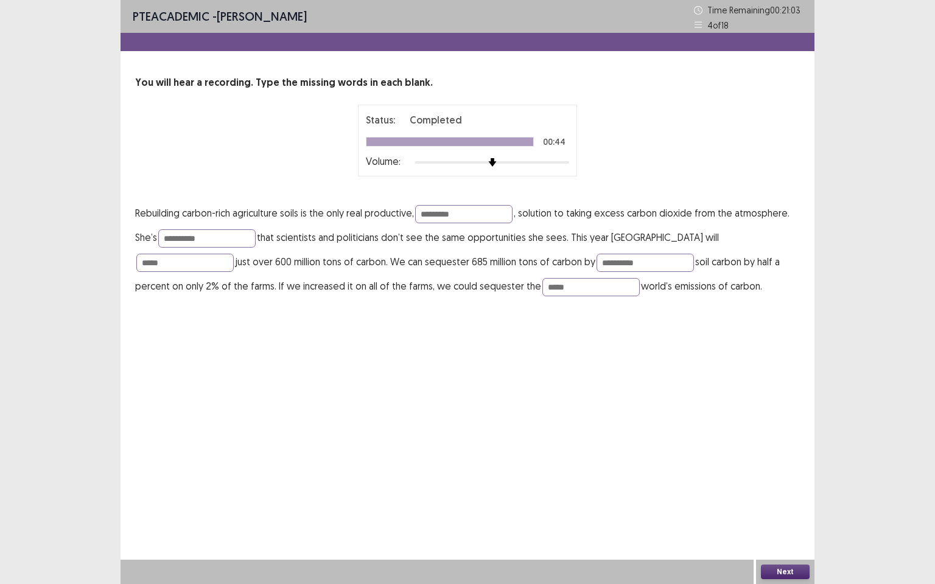
click at [781, 502] on button "Next" at bounding box center [785, 572] width 49 height 15
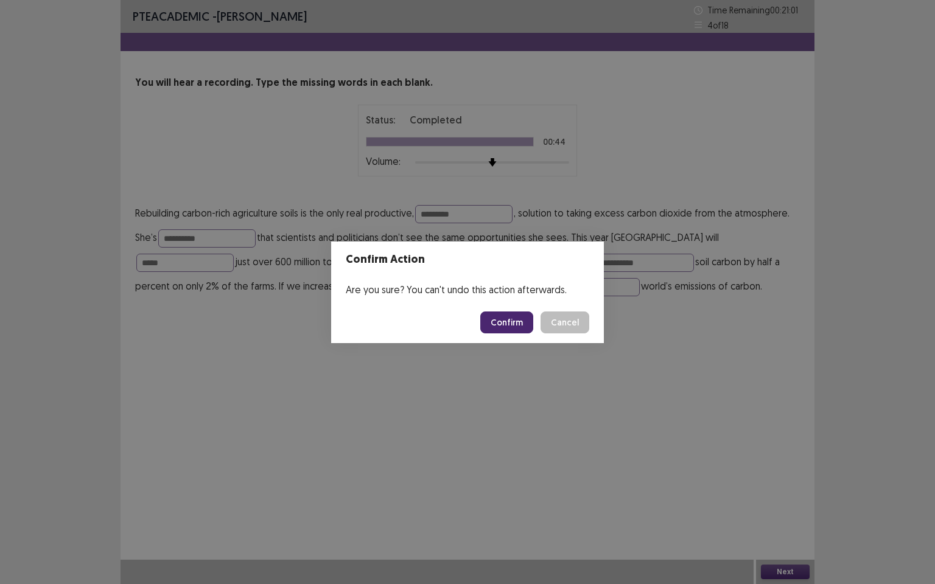
click at [675, 357] on div "Confirm Action Are you sure? You can't undo this action afterwards. Confirm Can…" at bounding box center [467, 292] width 935 height 584
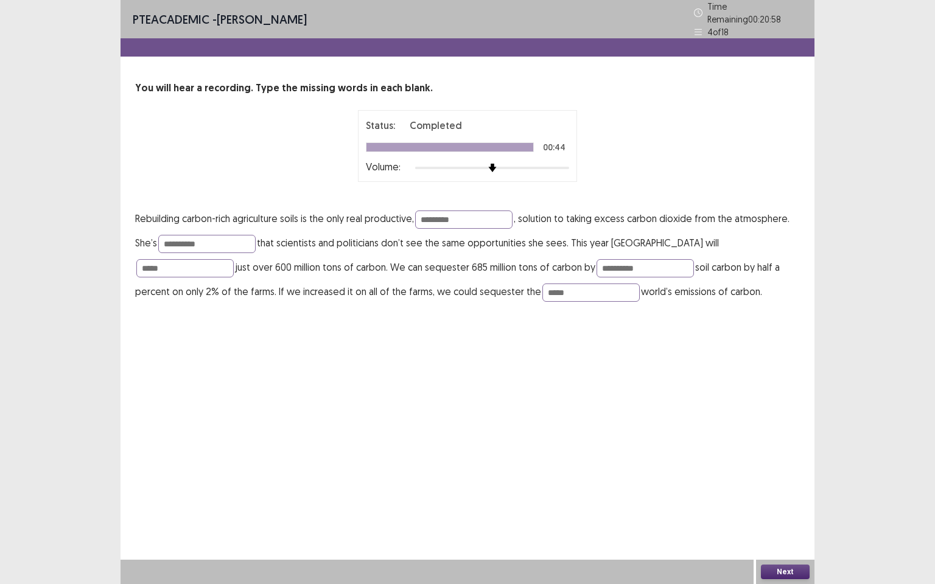
click at [771, 502] on button "Next" at bounding box center [785, 572] width 49 height 15
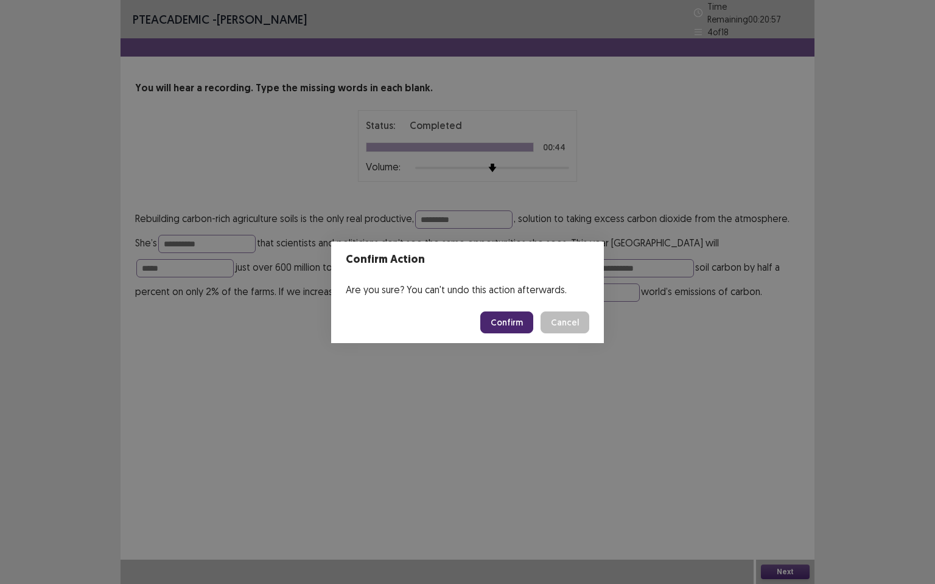
click at [511, 324] on button "Confirm" at bounding box center [506, 323] width 53 height 22
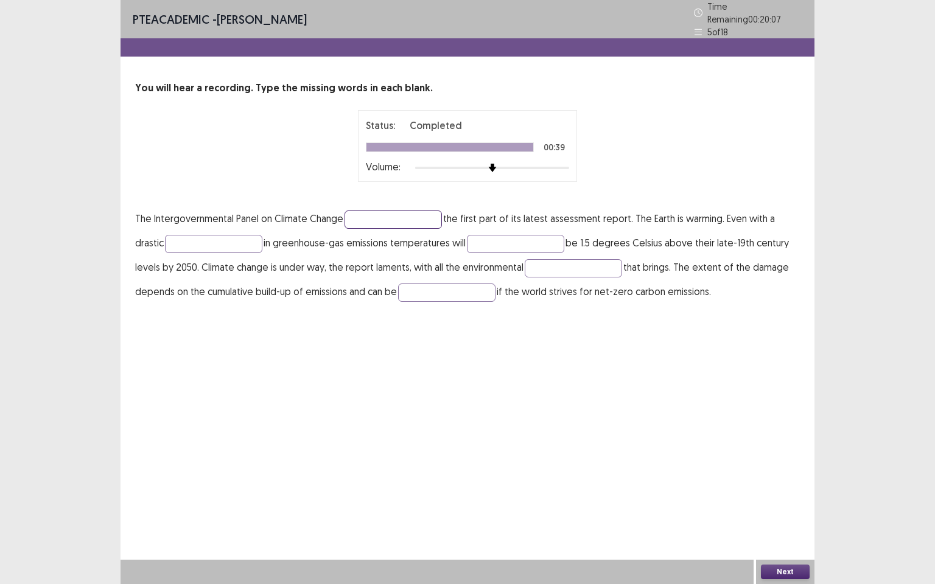
click at [399, 213] on input "text" at bounding box center [393, 220] width 97 height 18
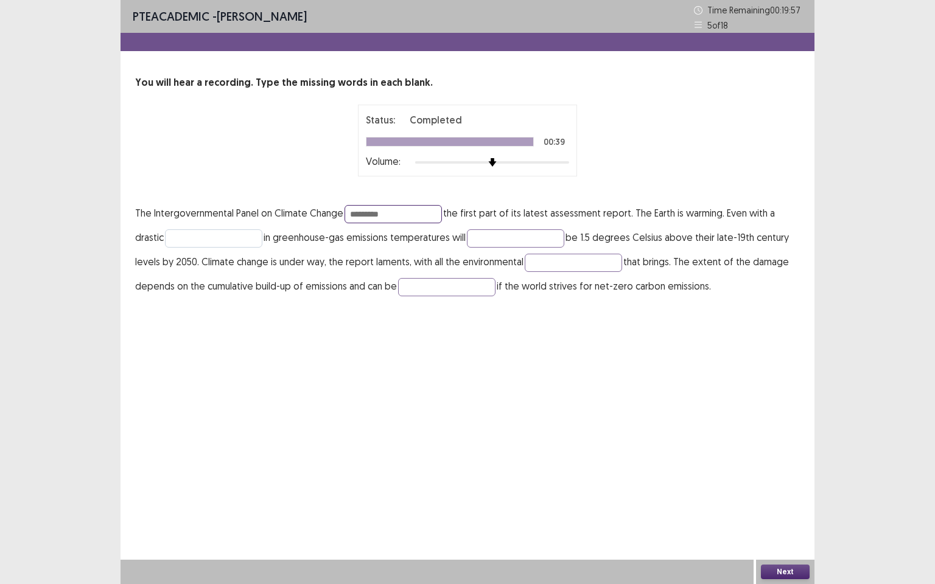
type input "********"
click at [219, 239] on input "text" at bounding box center [213, 239] width 97 height 18
type input "*********"
click at [502, 237] on input "text" at bounding box center [515, 239] width 97 height 18
click at [527, 239] on input "text" at bounding box center [515, 239] width 97 height 18
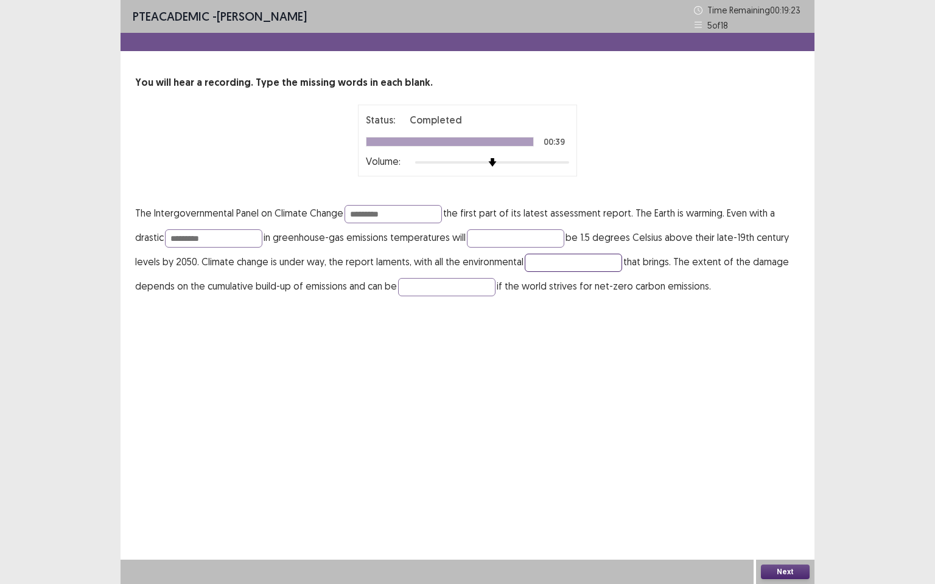
click at [534, 265] on input "text" at bounding box center [573, 263] width 97 height 18
type input "**********"
click at [447, 287] on input "text" at bounding box center [446, 287] width 97 height 18
type input "*******"
click at [477, 240] on input "text" at bounding box center [515, 239] width 97 height 18
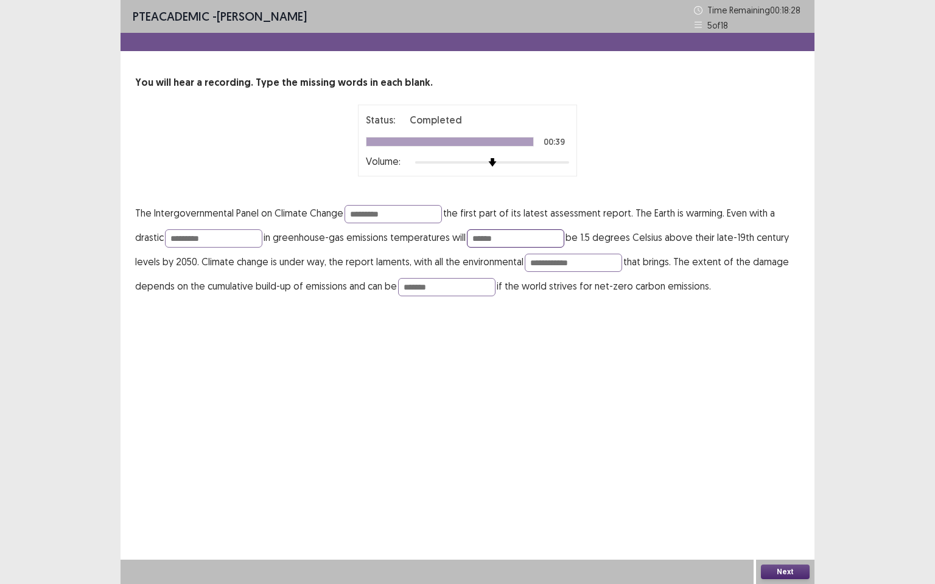
type input "******"
click at [774, 502] on button "Next" at bounding box center [785, 572] width 49 height 15
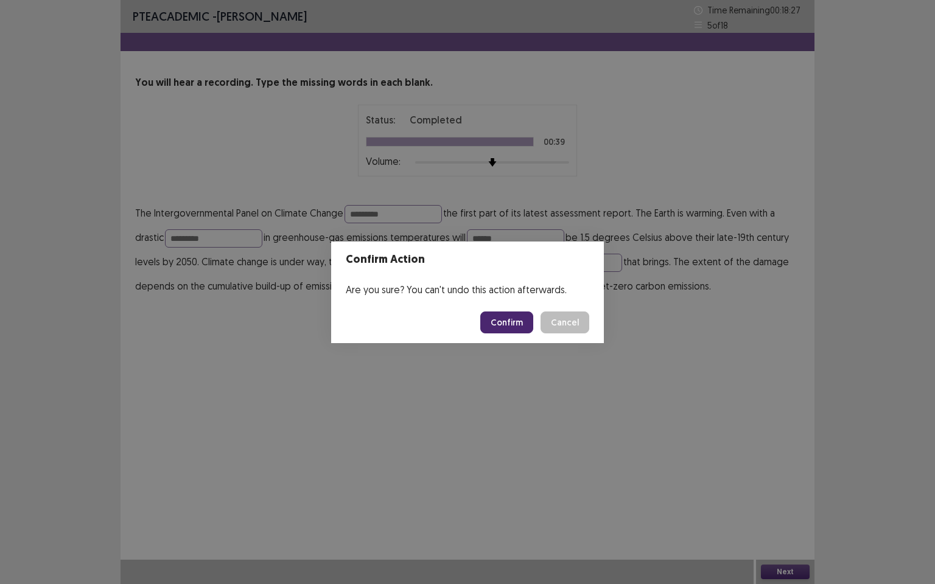
click at [510, 321] on button "Confirm" at bounding box center [506, 323] width 53 height 22
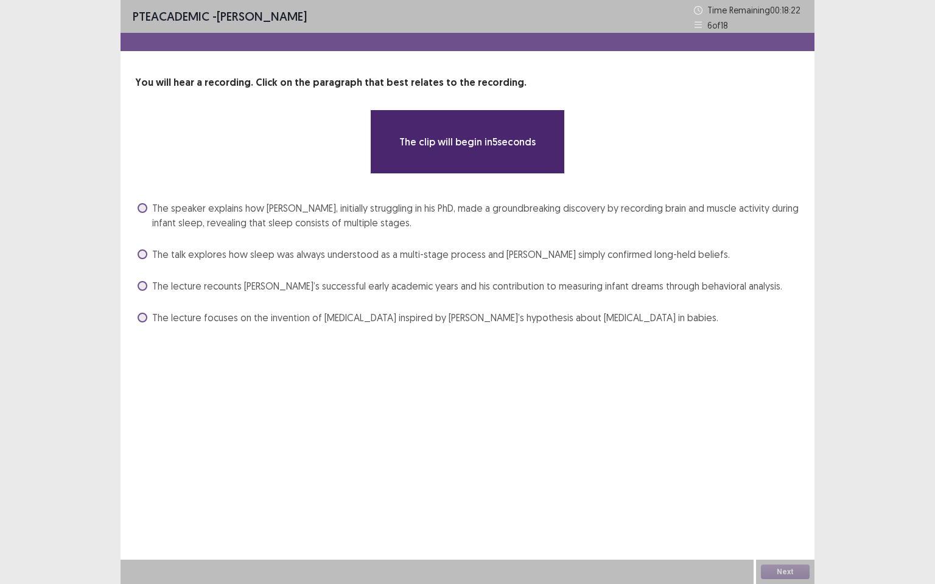
click at [141, 212] on label "The speaker explains how Aserinsky, initially struggling in his PhD, made a gro…" at bounding box center [469, 215] width 662 height 29
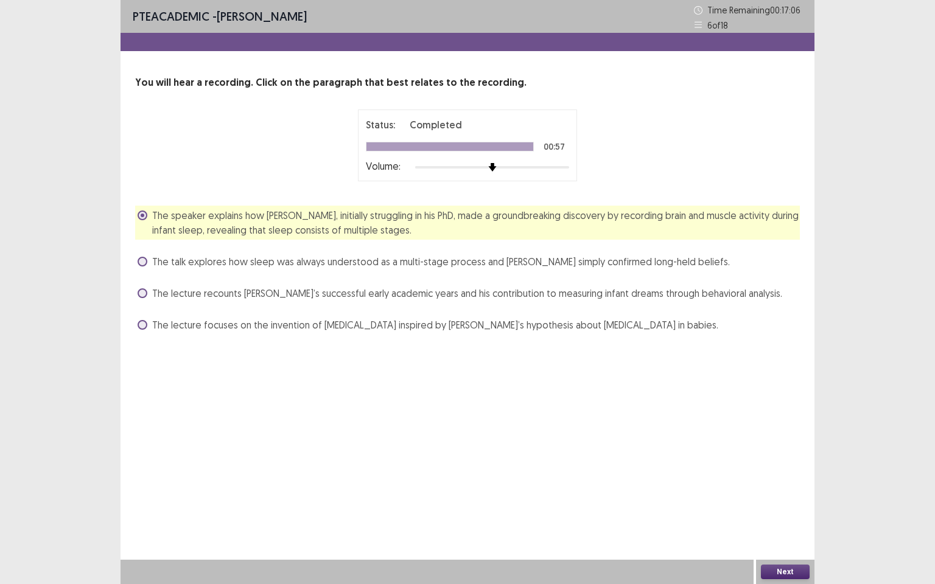
click at [786, 502] on button "Next" at bounding box center [785, 572] width 49 height 15
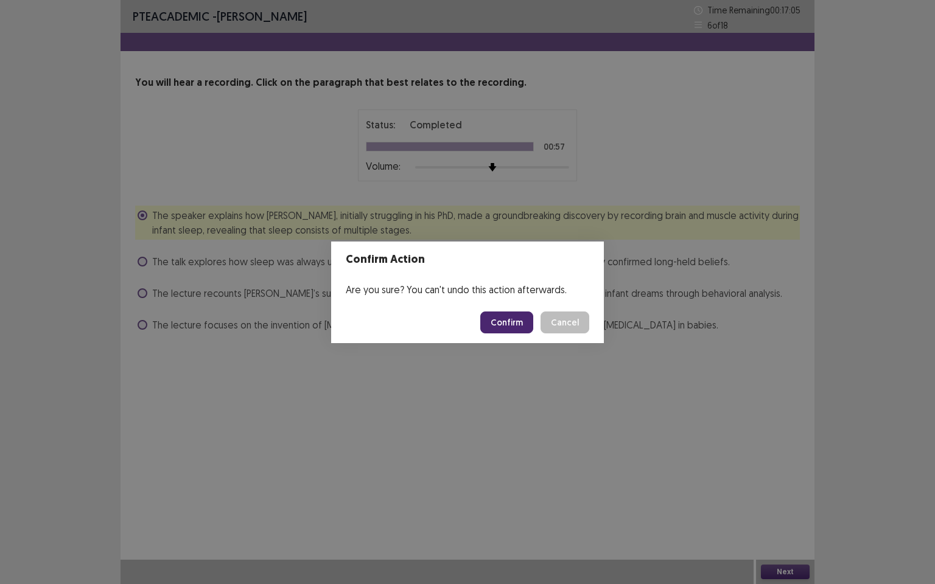
click at [500, 324] on button "Confirm" at bounding box center [506, 323] width 53 height 22
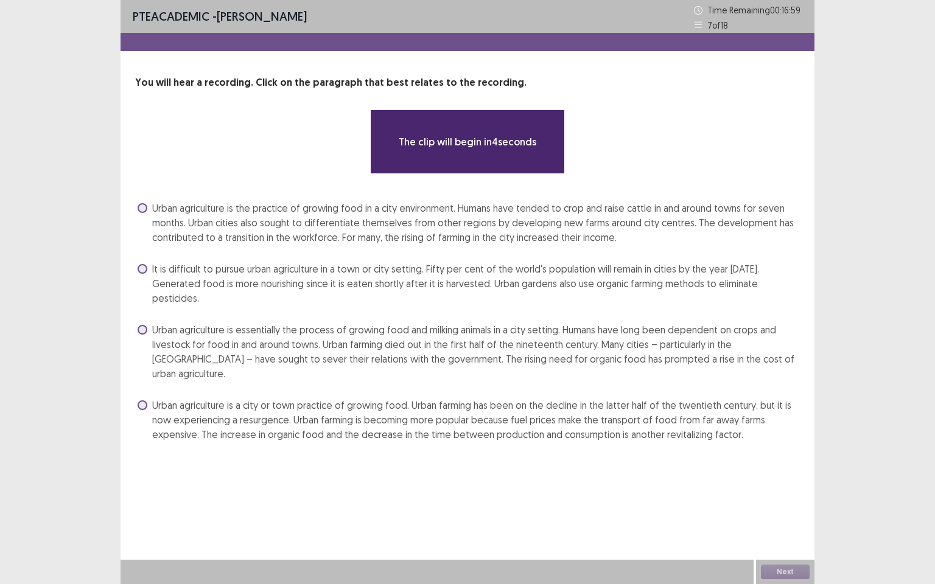
click at [148, 205] on label "Urban agriculture is the practice of growing food in a city environment. Humans…" at bounding box center [469, 223] width 662 height 44
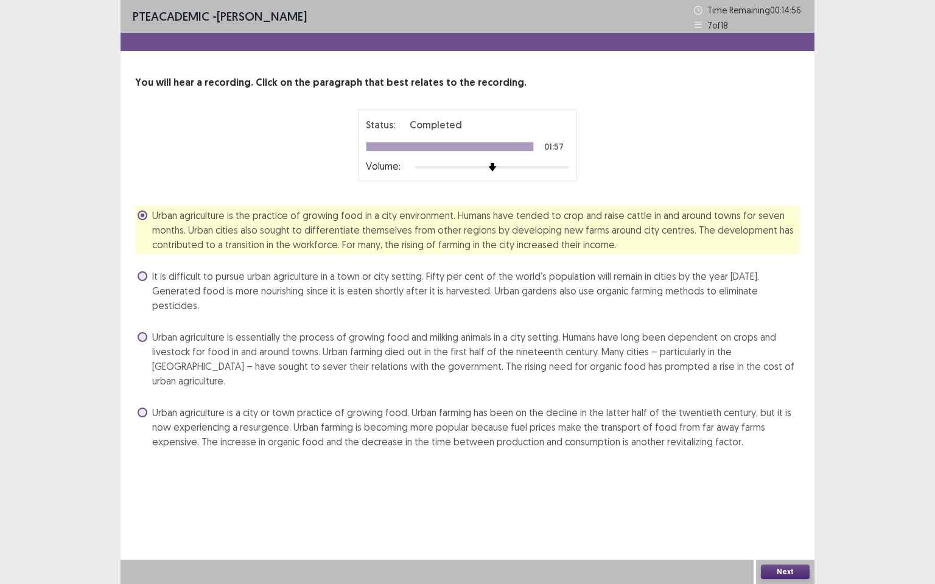
click at [142, 408] on span at bounding box center [143, 413] width 10 height 10
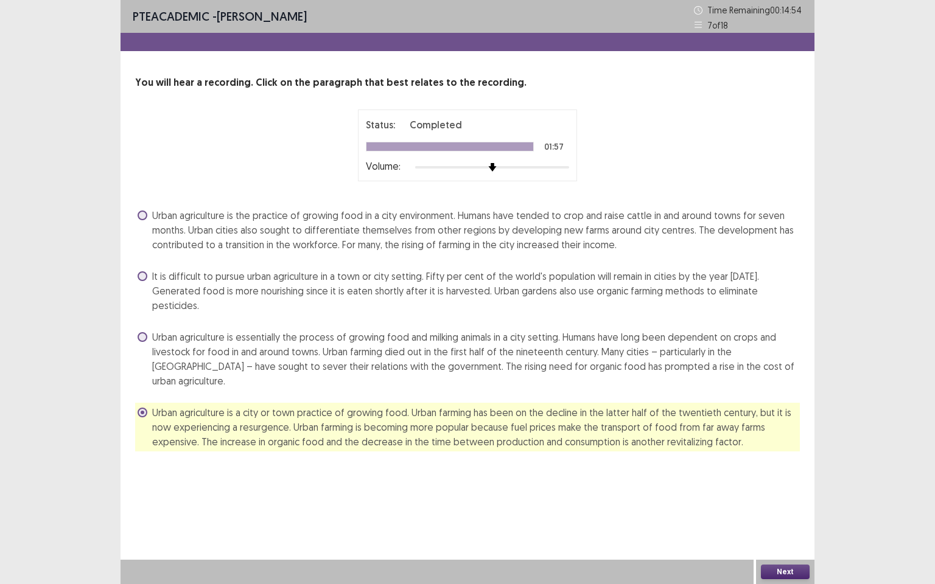
click at [797, 502] on button "Next" at bounding box center [785, 572] width 49 height 15
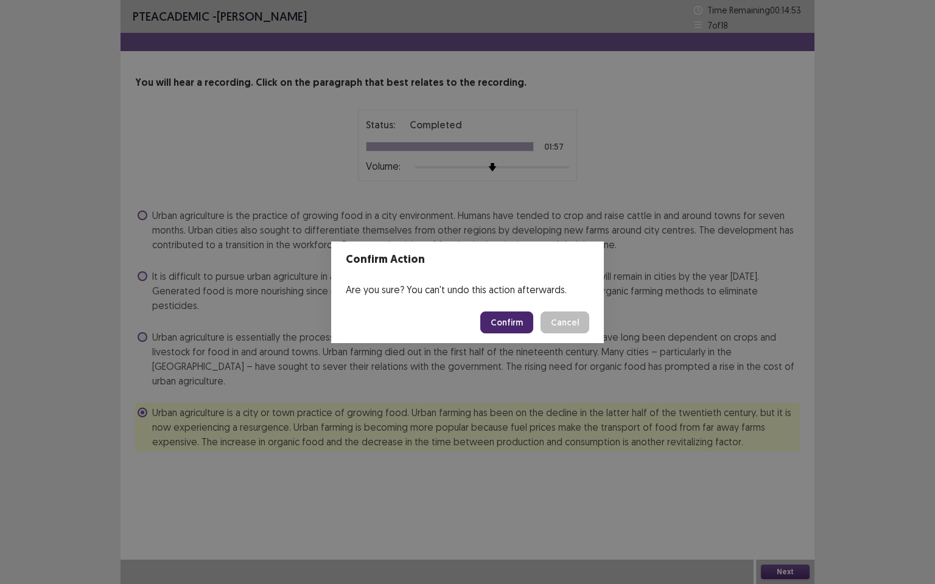
click at [511, 324] on button "Confirm" at bounding box center [506, 323] width 53 height 22
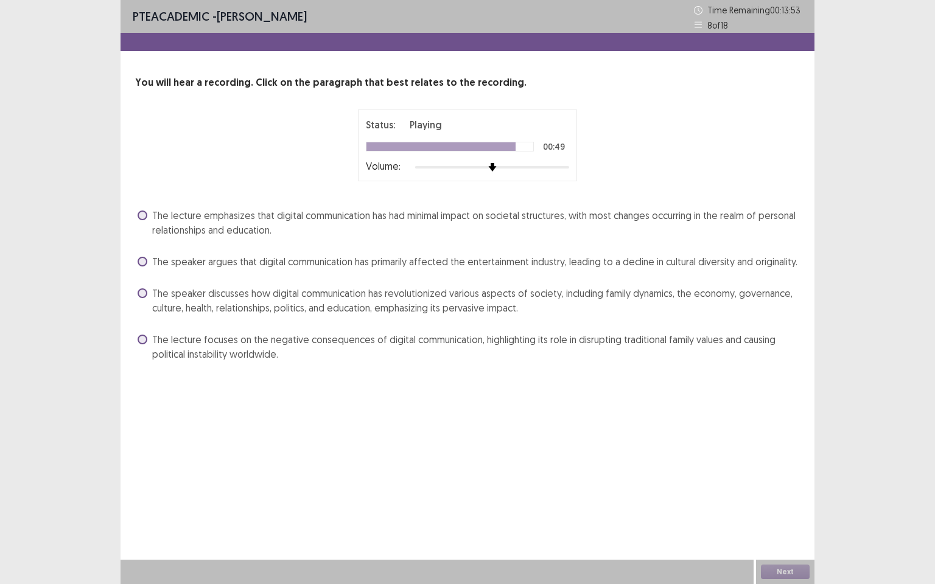
click at [144, 297] on span at bounding box center [143, 294] width 10 height 10
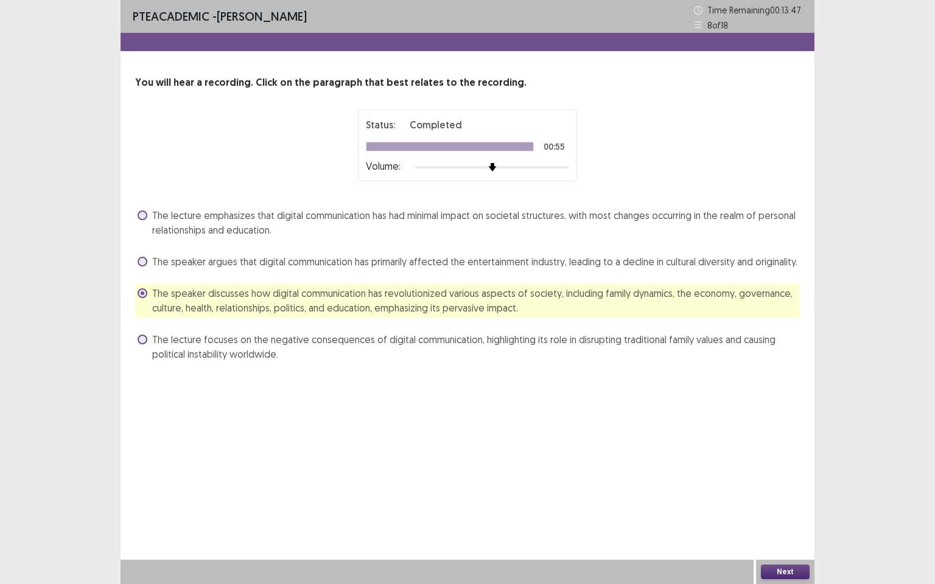
click at [781, 502] on button "Next" at bounding box center [785, 572] width 49 height 15
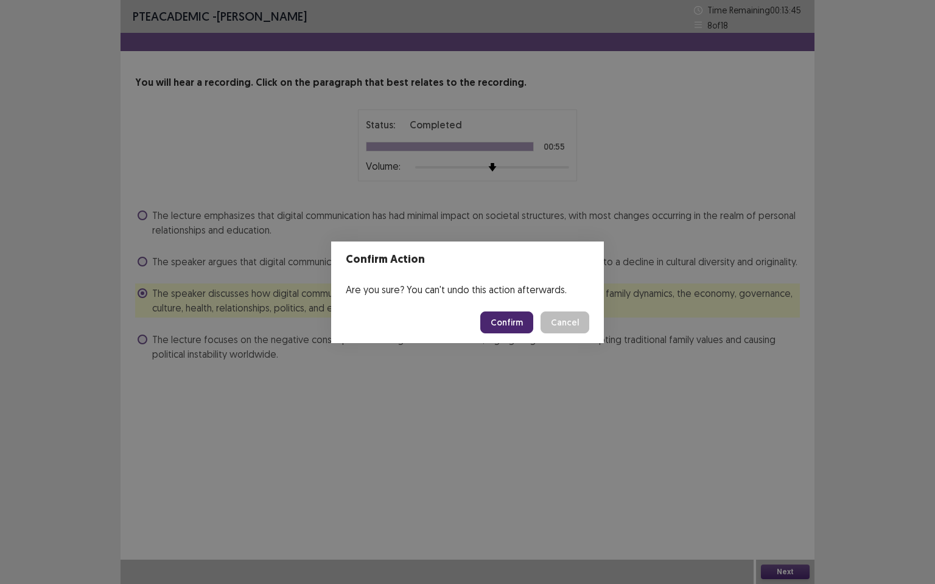
click at [508, 314] on button "Confirm" at bounding box center [506, 323] width 53 height 22
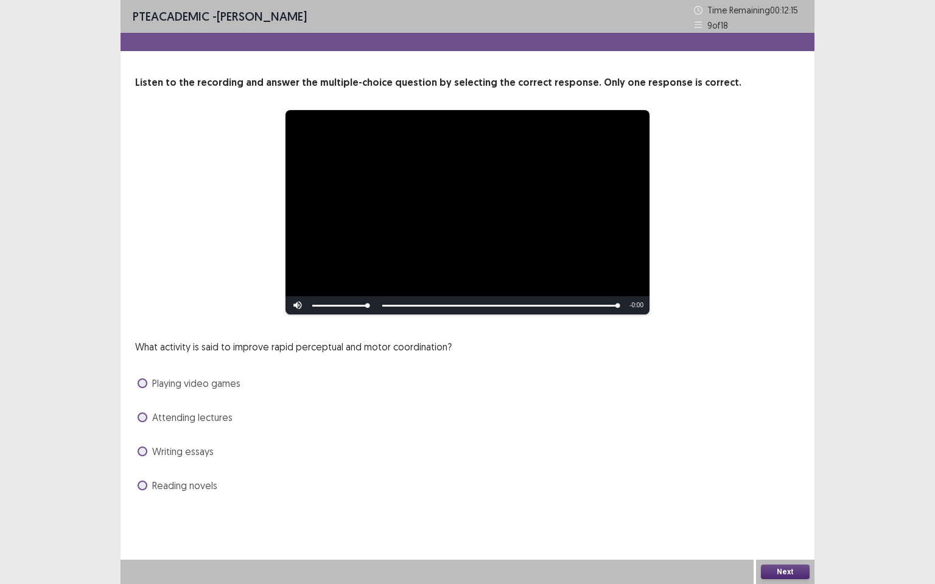
click at [145, 418] on span at bounding box center [143, 418] width 10 height 10
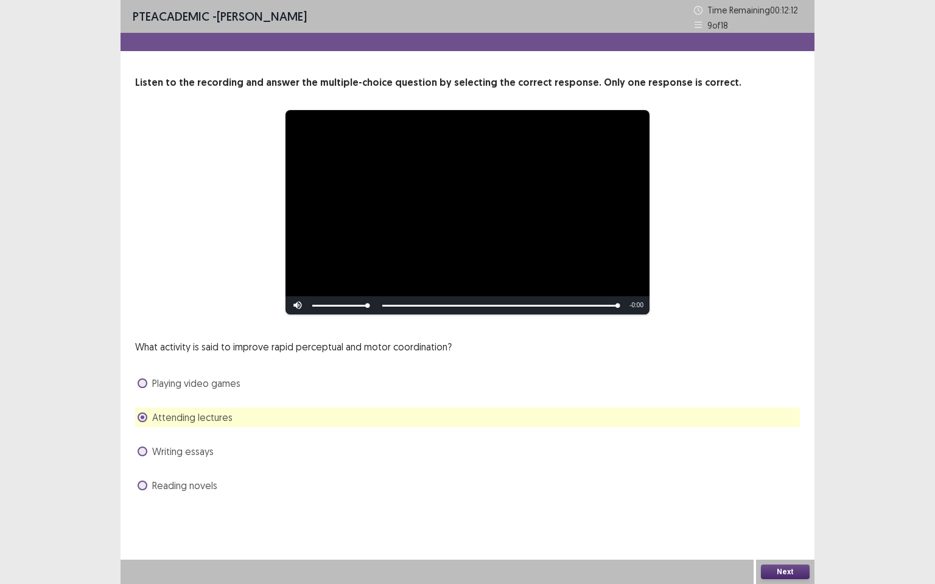
click at [787, 502] on button "Next" at bounding box center [785, 572] width 49 height 15
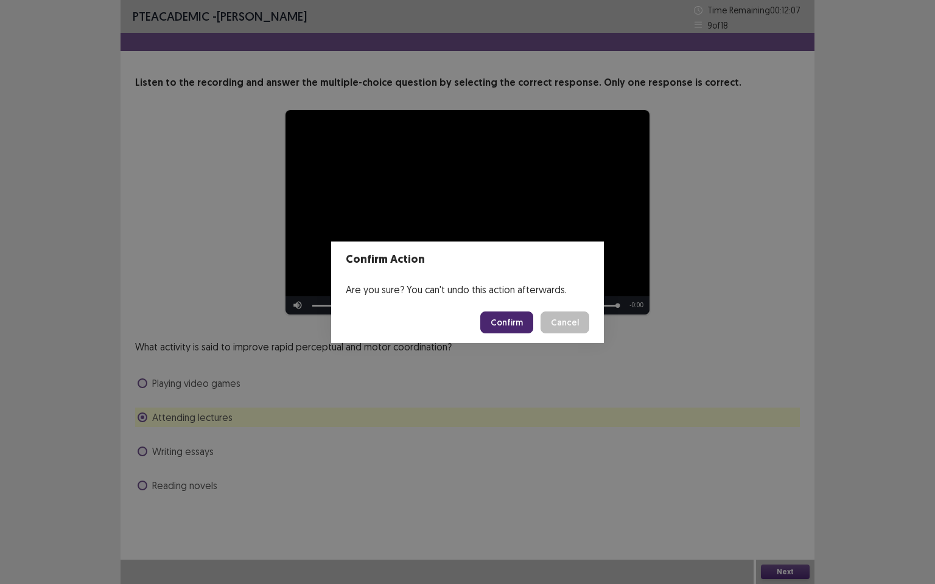
click at [510, 321] on button "Confirm" at bounding box center [506, 323] width 53 height 22
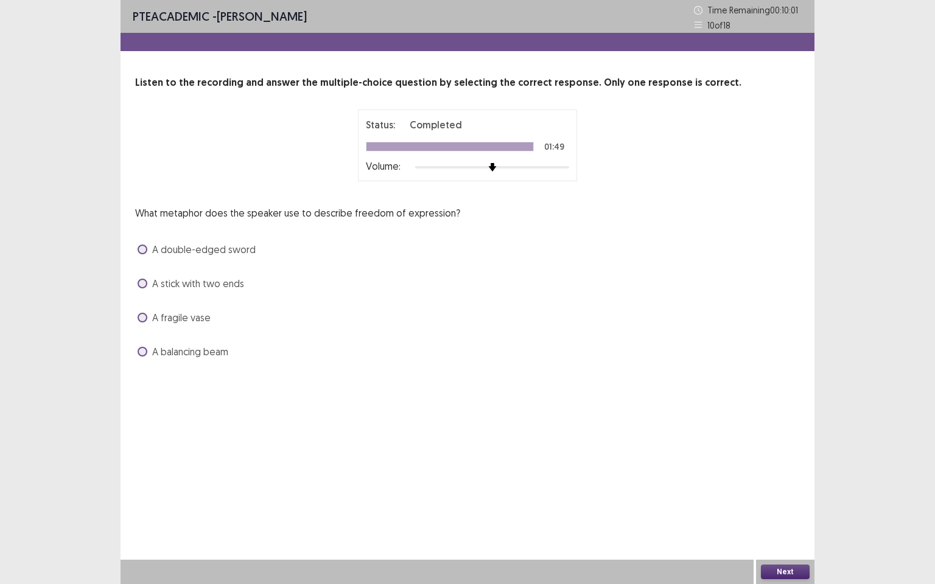
click at [144, 354] on span at bounding box center [143, 352] width 10 height 10
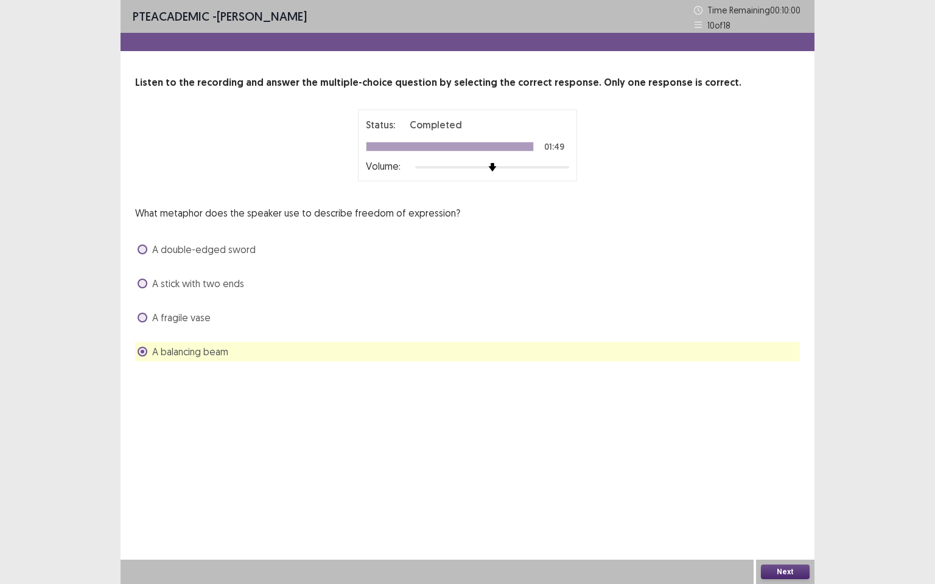
click at [784, 502] on button "Next" at bounding box center [785, 572] width 49 height 15
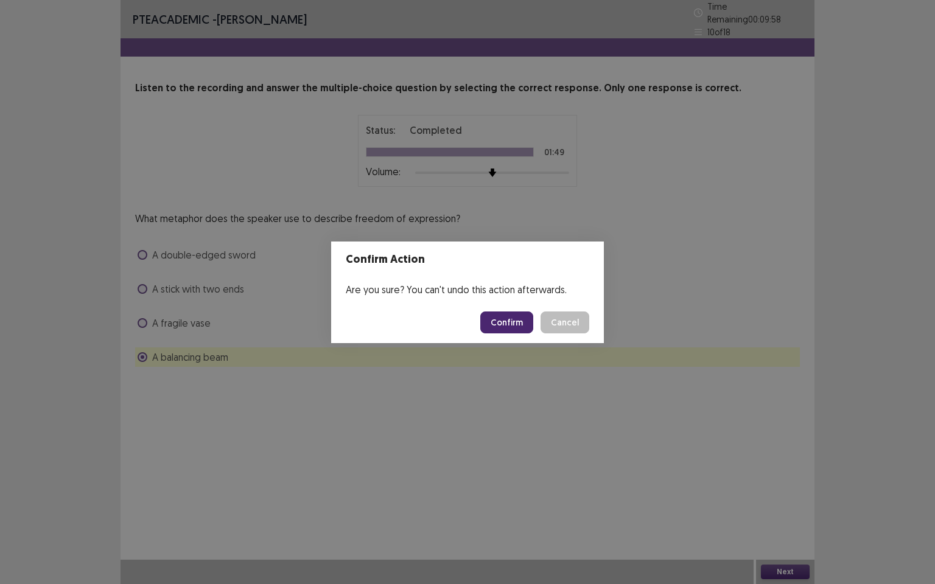
click at [512, 326] on button "Confirm" at bounding box center [506, 323] width 53 height 22
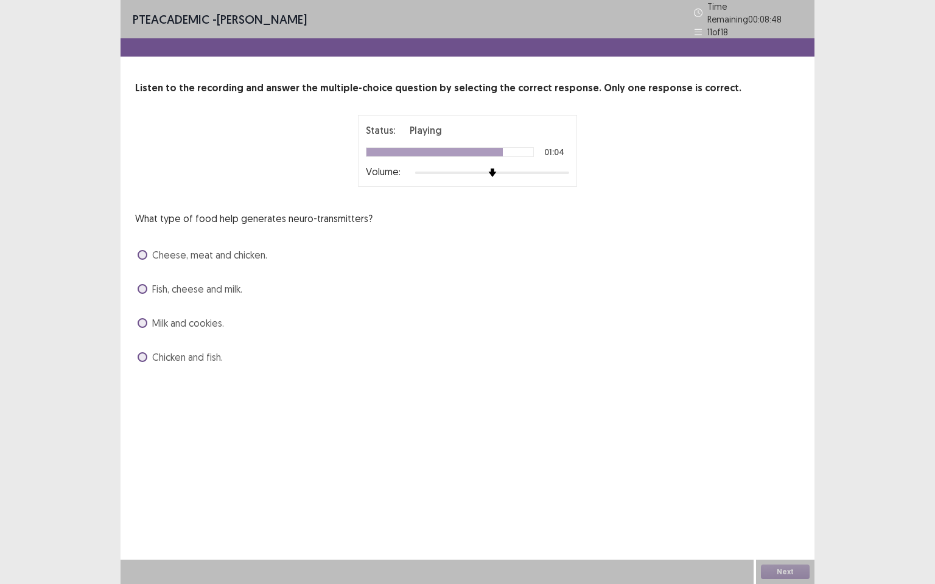
click at [147, 248] on label "Cheese, meat and chicken." at bounding box center [203, 255] width 130 height 15
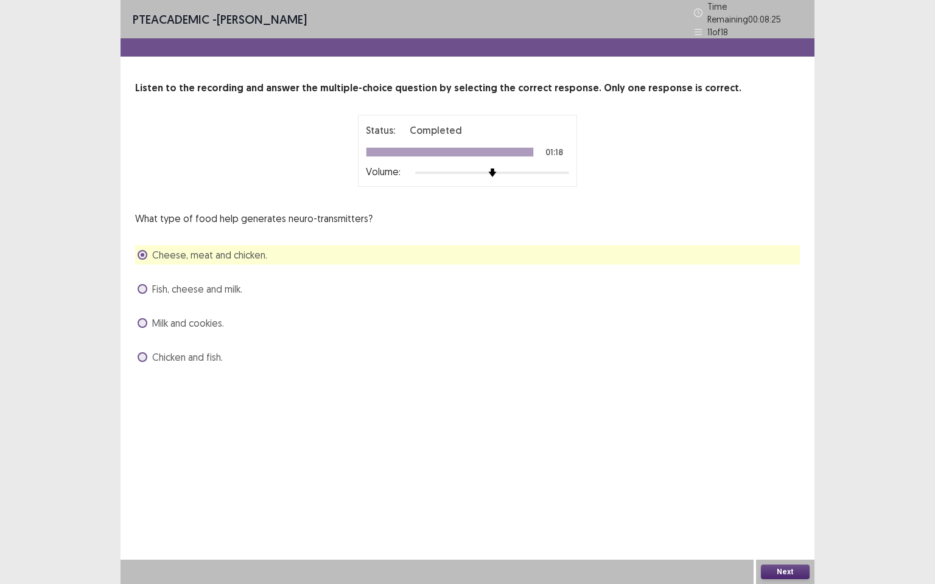
click at [139, 284] on span at bounding box center [143, 289] width 10 height 10
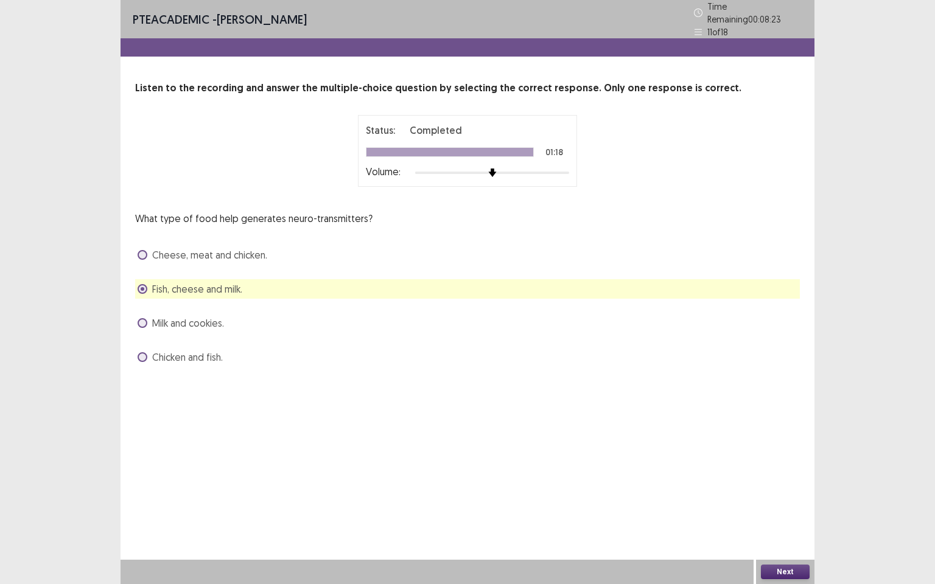
click at [139, 250] on span at bounding box center [143, 255] width 10 height 10
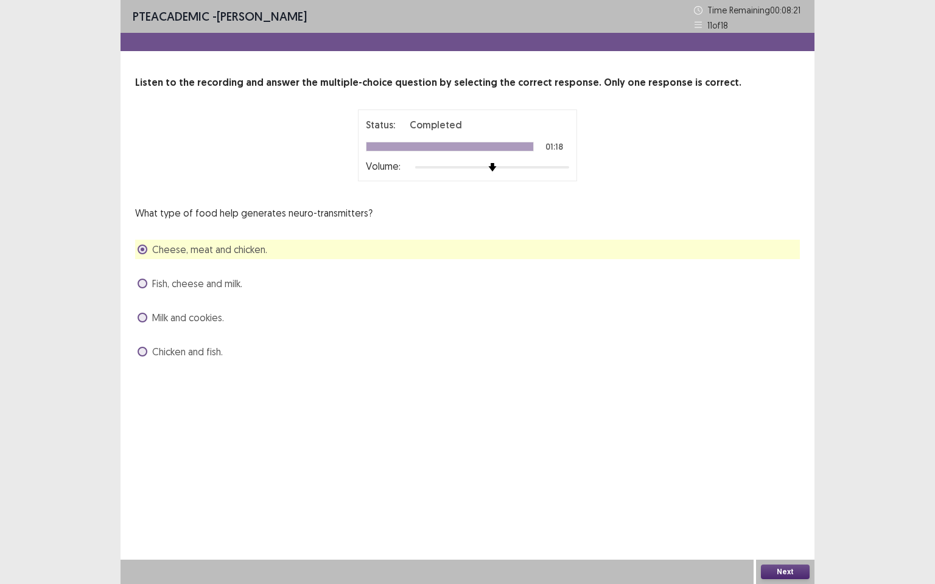
click at [794, 502] on button "Next" at bounding box center [785, 572] width 49 height 15
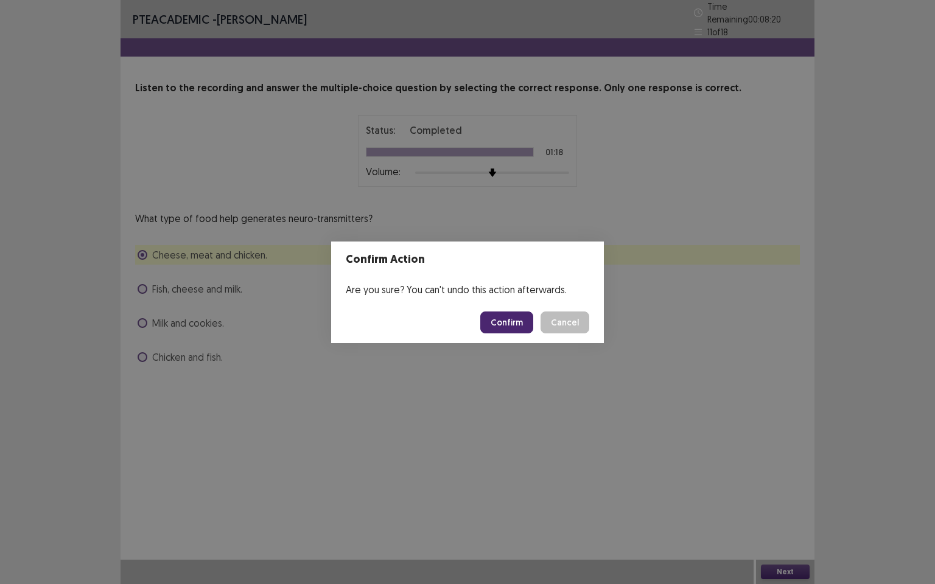
click at [516, 317] on button "Confirm" at bounding box center [506, 323] width 53 height 22
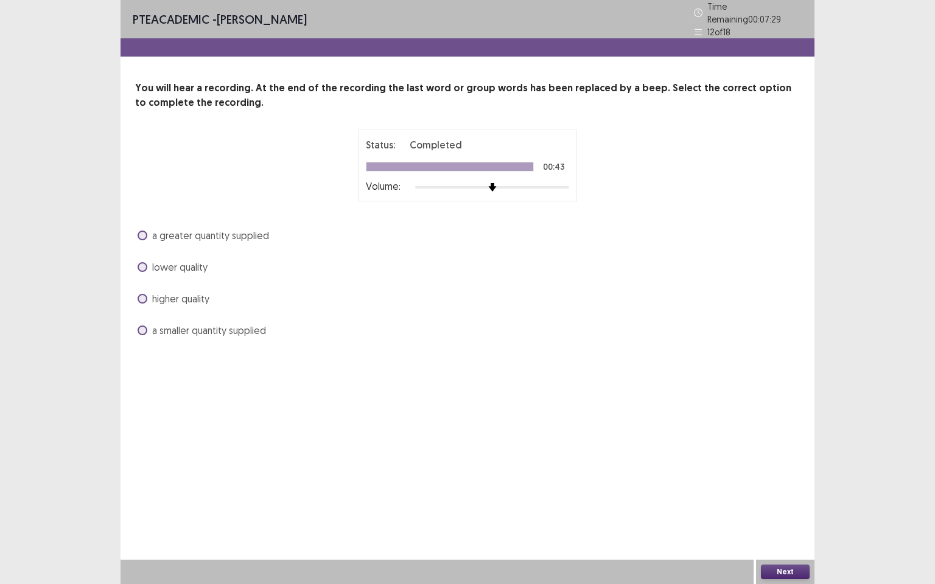
click at [146, 231] on span at bounding box center [143, 236] width 10 height 10
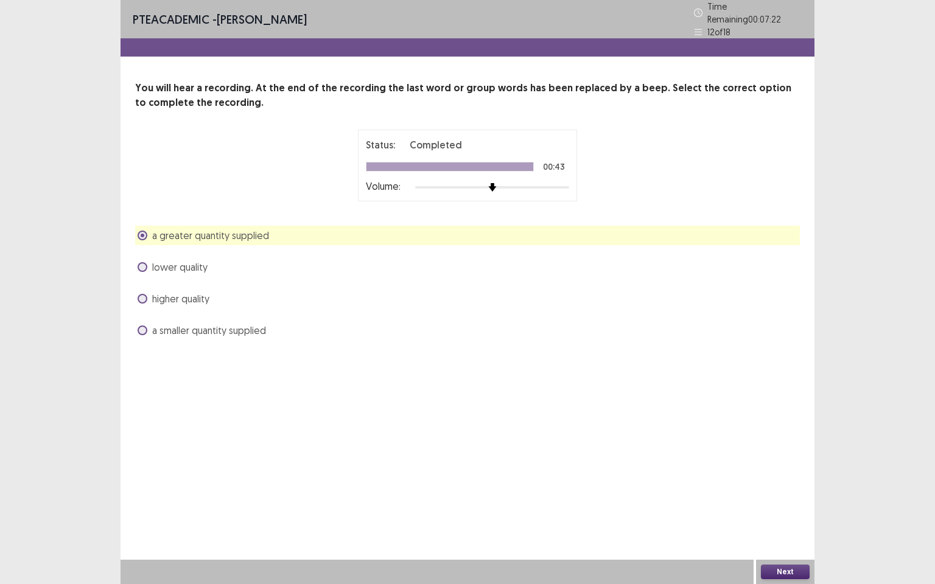
click at [146, 327] on span at bounding box center [143, 331] width 10 height 10
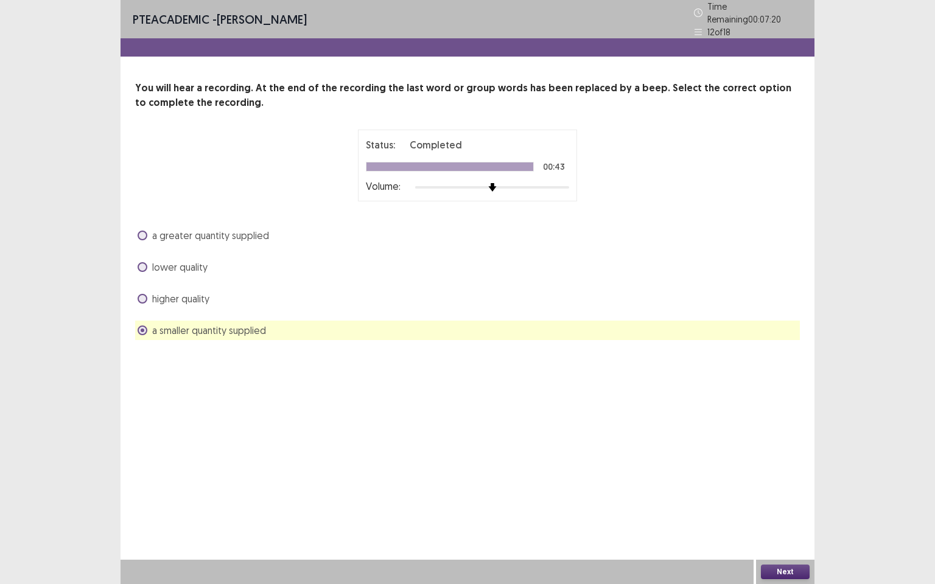
click at [790, 502] on button "Next" at bounding box center [785, 572] width 49 height 15
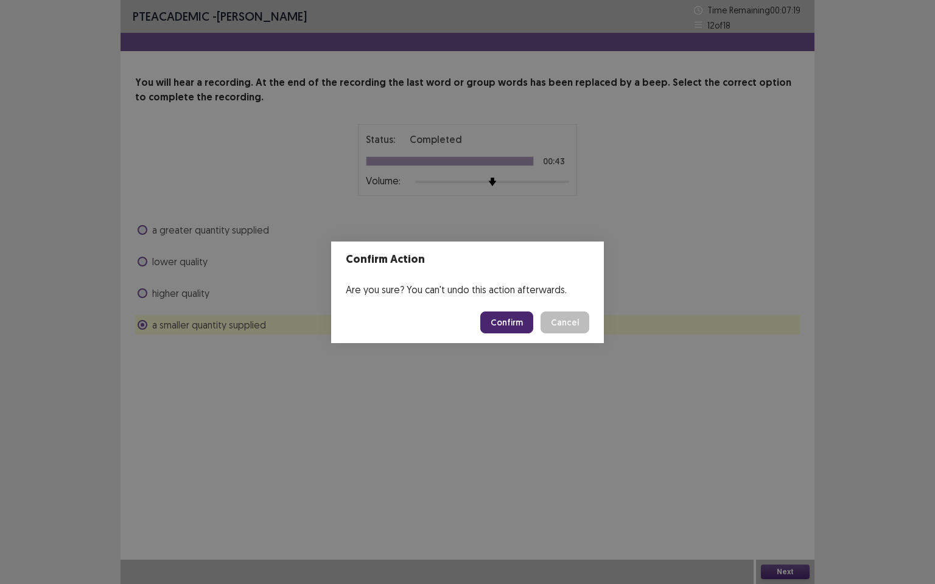
click at [503, 325] on button "Confirm" at bounding box center [506, 323] width 53 height 22
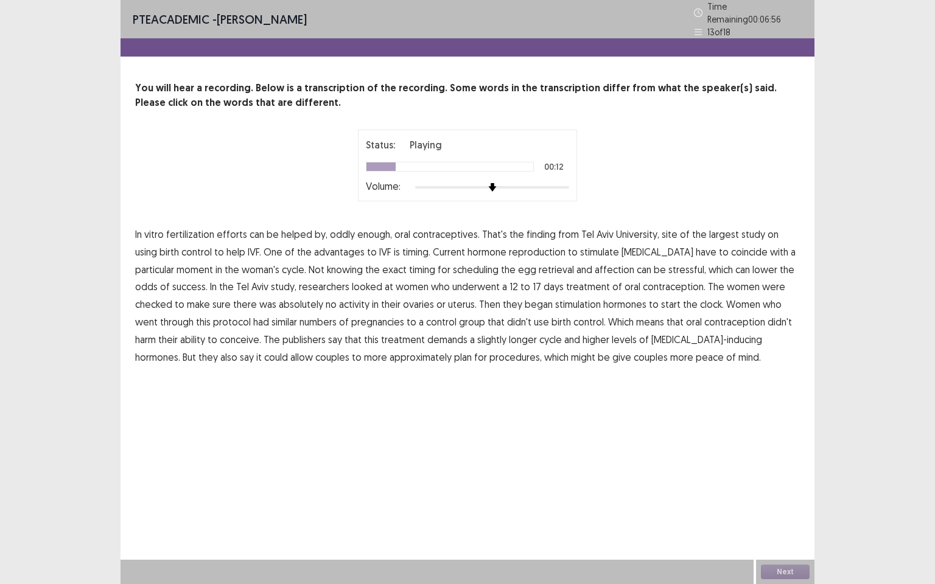
click at [320, 247] on span "advantages" at bounding box center [339, 252] width 51 height 15
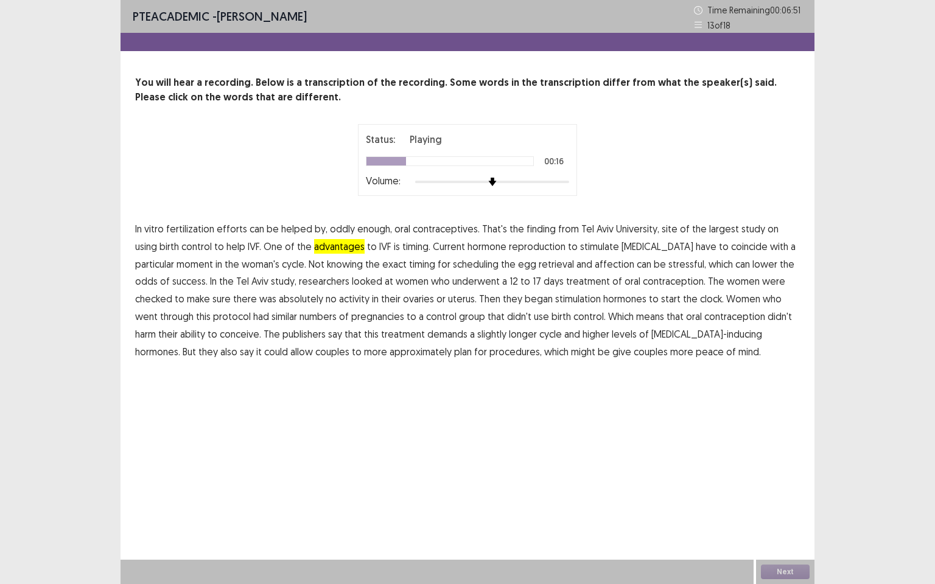
click at [509, 247] on span "reproduction" at bounding box center [537, 246] width 57 height 15
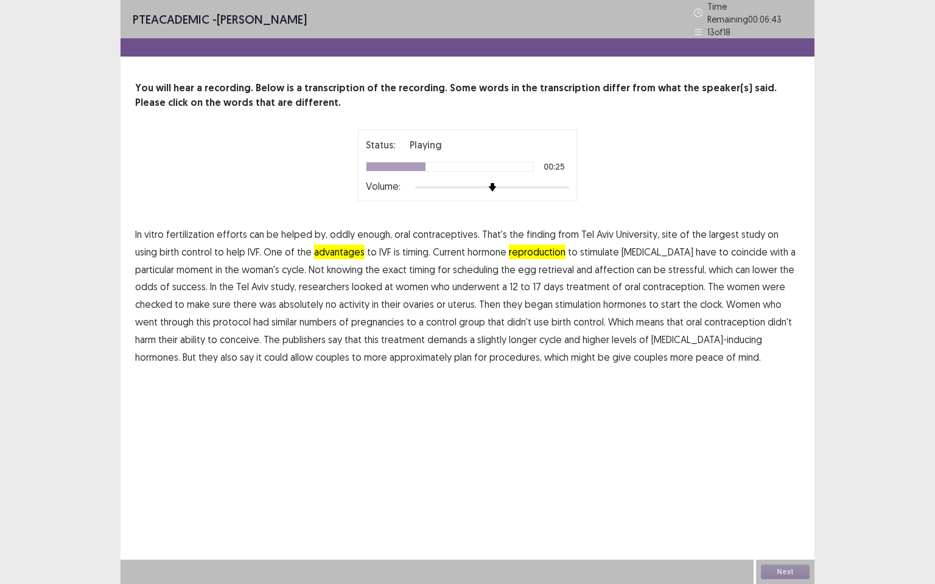
click at [595, 265] on span "affection" at bounding box center [615, 269] width 40 height 15
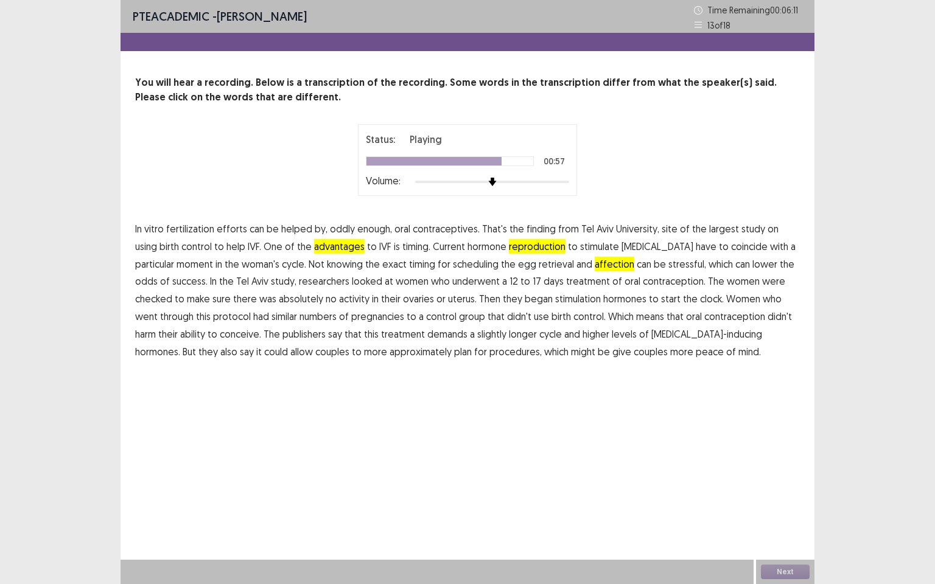
click at [282, 333] on span "publishers" at bounding box center [303, 334] width 43 height 15
click at [390, 351] on span "approximately" at bounding box center [421, 352] width 62 height 15
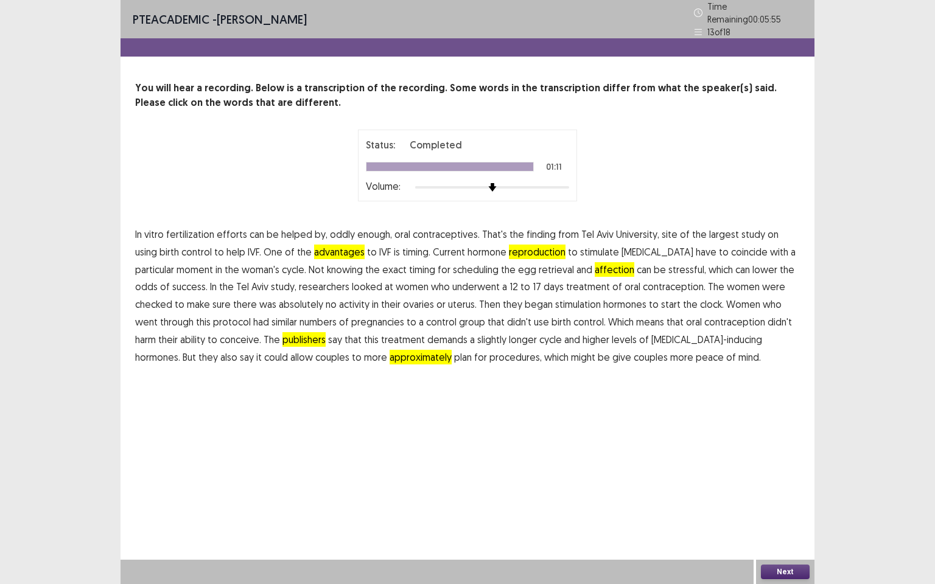
click at [787, 502] on button "Next" at bounding box center [785, 572] width 49 height 15
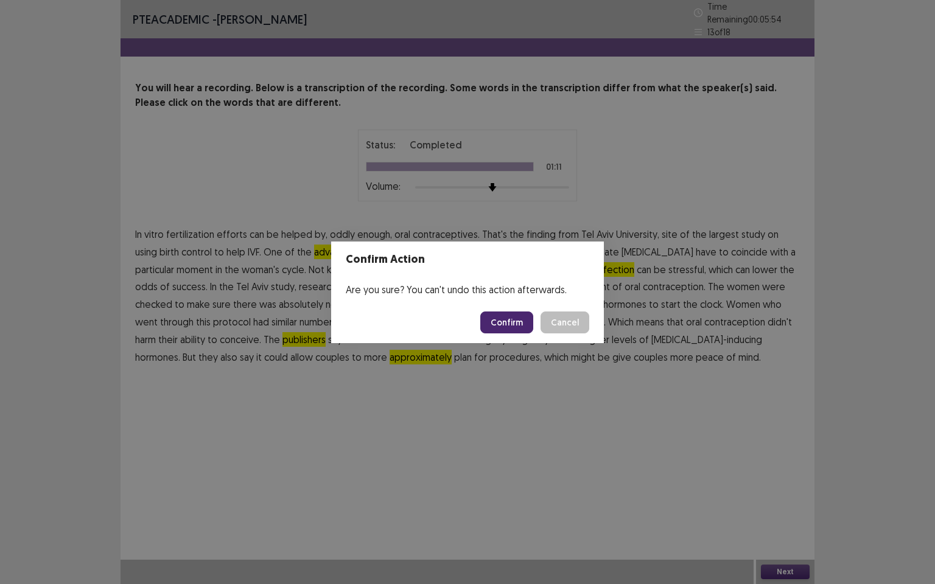
click at [506, 321] on button "Confirm" at bounding box center [506, 323] width 53 height 22
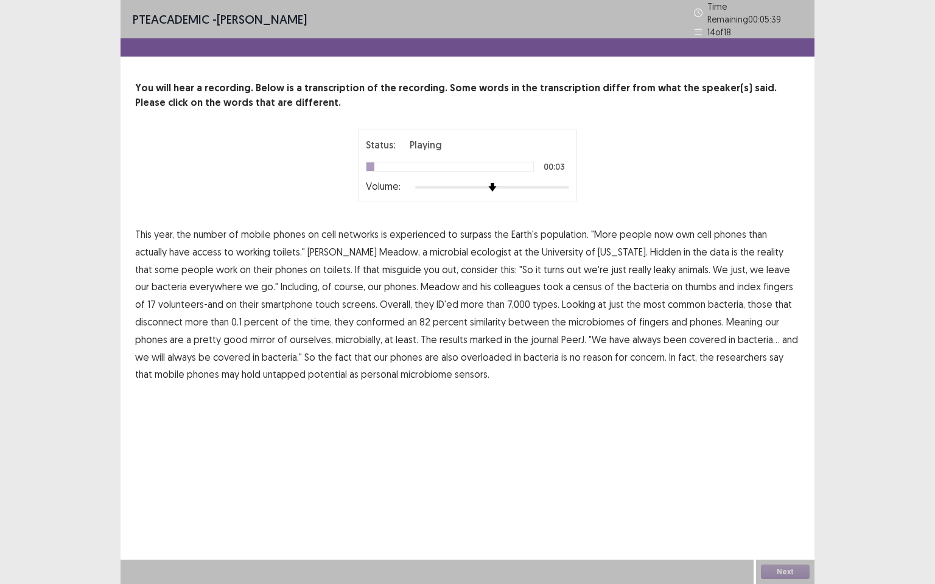
click at [430, 229] on span "experienced" at bounding box center [418, 234] width 56 height 15
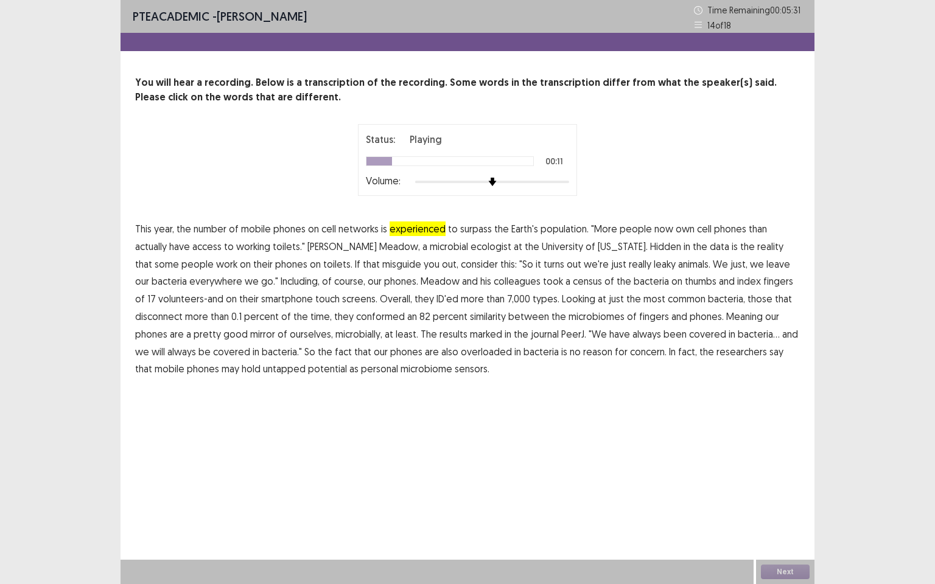
click at [471, 246] on span "ecologist" at bounding box center [491, 246] width 41 height 15
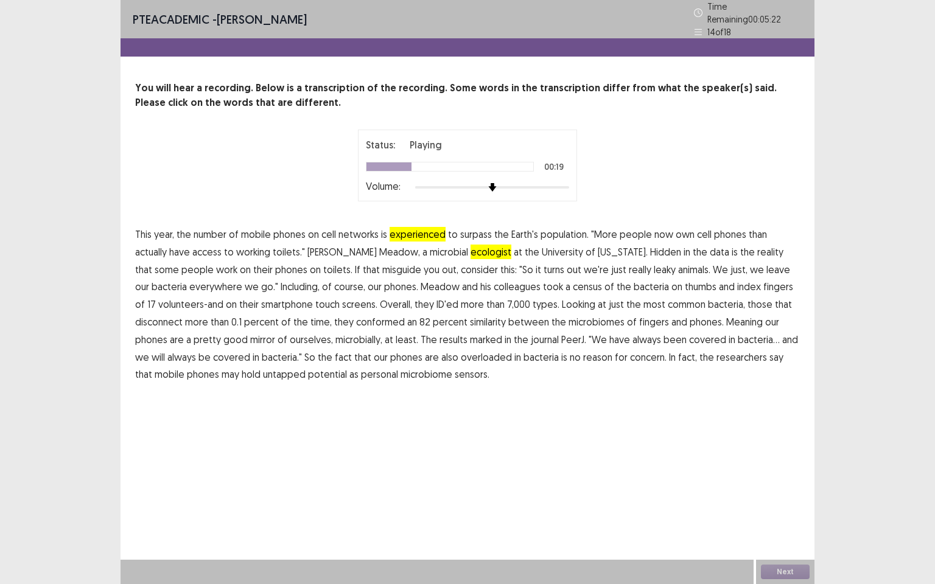
drag, startPoint x: 289, startPoint y: 265, endPoint x: 300, endPoint y: 265, distance: 10.4
click at [382, 265] on span "misguide" at bounding box center [401, 269] width 39 height 15
click at [183, 315] on span "disconnect" at bounding box center [158, 322] width 47 height 15
click at [470, 337] on span "marked" at bounding box center [486, 339] width 32 height 15
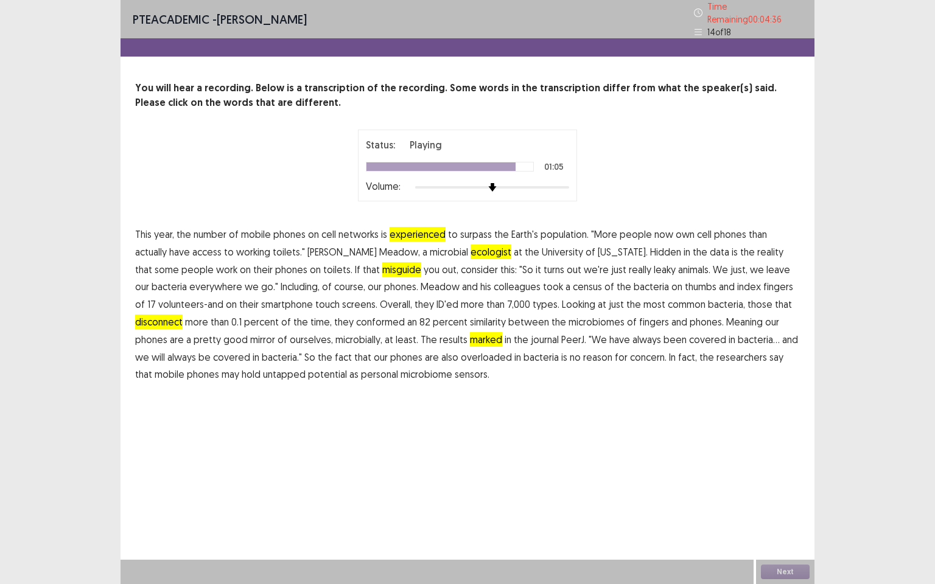
click at [461, 354] on span "overloaded" at bounding box center [486, 357] width 51 height 15
click at [471, 248] on span "ecologist" at bounding box center [491, 252] width 41 height 15
click at [779, 502] on button "Next" at bounding box center [785, 572] width 49 height 15
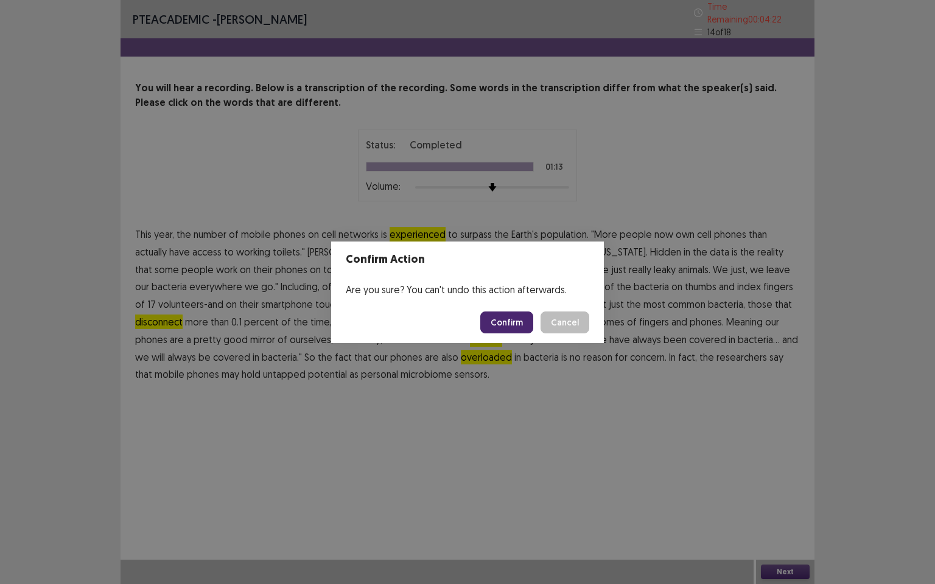
click at [509, 321] on button "Confirm" at bounding box center [506, 323] width 53 height 22
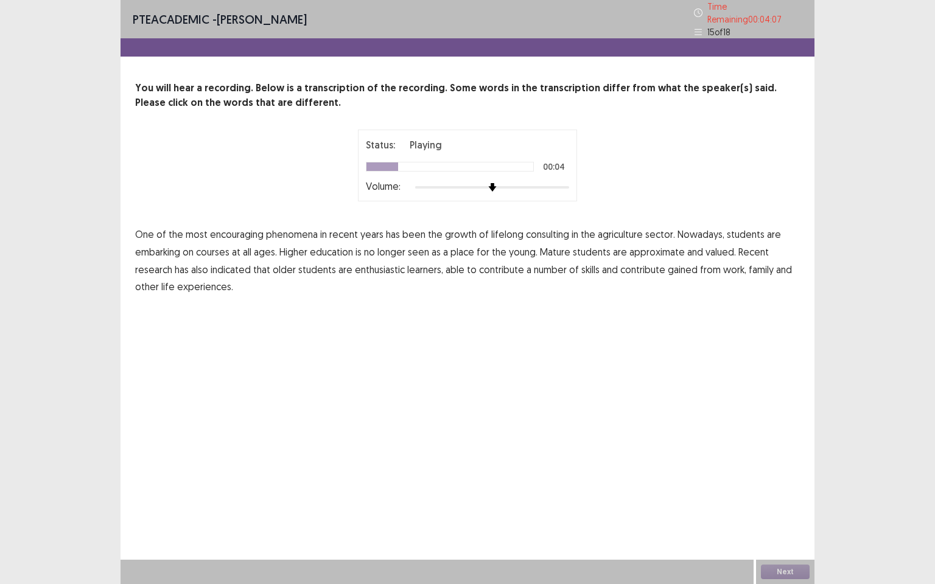
click at [559, 228] on span "consulting" at bounding box center [547, 234] width 43 height 15
click at [673, 245] on span "approximate" at bounding box center [656, 252] width 55 height 15
click at [642, 264] on span "contribute" at bounding box center [642, 269] width 45 height 15
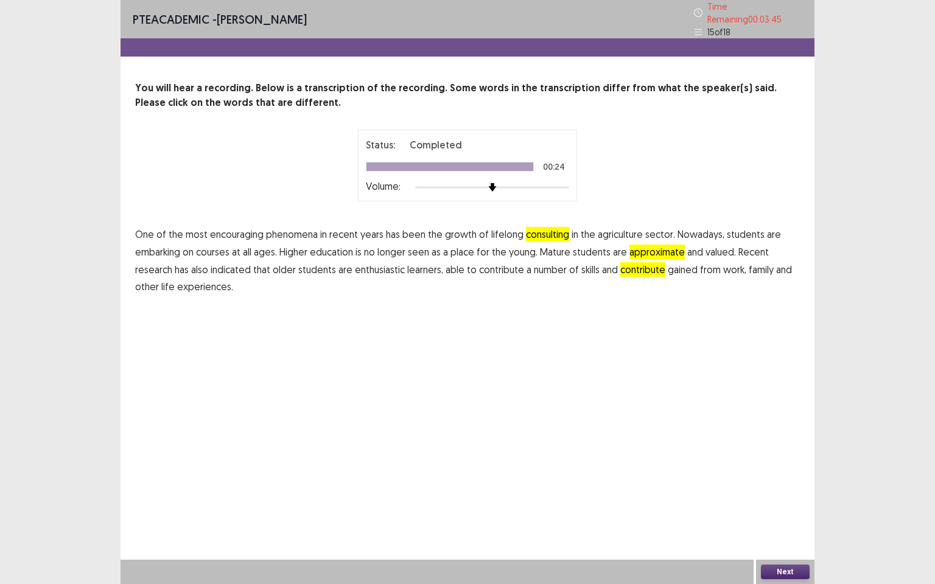
click at [796, 502] on button "Next" at bounding box center [785, 572] width 49 height 15
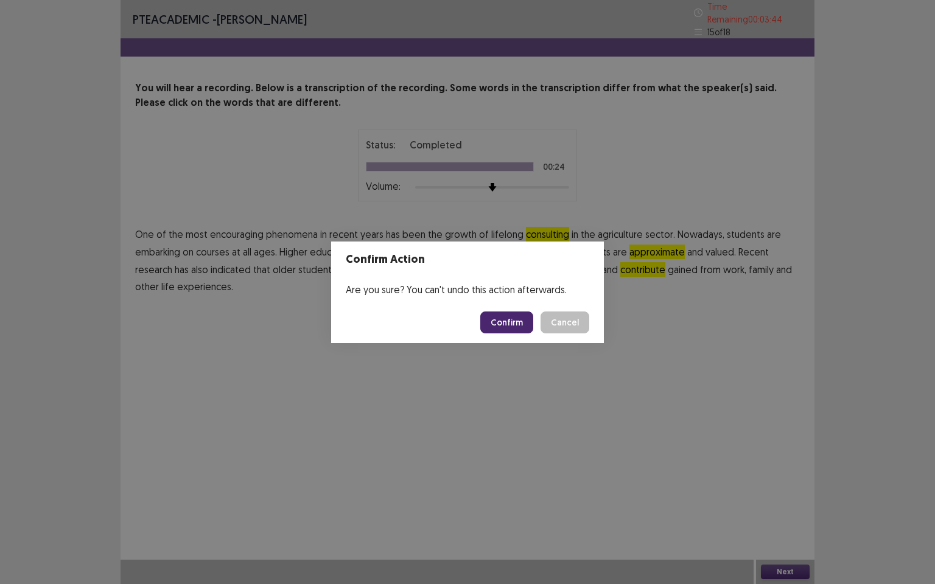
click at [502, 317] on button "Confirm" at bounding box center [506, 323] width 53 height 22
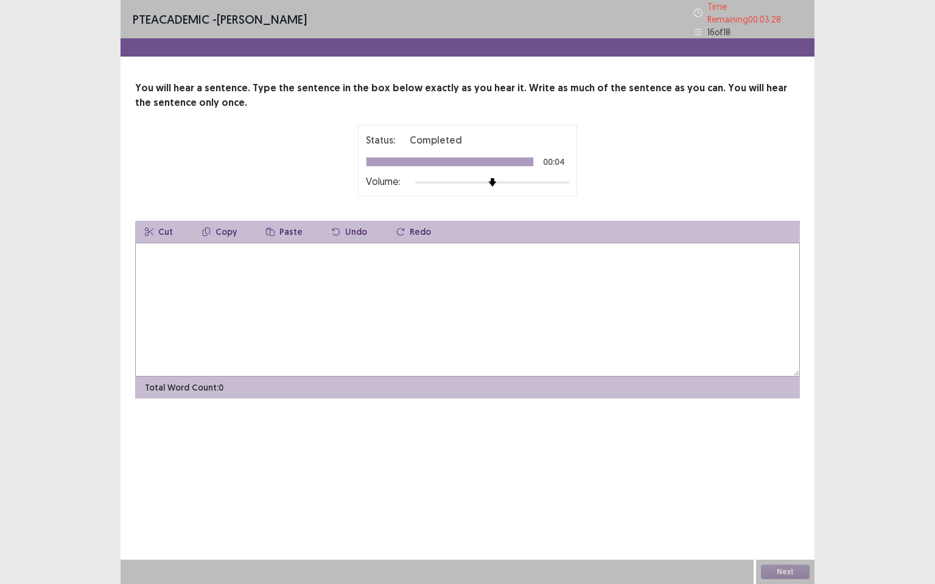
click at [216, 258] on textarea at bounding box center [467, 310] width 665 height 134
type textarea "*"
click at [353, 245] on textarea "**********" at bounding box center [467, 310] width 665 height 134
click at [378, 253] on textarea "**********" at bounding box center [467, 310] width 665 height 134
type textarea "**********"
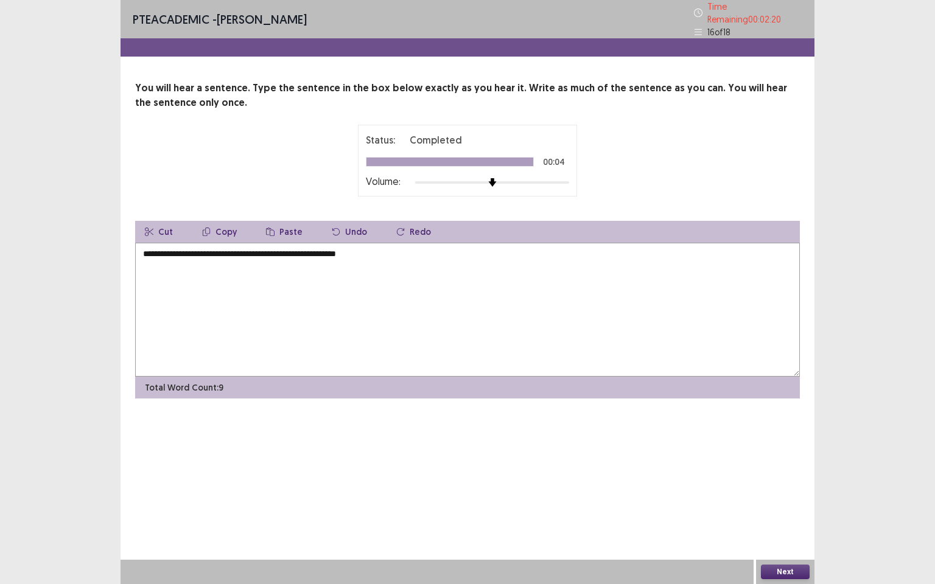
click at [796, 502] on button "Next" at bounding box center [785, 572] width 49 height 15
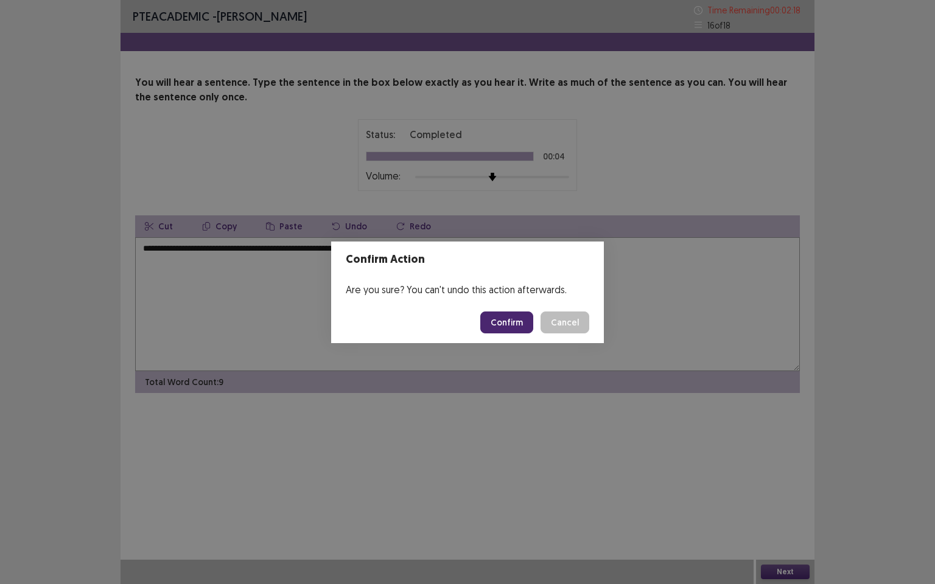
click at [507, 314] on button "Confirm" at bounding box center [506, 323] width 53 height 22
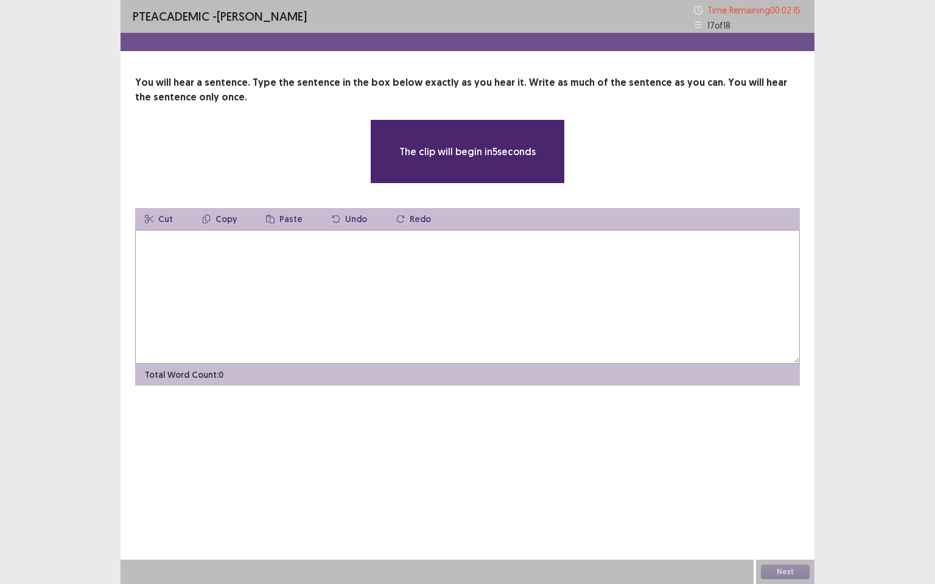
click at [307, 261] on textarea at bounding box center [467, 297] width 665 height 134
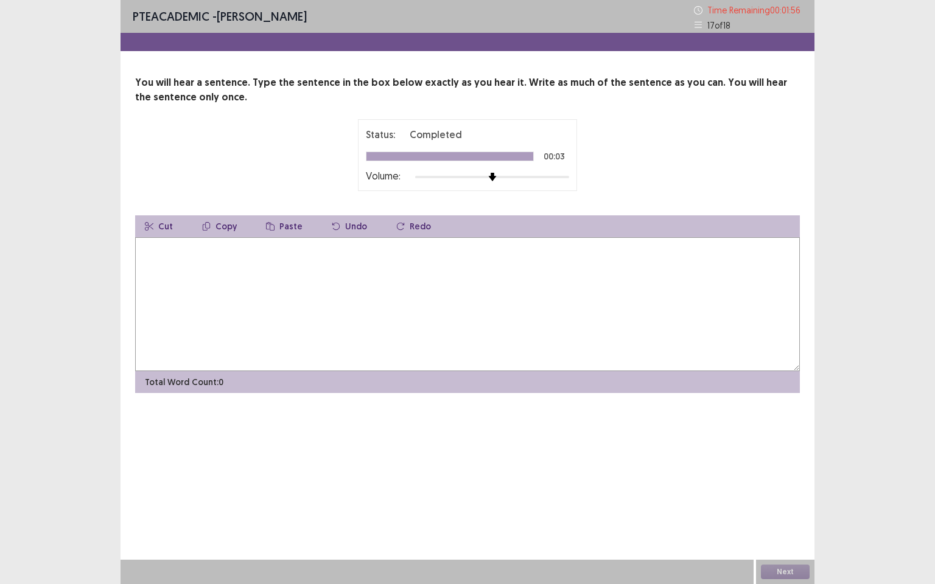
click at [202, 248] on textarea at bounding box center [467, 304] width 665 height 134
click at [283, 247] on textarea "**********" at bounding box center [467, 304] width 665 height 134
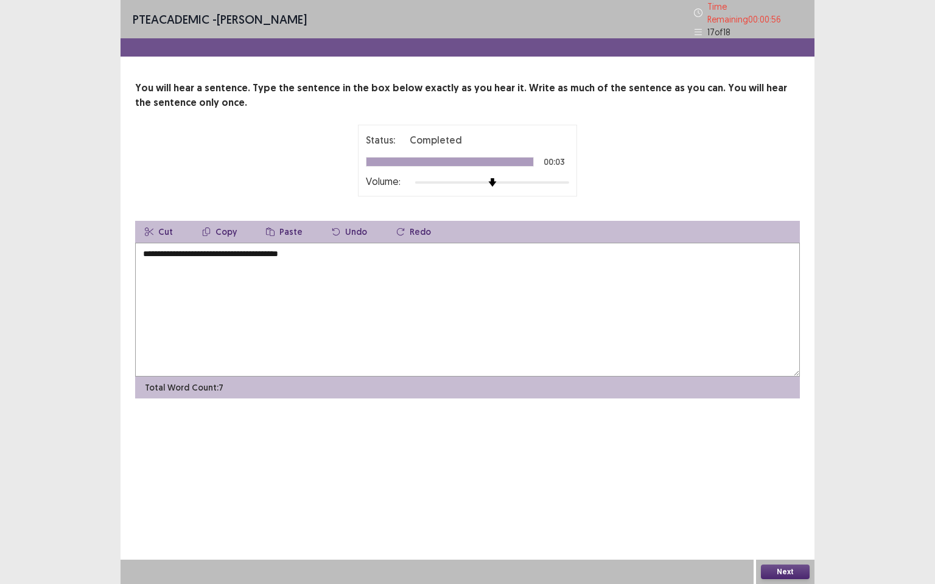
click at [336, 250] on textarea "**********" at bounding box center [467, 310] width 665 height 134
type textarea "**********"
click at [776, 502] on button "Next" at bounding box center [785, 572] width 49 height 15
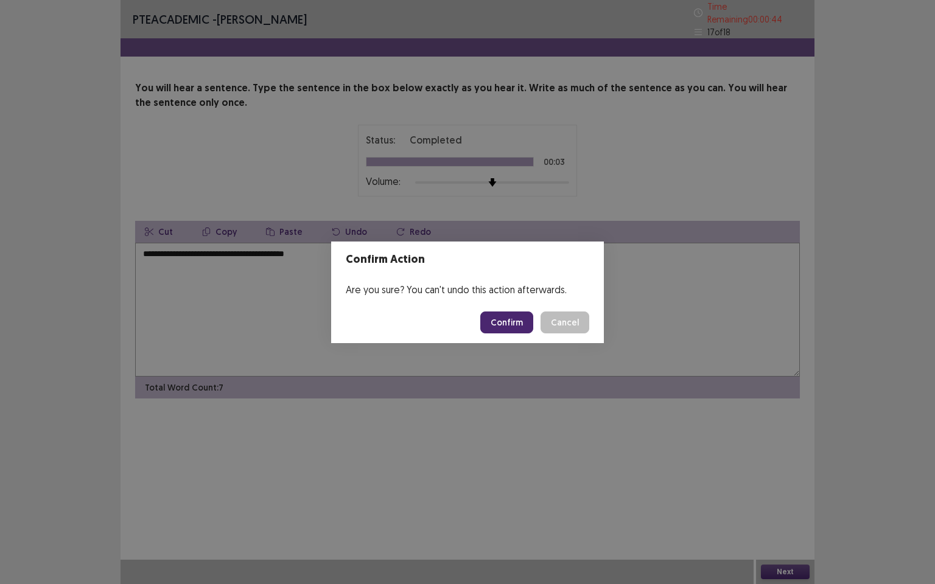
click at [524, 321] on button "Confirm" at bounding box center [506, 323] width 53 height 22
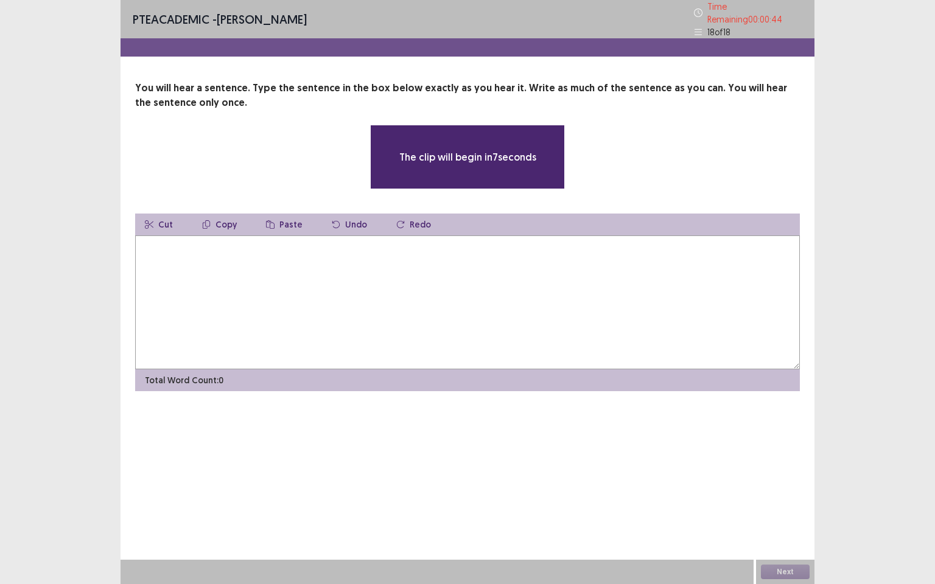
click at [223, 260] on textarea at bounding box center [467, 303] width 665 height 134
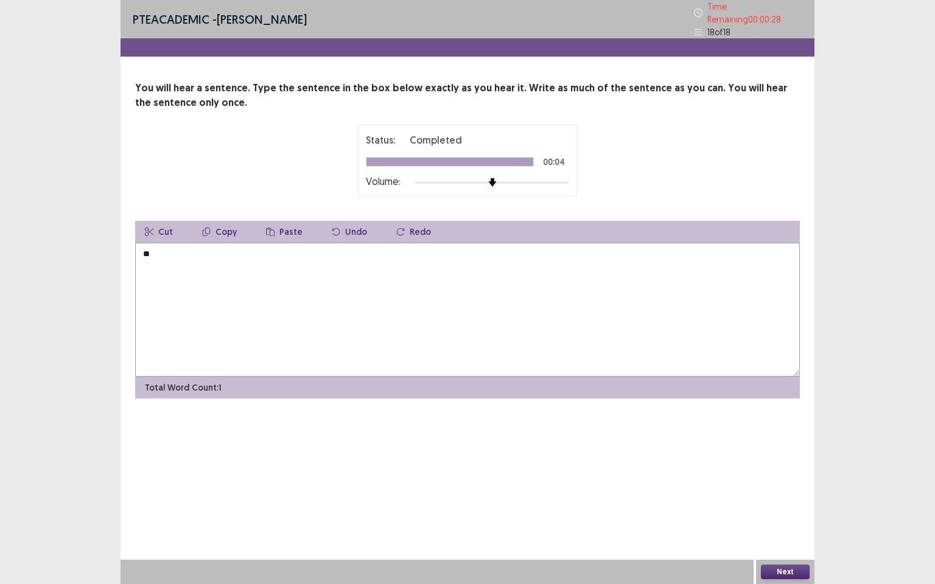
type textarea "*"
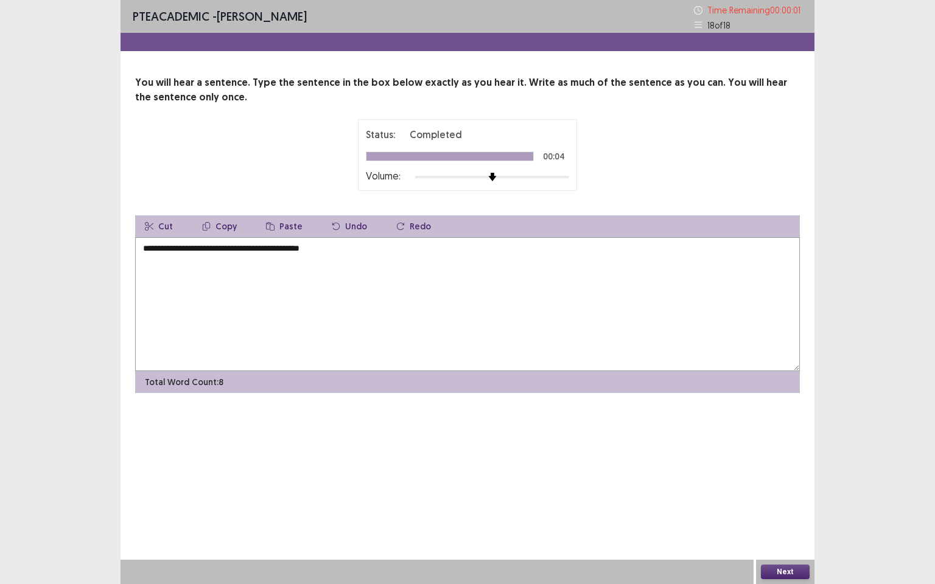
type textarea "**********"
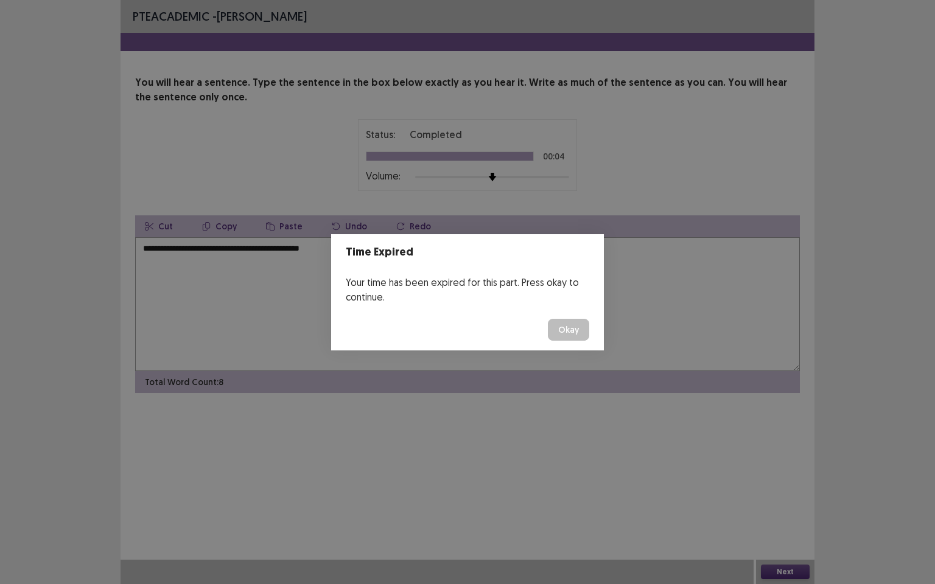
click at [579, 329] on button "Okay" at bounding box center [568, 330] width 41 height 22
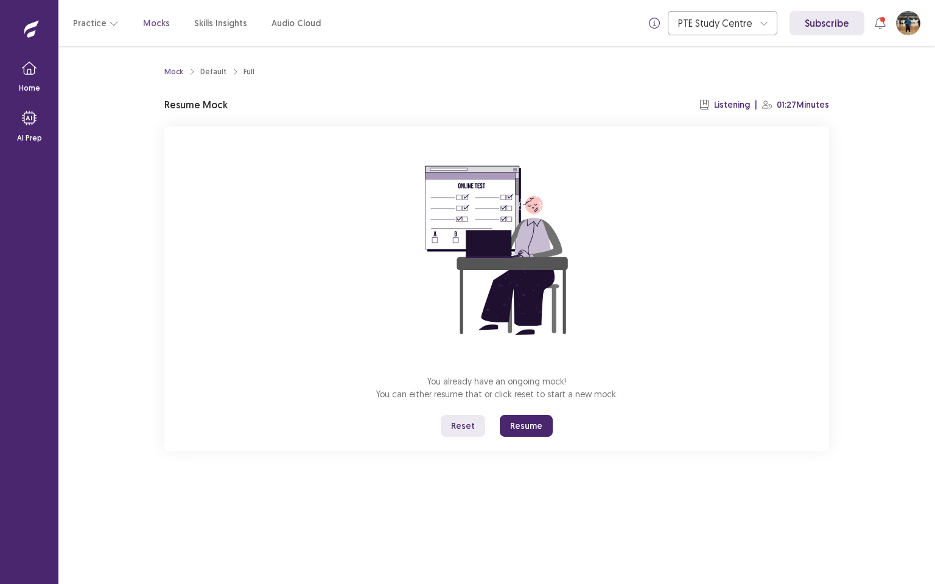
click at [531, 428] on button "Resume" at bounding box center [526, 426] width 53 height 22
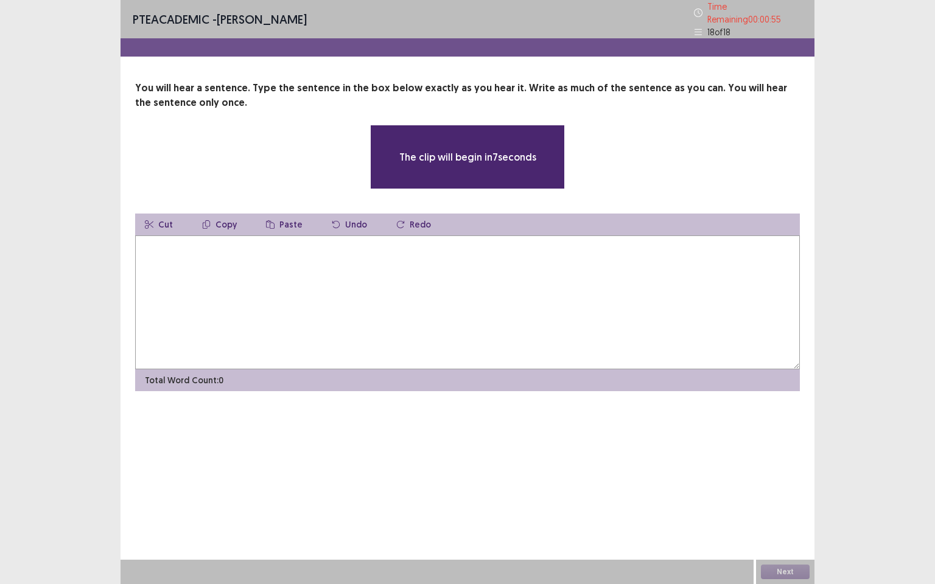
click at [265, 247] on textarea at bounding box center [467, 303] width 665 height 134
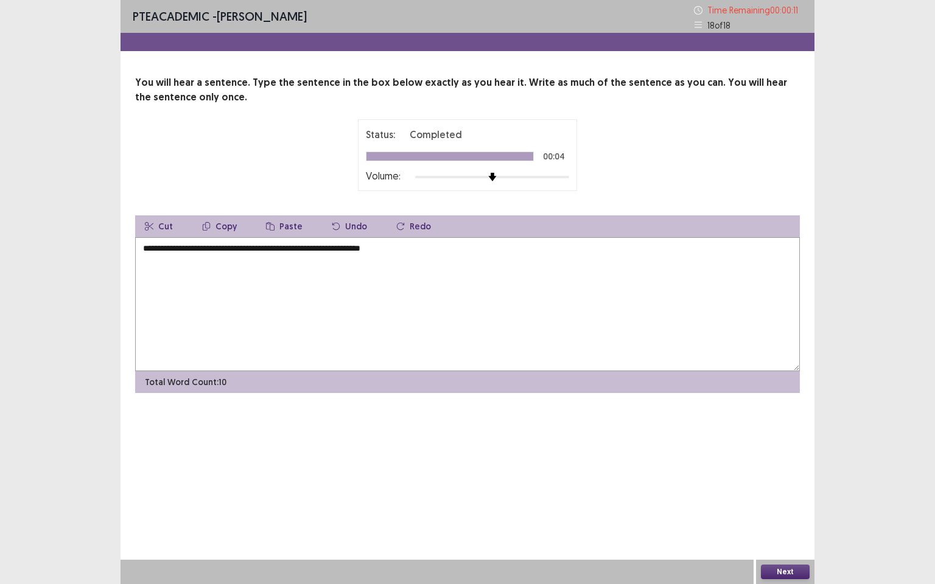
click at [332, 248] on textarea "**********" at bounding box center [467, 304] width 665 height 134
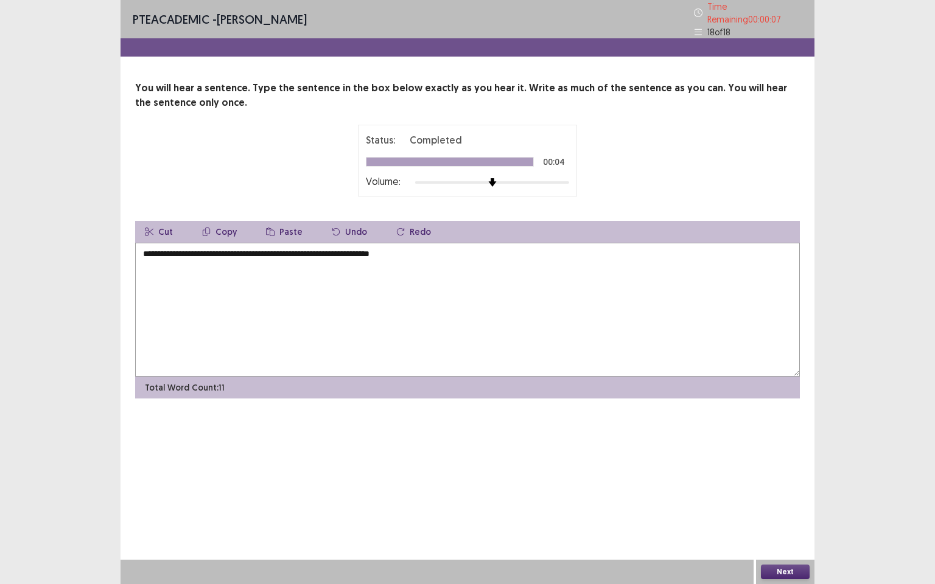
click at [446, 245] on textarea "**********" at bounding box center [467, 310] width 665 height 134
type textarea "**********"
click at [789, 502] on button "Next" at bounding box center [785, 572] width 49 height 15
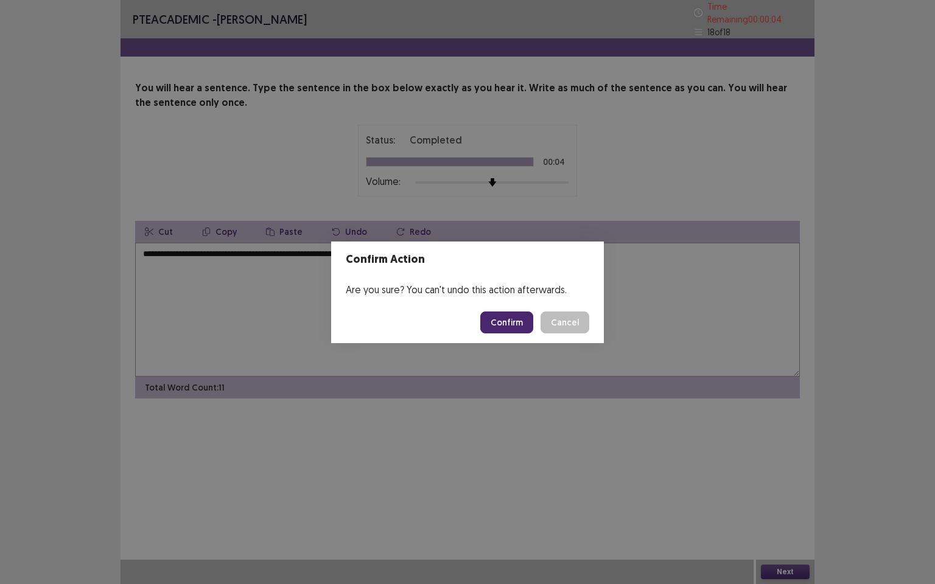
click at [509, 317] on button "Confirm" at bounding box center [506, 323] width 53 height 22
